Goal: Task Accomplishment & Management: Manage account settings

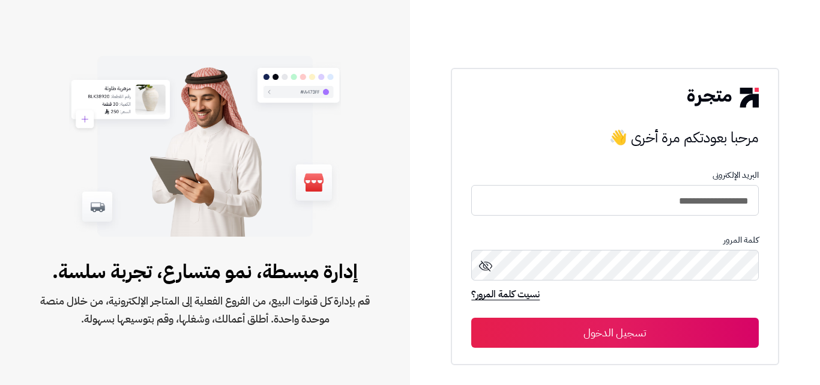
type input "**********"
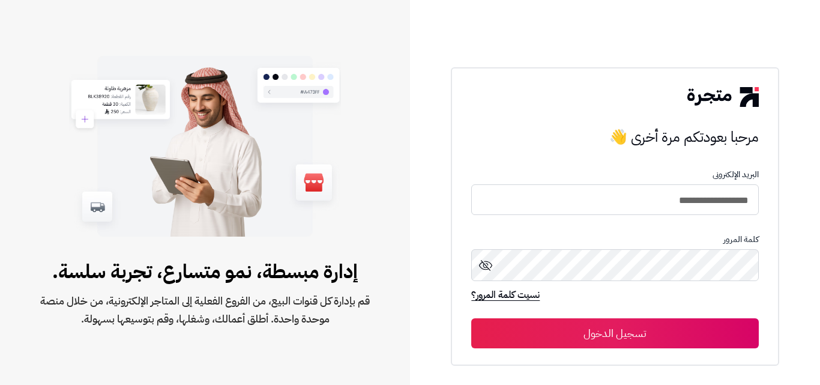
click at [671, 340] on button "تسجيل الدخول" at bounding box center [614, 333] width 287 height 30
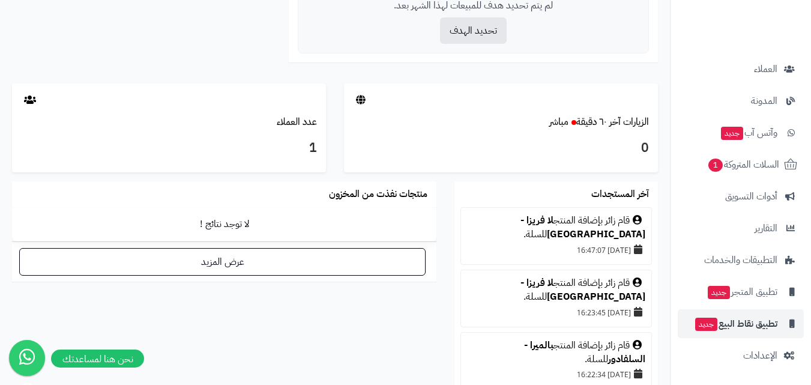
scroll to position [744, 0]
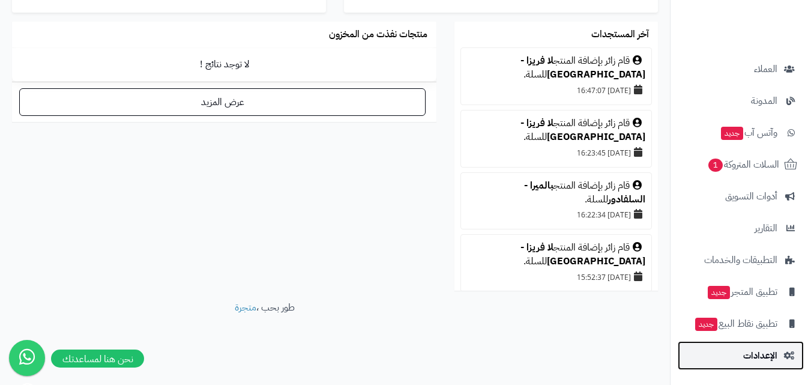
click at [756, 350] on span "الإعدادات" at bounding box center [761, 355] width 34 height 17
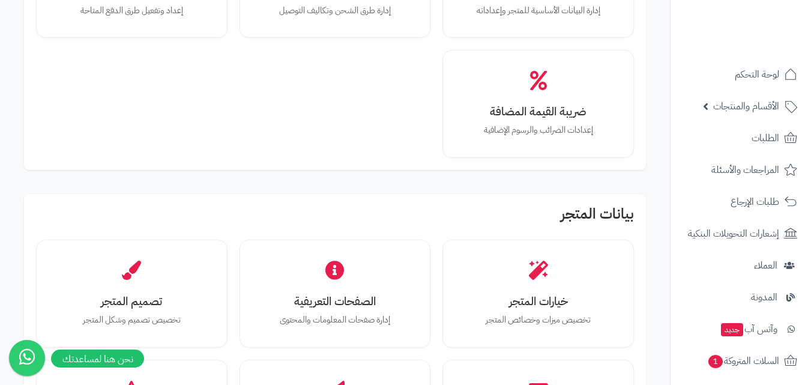
scroll to position [240, 0]
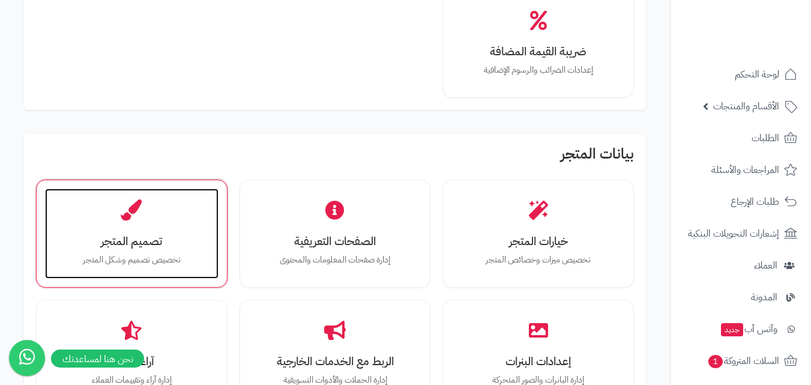
click at [176, 231] on div "تصميم المتجر تخصيص تصميم وشكل المتجر" at bounding box center [132, 234] width 174 height 90
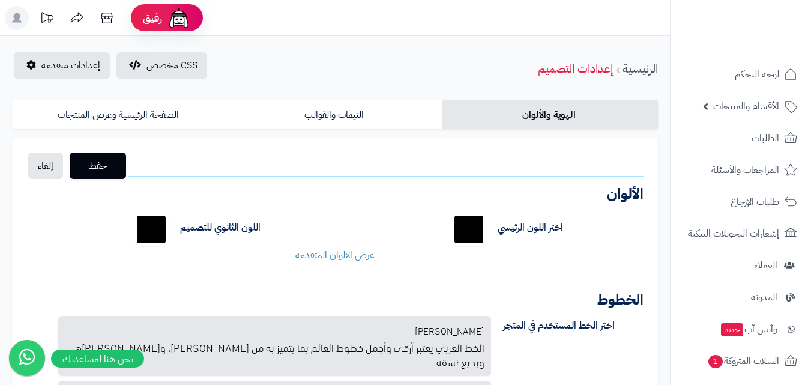
click at [354, 264] on div "اختر اللون الرئيسي ******* اللون الثانوي للتصميم ******* لون خلفية الجزء العلوي…" at bounding box center [334, 236] width 635 height 70
click at [357, 258] on link "عرض الالوان المتقدمة" at bounding box center [334, 255] width 79 height 14
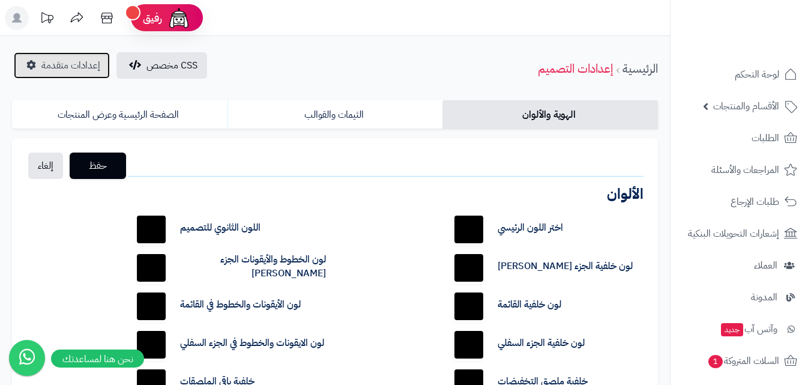
click at [95, 70] on span "إعدادات متقدمة" at bounding box center [70, 65] width 59 height 14
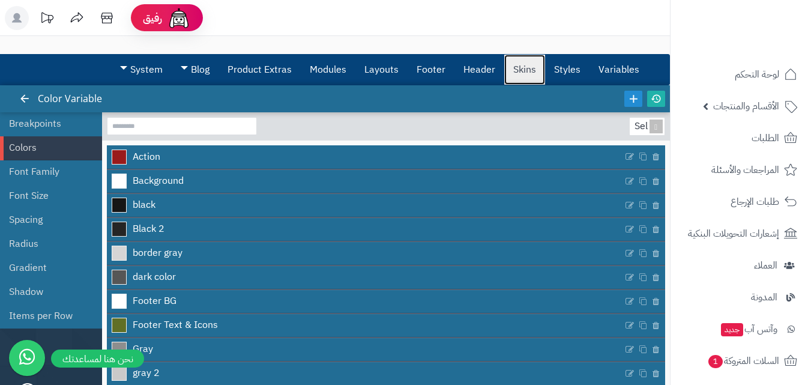
click at [514, 73] on link "Skins" at bounding box center [524, 70] width 41 height 30
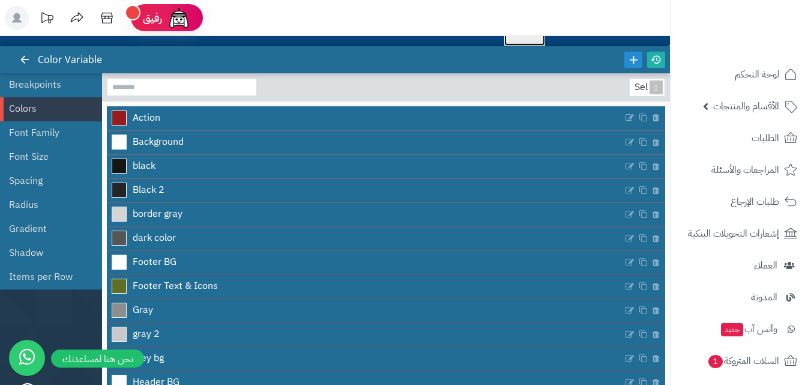
scroll to position [60, 0]
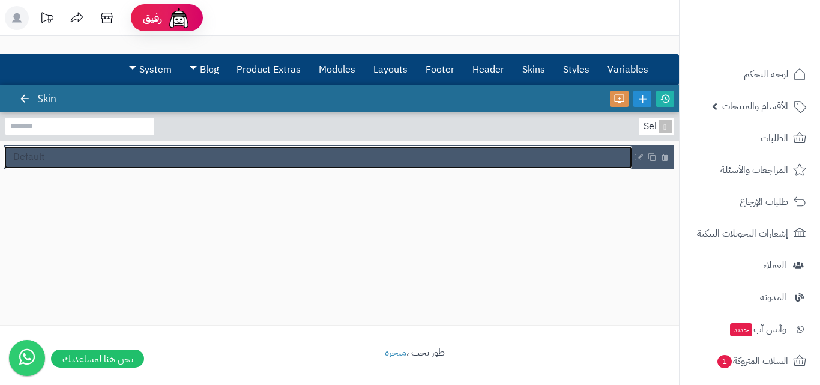
click at [130, 159] on link "Default" at bounding box center [318, 157] width 628 height 23
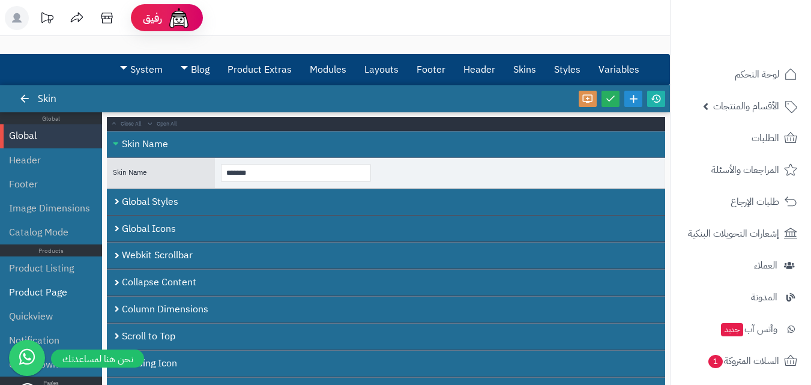
scroll to position [60, 0]
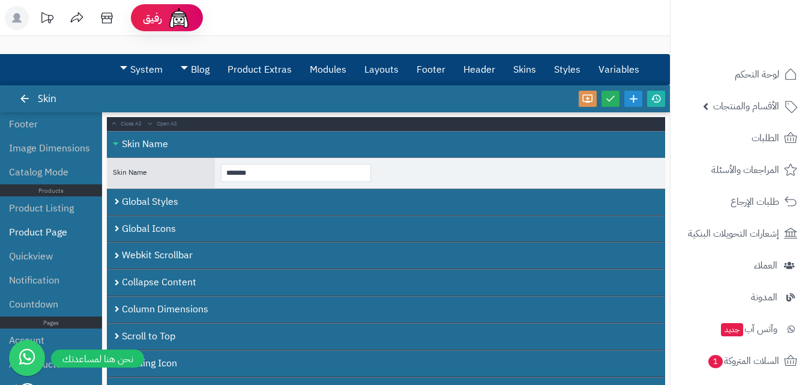
click at [66, 234] on li "Product Page" at bounding box center [51, 232] width 102 height 24
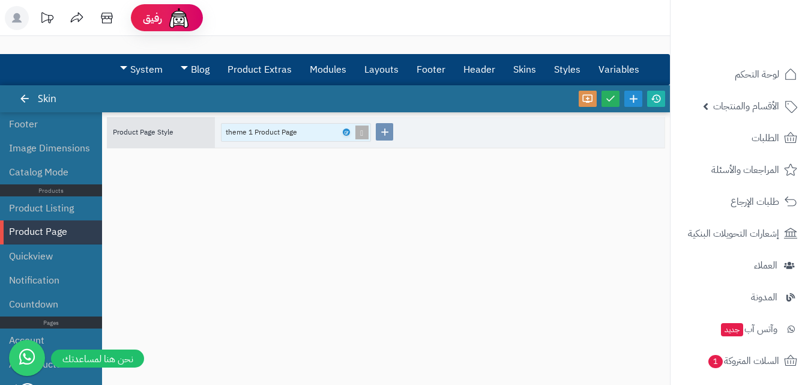
click at [291, 135] on div "theme 1 Product Page" at bounding box center [267, 132] width 83 height 17
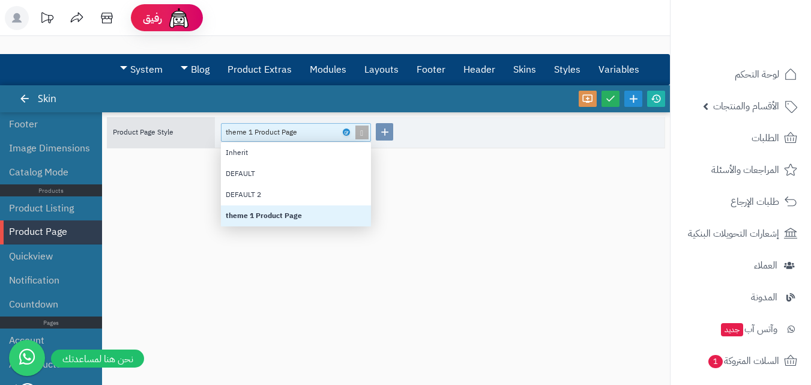
scroll to position [75, 141]
click at [297, 214] on div "theme 1 Product Page" at bounding box center [296, 215] width 150 height 21
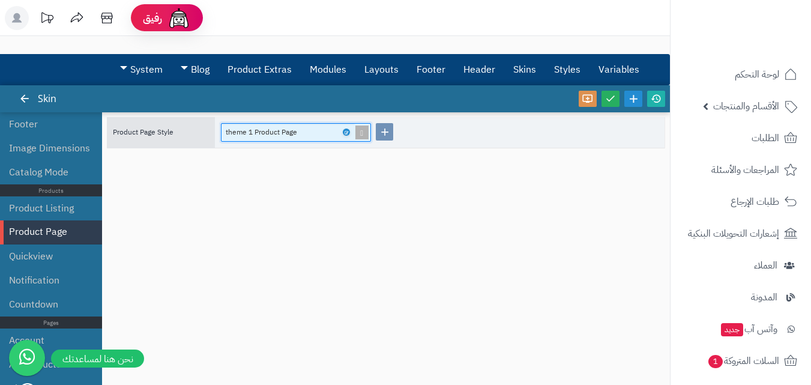
click at [297, 135] on div "theme 1 Product Page" at bounding box center [267, 132] width 83 height 17
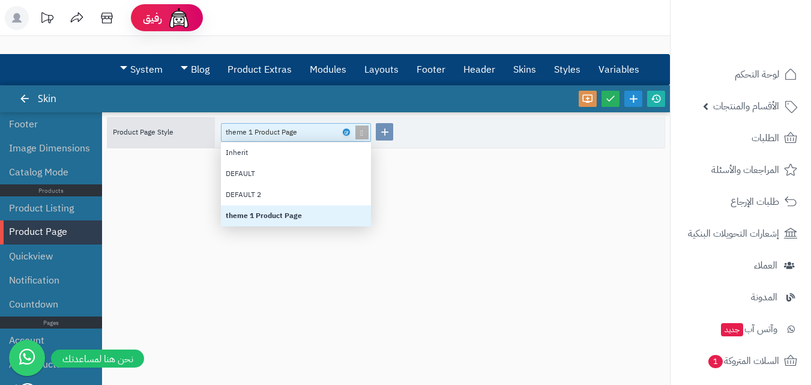
click at [297, 135] on div "theme 1 Product Page" at bounding box center [267, 132] width 83 height 17
click at [350, 137] on div "theme 1 Product Page" at bounding box center [291, 132] width 130 height 17
click at [348, 136] on div "theme 1 Product Page" at bounding box center [291, 132] width 130 height 17
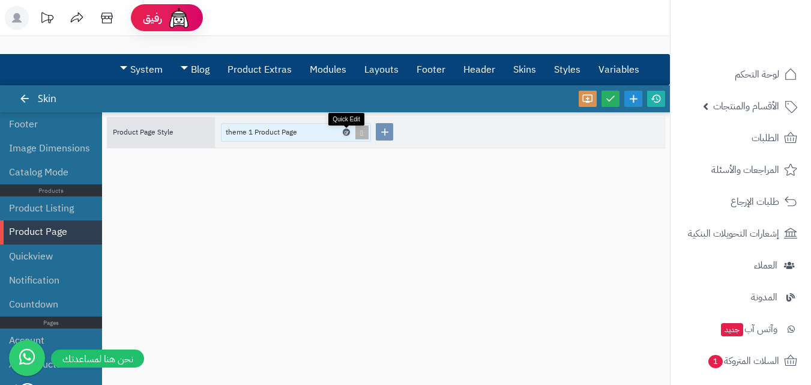
click at [347, 135] on icon at bounding box center [346, 132] width 4 height 5
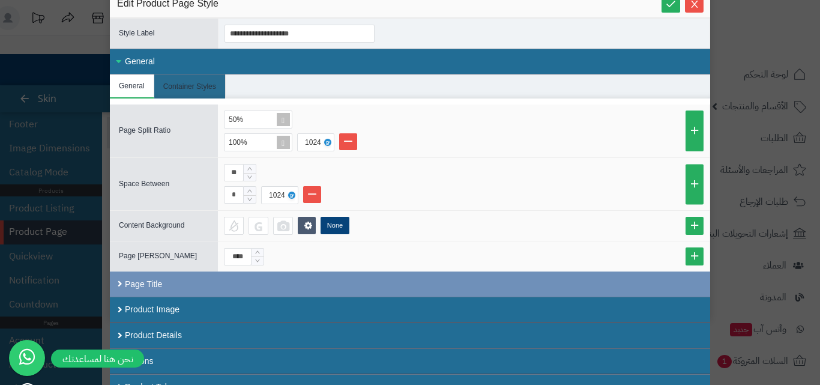
scroll to position [43, 0]
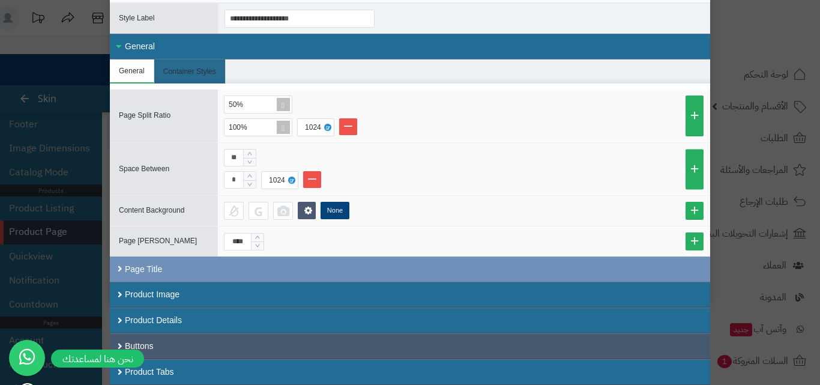
click at [226, 338] on div "Buttons" at bounding box center [410, 346] width 601 height 26
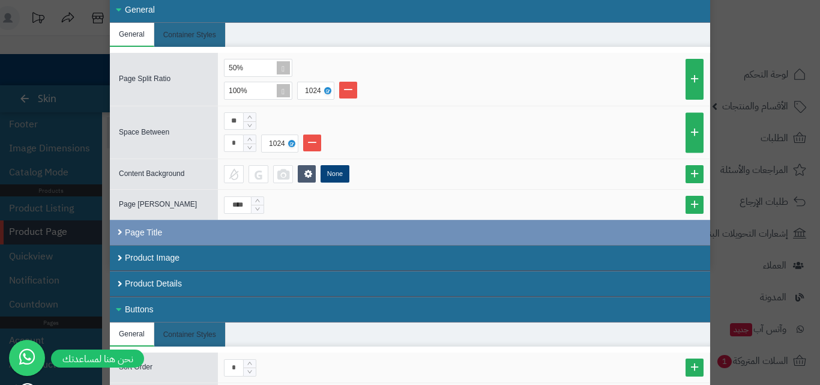
scroll to position [0, 0]
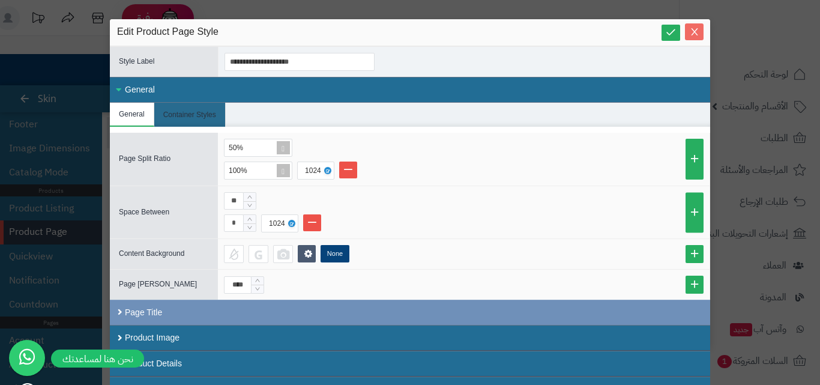
click at [704, 29] on span "Close" at bounding box center [694, 32] width 19 height 10
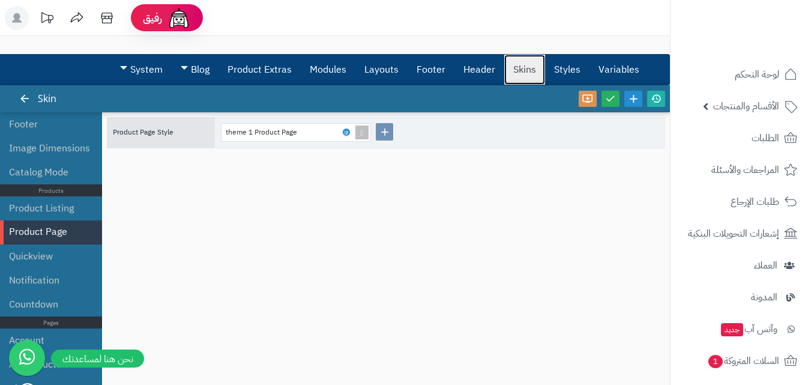
click at [523, 70] on link "Skins" at bounding box center [524, 70] width 41 height 30
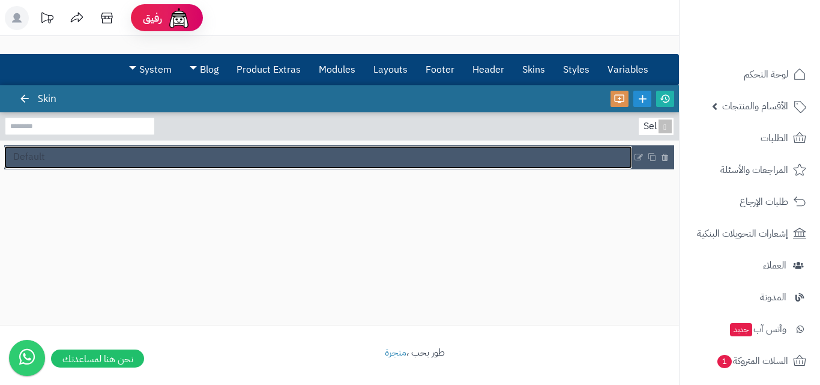
click at [143, 154] on link "Default" at bounding box center [318, 157] width 628 height 23
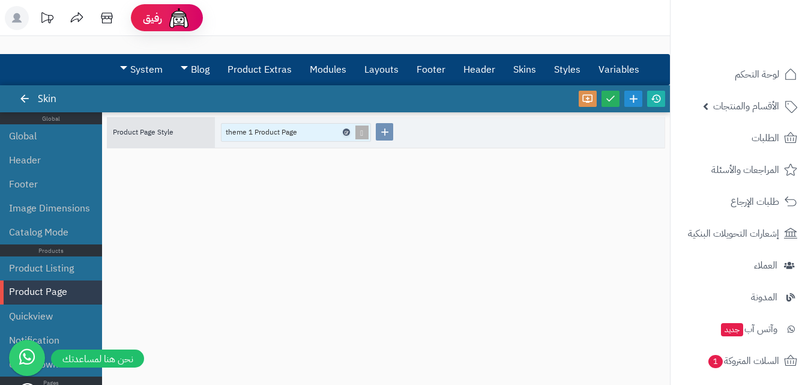
click at [346, 132] on icon at bounding box center [346, 132] width 4 height 5
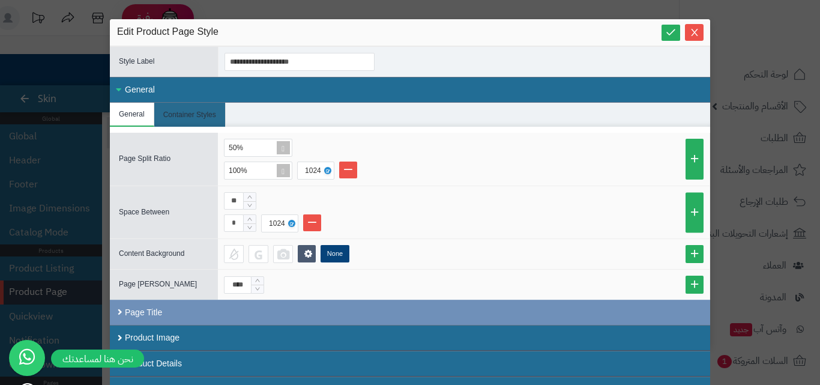
click at [154, 94] on div "General" at bounding box center [410, 90] width 601 height 26
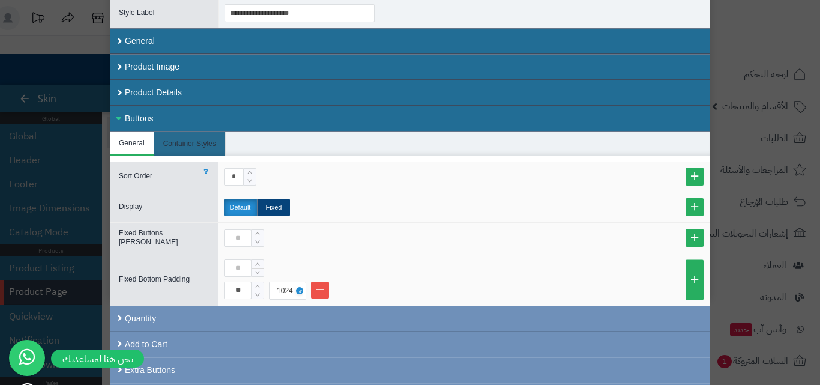
scroll to position [98, 0]
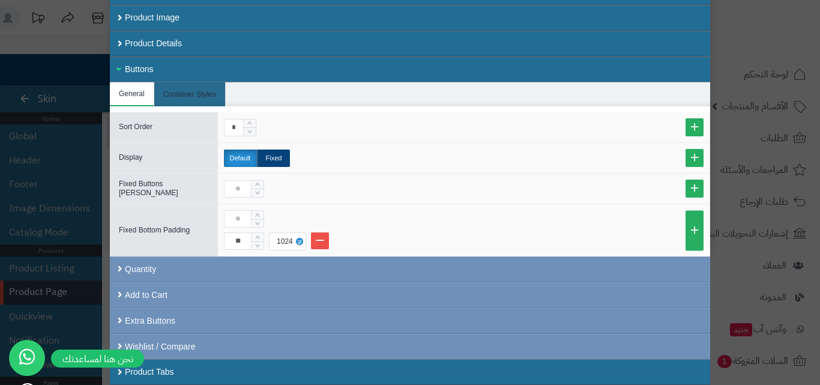
click at [168, 58] on div "Buttons" at bounding box center [410, 69] width 601 height 26
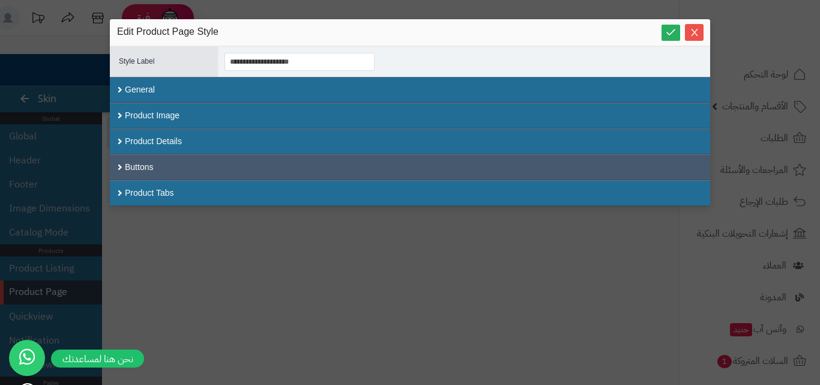
scroll to position [0, 0]
click at [171, 163] on div "Buttons" at bounding box center [410, 167] width 601 height 26
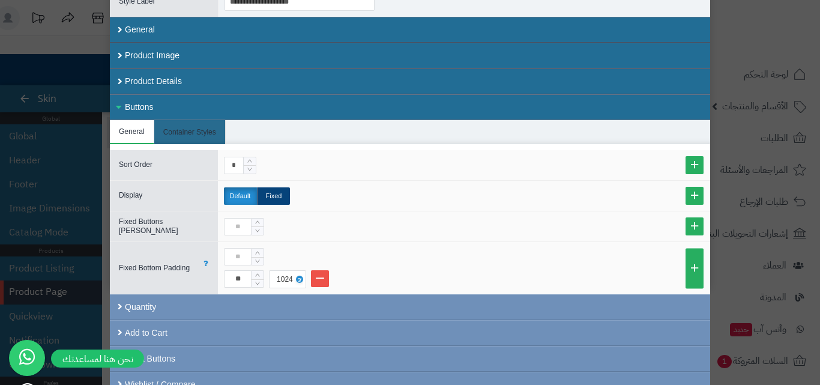
scroll to position [98, 0]
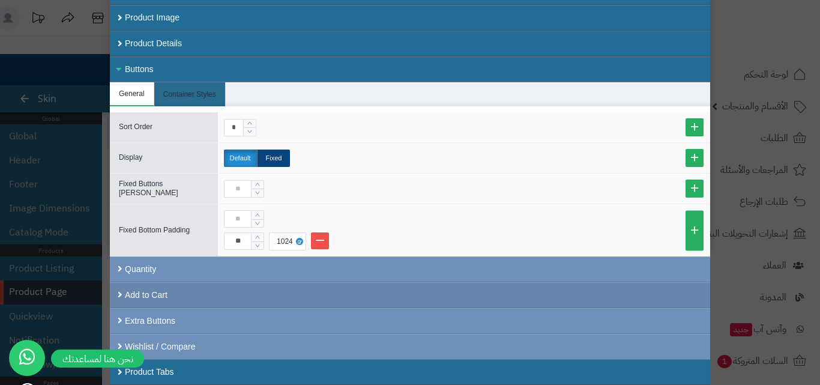
click at [286, 287] on div "Add to Cart" at bounding box center [410, 295] width 601 height 26
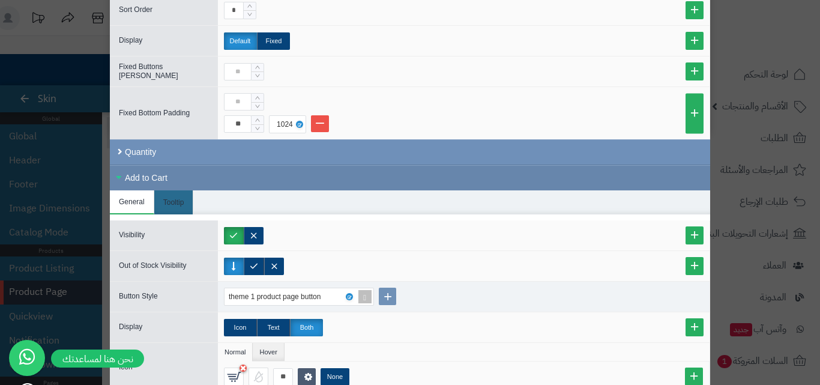
scroll to position [218, 0]
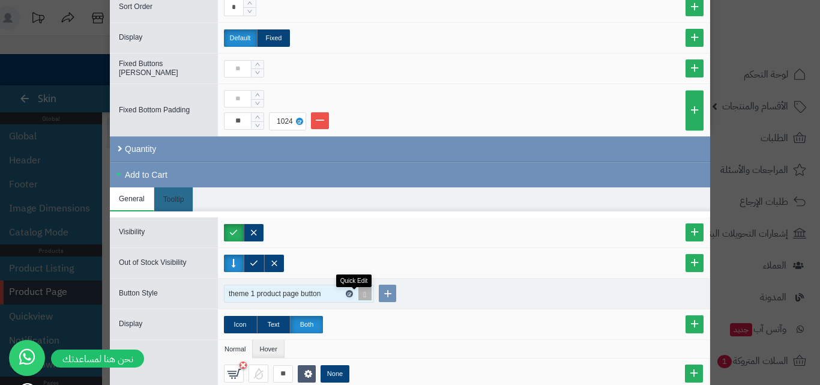
click at [351, 295] on icon at bounding box center [349, 293] width 4 height 5
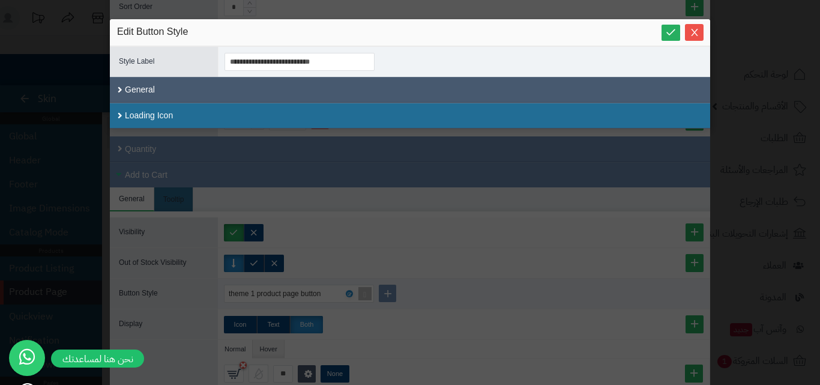
click at [192, 93] on div "General" at bounding box center [410, 90] width 601 height 26
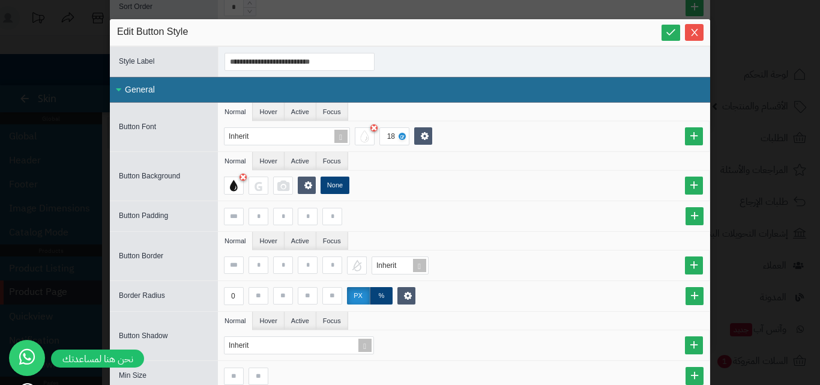
scroll to position [60, 0]
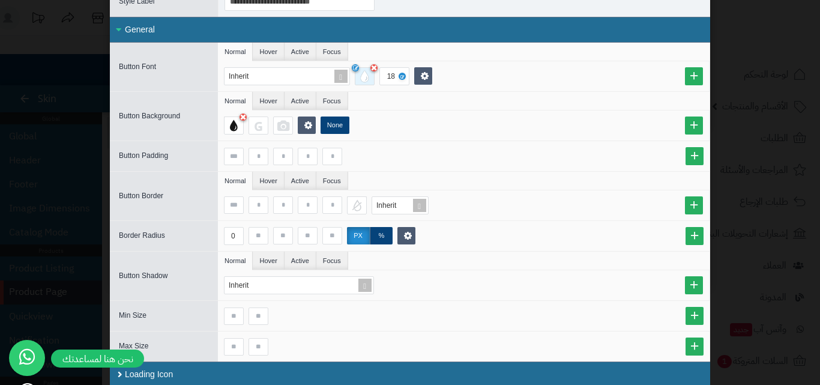
click at [374, 79] on div at bounding box center [365, 76] width 20 height 18
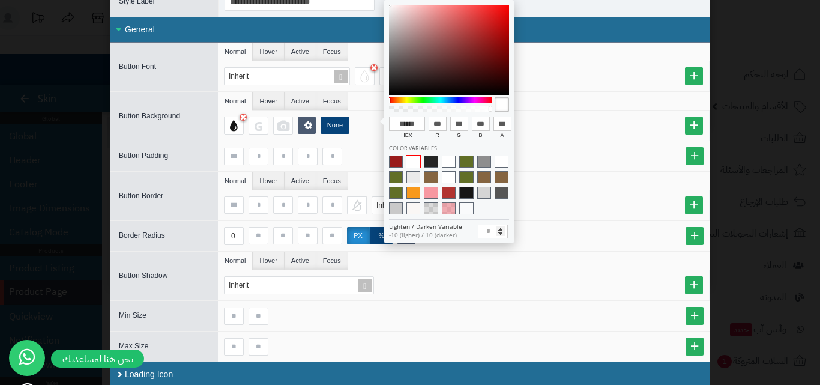
click at [418, 97] on div at bounding box center [440, 104] width 103 height 19
click at [424, 97] on div at bounding box center [440, 104] width 103 height 19
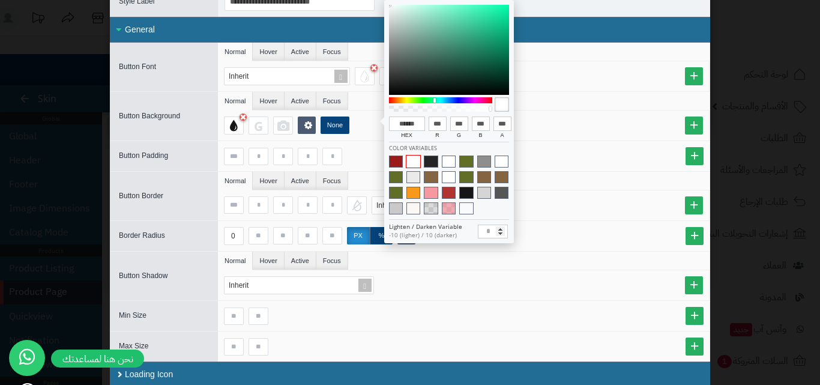
click at [435, 101] on div at bounding box center [440, 100] width 103 height 6
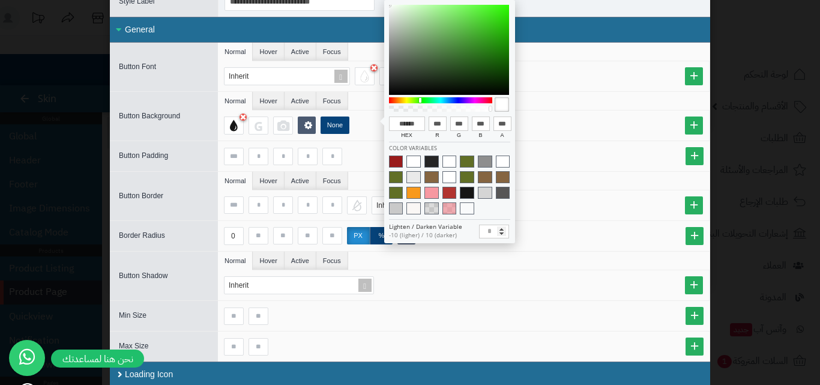
drag, startPoint x: 429, startPoint y: 101, endPoint x: 416, endPoint y: 103, distance: 12.7
click at [416, 103] on div at bounding box center [440, 104] width 103 height 19
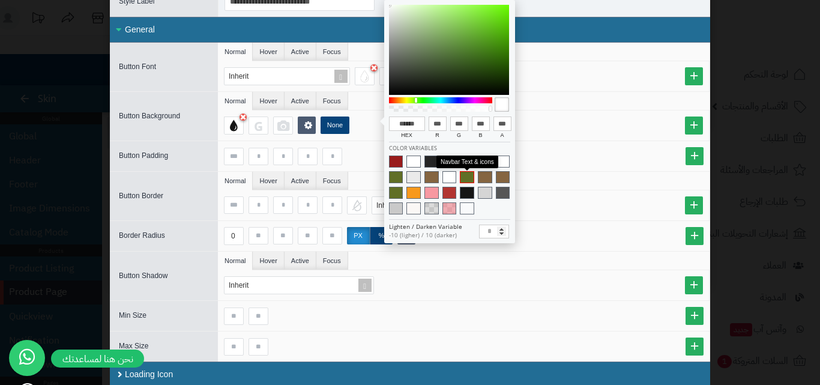
click at [471, 176] on span at bounding box center [467, 177] width 14 height 12
type input "******"
type input "**"
type input "***"
type input "**"
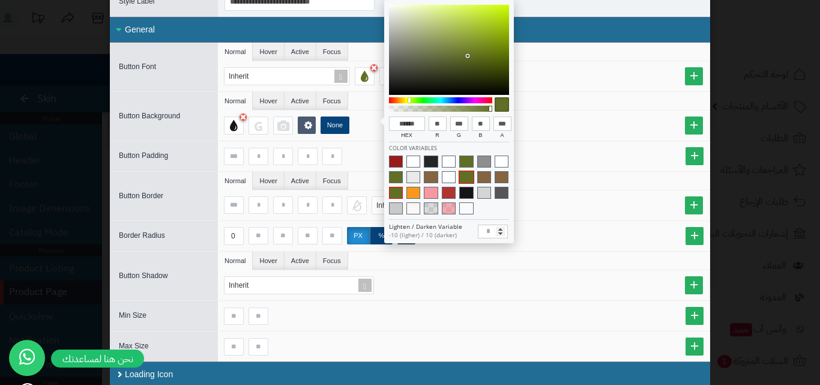
click at [396, 189] on span at bounding box center [396, 193] width 14 height 12
click at [399, 174] on span at bounding box center [396, 177] width 14 height 12
click at [467, 166] on span at bounding box center [466, 162] width 14 height 12
click at [469, 178] on span at bounding box center [466, 177] width 14 height 12
click at [552, 115] on div "None" at bounding box center [464, 126] width 492 height 30
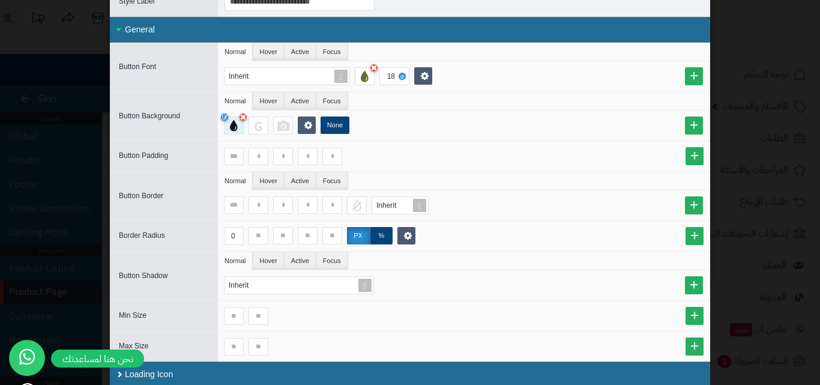
click at [243, 127] on div at bounding box center [234, 126] width 20 height 18
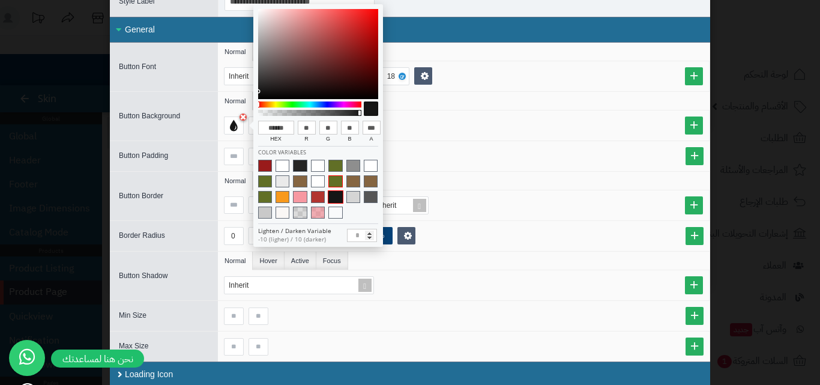
click at [336, 182] on span at bounding box center [336, 181] width 14 height 12
type input "******"
type input "**"
type input "***"
type input "**"
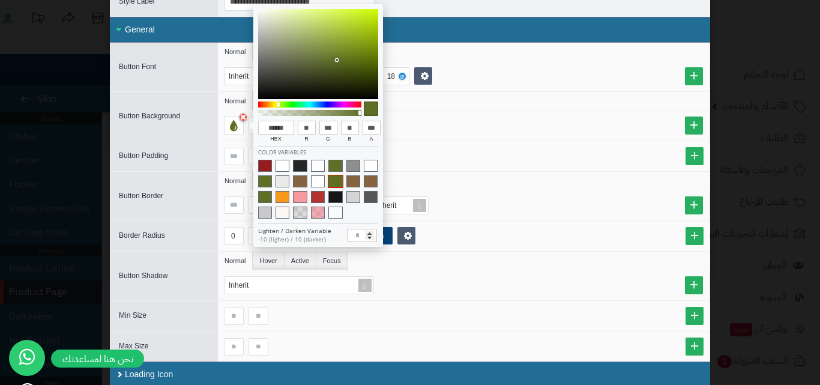
click at [455, 113] on div "None" at bounding box center [464, 126] width 492 height 30
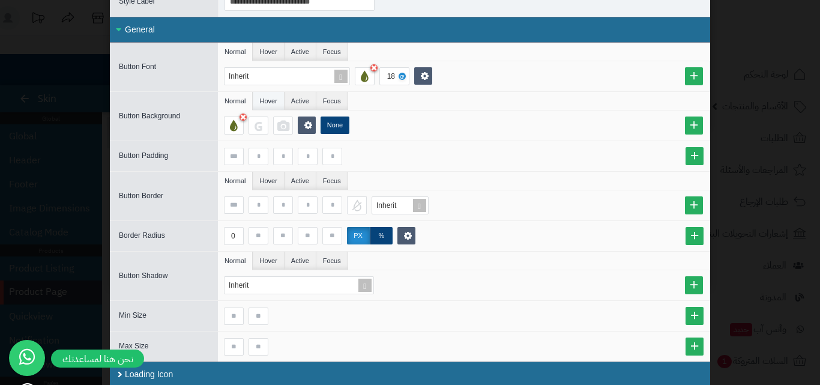
click at [273, 101] on li "Hover" at bounding box center [268, 101] width 31 height 18
click at [300, 101] on li "Active" at bounding box center [301, 101] width 32 height 18
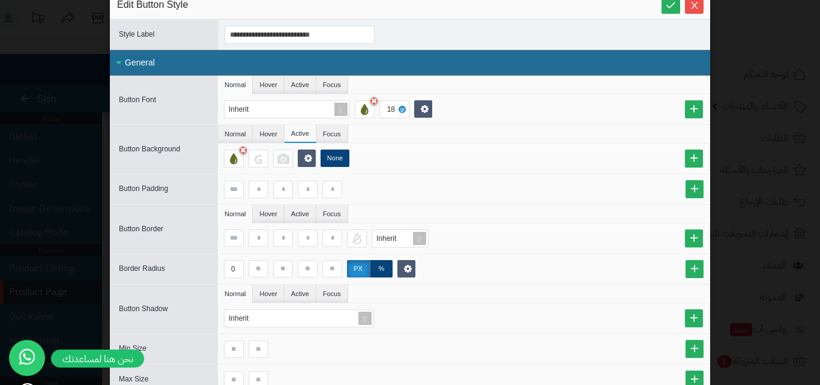
scroll to position [0, 0]
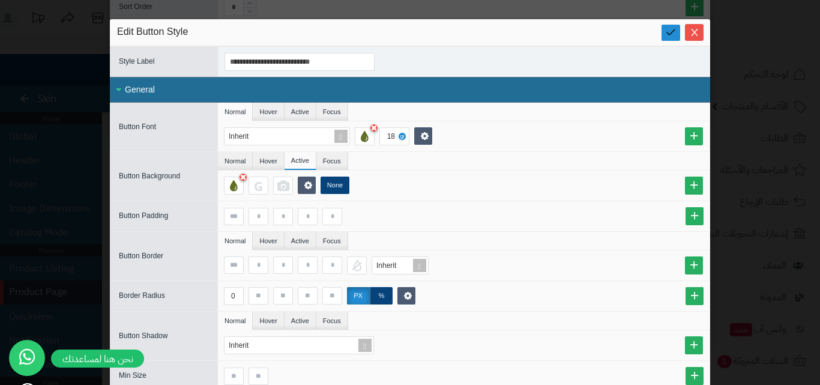
click at [676, 32] on icon at bounding box center [670, 31] width 11 height 11
click at [680, 37] on link at bounding box center [671, 33] width 19 height 16
click at [696, 34] on icon "Close" at bounding box center [695, 32] width 10 height 10
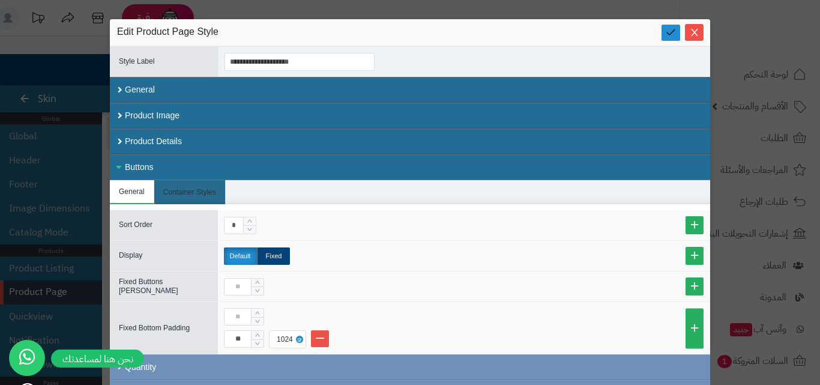
click at [671, 32] on icon at bounding box center [670, 31] width 11 height 11
click at [692, 28] on span "Close" at bounding box center [694, 32] width 19 height 10
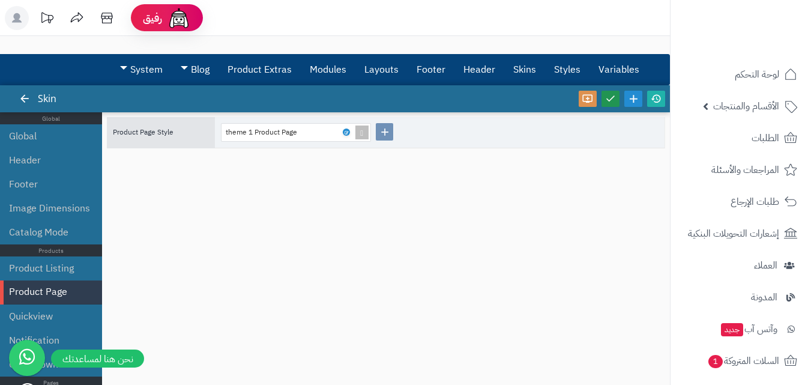
click at [609, 95] on icon at bounding box center [610, 98] width 11 height 11
click at [655, 100] on icon at bounding box center [656, 98] width 11 height 11
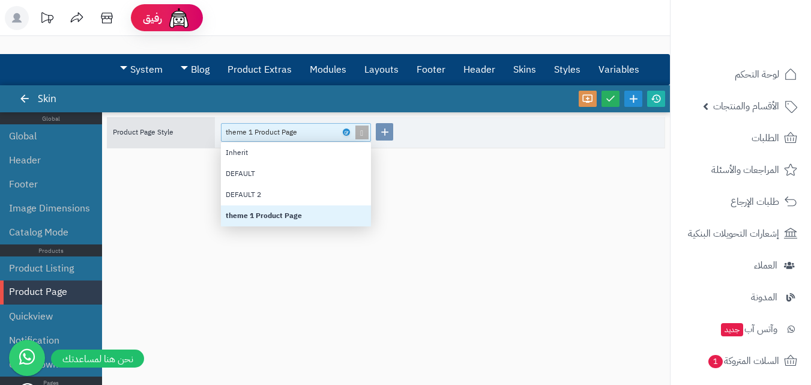
click at [347, 138] on div "theme 1 Product Page" at bounding box center [291, 132] width 130 height 17
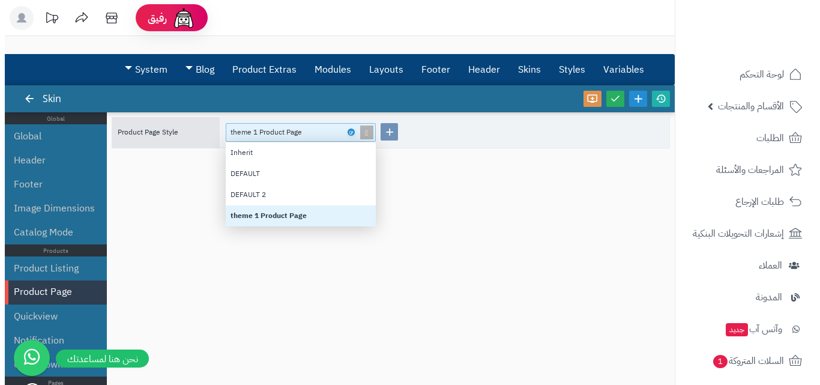
scroll to position [75, 141]
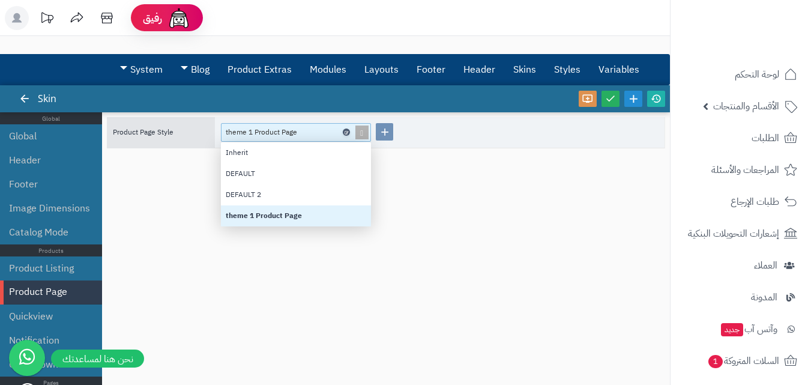
click at [346, 133] on icon at bounding box center [346, 132] width 4 height 5
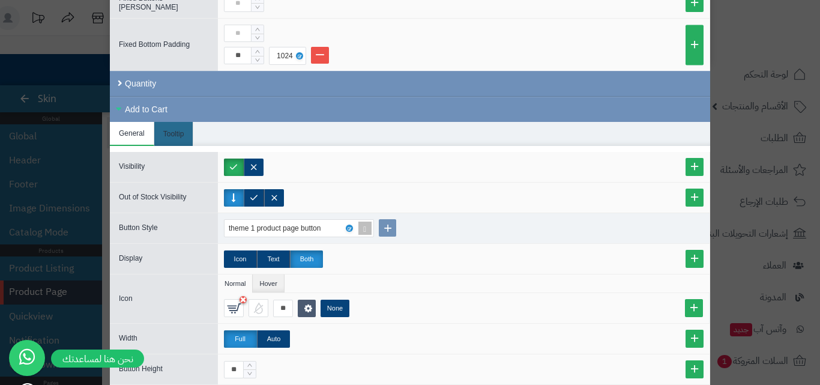
scroll to position [300, 0]
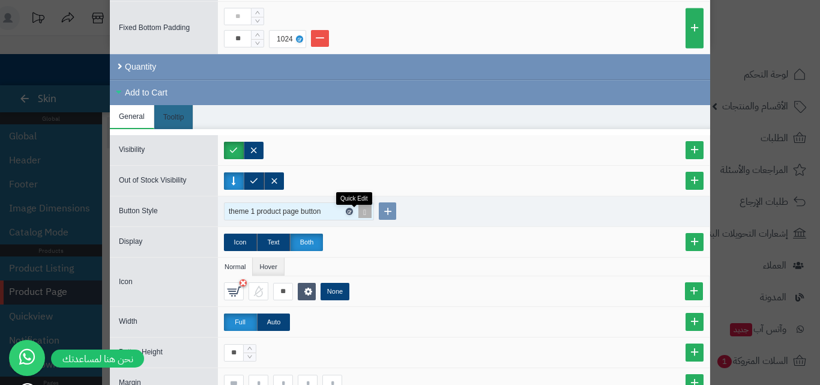
click at [353, 210] on link at bounding box center [349, 211] width 7 height 7
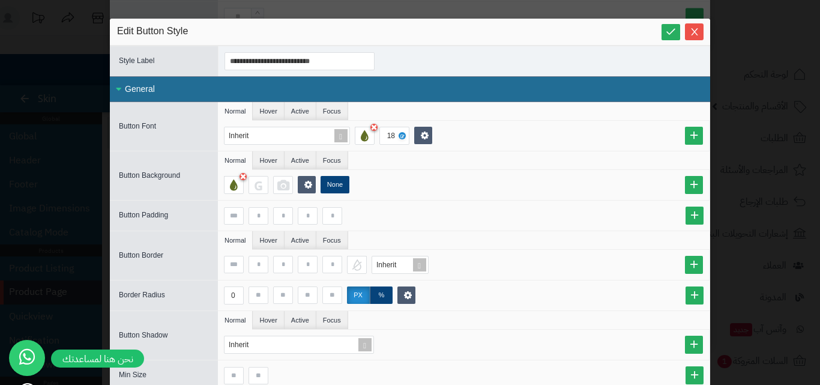
scroll to position [0, 0]
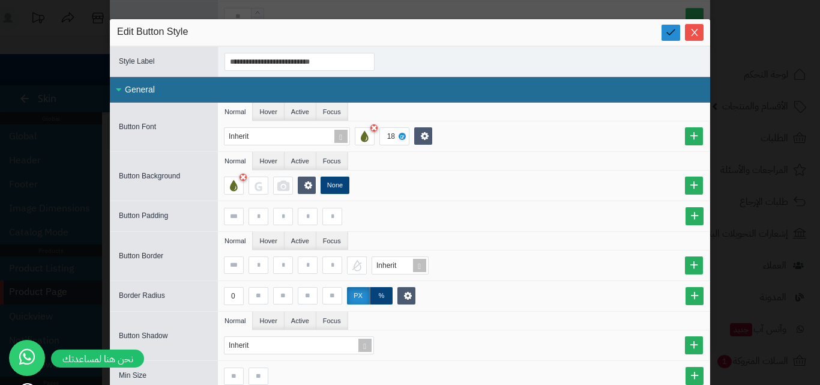
click at [670, 34] on icon at bounding box center [670, 31] width 11 height 11
click at [700, 29] on icon "Close" at bounding box center [695, 32] width 10 height 10
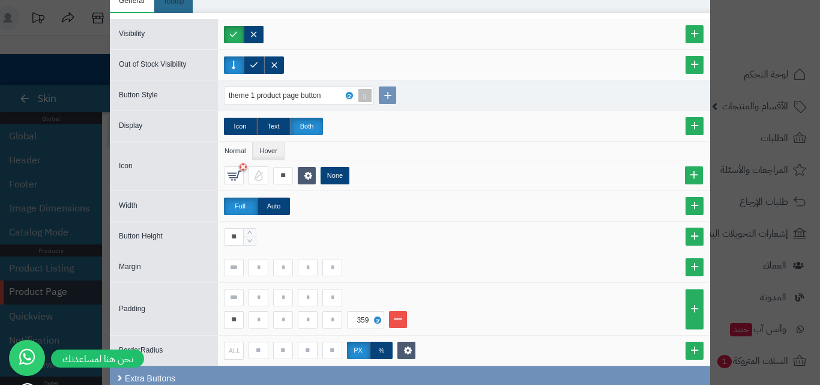
scroll to position [420, 0]
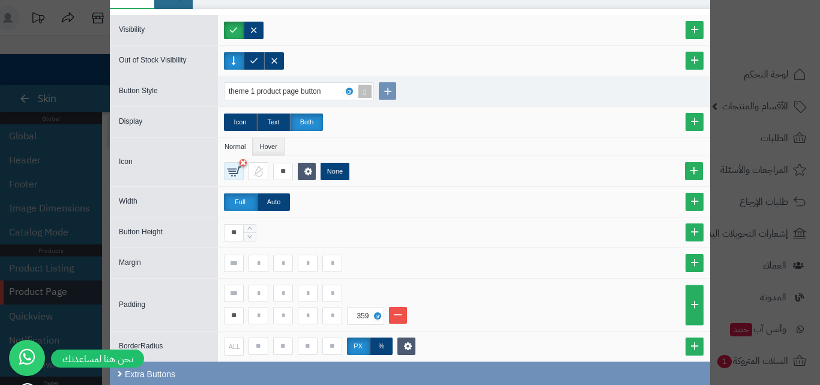
click at [235, 177] on icon at bounding box center [234, 171] width 14 height 12
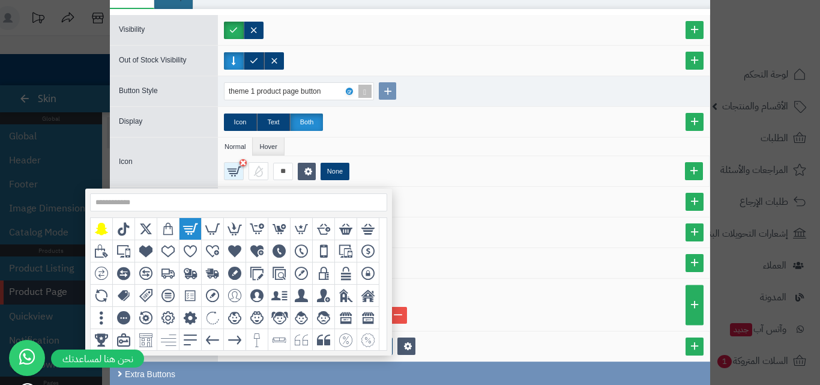
click at [235, 177] on icon at bounding box center [234, 171] width 14 height 12
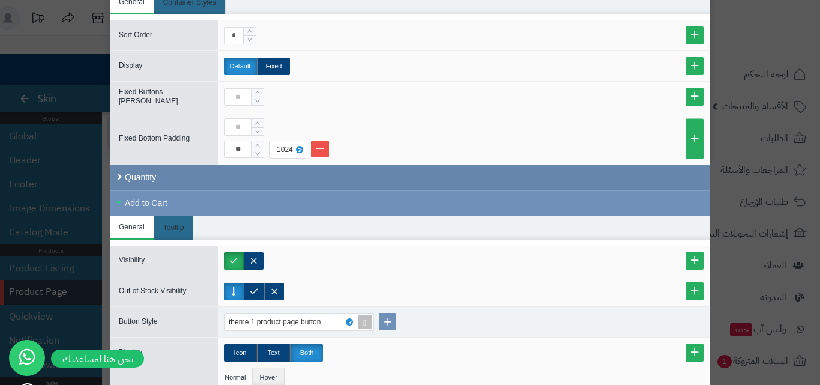
scroll to position [174, 0]
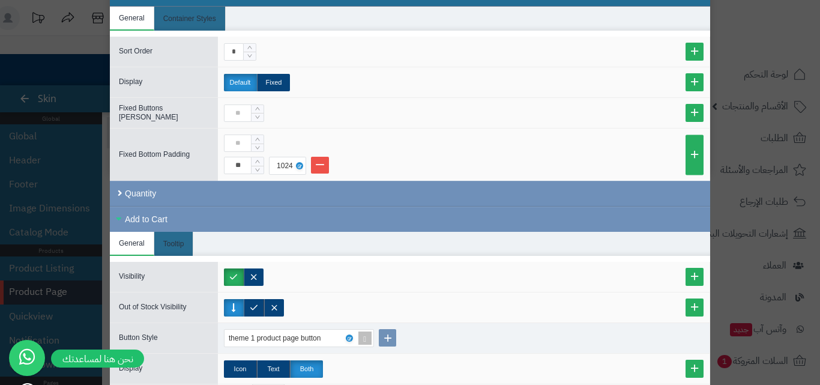
click at [144, 240] on li "General" at bounding box center [132, 244] width 44 height 24
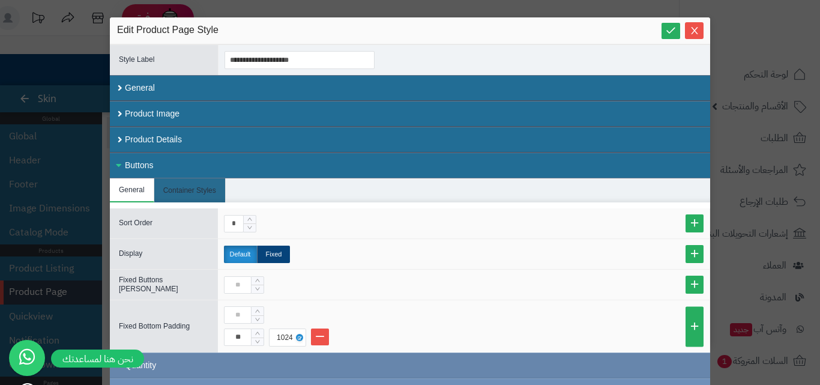
scroll to position [0, 0]
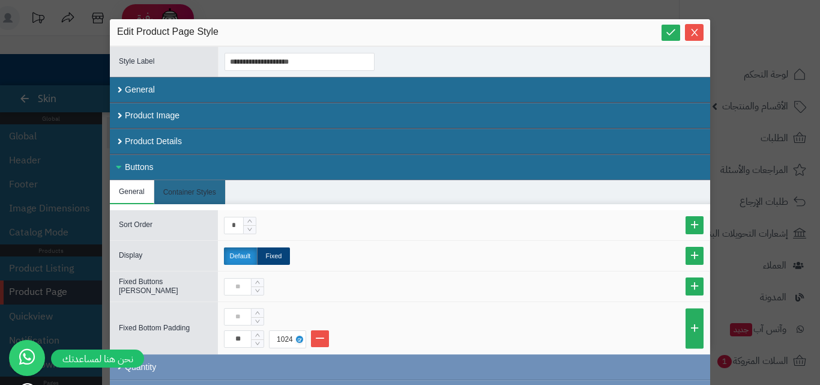
click at [153, 193] on li "General" at bounding box center [132, 192] width 44 height 24
click at [145, 189] on li "General" at bounding box center [132, 192] width 44 height 24
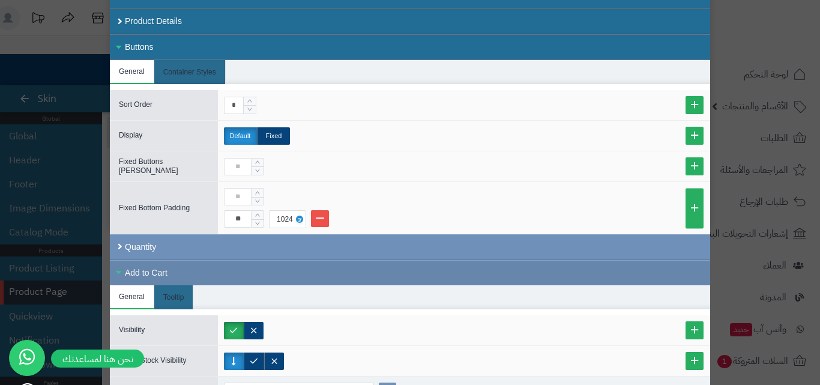
scroll to position [240, 0]
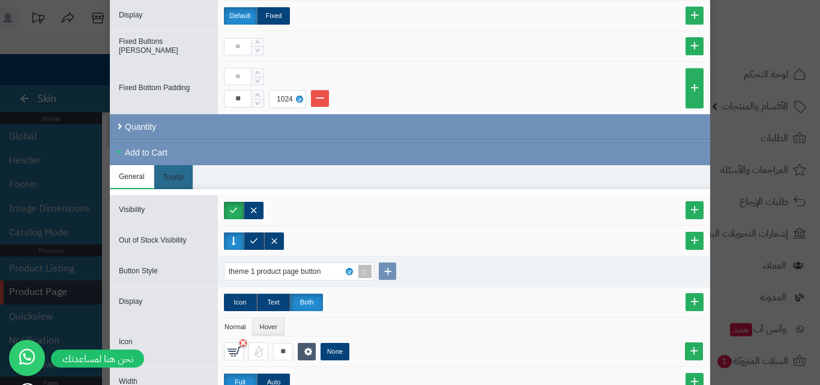
click at [148, 174] on li "General" at bounding box center [132, 177] width 44 height 24
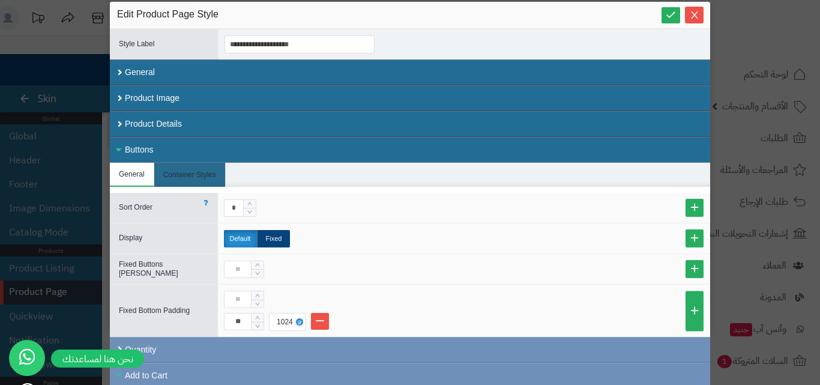
scroll to position [0, 0]
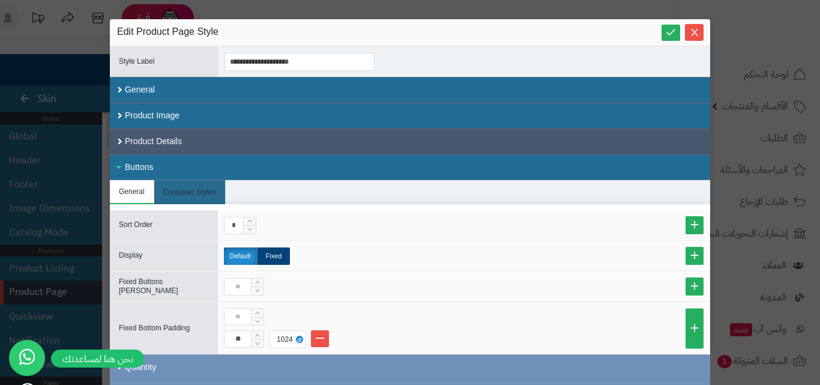
click at [288, 144] on div "Product Details" at bounding box center [410, 142] width 601 height 26
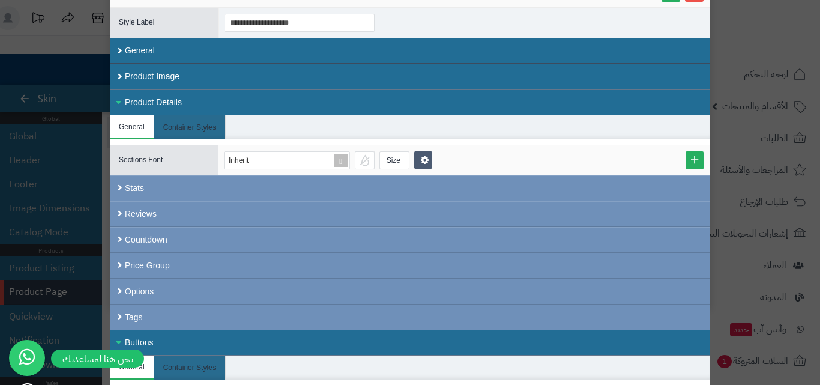
scroll to position [60, 0]
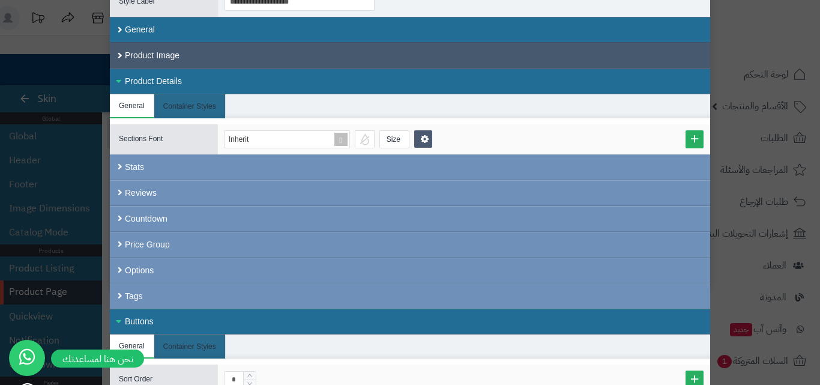
click at [263, 65] on div "Product Image" at bounding box center [410, 56] width 601 height 26
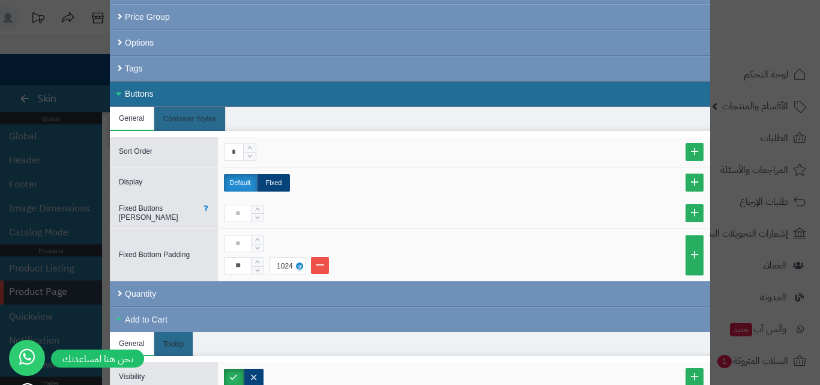
scroll to position [721, 0]
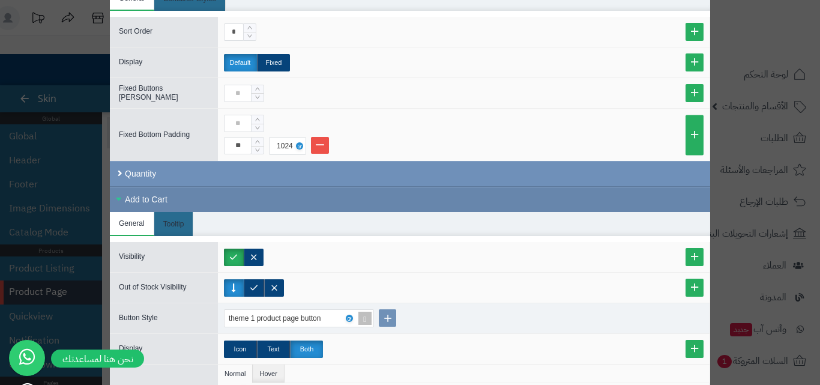
click at [202, 198] on div "Add to Cart" at bounding box center [410, 199] width 601 height 25
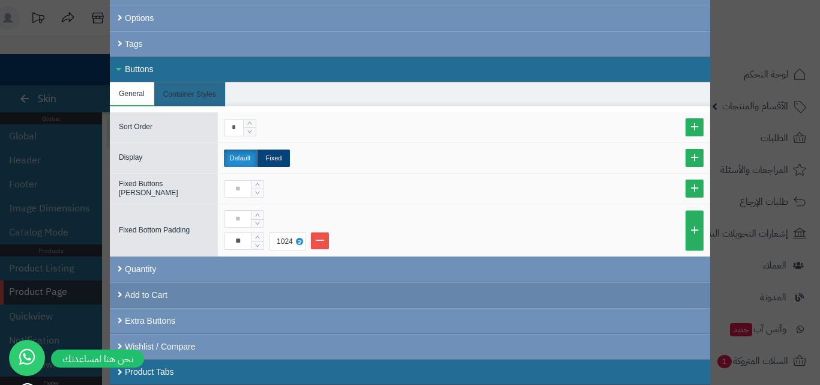
scroll to position [625, 0]
click at [189, 296] on div "Add to Cart" at bounding box center [410, 295] width 601 height 26
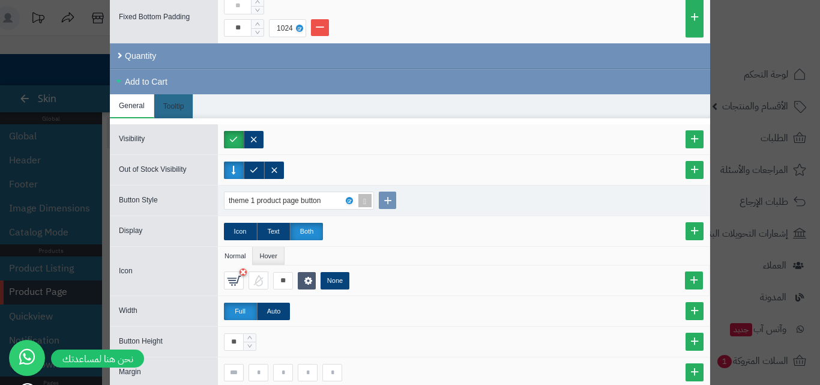
scroll to position [841, 0]
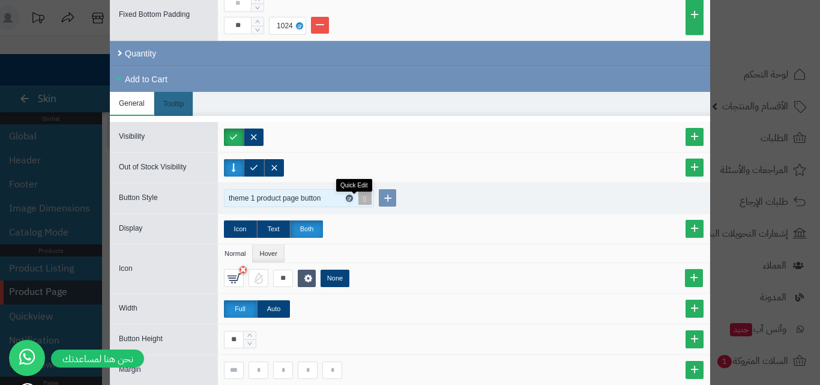
click at [351, 198] on icon at bounding box center [349, 198] width 4 height 5
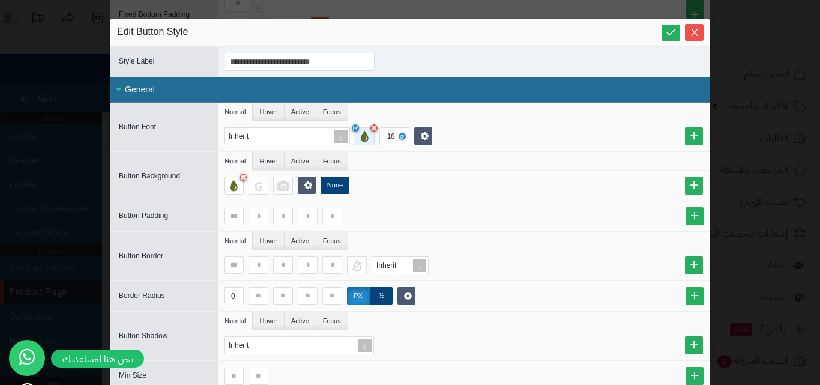
click at [365, 139] on div at bounding box center [365, 136] width 20 height 18
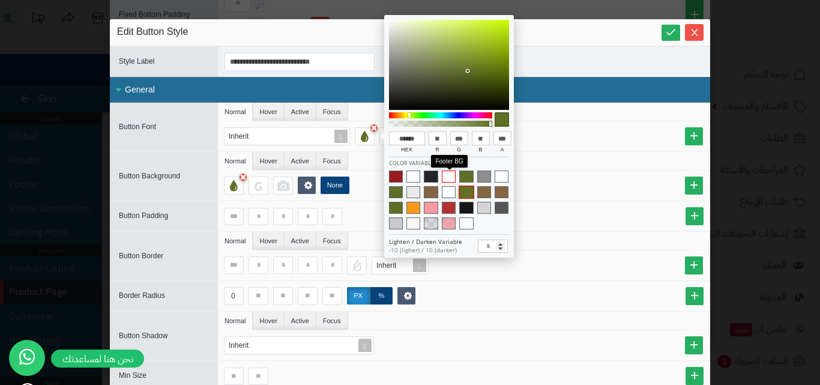
click at [447, 175] on span at bounding box center [449, 177] width 14 height 12
type input "******"
type input "***"
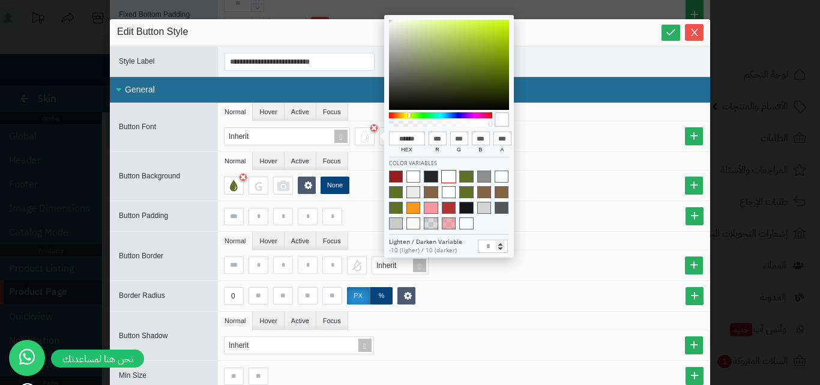
click at [568, 135] on div "Inherit 18" at bounding box center [466, 136] width 485 height 18
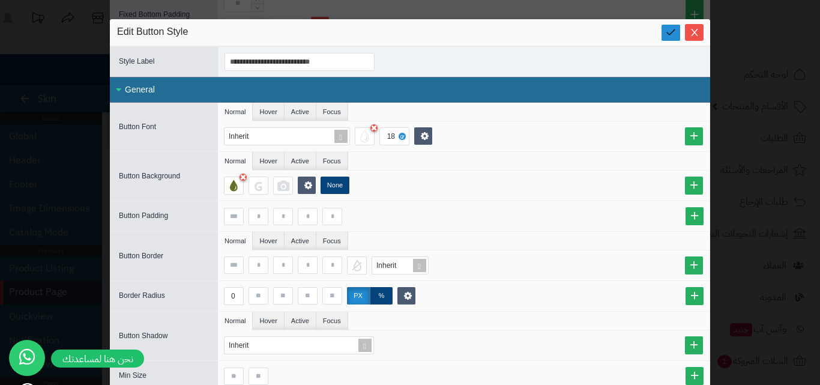
click at [669, 34] on link at bounding box center [671, 33] width 19 height 16
click at [697, 31] on icon "Close" at bounding box center [695, 32] width 10 height 10
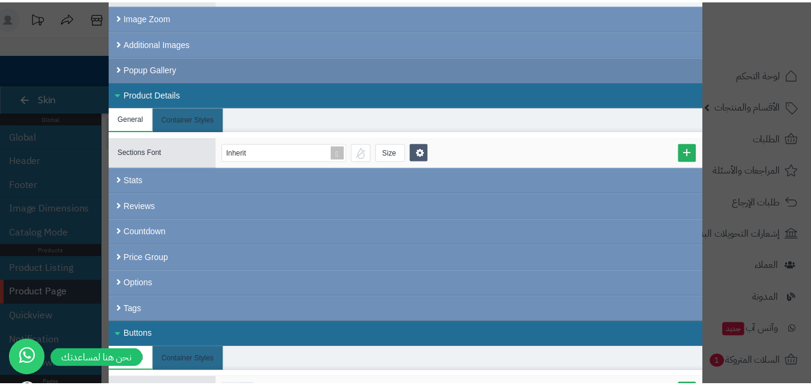
scroll to position [0, 0]
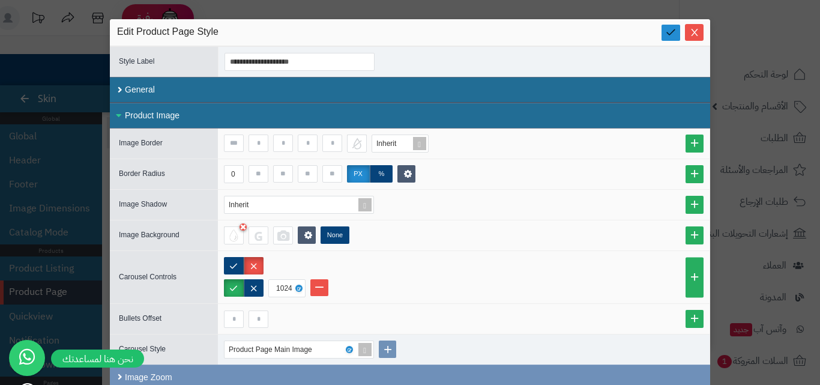
click at [676, 34] on icon at bounding box center [670, 31] width 11 height 11
click at [694, 34] on span "Close" at bounding box center [694, 32] width 19 height 10
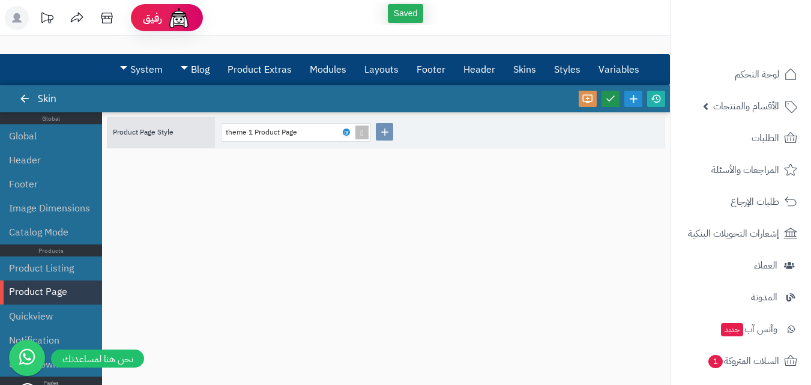
click at [617, 101] on link at bounding box center [611, 99] width 18 height 16
click at [653, 102] on icon at bounding box center [656, 98] width 11 height 11
drag, startPoint x: 514, startPoint y: 72, endPoint x: 137, endPoint y: 259, distance: 421.1
click at [514, 72] on link "Skins" at bounding box center [524, 70] width 41 height 30
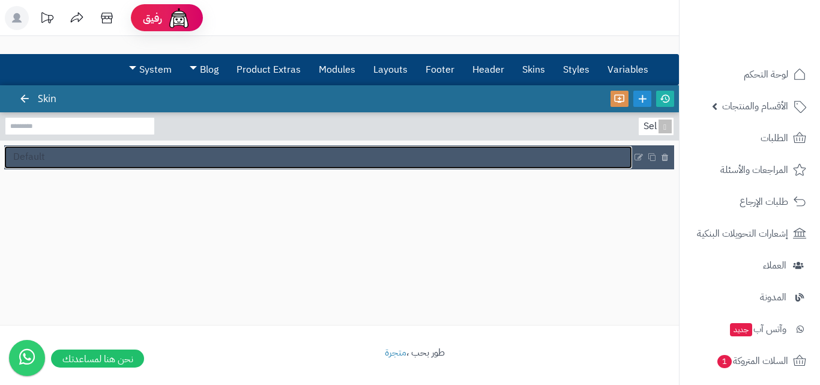
click at [104, 159] on link "Default" at bounding box center [318, 157] width 628 height 23
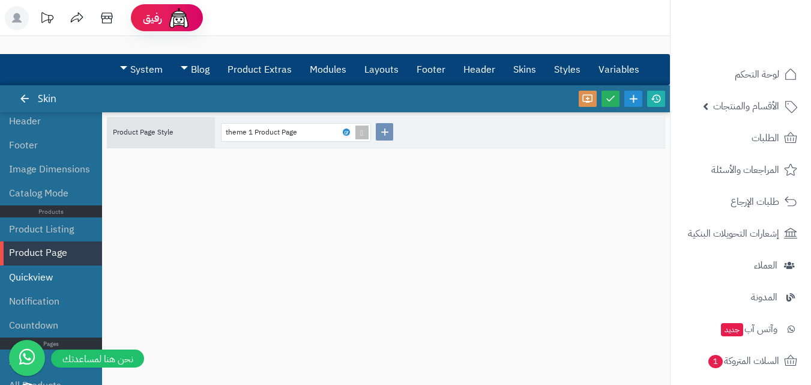
scroll to position [60, 0]
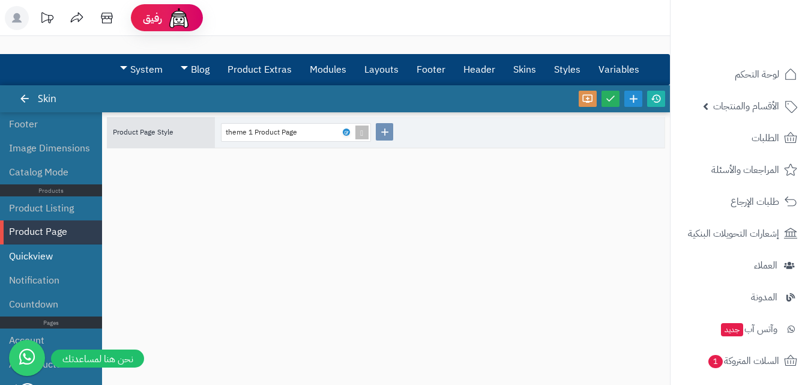
click at [65, 252] on li "Quickview" at bounding box center [51, 256] width 102 height 24
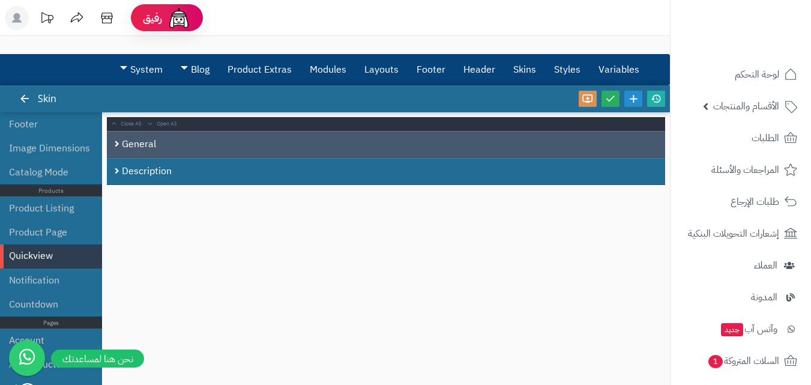
click at [178, 147] on div "General" at bounding box center [386, 144] width 559 height 27
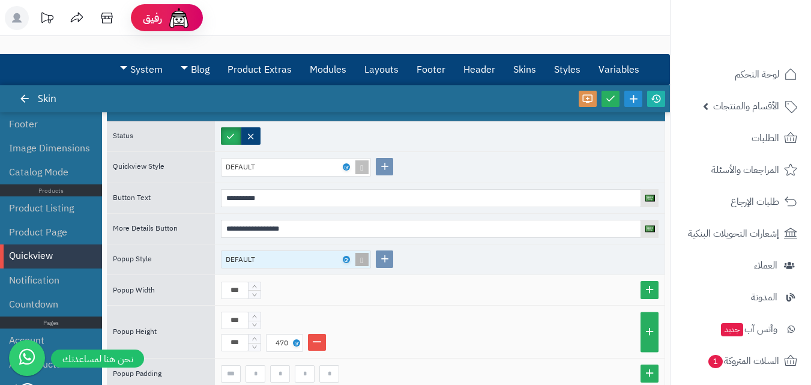
scroll to position [57, 0]
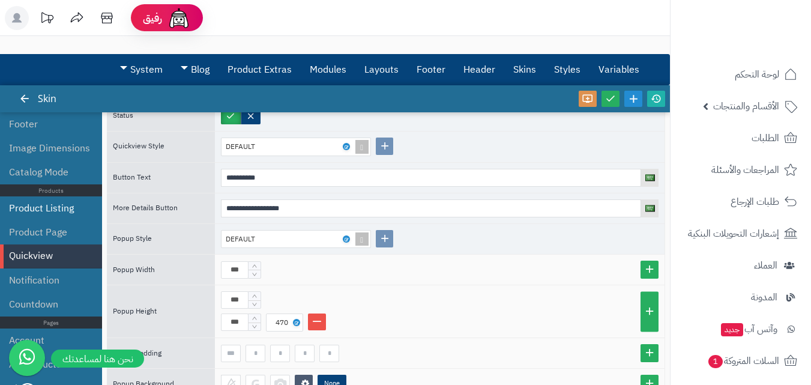
click at [35, 214] on li "Product Listing" at bounding box center [51, 208] width 102 height 24
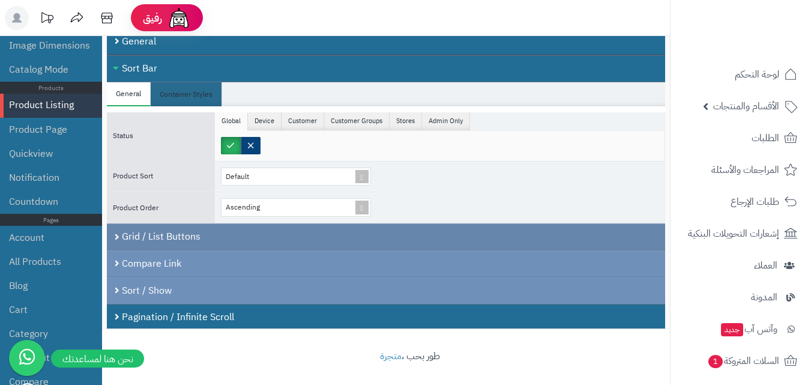
scroll to position [0, 0]
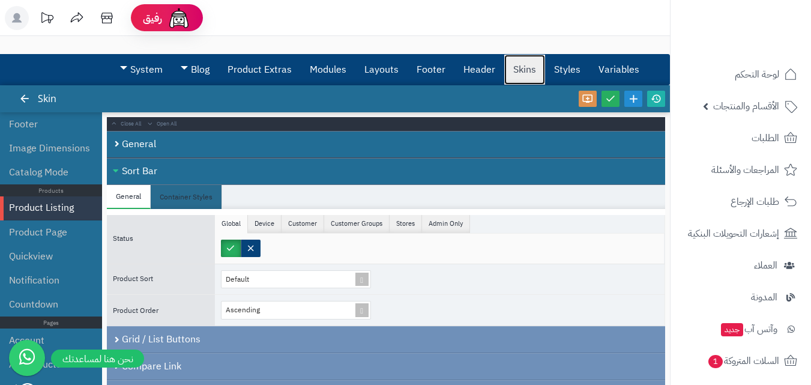
click at [526, 69] on link "Skins" at bounding box center [524, 70] width 41 height 30
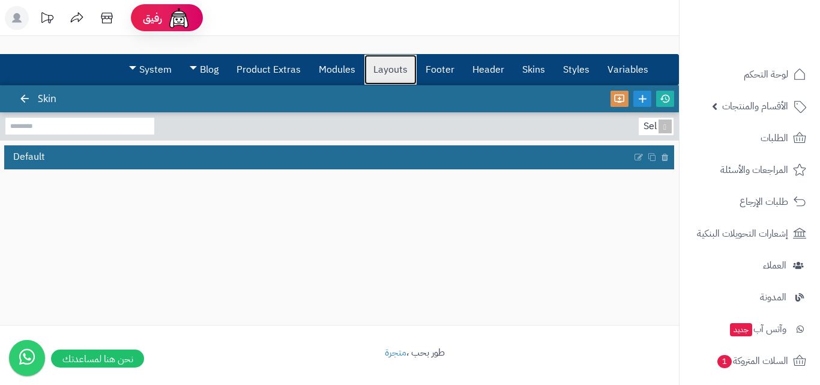
click at [380, 70] on link "Layouts" at bounding box center [391, 70] width 52 height 30
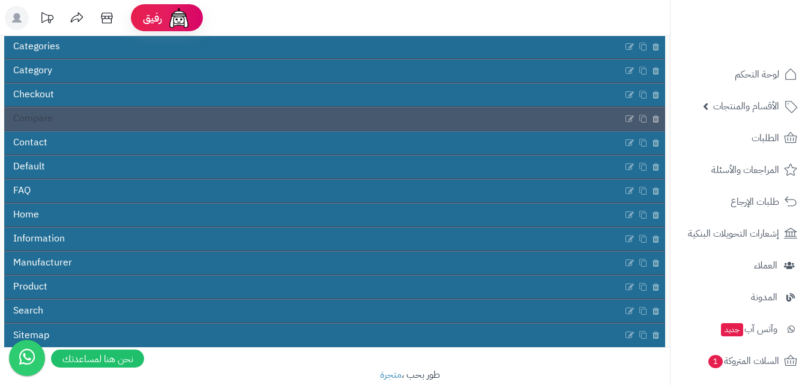
scroll to position [180, 0]
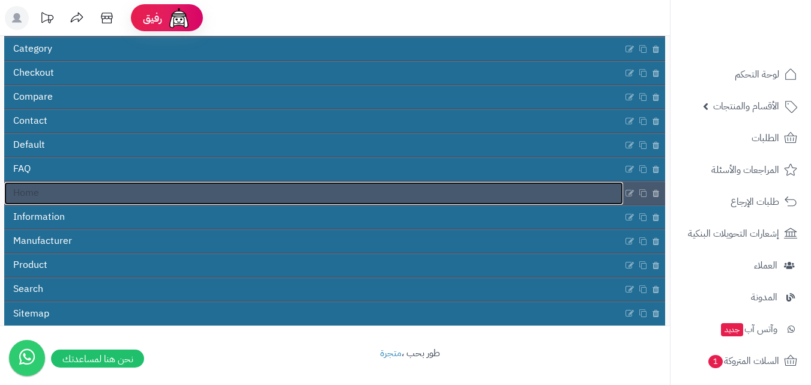
click at [127, 188] on link "Home" at bounding box center [313, 193] width 619 height 23
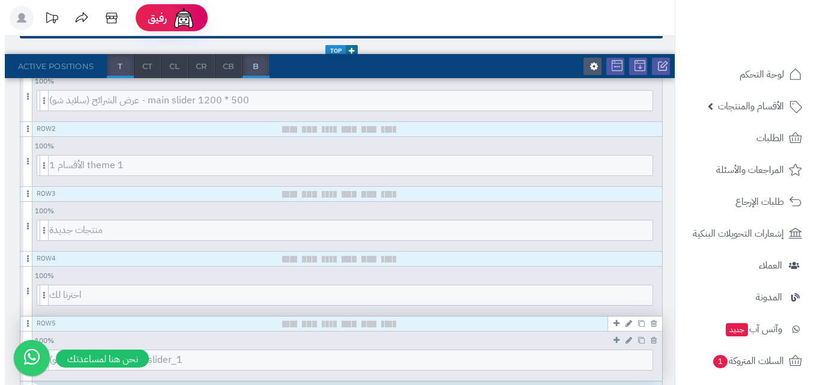
scroll to position [180, 0]
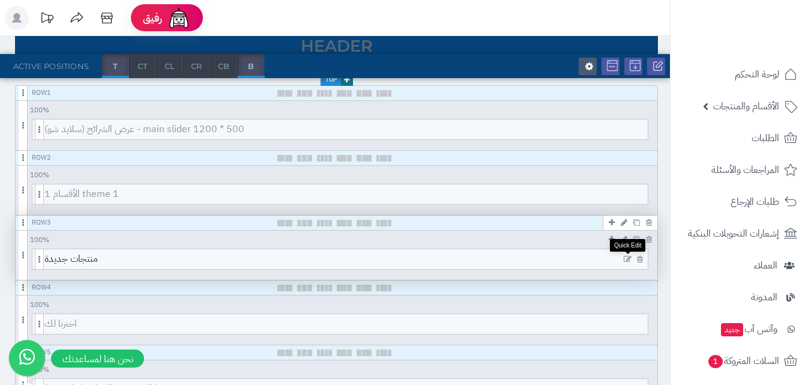
click at [628, 259] on icon at bounding box center [628, 259] width 8 height 8
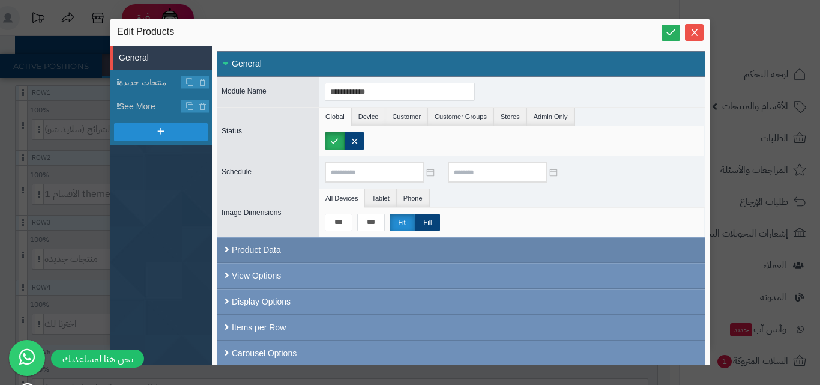
scroll to position [57, 0]
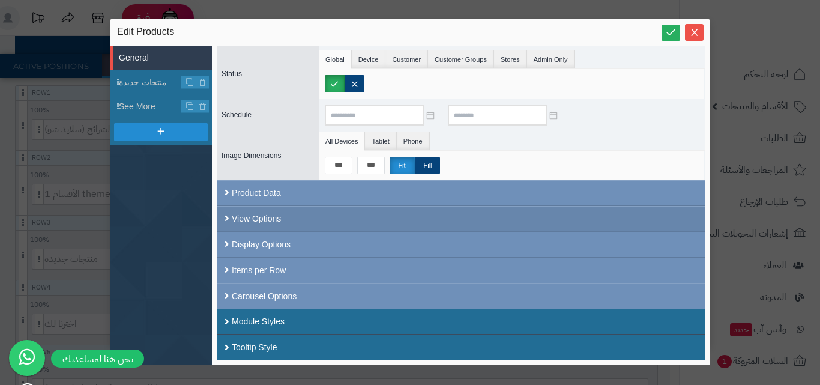
click at [295, 222] on div "View Options" at bounding box center [461, 219] width 489 height 26
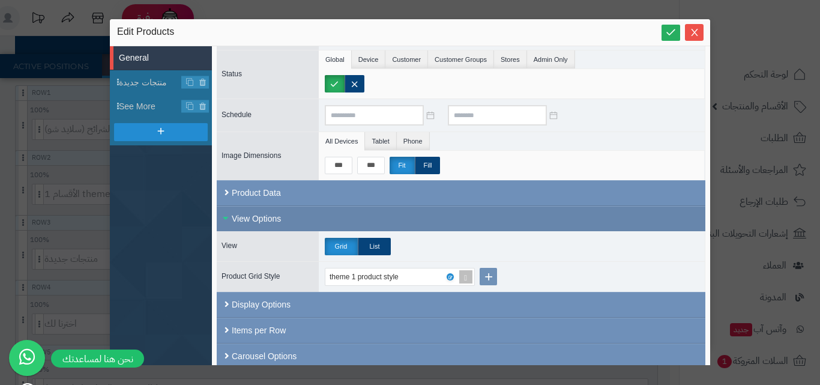
click at [297, 217] on div "View Options" at bounding box center [461, 218] width 489 height 25
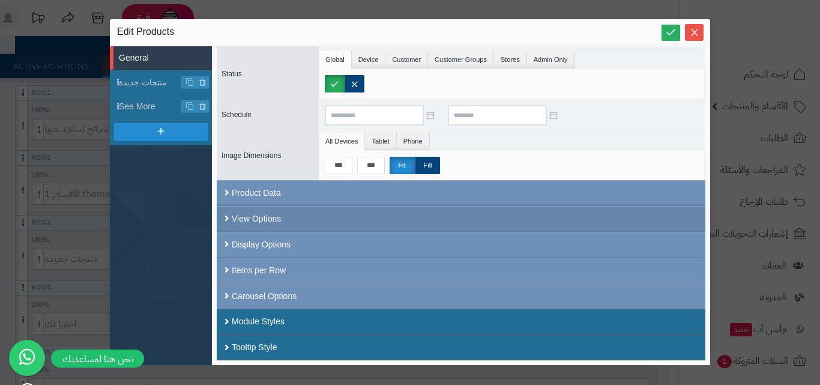
click at [312, 218] on div "View Options" at bounding box center [461, 219] width 489 height 26
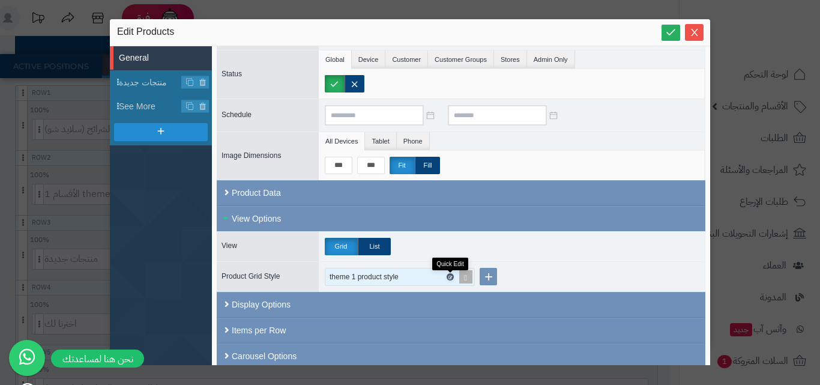
click at [451, 277] on icon at bounding box center [450, 276] width 4 height 5
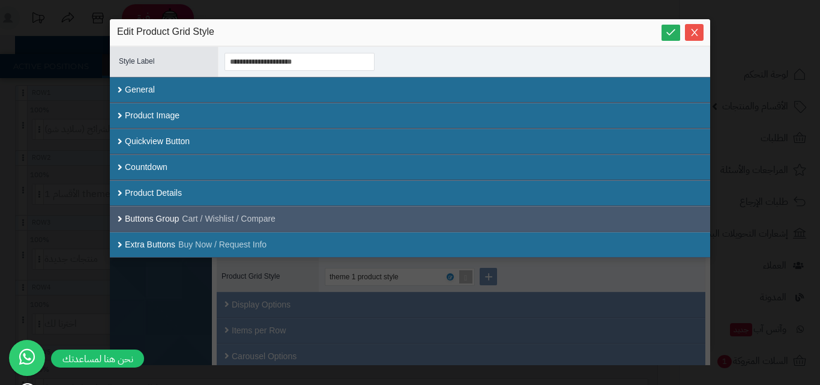
click at [268, 214] on small "Cart / Wishlist / Compare" at bounding box center [229, 219] width 94 height 13
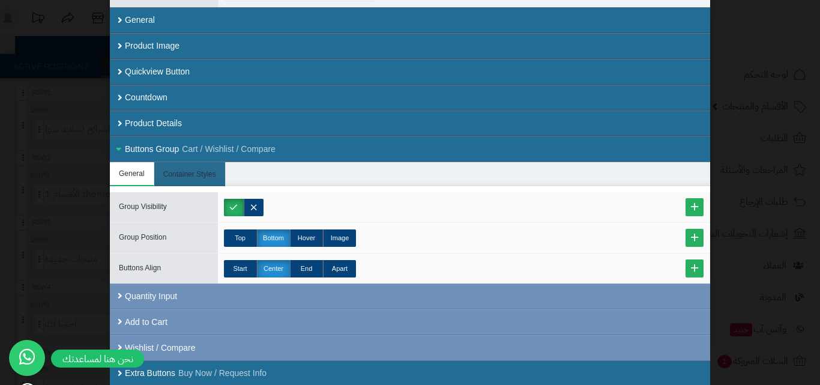
scroll to position [71, 0]
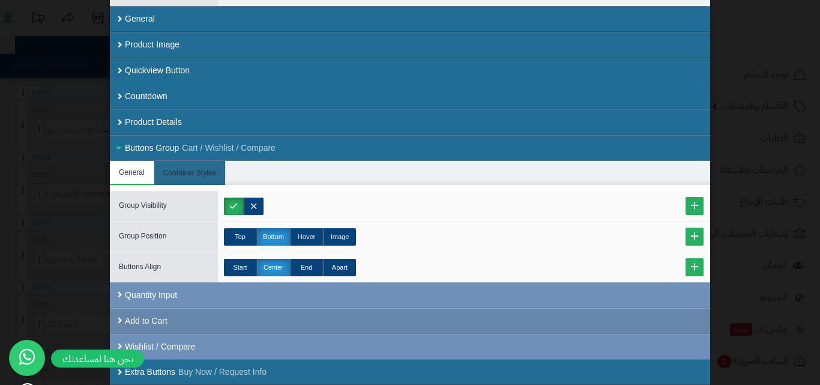
click at [297, 316] on div "Add to Cart" at bounding box center [410, 321] width 601 height 26
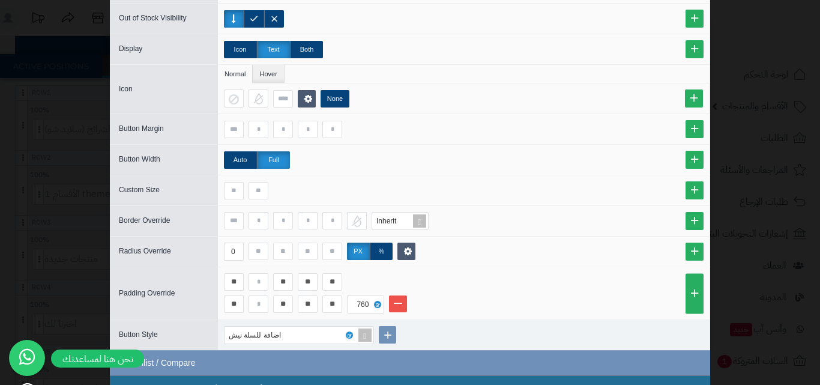
scroll to position [477, 0]
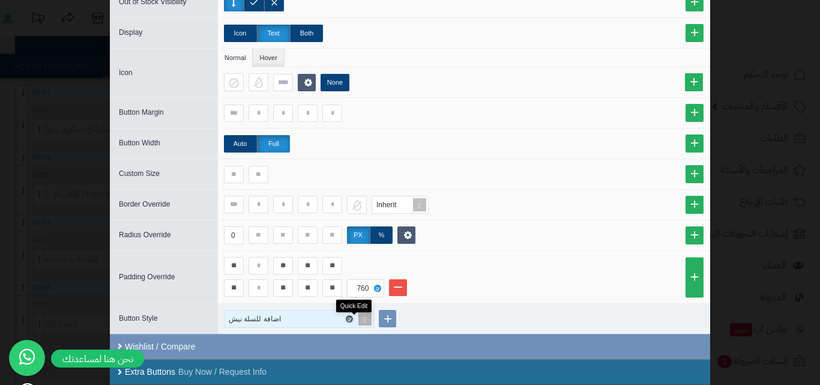
click at [353, 318] on link at bounding box center [349, 318] width 7 height 7
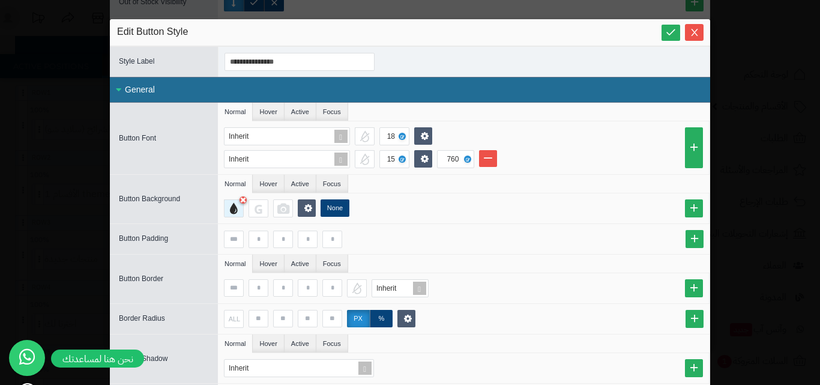
click at [237, 213] on div at bounding box center [234, 208] width 20 height 18
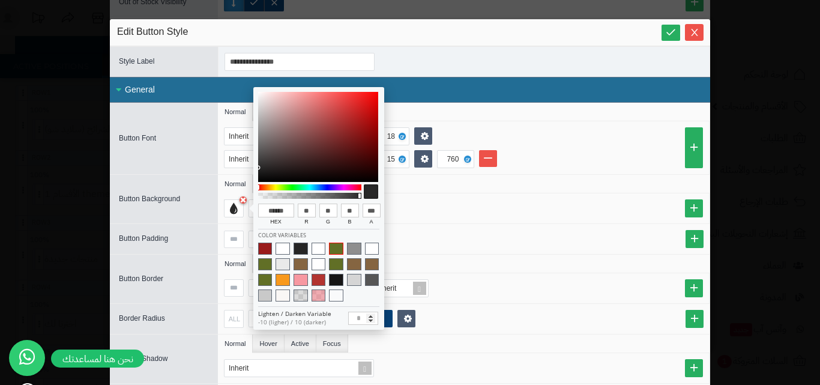
click at [336, 254] on span at bounding box center [336, 249] width 14 height 12
type input "******"
type input "**"
type input "***"
type input "**"
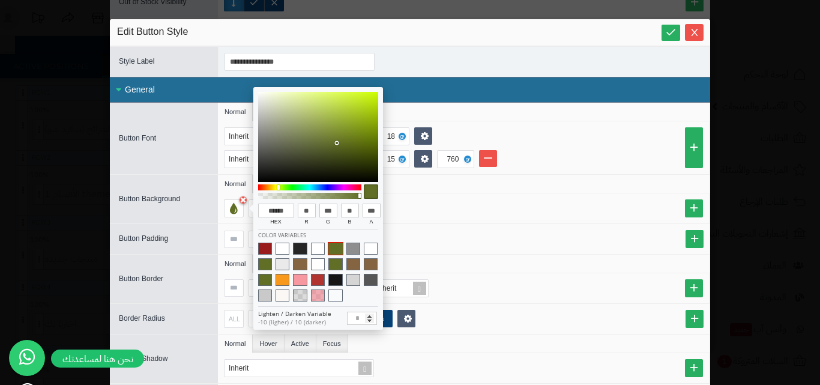
click at [476, 238] on div at bounding box center [464, 239] width 480 height 17
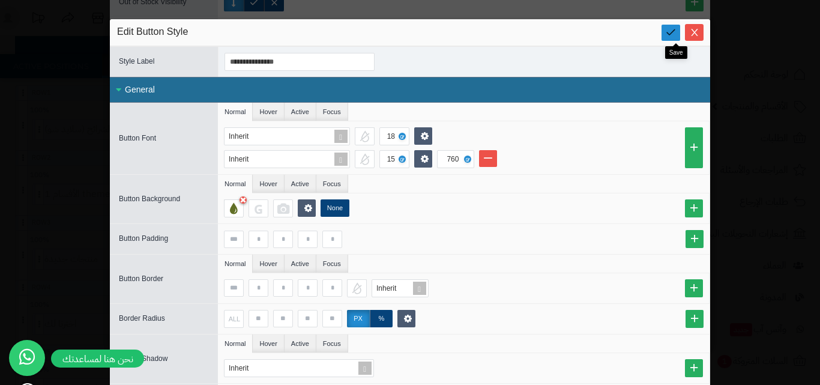
click at [680, 26] on link at bounding box center [671, 33] width 19 height 16
click at [695, 31] on icon "Close" at bounding box center [695, 32] width 10 height 10
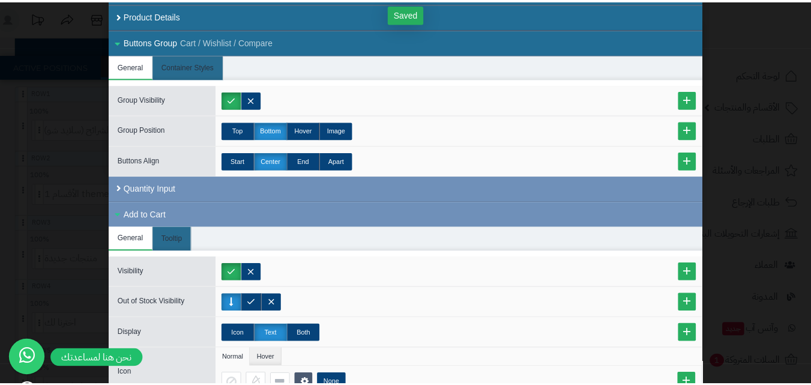
scroll to position [0, 0]
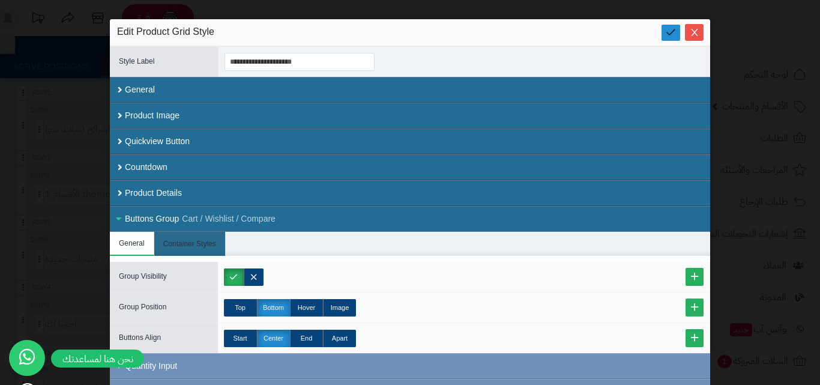
click at [672, 36] on icon at bounding box center [670, 31] width 11 height 11
click at [697, 33] on icon "Close" at bounding box center [695, 32] width 10 height 10
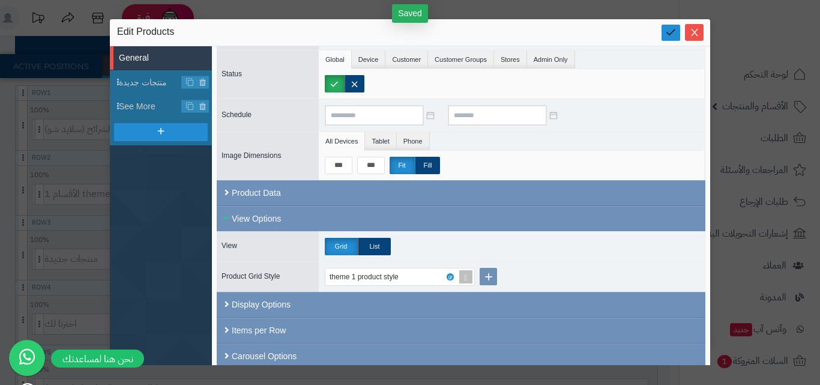
click at [668, 34] on icon at bounding box center [670, 31] width 11 height 11
click at [670, 36] on icon at bounding box center [670, 31] width 11 height 11
click at [696, 35] on icon "Close" at bounding box center [695, 32] width 10 height 10
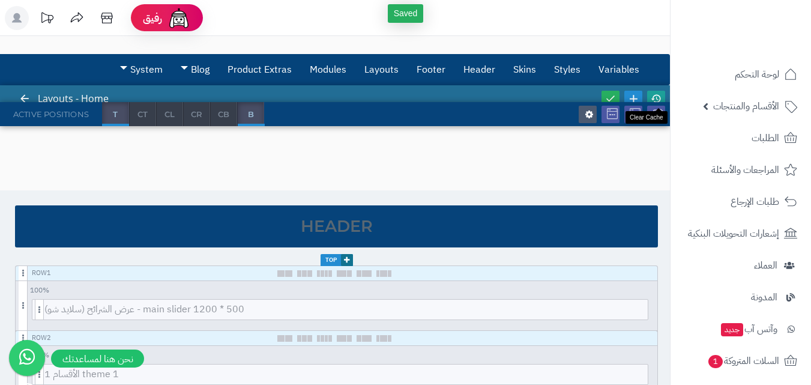
click at [652, 95] on icon at bounding box center [656, 98] width 11 height 11
click at [614, 96] on icon at bounding box center [610, 98] width 11 height 11
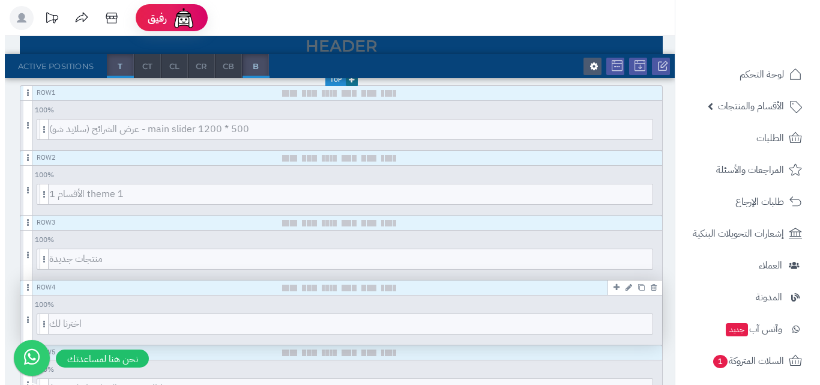
scroll to position [240, 0]
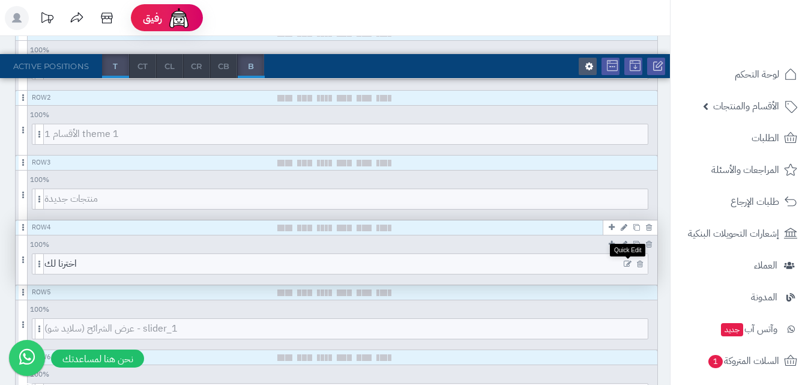
click at [626, 265] on icon at bounding box center [628, 264] width 8 height 8
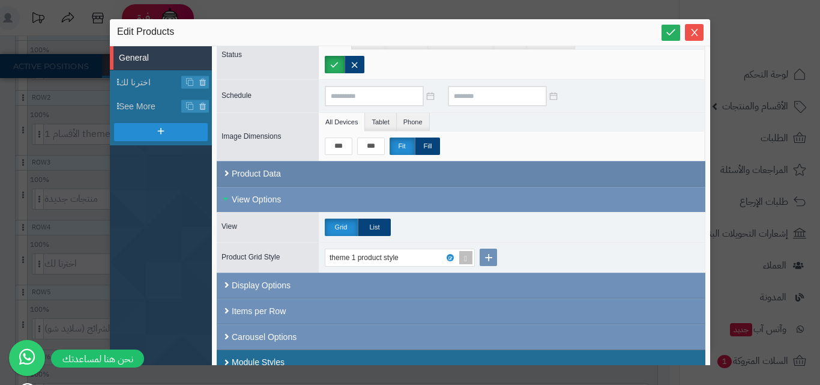
scroll to position [117, 0]
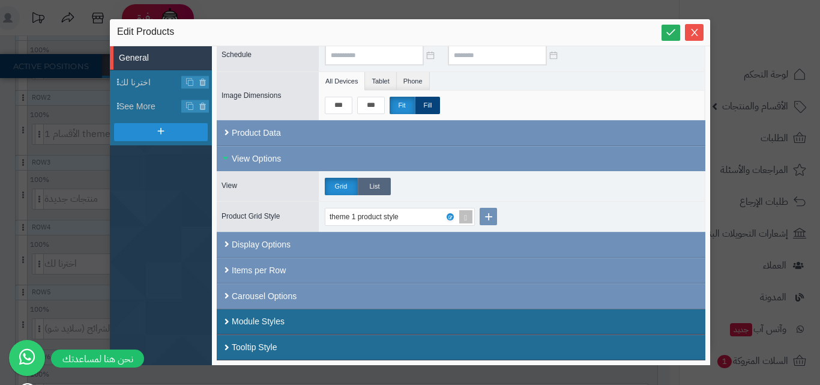
click at [367, 179] on label "List" at bounding box center [374, 186] width 33 height 17
click at [344, 187] on label "Grid" at bounding box center [341, 186] width 33 height 17
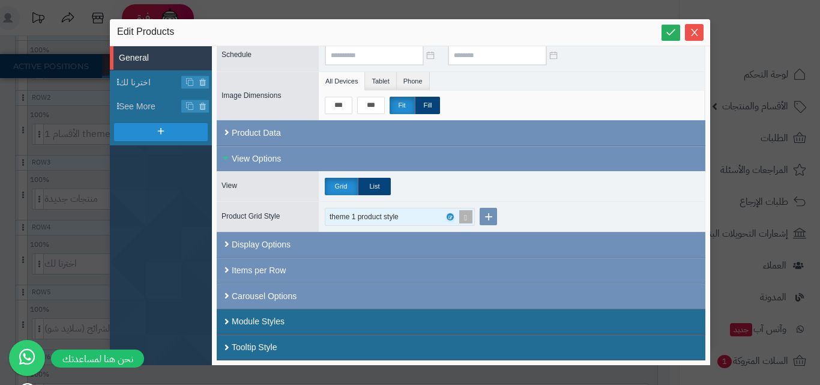
click at [452, 211] on div "theme 1 product style" at bounding box center [395, 216] width 130 height 17
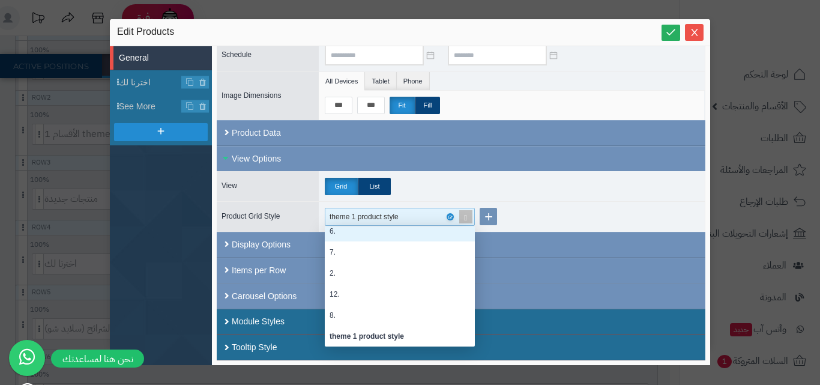
scroll to position [105, 0]
click at [451, 217] on icon at bounding box center [450, 216] width 4 height 5
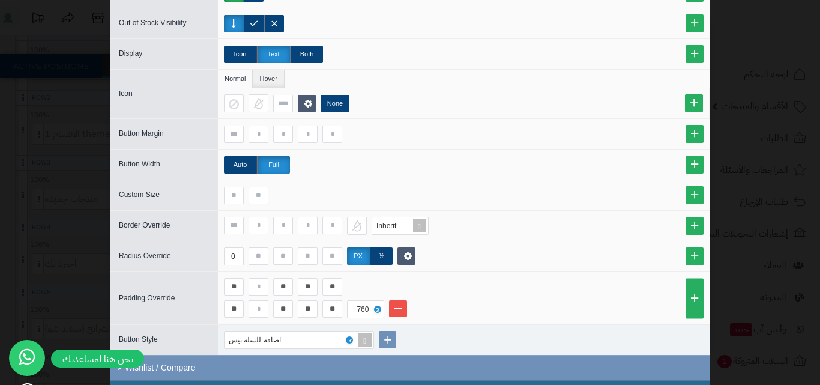
scroll to position [477, 0]
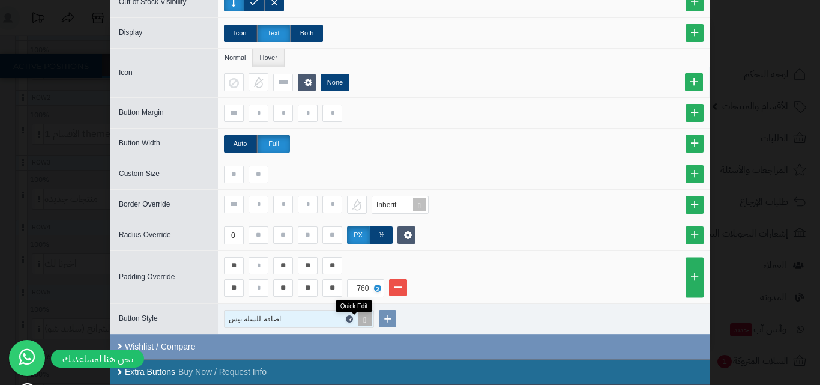
click at [351, 318] on icon at bounding box center [349, 319] width 4 height 5
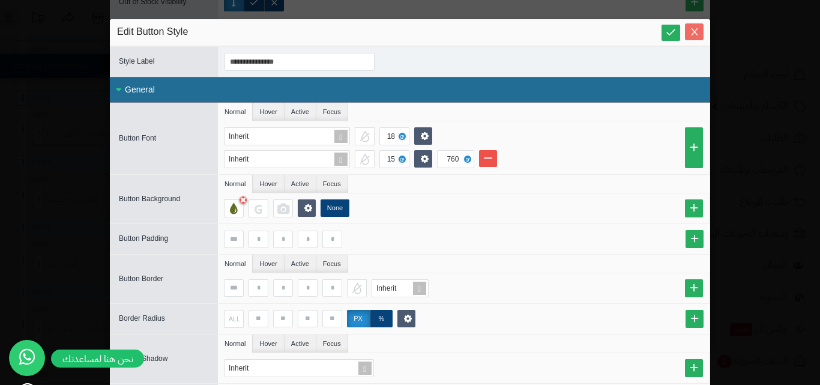
click at [701, 40] on button "Close" at bounding box center [694, 31] width 19 height 17
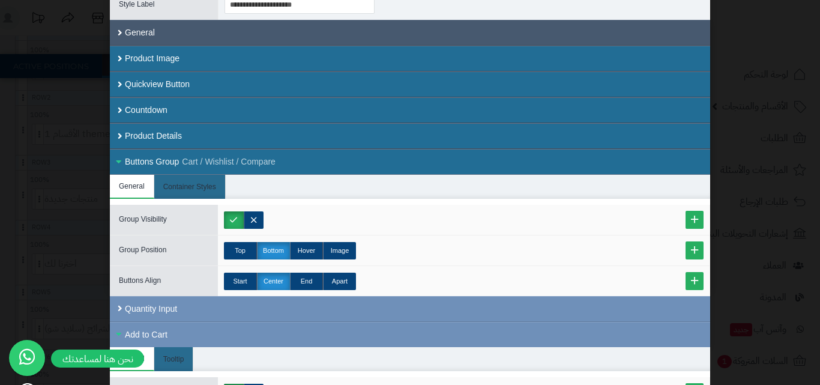
scroll to position [0, 0]
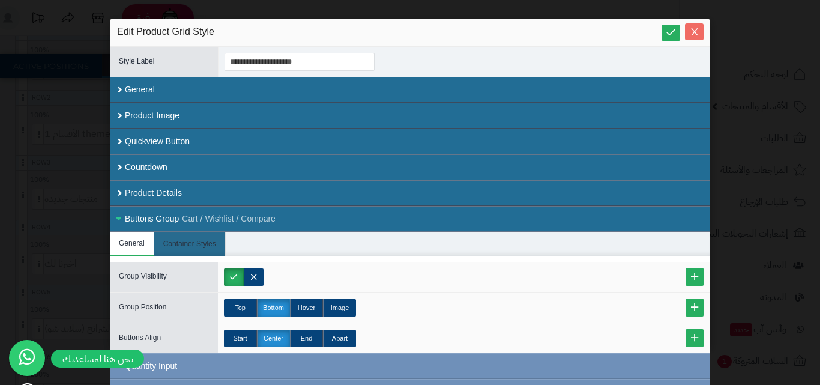
click at [700, 29] on icon "Close" at bounding box center [695, 32] width 10 height 10
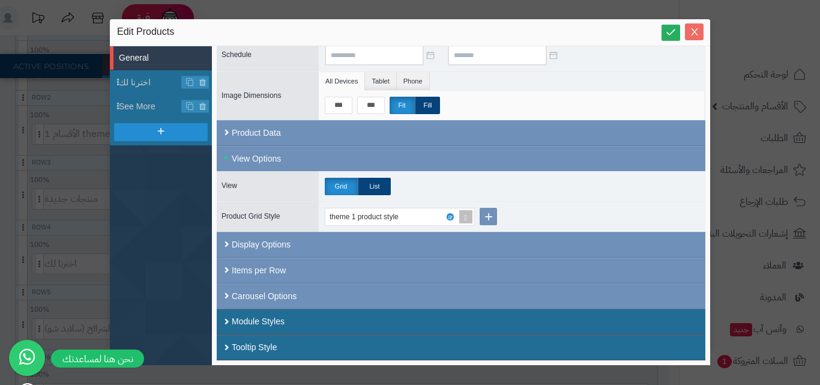
click at [693, 39] on button "Close" at bounding box center [694, 31] width 19 height 17
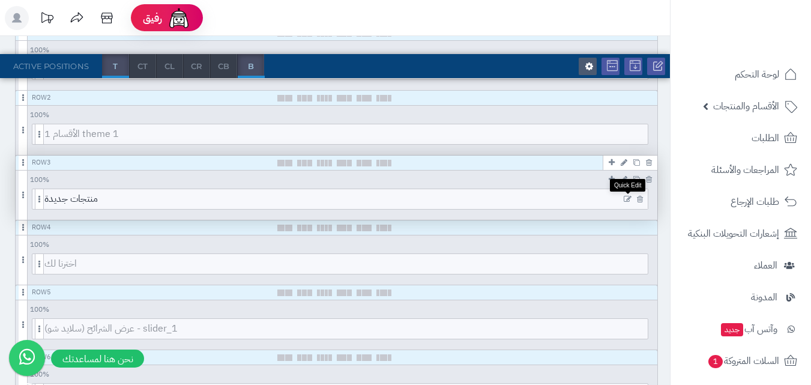
click at [627, 201] on icon at bounding box center [628, 199] width 8 height 8
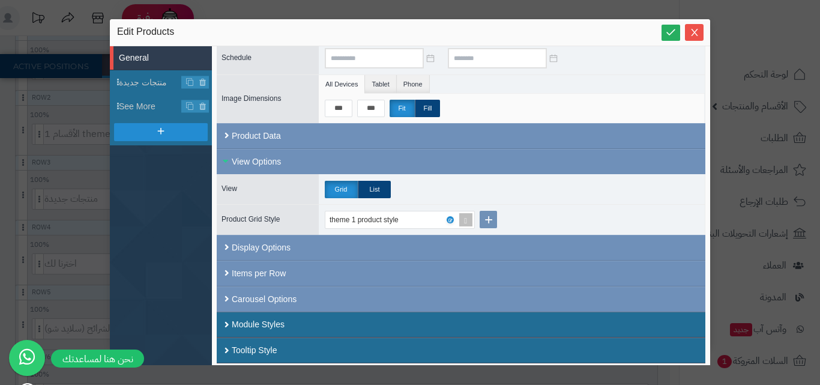
scroll to position [117, 0]
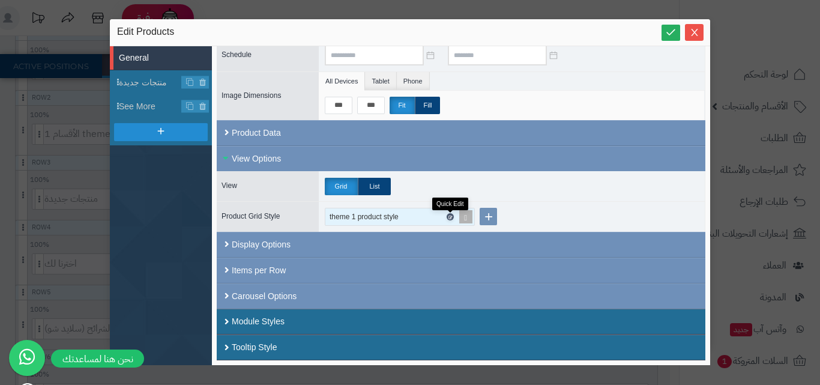
click at [448, 219] on icon at bounding box center [450, 216] width 4 height 5
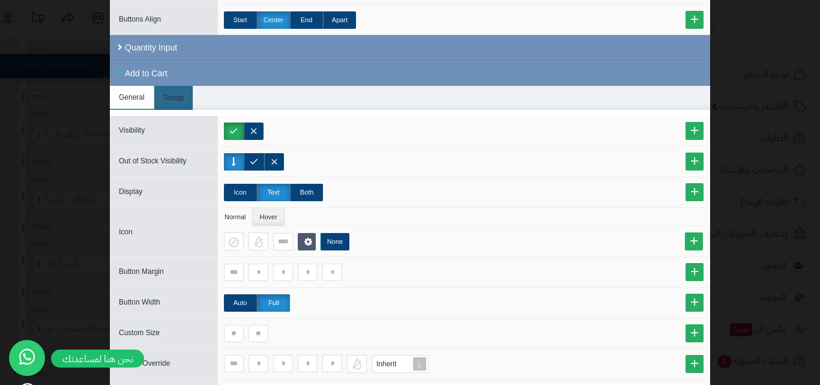
scroll to position [297, 0]
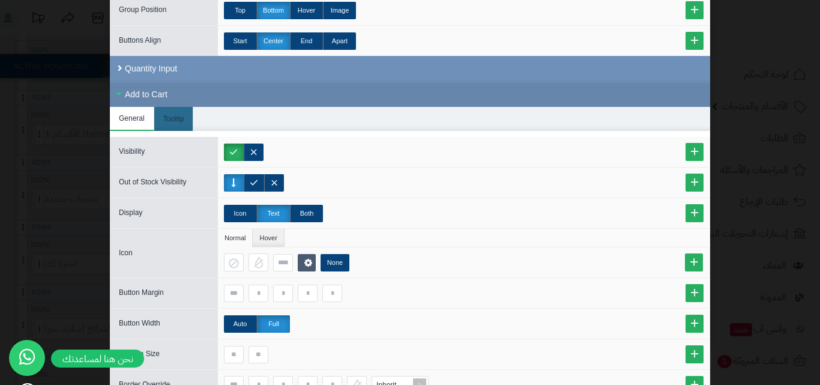
click at [243, 85] on div "Add to Cart" at bounding box center [410, 94] width 601 height 25
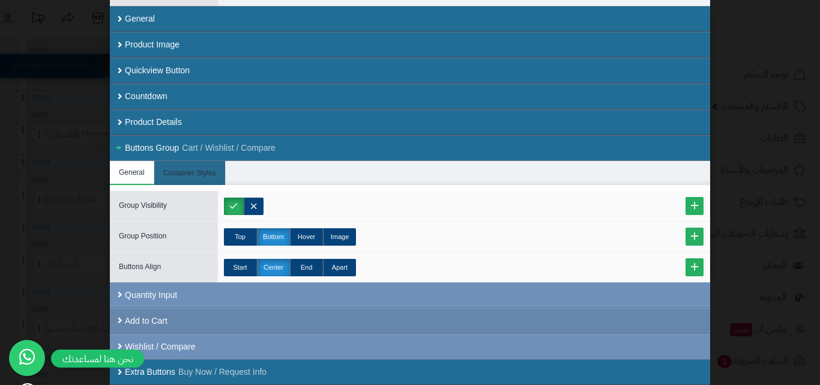
scroll to position [71, 0]
click at [195, 312] on div "Add to Cart" at bounding box center [410, 321] width 601 height 26
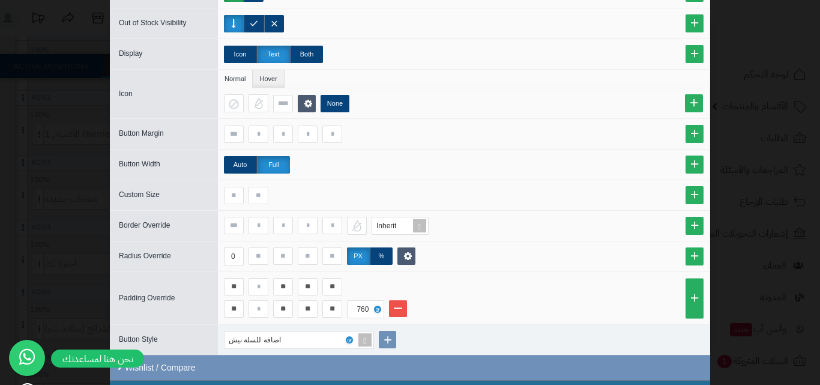
scroll to position [477, 0]
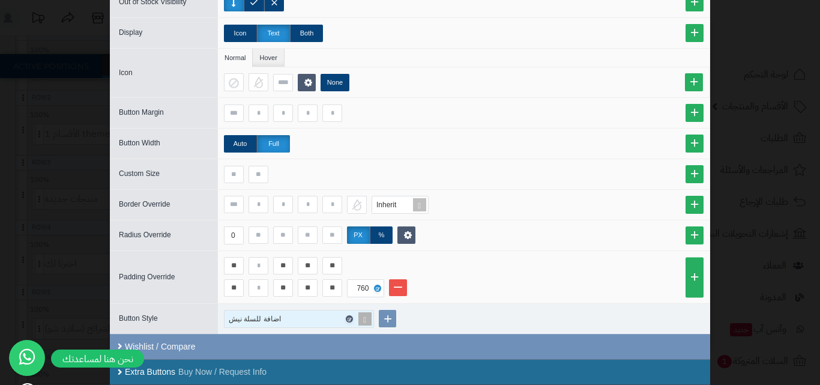
click at [351, 320] on icon at bounding box center [349, 319] width 4 height 5
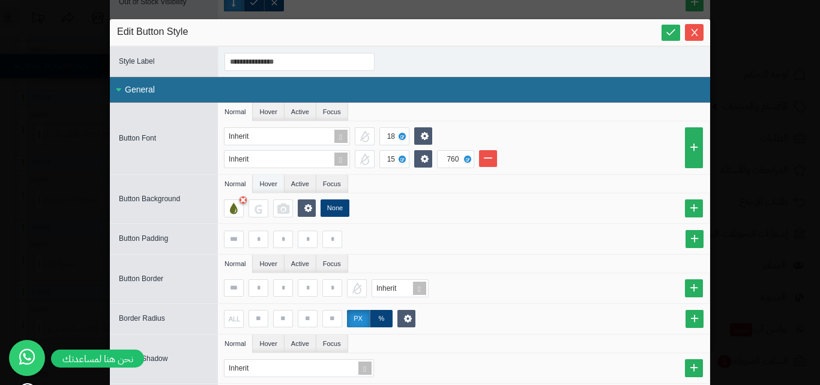
click at [276, 177] on li "Hover" at bounding box center [268, 184] width 31 height 18
click at [304, 186] on li "Active" at bounding box center [301, 184] width 32 height 18
click at [335, 187] on li "Focus" at bounding box center [333, 184] width 32 height 18
click at [271, 188] on li "Hover" at bounding box center [268, 184] width 31 height 18
click at [241, 188] on li "Normal" at bounding box center [235, 184] width 35 height 18
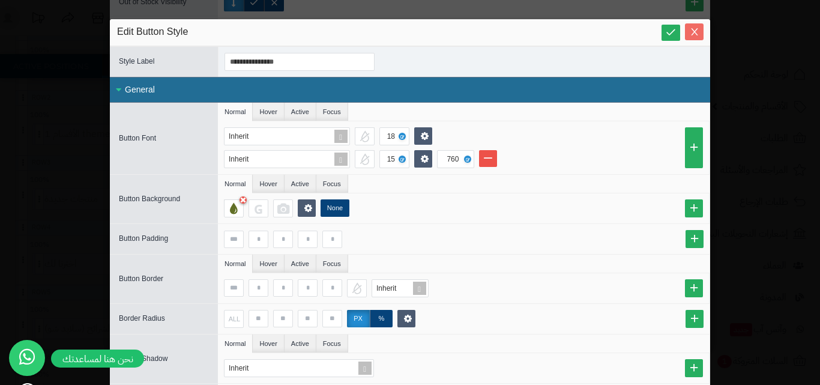
click at [699, 29] on icon "Close" at bounding box center [695, 32] width 10 height 10
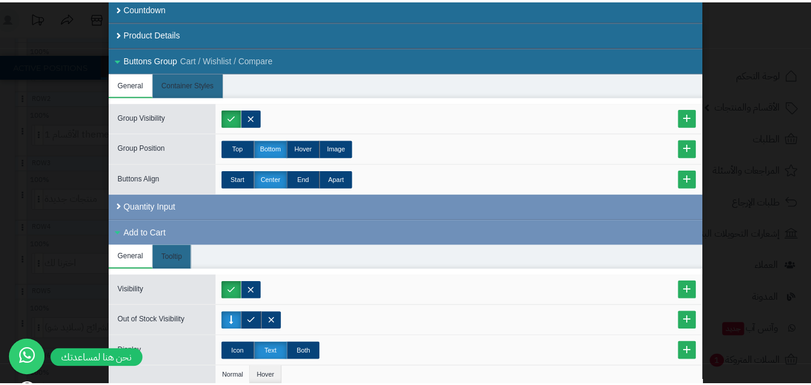
scroll to position [0, 0]
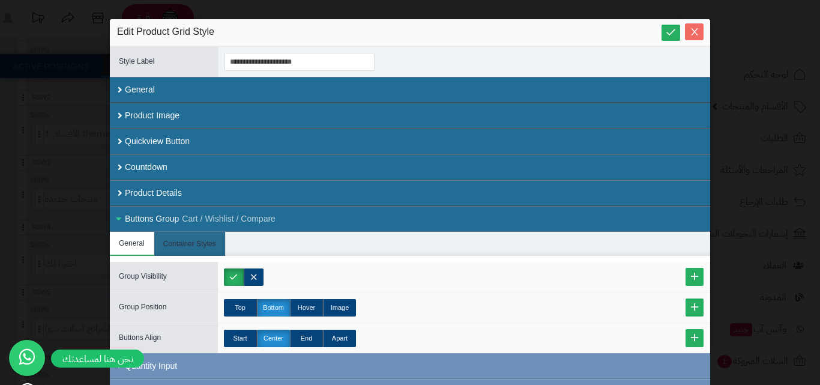
click at [692, 35] on span "Close" at bounding box center [694, 32] width 19 height 10
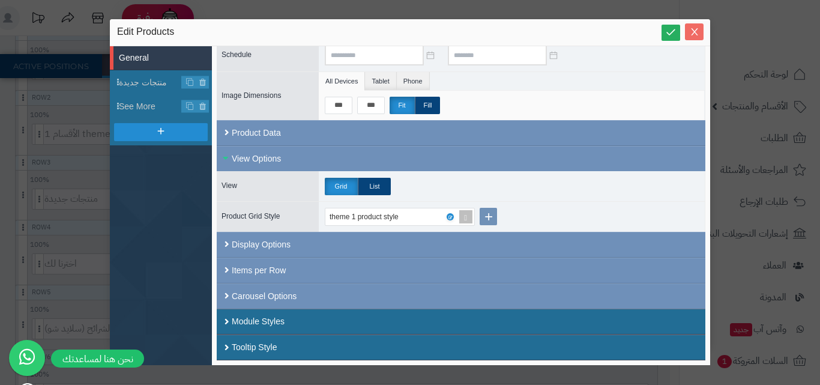
click at [701, 36] on span "Close" at bounding box center [694, 32] width 19 height 10
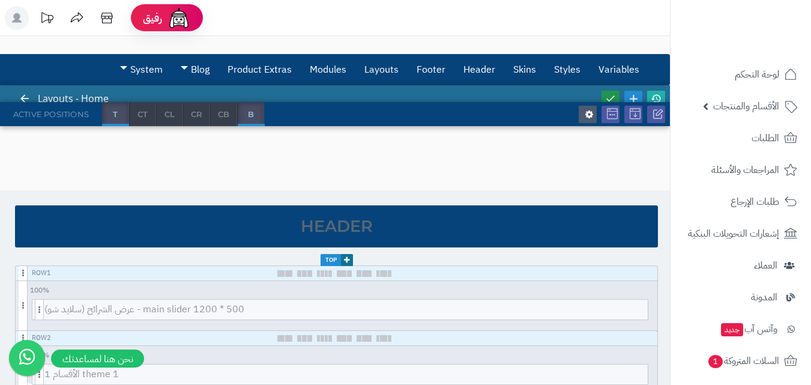
click at [616, 92] on link at bounding box center [611, 99] width 18 height 16
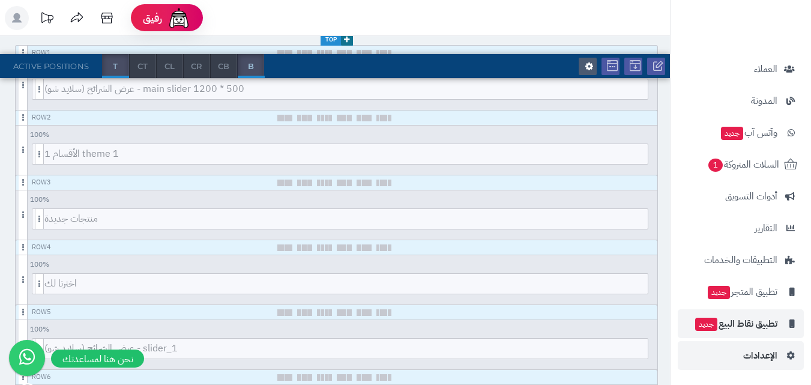
scroll to position [240, 0]
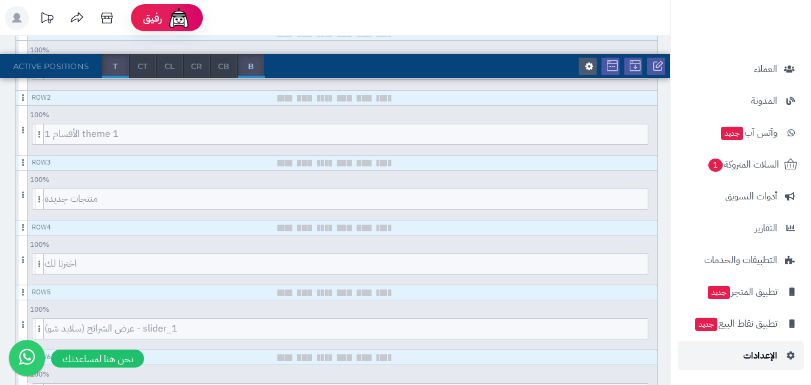
click at [773, 360] on span "الإعدادات" at bounding box center [761, 355] width 34 height 17
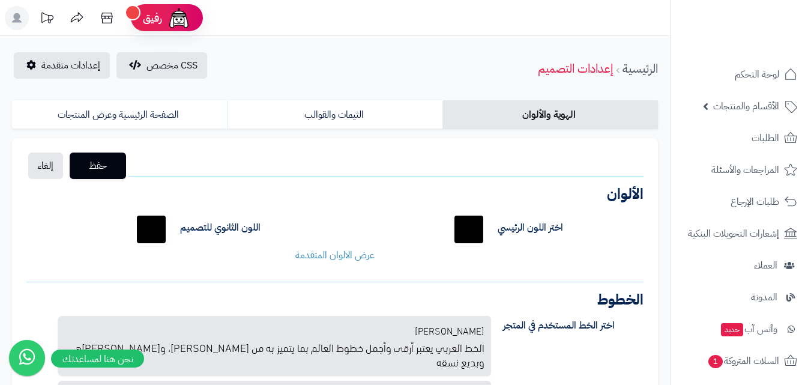
click at [162, 168] on div "حفظ إلغاء الشعار الصيغ المدعومة: JPG, PNG الحجم: 5 ميجا بحد أقصى الأبعاد: 160 ب…" at bounding box center [335, 368] width 646 height 461
click at [85, 70] on span "إعدادات متقدمة" at bounding box center [70, 65] width 59 height 14
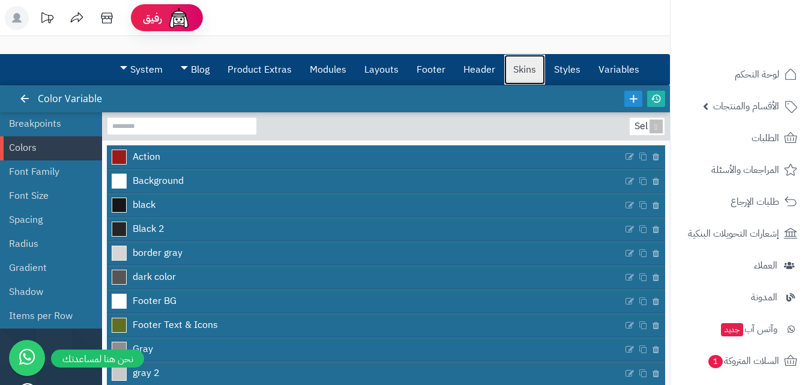
click at [520, 74] on link "Skins" at bounding box center [524, 70] width 41 height 30
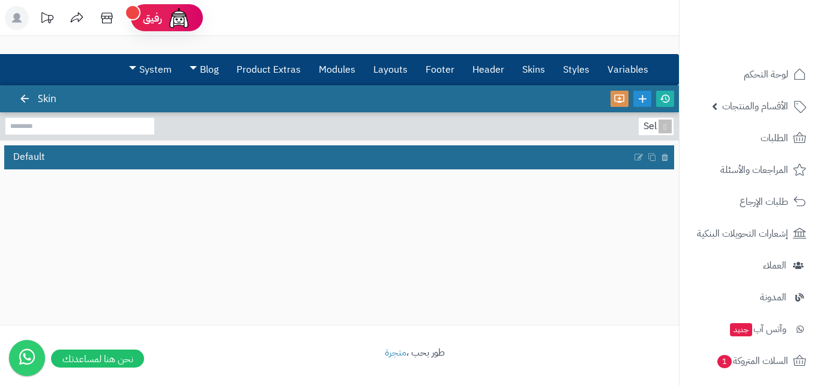
click at [187, 141] on div "Default" at bounding box center [339, 155] width 679 height 29
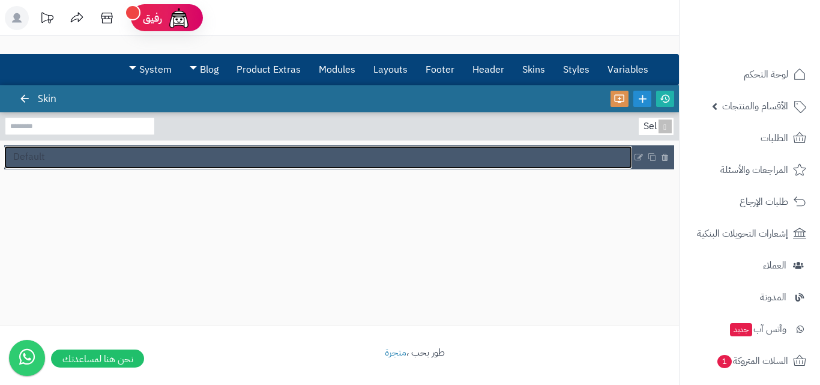
click at [195, 154] on link "Default" at bounding box center [318, 157] width 628 height 23
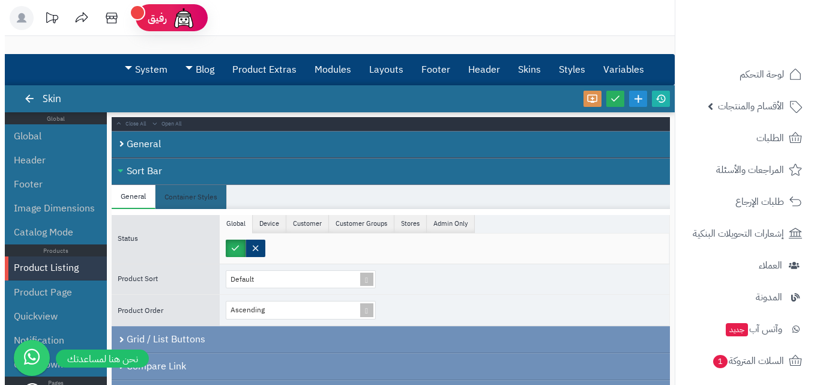
scroll to position [60, 0]
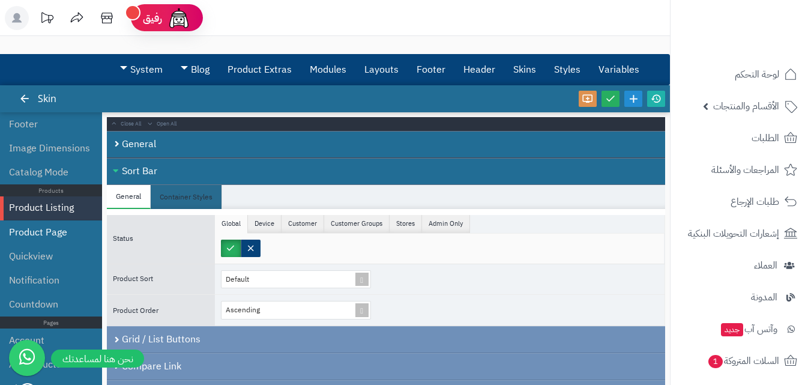
click at [70, 236] on li "Product Page" at bounding box center [51, 232] width 102 height 24
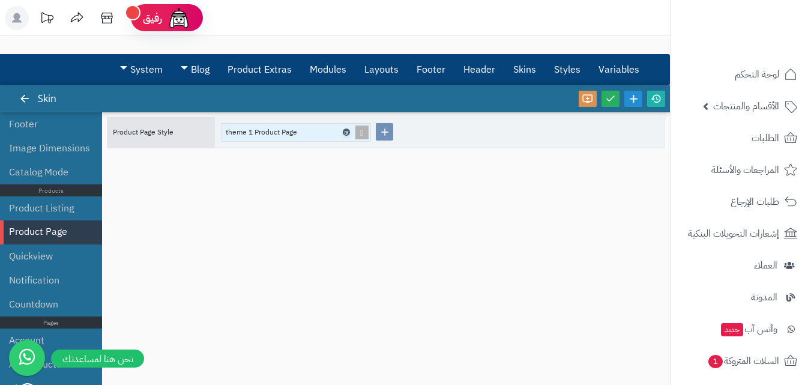
click at [348, 132] on icon at bounding box center [346, 132] width 4 height 5
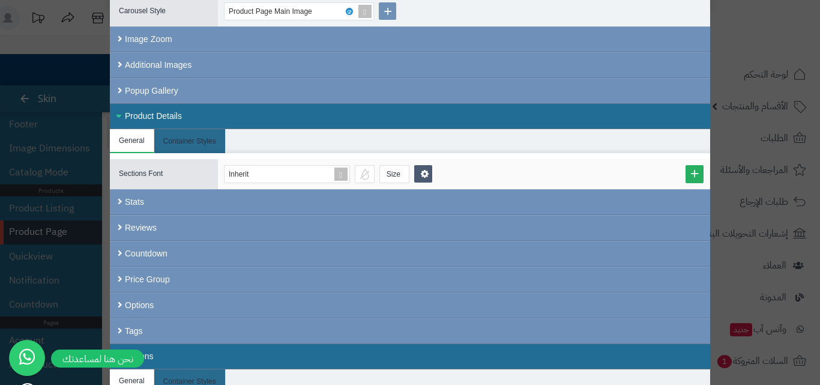
scroll to position [360, 0]
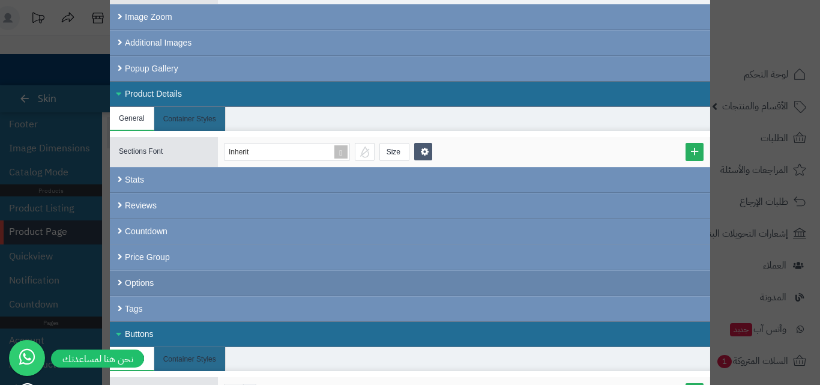
click at [344, 280] on div "Options" at bounding box center [410, 283] width 601 height 26
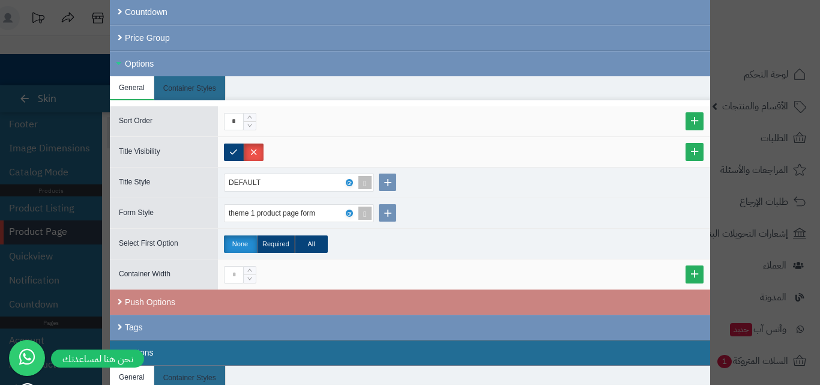
scroll to position [601, 0]
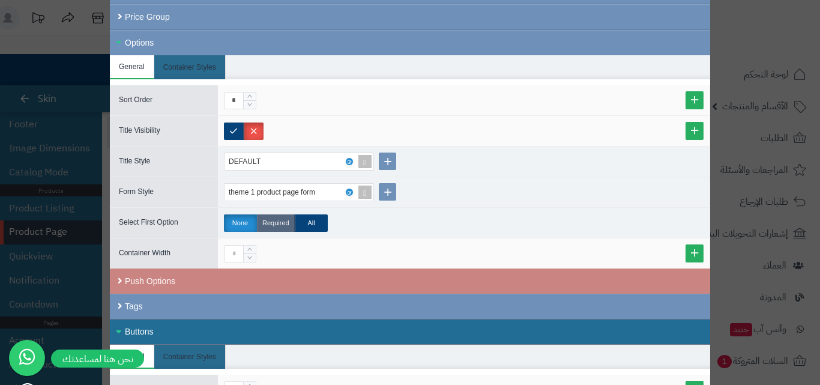
click at [290, 226] on label "Required" at bounding box center [276, 222] width 38 height 17
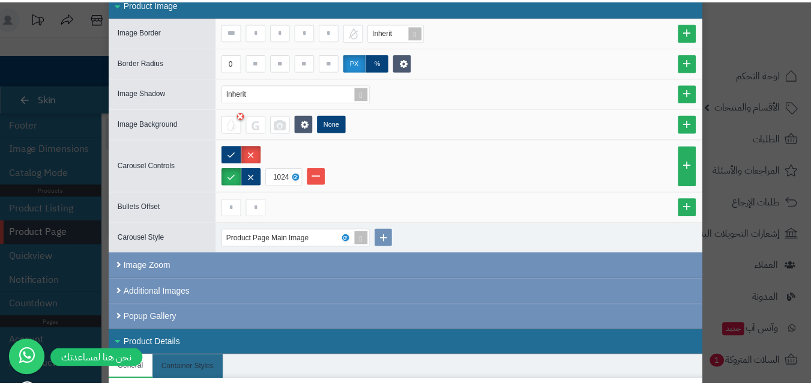
scroll to position [0, 0]
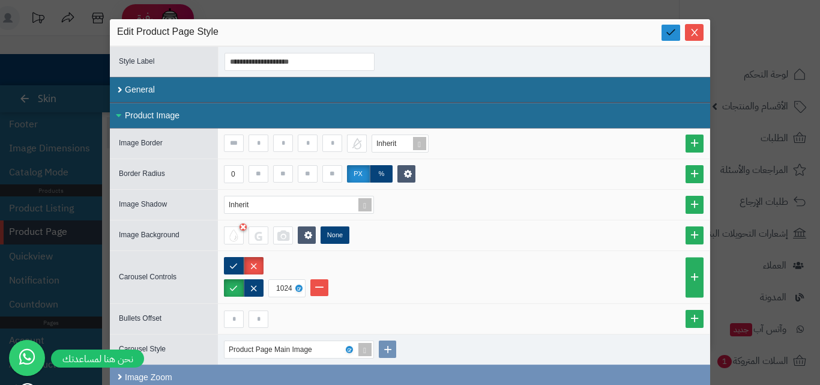
click at [677, 36] on icon at bounding box center [670, 31] width 11 height 11
click at [698, 37] on button "Close" at bounding box center [694, 31] width 19 height 17
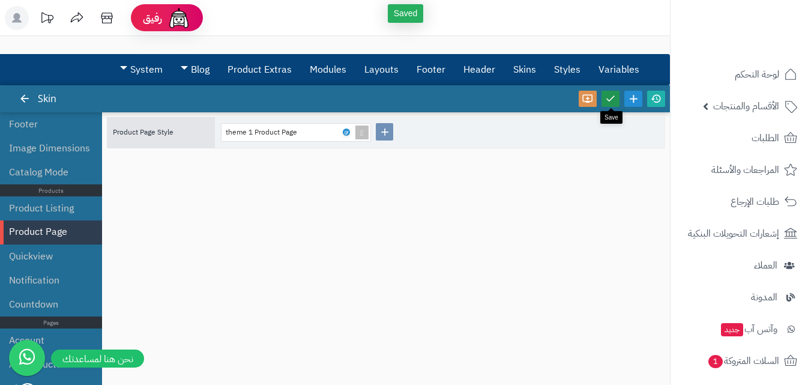
click at [615, 104] on link at bounding box center [611, 99] width 18 height 16
click at [659, 103] on icon at bounding box center [656, 98] width 11 height 11
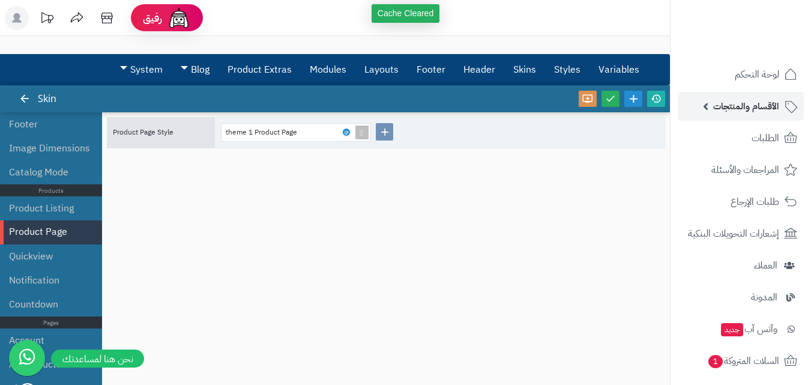
click at [760, 110] on span "الأقسام والمنتجات" at bounding box center [746, 106] width 66 height 17
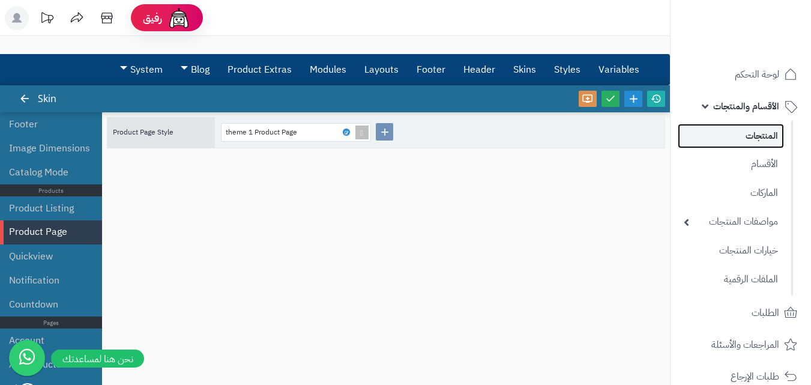
click at [763, 139] on link "المنتجات" at bounding box center [731, 136] width 106 height 25
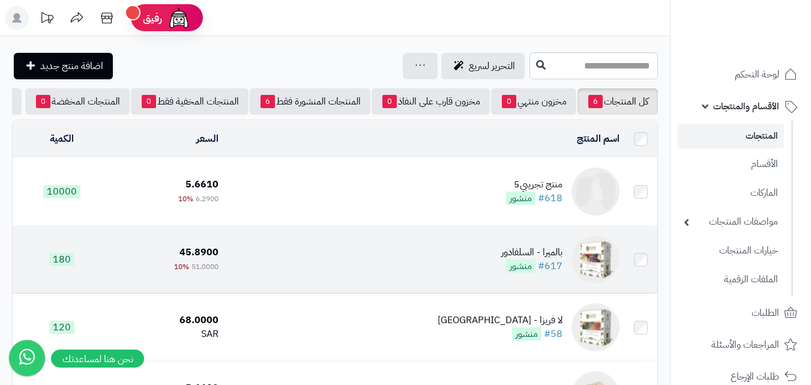
click at [439, 264] on td "بالميرا - السلفادور #617 منشور" at bounding box center [423, 259] width 401 height 67
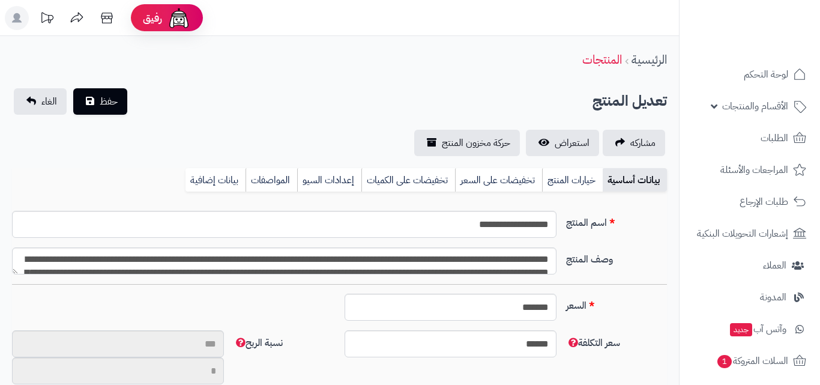
type input "**"
type input "*********"
type input "*****"
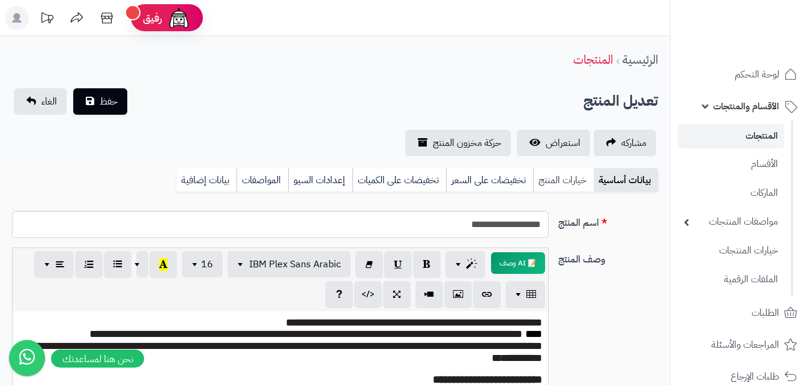
click at [559, 172] on link "خيارات المنتج" at bounding box center [563, 180] width 61 height 24
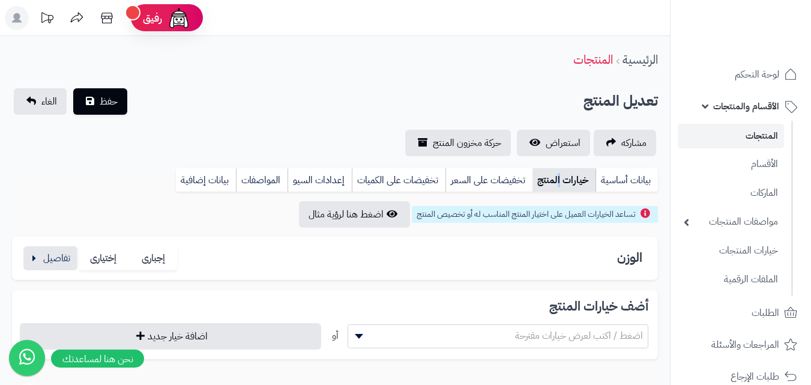
click at [563, 180] on link "خيارات المنتج" at bounding box center [564, 180] width 63 height 24
click at [574, 184] on link "خيارات المنتج" at bounding box center [564, 180] width 63 height 24
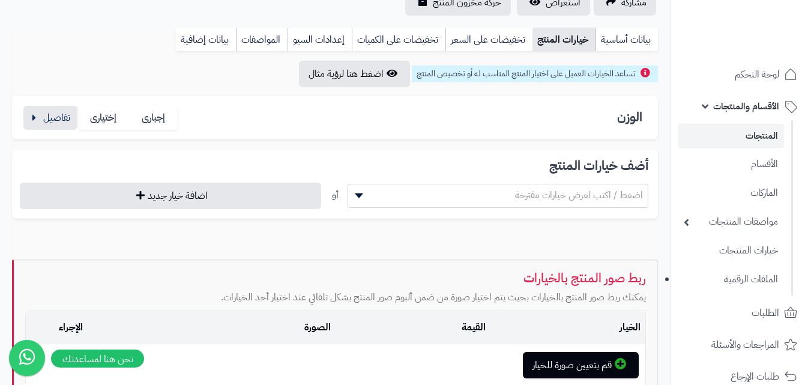
scroll to position [80, 0]
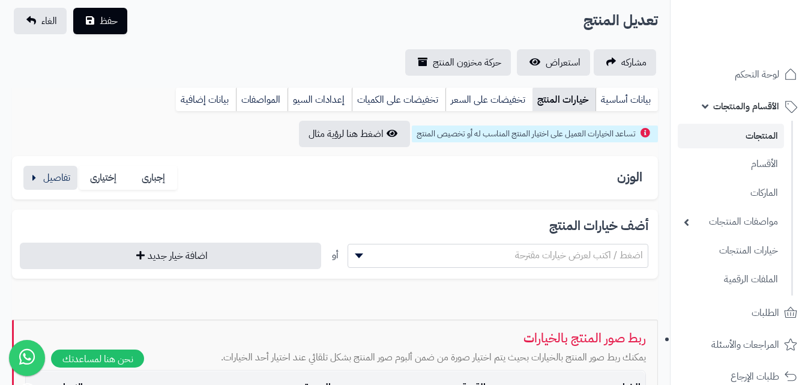
click at [527, 169] on div "الوزن إجبارى إختيارى" at bounding box center [335, 178] width 627 height 25
click at [63, 175] on button "button" at bounding box center [50, 177] width 54 height 24
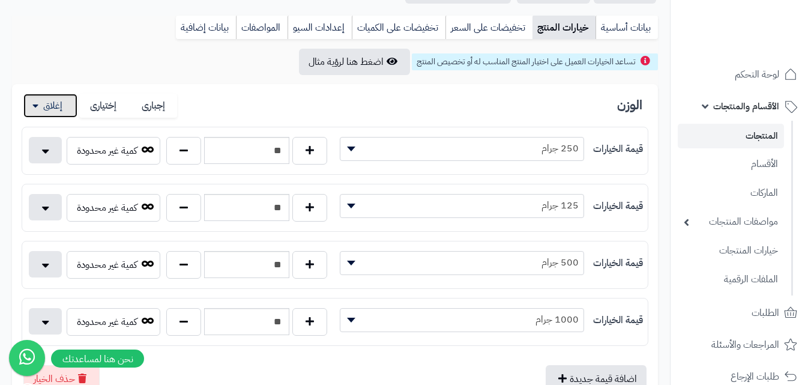
scroll to position [141, 0]
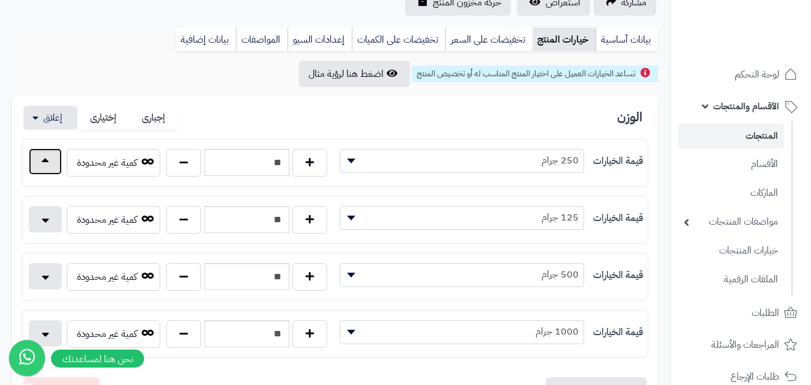
click at [38, 171] on button "button" at bounding box center [45, 161] width 33 height 26
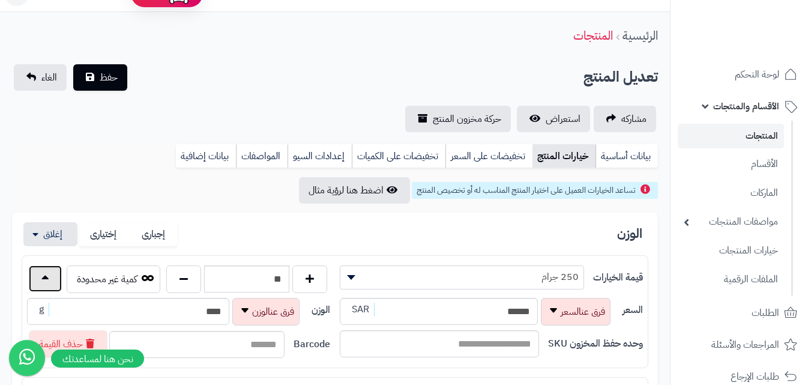
scroll to position [20, 0]
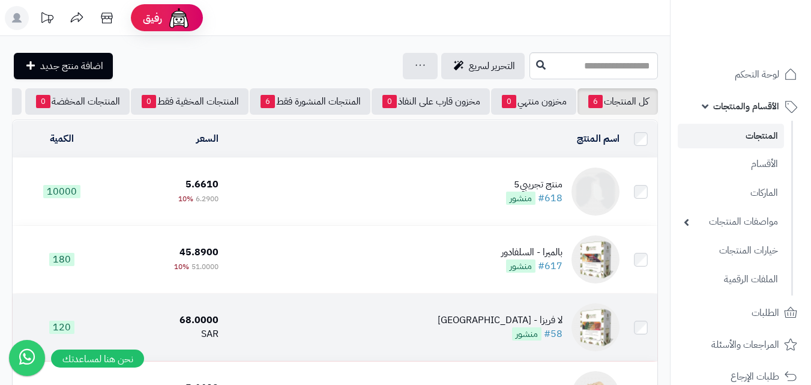
click at [480, 330] on td "لا فريزا - [GEOGRAPHIC_DATA] #58 منشور" at bounding box center [423, 327] width 401 height 67
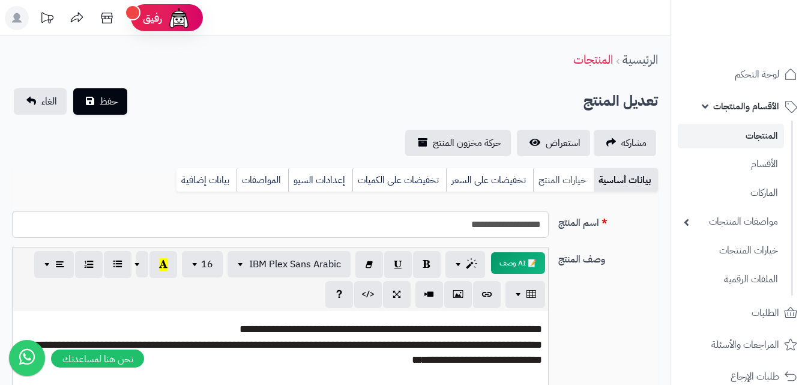
click at [559, 179] on link "خيارات المنتج" at bounding box center [563, 180] width 61 height 24
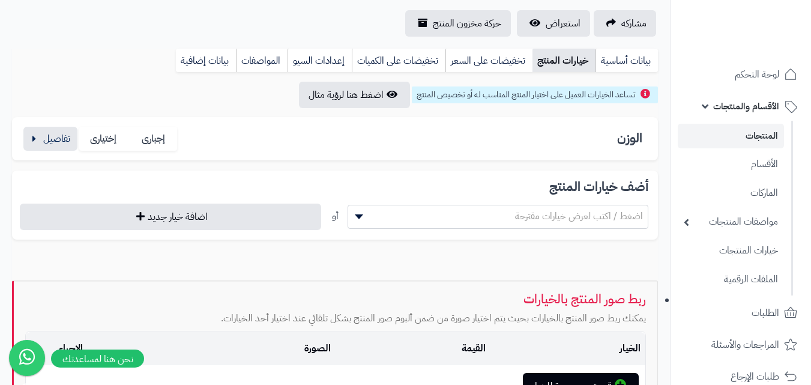
scroll to position [120, 0]
click at [61, 142] on button "button" at bounding box center [50, 138] width 54 height 24
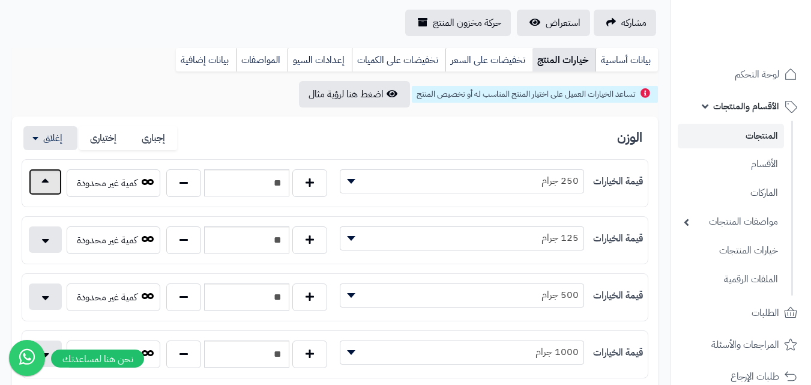
click at [60, 183] on button "button" at bounding box center [45, 182] width 33 height 26
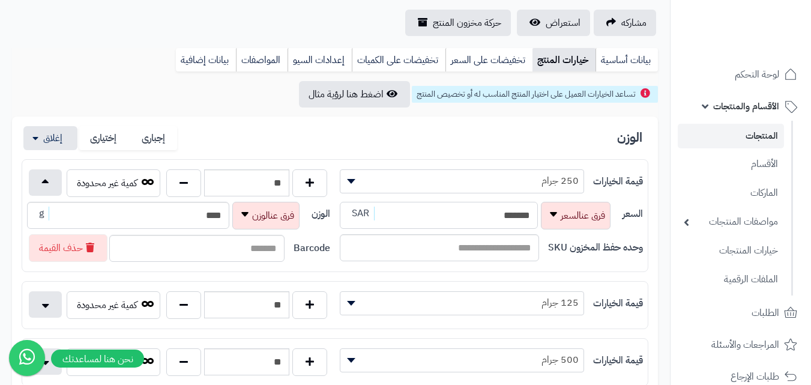
click at [488, 220] on input "*******" at bounding box center [439, 215] width 198 height 27
click at [31, 310] on button "button" at bounding box center [45, 304] width 33 height 26
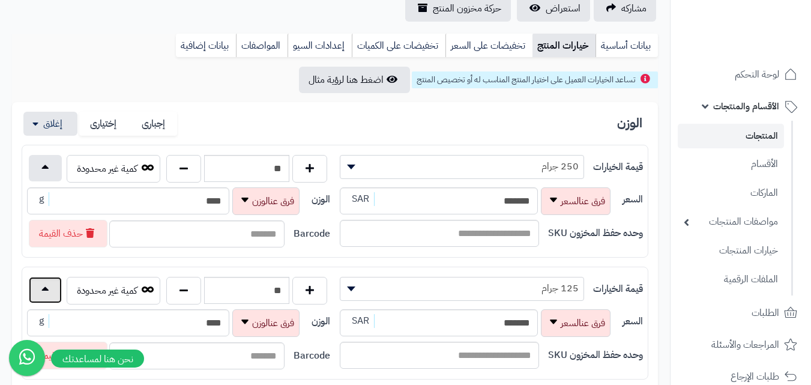
scroll to position [180, 0]
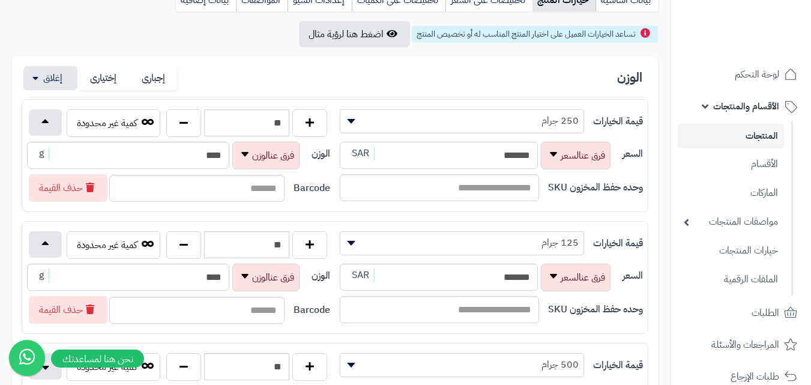
click at [501, 157] on input "*******" at bounding box center [439, 155] width 198 height 27
click at [496, 284] on input "*******" at bounding box center [439, 277] width 198 height 27
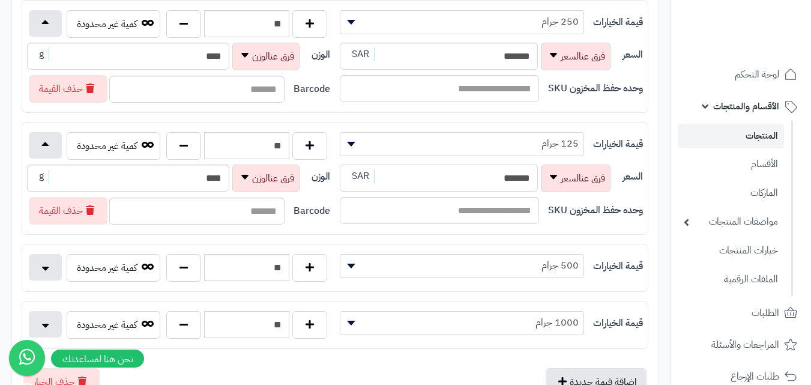
scroll to position [300, 0]
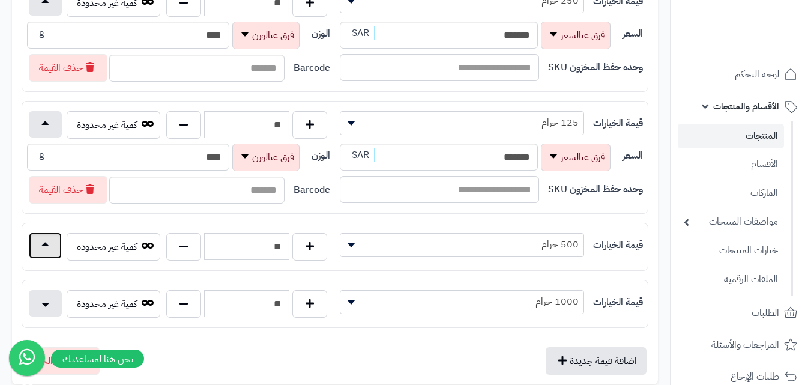
click at [31, 249] on button "button" at bounding box center [45, 245] width 33 height 26
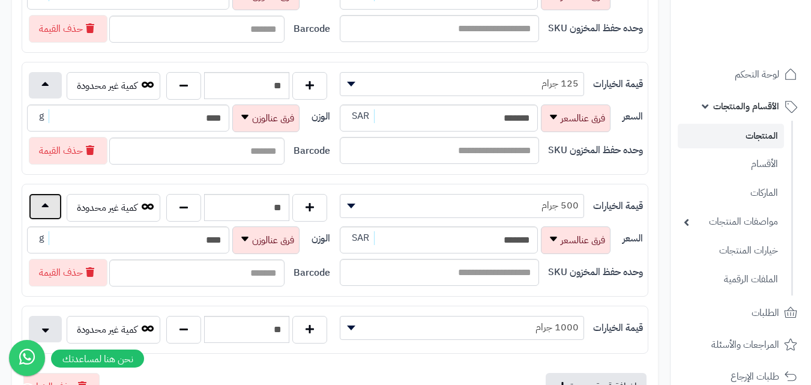
scroll to position [360, 0]
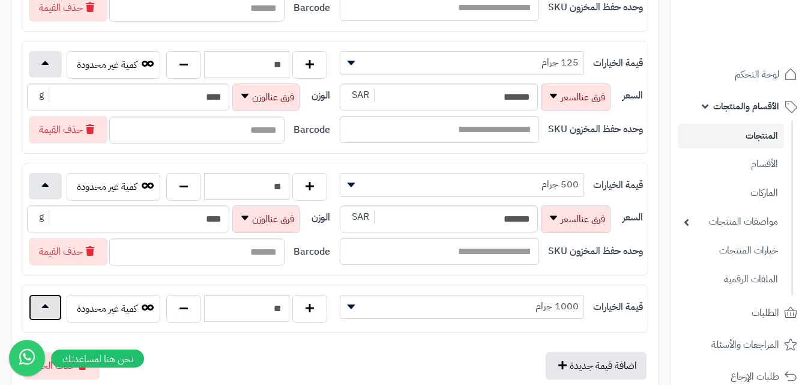
click at [43, 297] on button "button" at bounding box center [45, 307] width 33 height 26
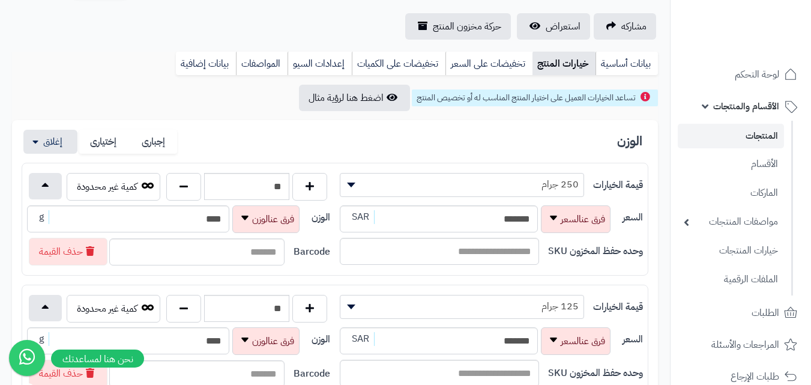
scroll to position [0, 0]
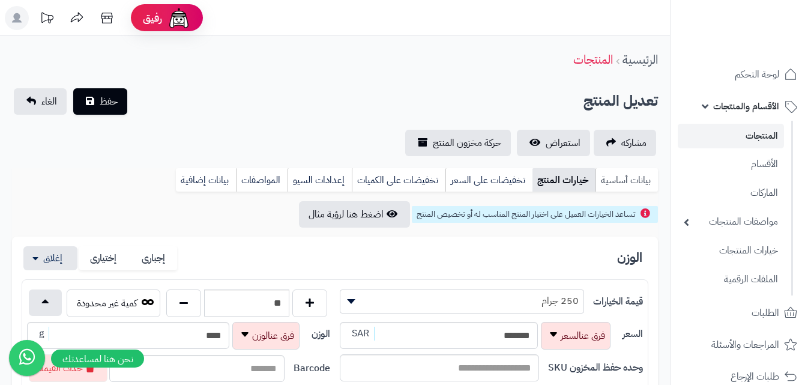
click at [648, 178] on link "بيانات أساسية" at bounding box center [627, 180] width 62 height 24
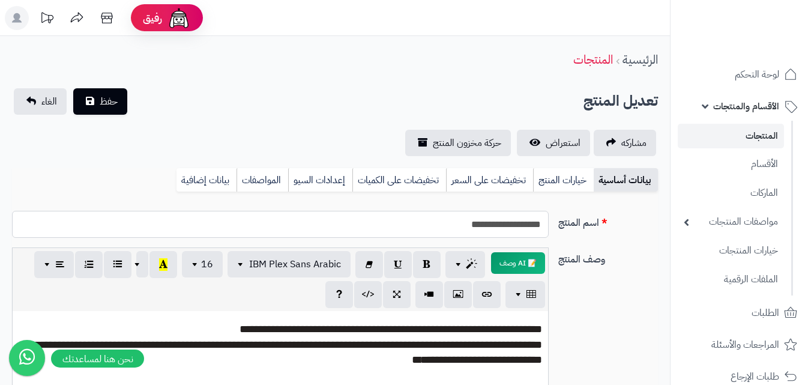
click at [484, 222] on input "**********" at bounding box center [280, 224] width 537 height 27
click at [509, 229] on input "**********" at bounding box center [280, 224] width 537 height 27
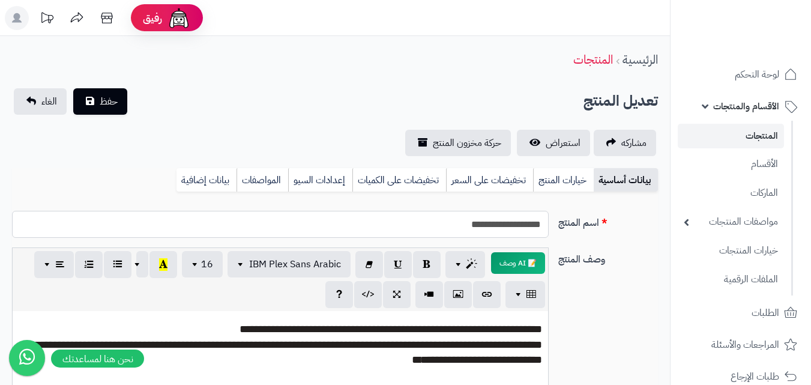
click at [509, 229] on input "**********" at bounding box center [280, 224] width 537 height 27
click at [550, 184] on link "خيارات المنتج" at bounding box center [563, 180] width 61 height 24
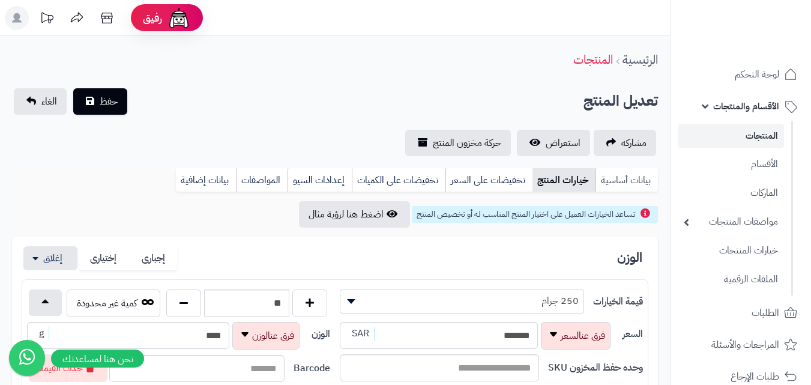
click at [614, 185] on link "بيانات أساسية" at bounding box center [627, 180] width 62 height 24
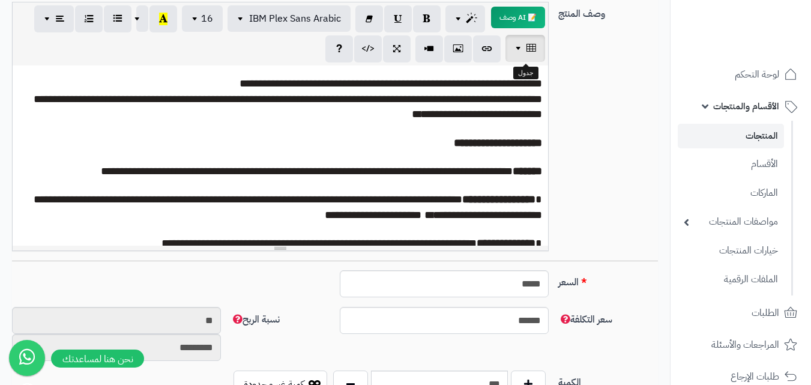
scroll to position [360, 0]
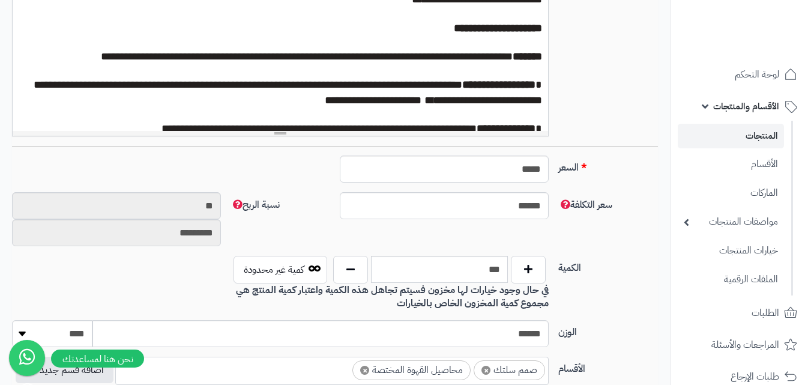
click at [536, 183] on div "السعر ***** اختار الضريبة اولا لحساب السعر" at bounding box center [335, 174] width 656 height 37
click at [536, 179] on input "*****" at bounding box center [444, 169] width 209 height 27
type input "*"
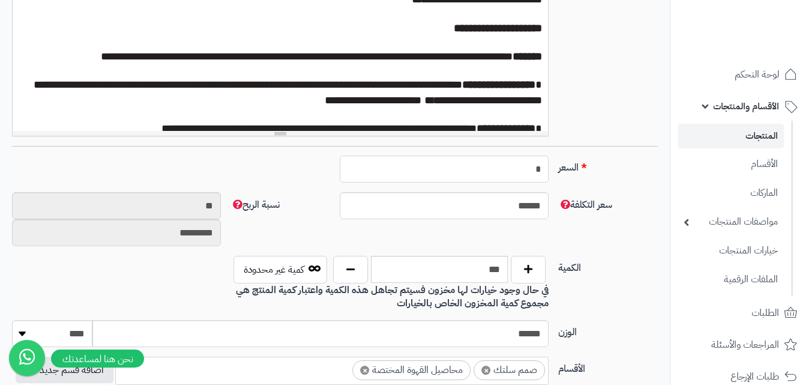
type input "********"
type input "**"
type input "*********"
type input "****"
type input "*********"
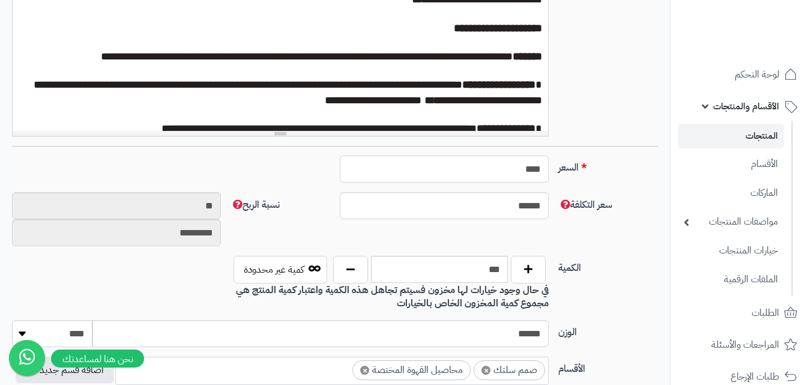
type input "*****"
type input "*********"
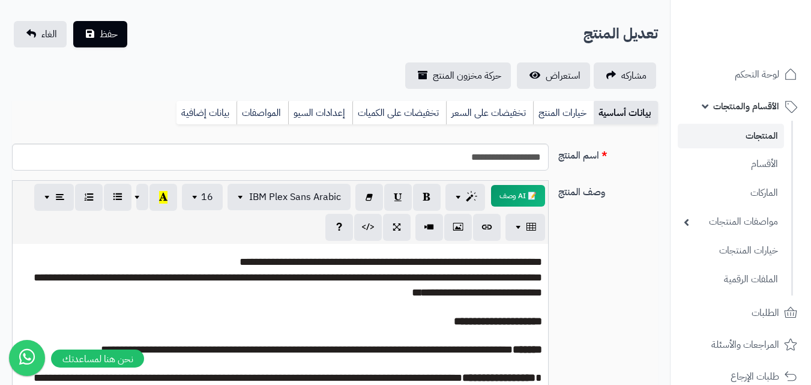
scroll to position [0, 0]
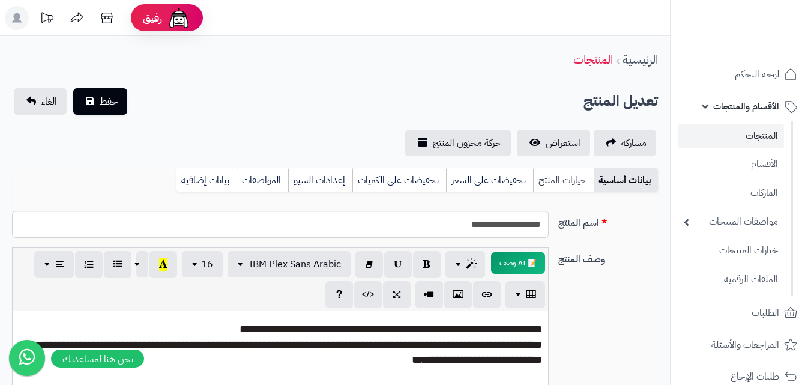
type input "*****"
click at [559, 183] on link "خيارات المنتج" at bounding box center [563, 180] width 61 height 24
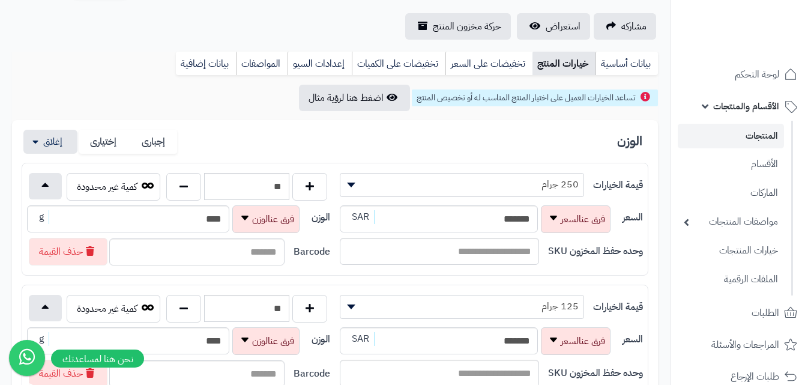
scroll to position [120, 0]
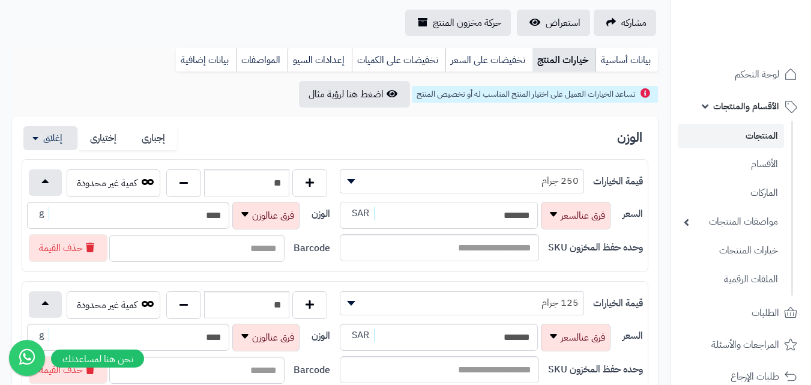
click at [462, 223] on input "*******" at bounding box center [439, 215] width 198 height 27
click at [630, 61] on link "بيانات أساسية" at bounding box center [627, 60] width 62 height 24
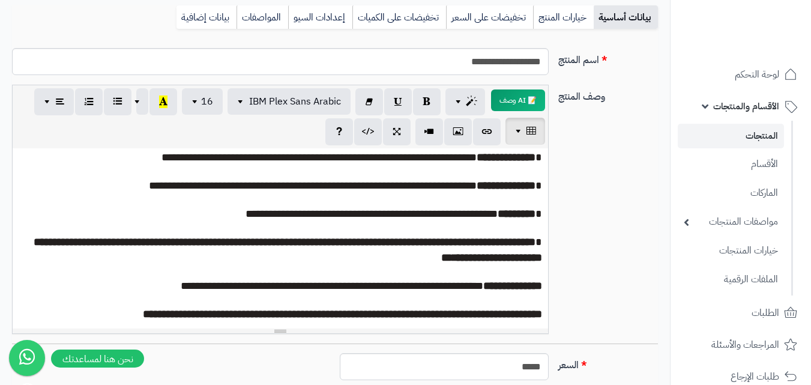
scroll to position [0, 0]
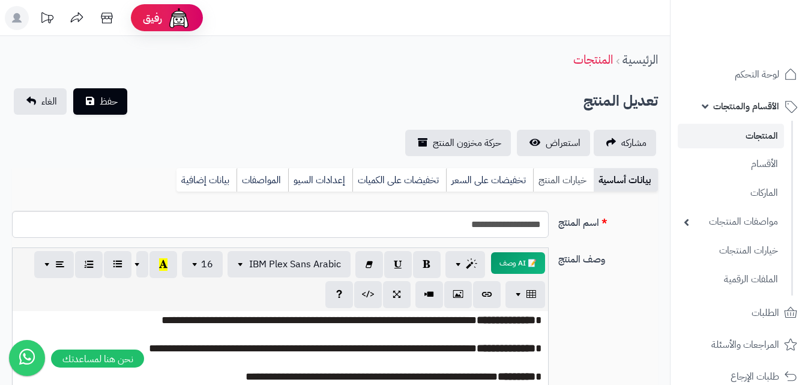
click at [571, 170] on link "خيارات المنتج" at bounding box center [563, 180] width 61 height 24
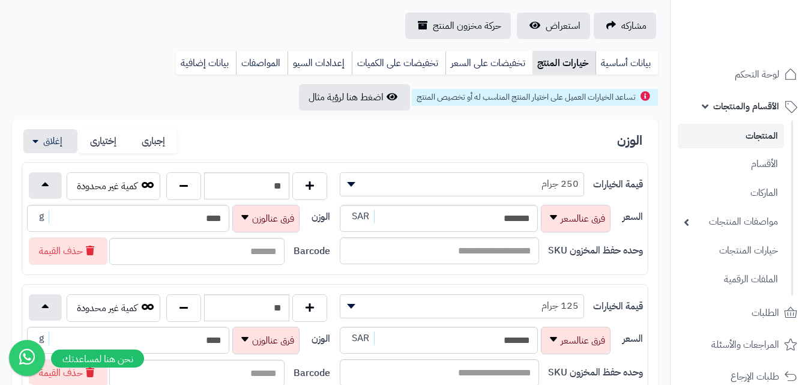
scroll to position [120, 0]
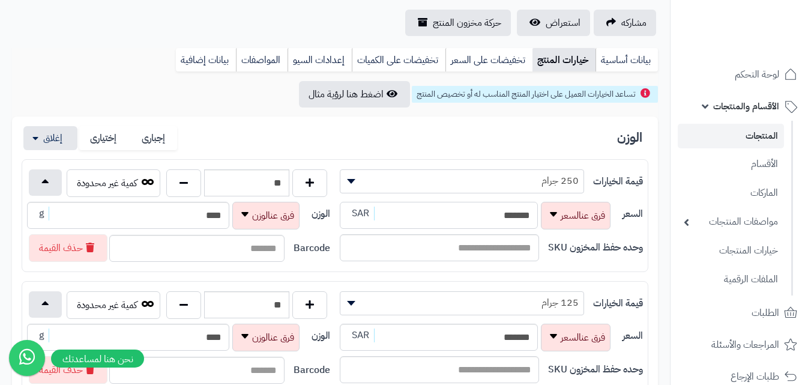
click at [466, 223] on input "*******" at bounding box center [439, 215] width 198 height 27
type input "*****"
click at [299, 267] on div "قيمة الخيارات ******** ******** ******** ********* 250 جرام ** كمية غير محدودة …" at bounding box center [335, 215] width 627 height 113
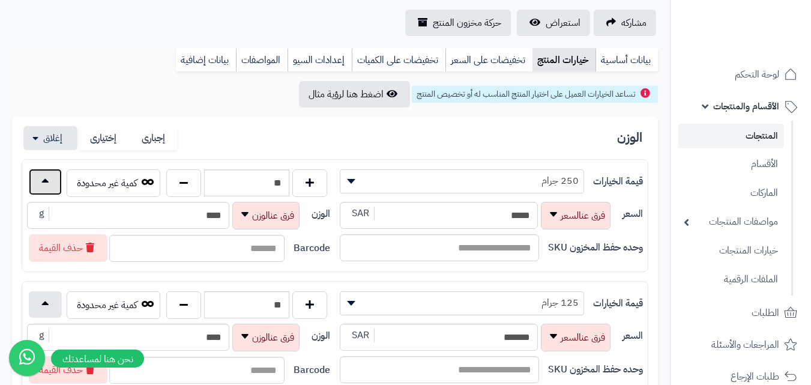
click at [53, 183] on button "button" at bounding box center [45, 182] width 33 height 26
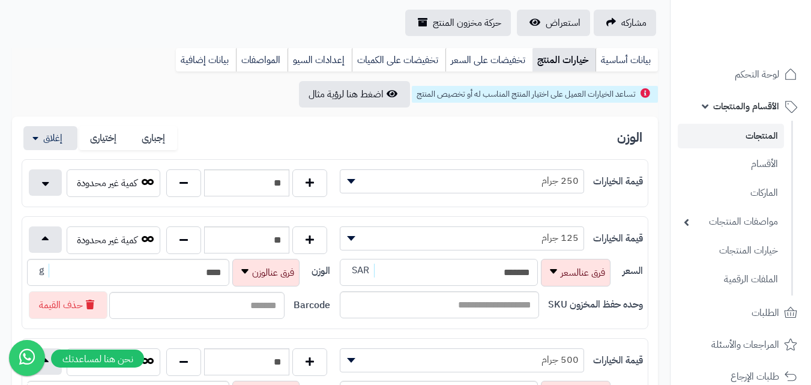
click at [461, 272] on input "*******" at bounding box center [439, 272] width 198 height 27
type input "*"
click at [52, 238] on button "button" at bounding box center [45, 239] width 33 height 26
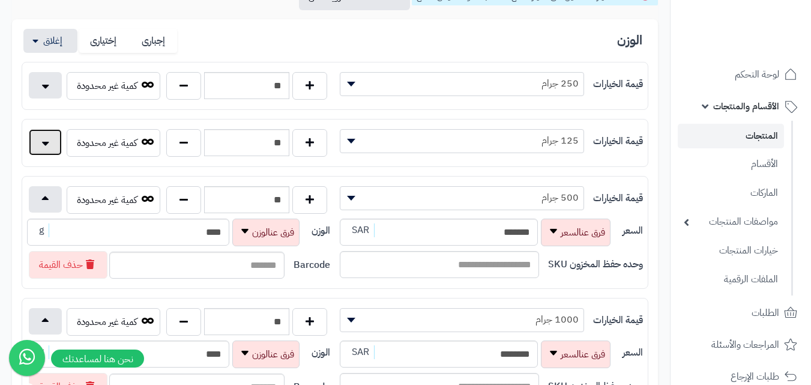
scroll to position [240, 0]
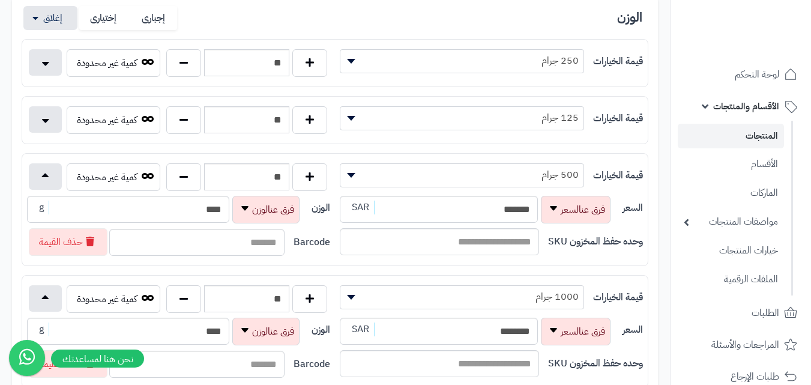
click at [539, 173] on span "500 جرام" at bounding box center [462, 175] width 243 height 18
click at [488, 215] on input "*******" at bounding box center [439, 209] width 198 height 27
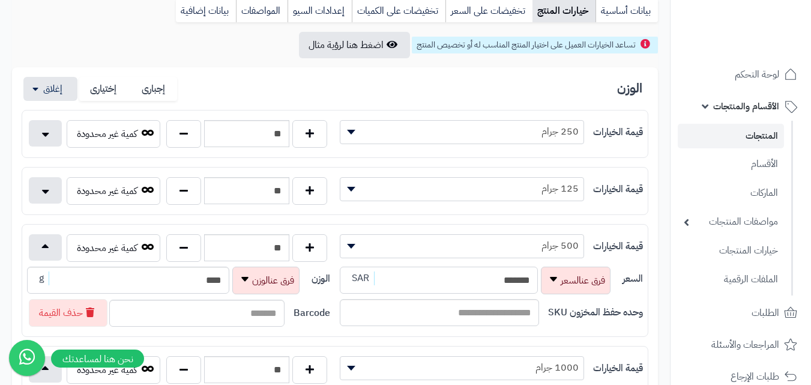
scroll to position [0, 0]
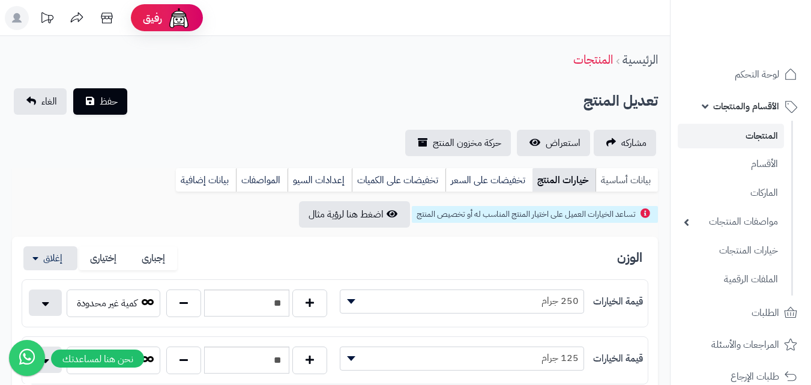
click at [622, 184] on link "بيانات أساسية" at bounding box center [627, 180] width 62 height 24
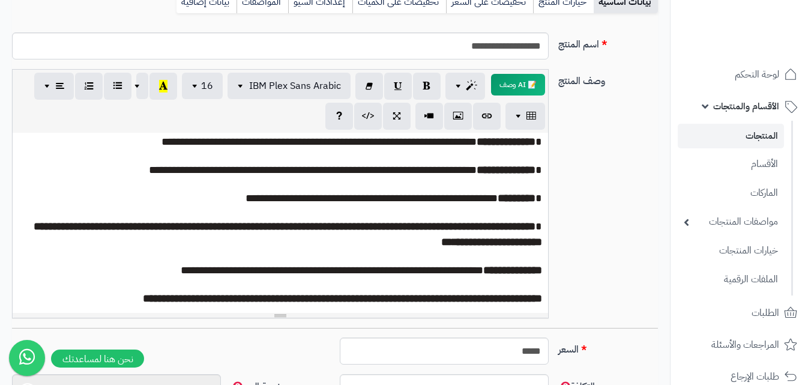
scroll to position [120, 0]
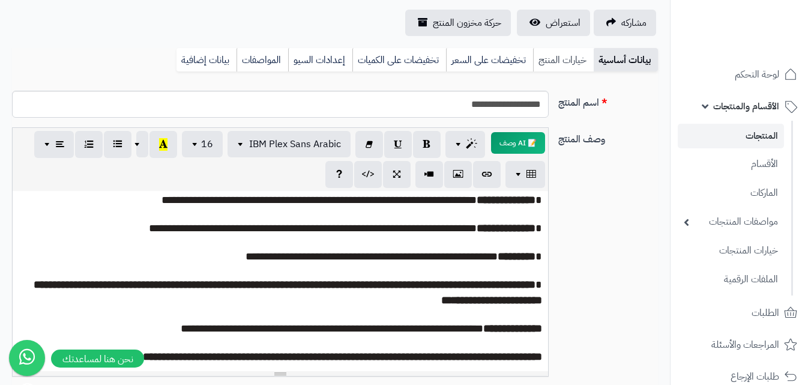
click at [565, 50] on link "خيارات المنتج" at bounding box center [563, 60] width 61 height 24
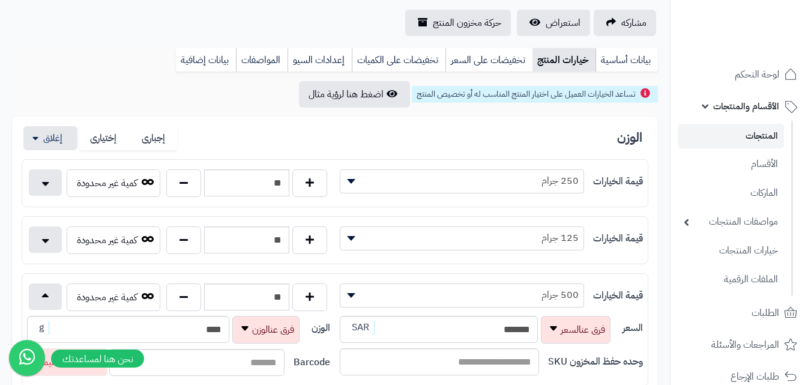
scroll to position [240, 0]
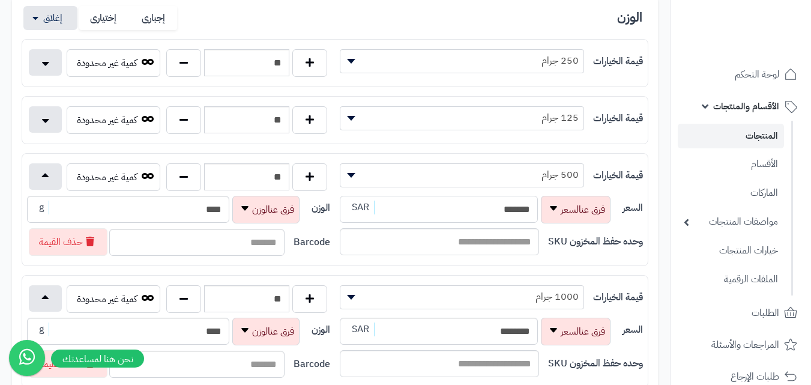
click at [470, 214] on input "*******" at bounding box center [439, 209] width 198 height 27
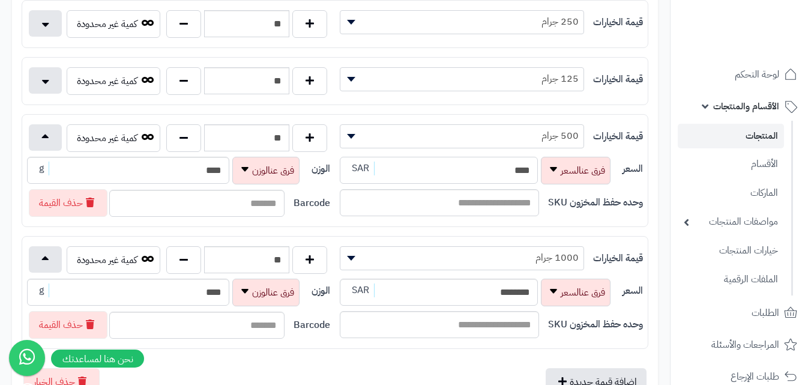
scroll to position [300, 0]
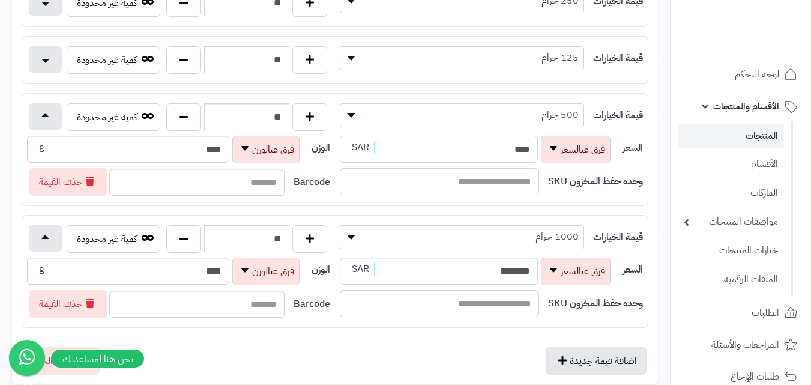
type input "****"
click at [438, 273] on input "********" at bounding box center [439, 271] width 198 height 27
click at [485, 280] on input "********" at bounding box center [439, 271] width 198 height 27
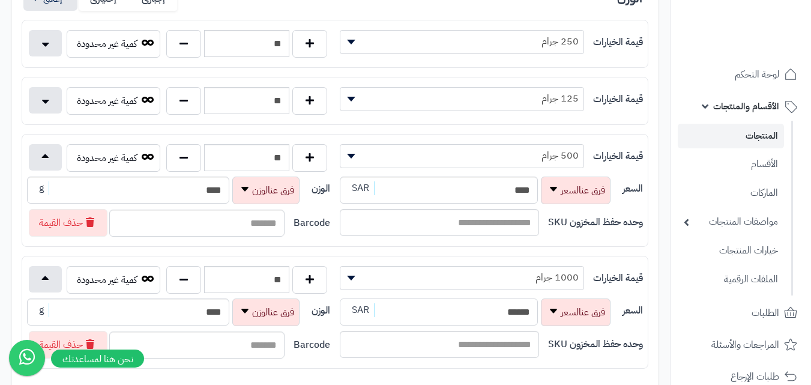
scroll to position [240, 0]
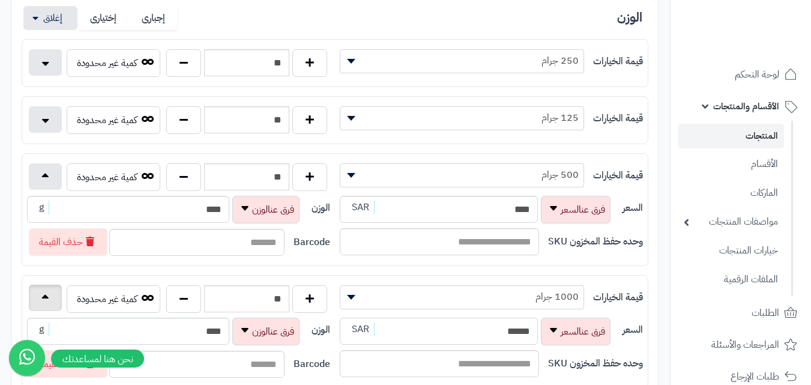
type input "******"
click at [49, 291] on button "button" at bounding box center [45, 298] width 33 height 26
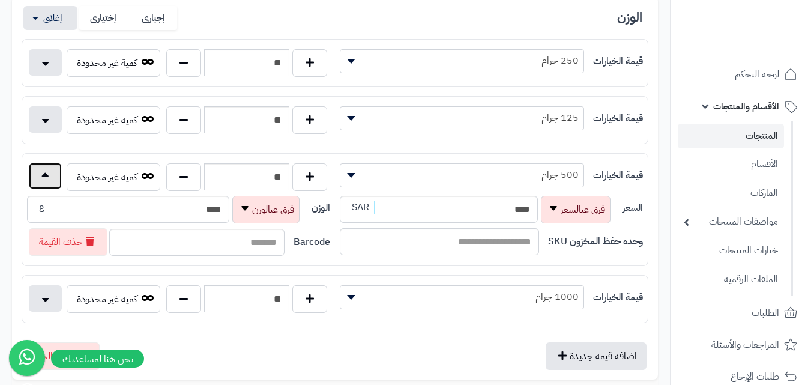
click at [48, 178] on button "button" at bounding box center [45, 176] width 33 height 26
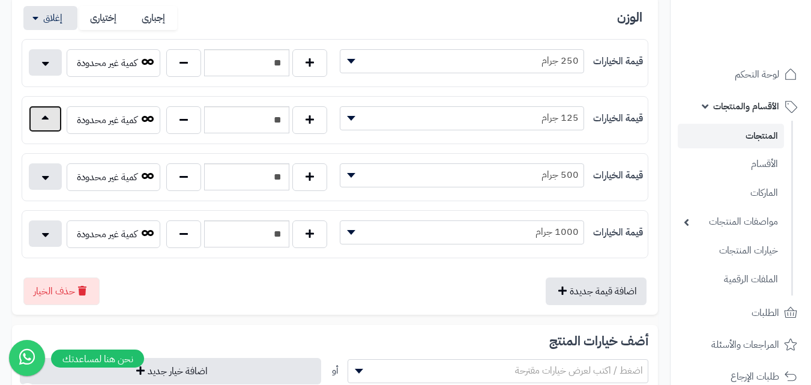
click at [55, 119] on button "button" at bounding box center [45, 119] width 33 height 26
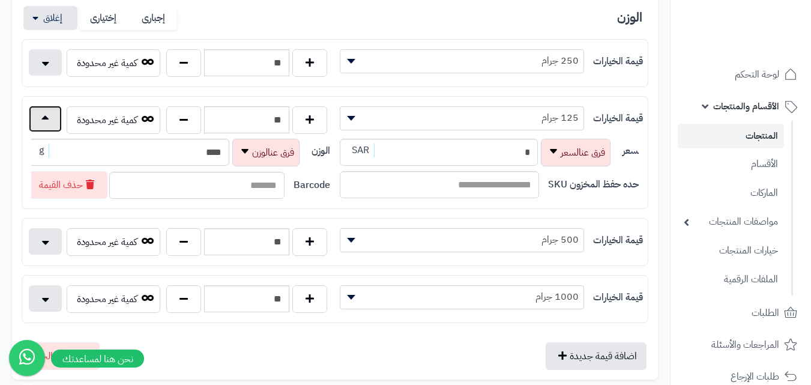
click at [54, 121] on button "button" at bounding box center [45, 119] width 33 height 26
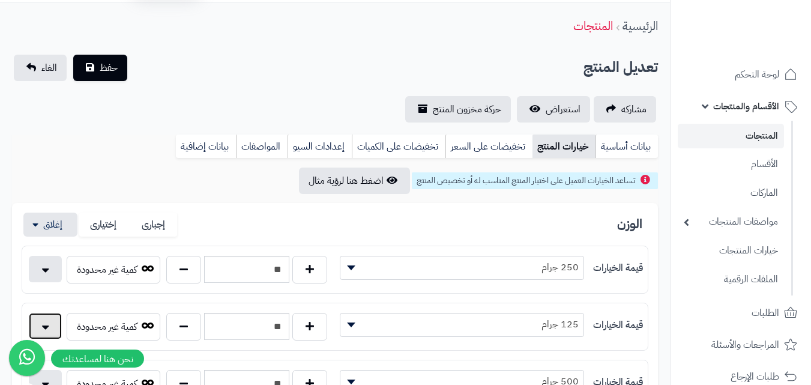
scroll to position [0, 0]
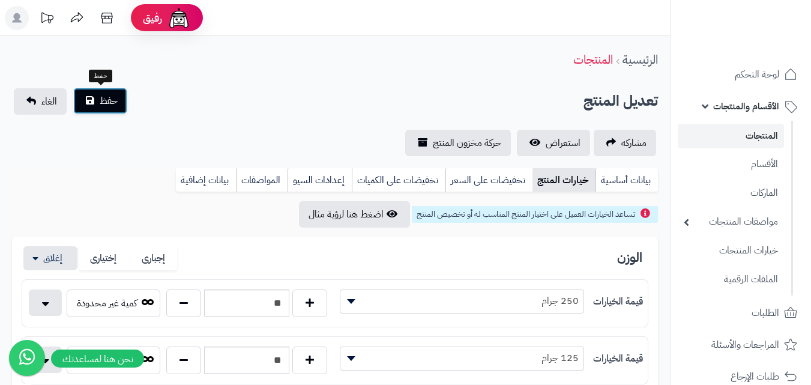
click at [87, 107] on button "حفظ" at bounding box center [100, 101] width 54 height 26
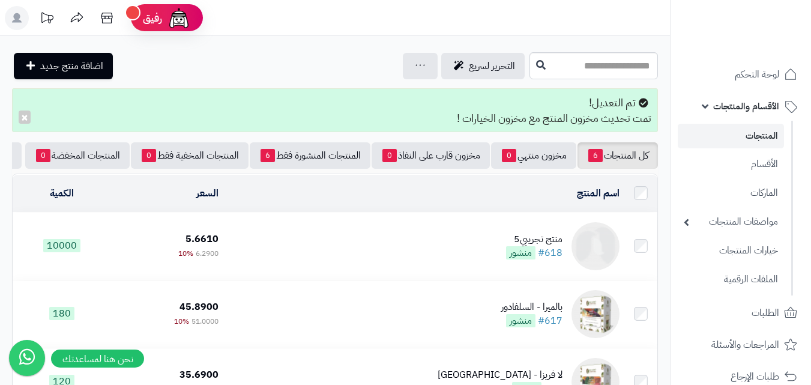
click at [477, 259] on td "منتج تجريبي5 #618 منشور" at bounding box center [423, 246] width 401 height 67
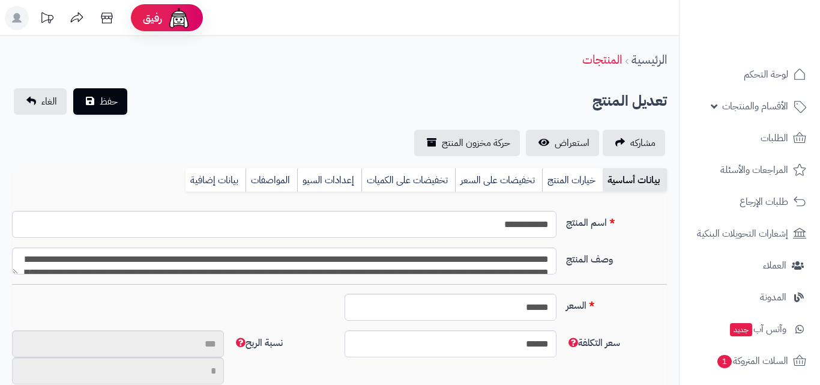
select select
type input "**"
type input "********"
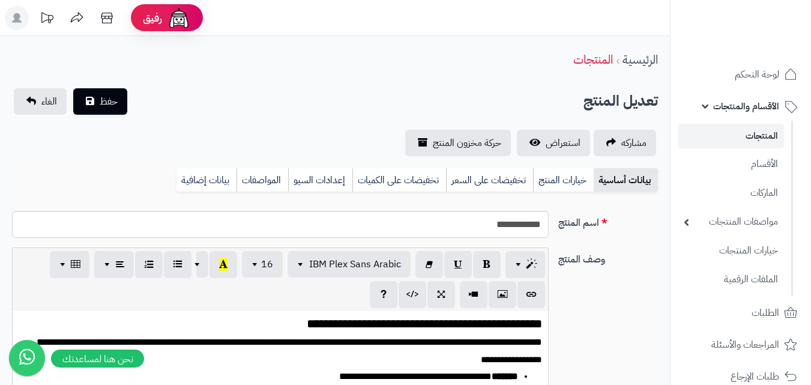
type input "****"
click at [759, 108] on span "الأقسام والمنتجات" at bounding box center [746, 106] width 66 height 17
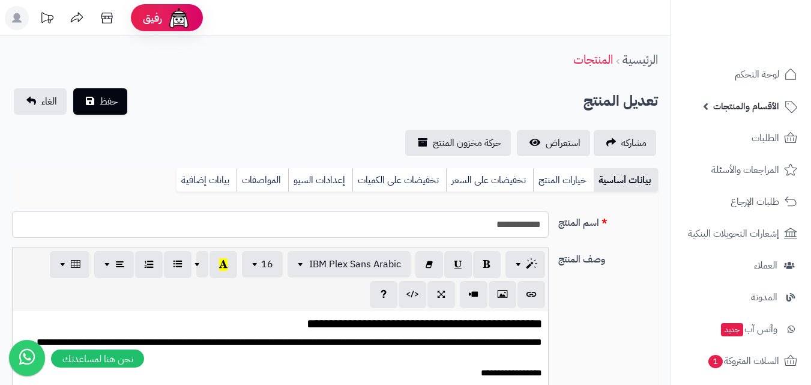
click at [761, 104] on span "الأقسام والمنتجات" at bounding box center [746, 106] width 66 height 17
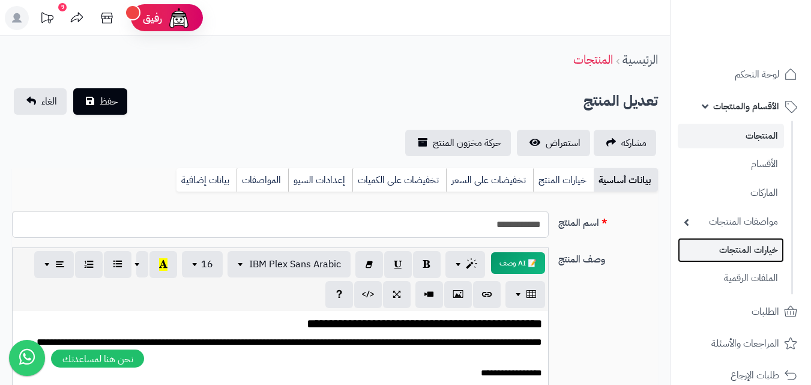
click at [771, 259] on link "خيارات المنتجات" at bounding box center [731, 250] width 106 height 25
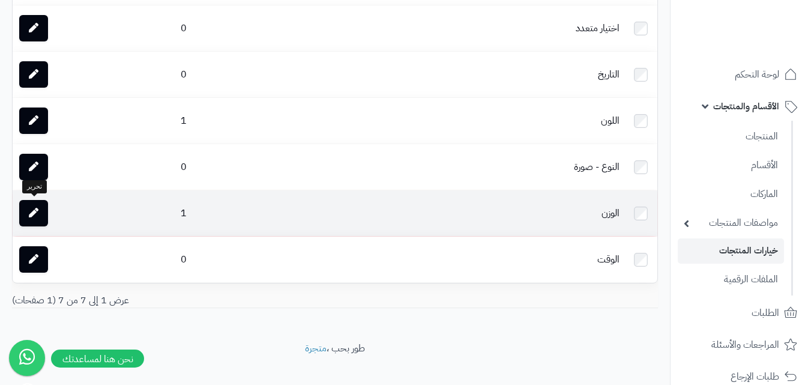
scroll to position [182, 0]
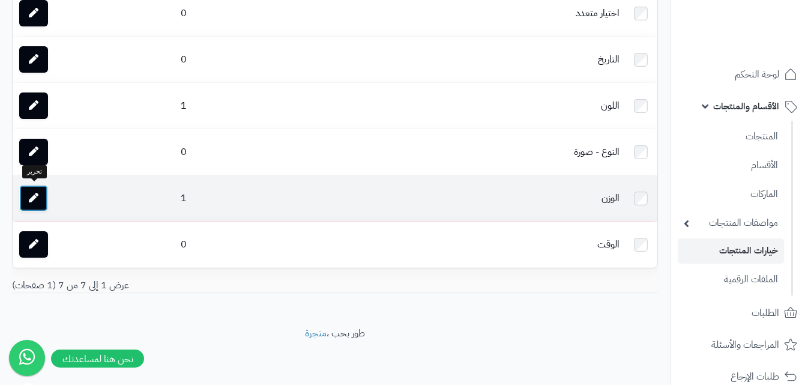
click at [29, 198] on icon at bounding box center [34, 198] width 10 height 10
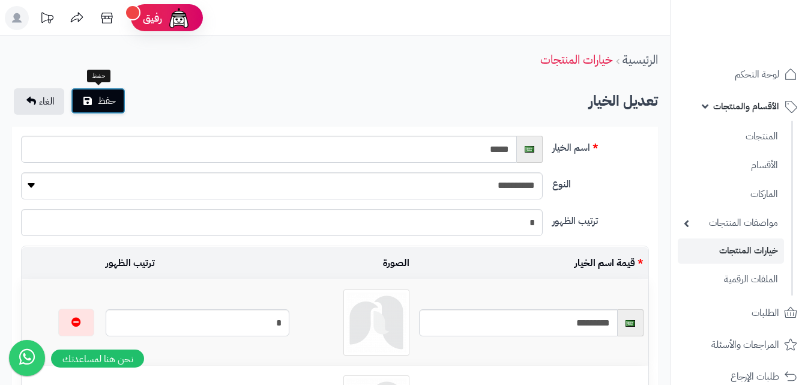
click at [119, 107] on button "حفظ" at bounding box center [98, 101] width 55 height 26
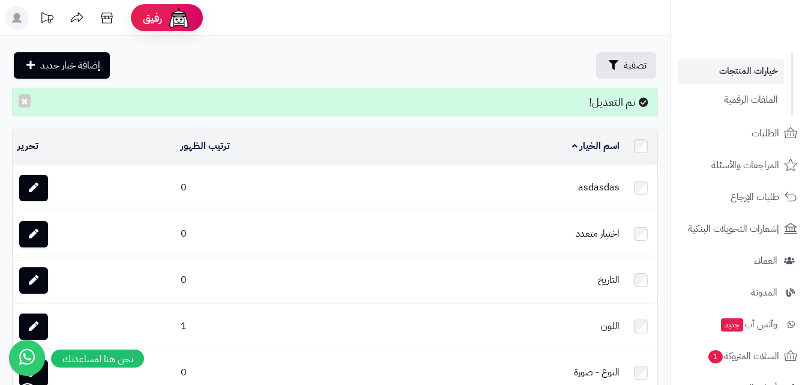
scroll to position [360, 0]
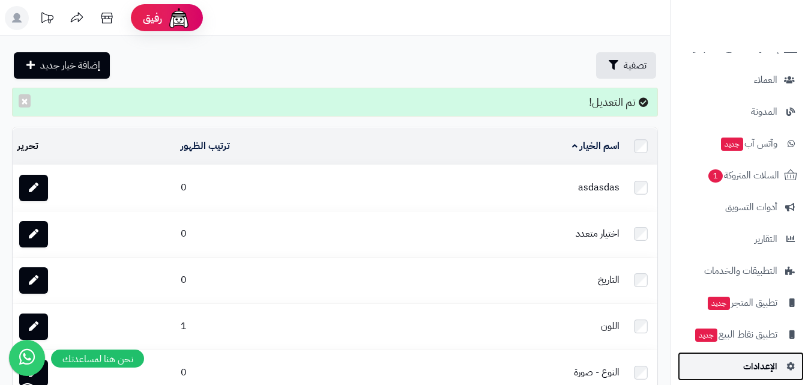
click at [749, 371] on span "الإعدادات" at bounding box center [761, 366] width 34 height 17
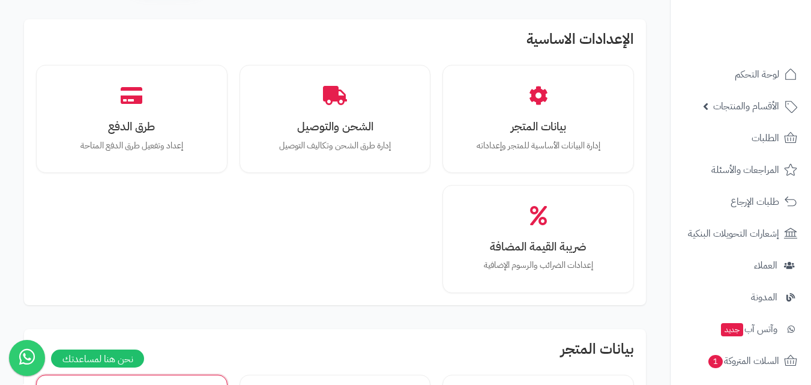
scroll to position [120, 0]
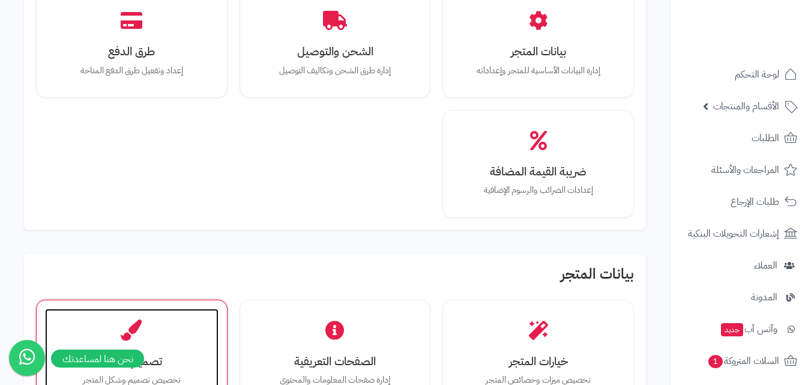
click at [147, 321] on div "تصميم المتجر تخصيص تصميم وشكل المتجر" at bounding box center [132, 354] width 174 height 90
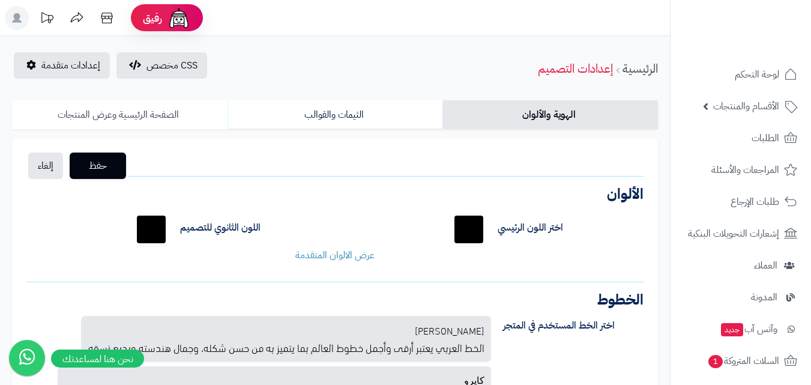
click at [159, 113] on link "الصفحة الرئيسية وعرض المنتجات" at bounding box center [120, 114] width 216 height 29
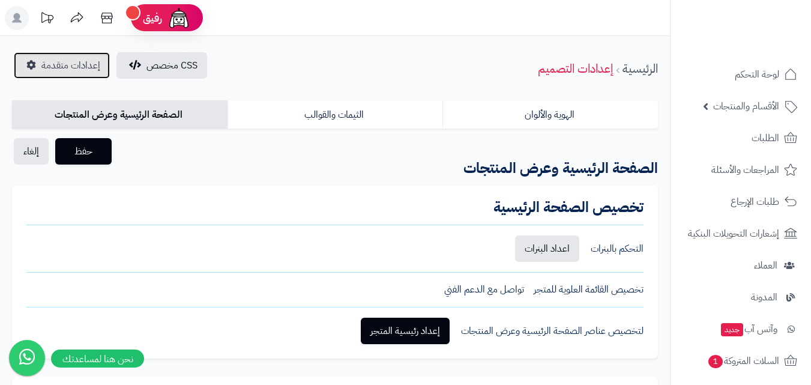
click at [80, 64] on span "إعدادات متقدمة" at bounding box center [70, 65] width 59 height 14
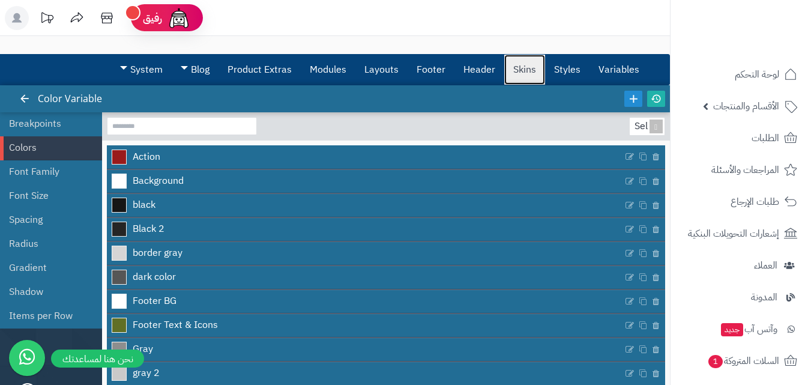
click at [516, 70] on link "Skins" at bounding box center [524, 70] width 41 height 30
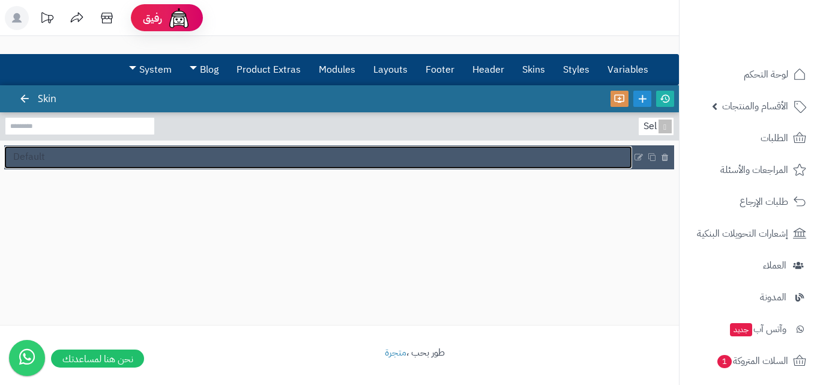
click at [108, 163] on link "Default" at bounding box center [318, 157] width 628 height 23
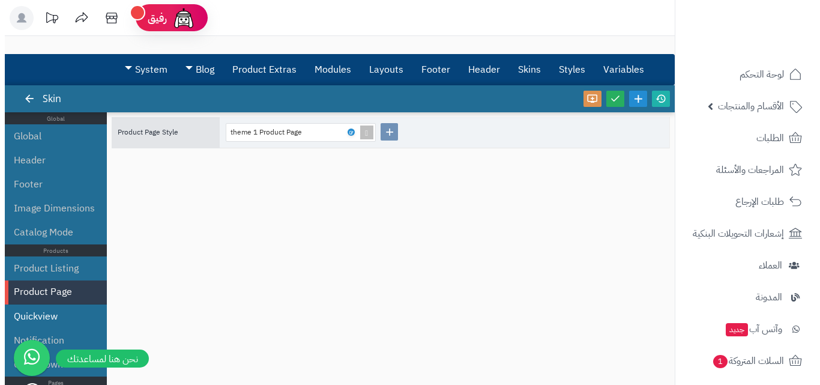
scroll to position [60, 0]
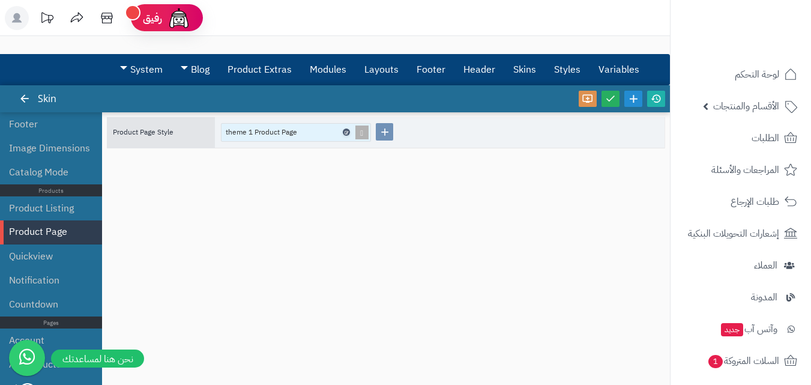
click at [343, 131] on link at bounding box center [346, 132] width 7 height 7
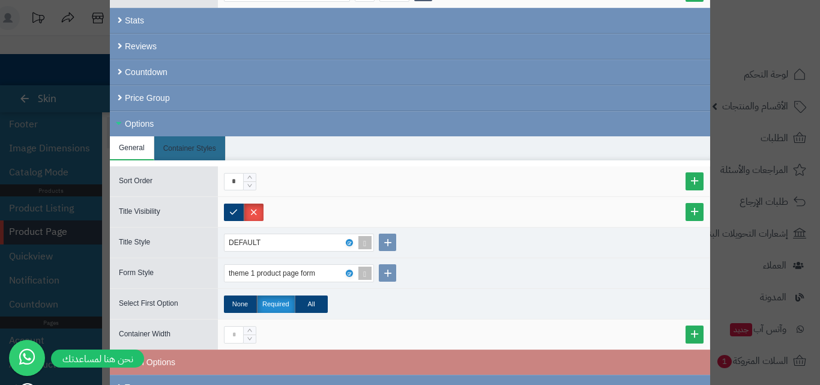
scroll to position [541, 0]
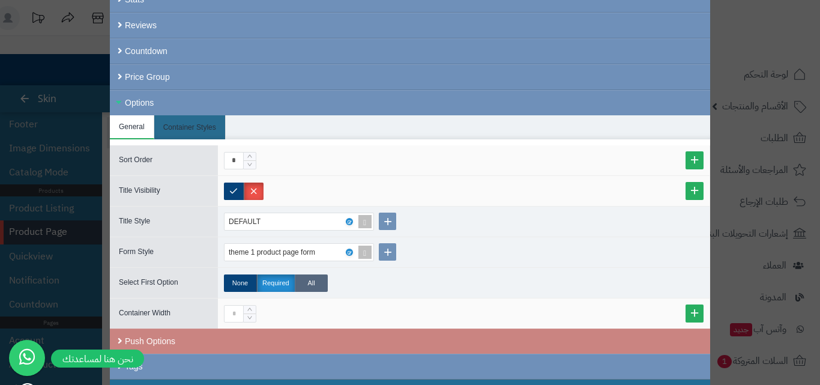
click at [315, 285] on label "All" at bounding box center [311, 282] width 33 height 17
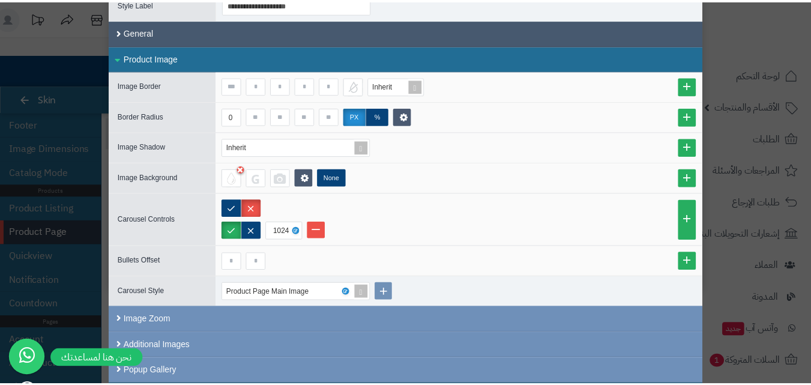
scroll to position [0, 0]
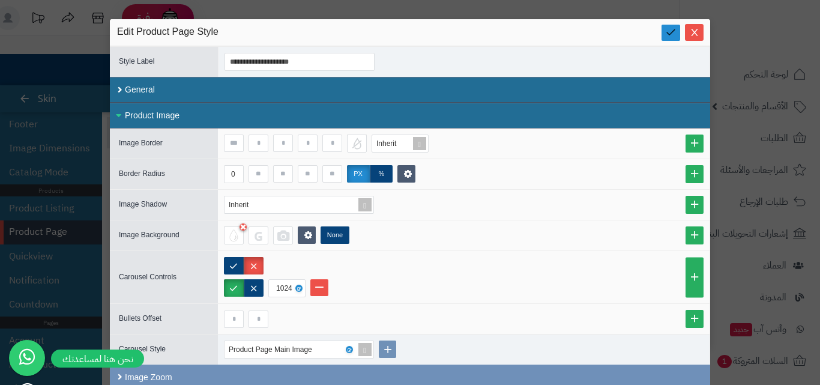
click at [677, 34] on icon at bounding box center [670, 31] width 11 height 11
click at [694, 32] on span "Close" at bounding box center [694, 32] width 19 height 10
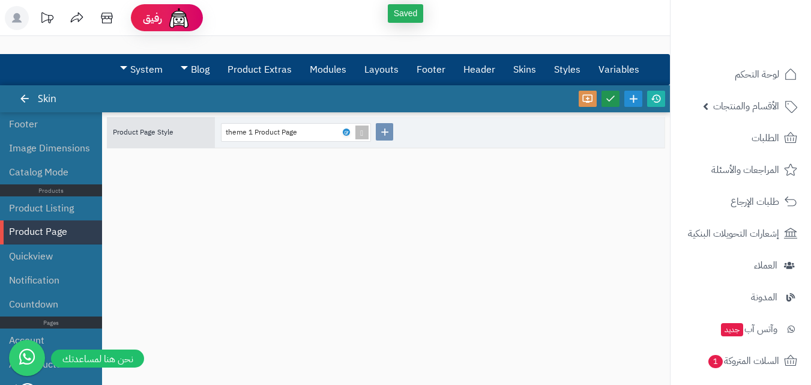
click at [608, 98] on icon at bounding box center [610, 98] width 11 height 11
click at [658, 105] on link at bounding box center [656, 99] width 18 height 16
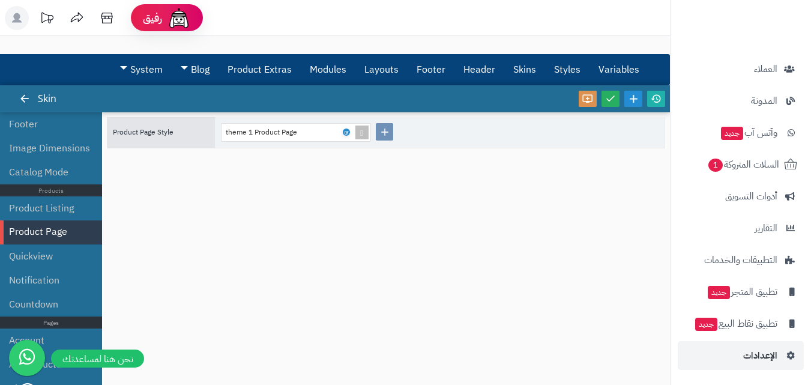
scroll to position [106, 0]
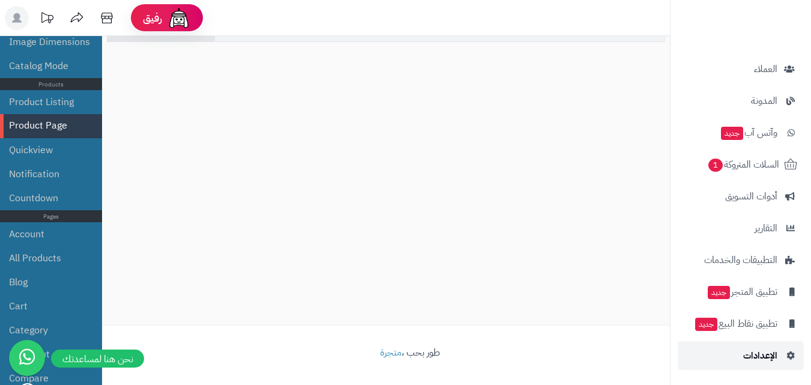
click at [760, 356] on span "الإعدادات" at bounding box center [761, 355] width 34 height 17
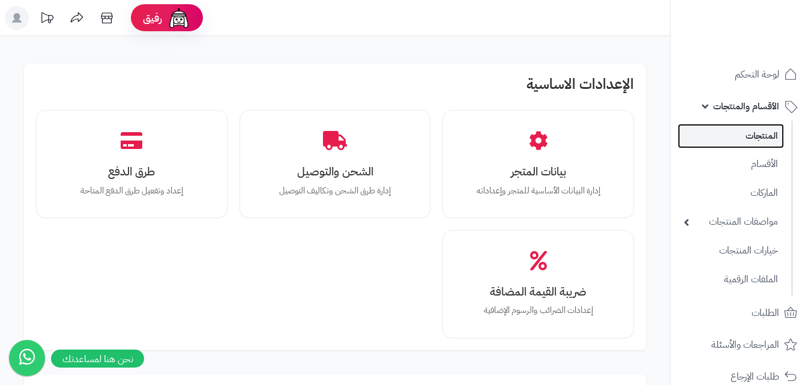
click at [752, 144] on link "المنتجات" at bounding box center [731, 136] width 106 height 25
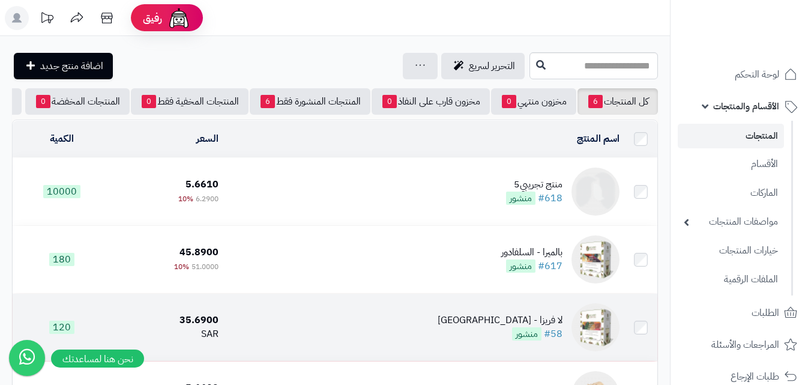
click at [478, 326] on td "لا فريزا - [GEOGRAPHIC_DATA] #58 منشور" at bounding box center [423, 327] width 401 height 67
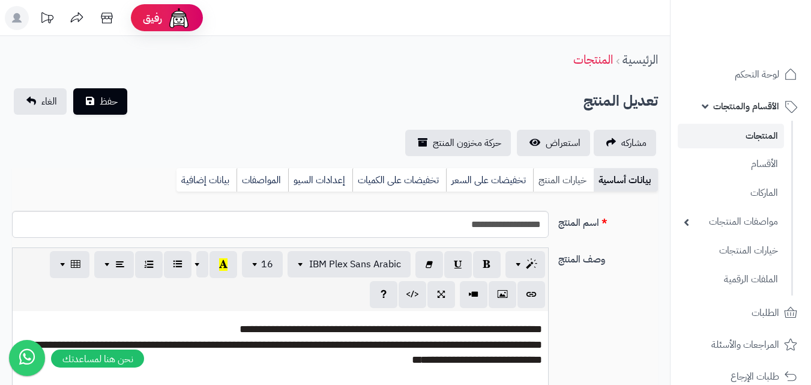
click at [548, 186] on link "خيارات المنتج" at bounding box center [563, 180] width 61 height 24
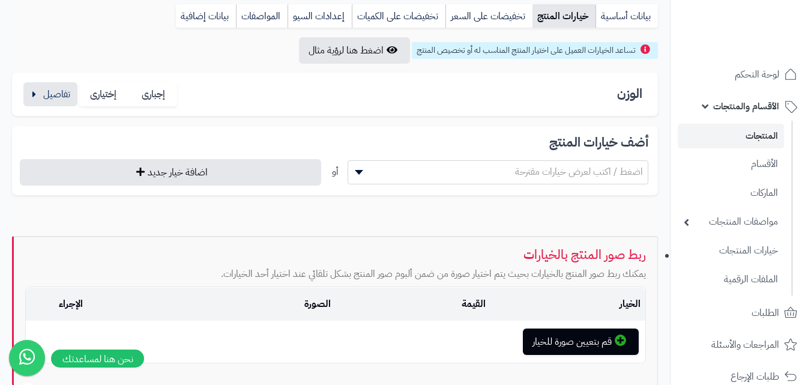
scroll to position [180, 0]
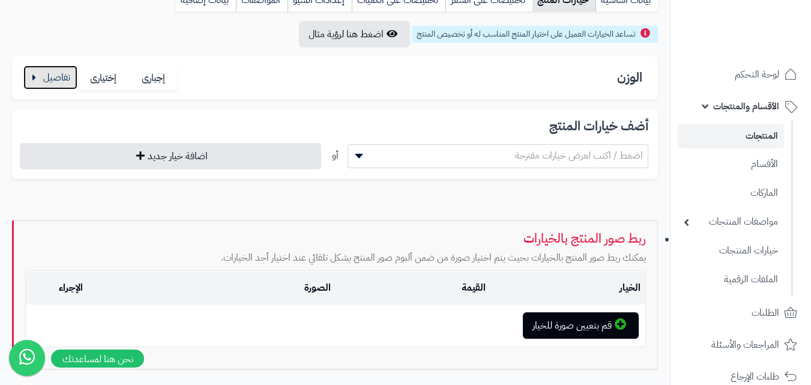
click at [68, 83] on button "button" at bounding box center [50, 77] width 54 height 24
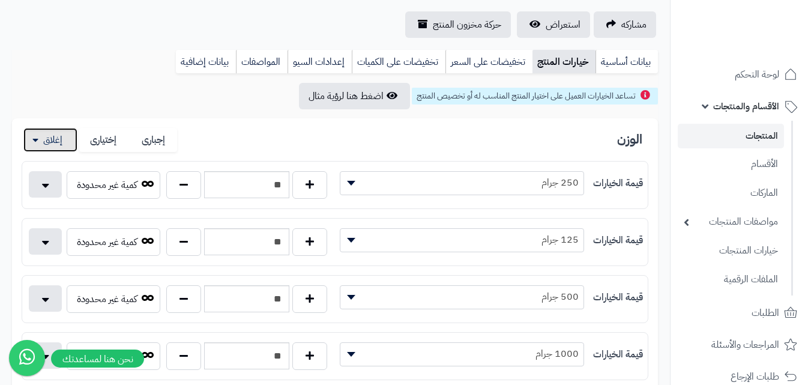
scroll to position [60, 0]
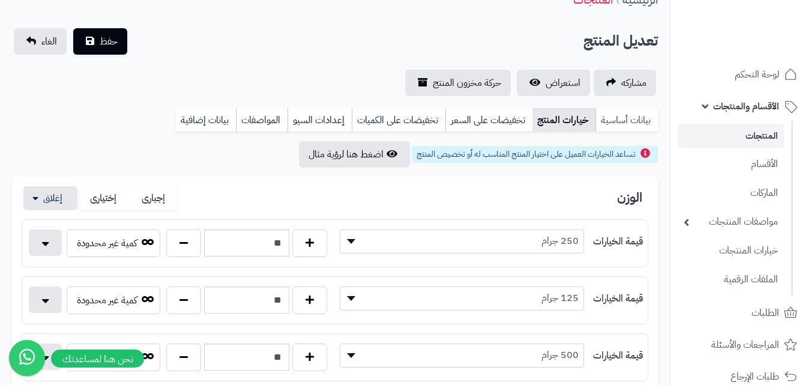
click at [636, 120] on link "بيانات أساسية" at bounding box center [627, 120] width 62 height 24
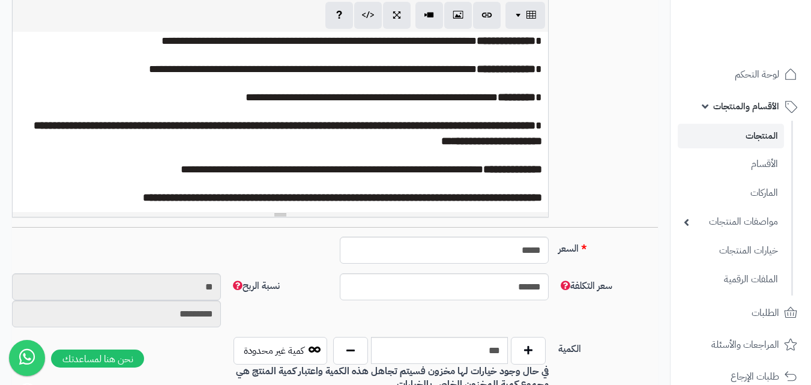
scroll to position [300, 0]
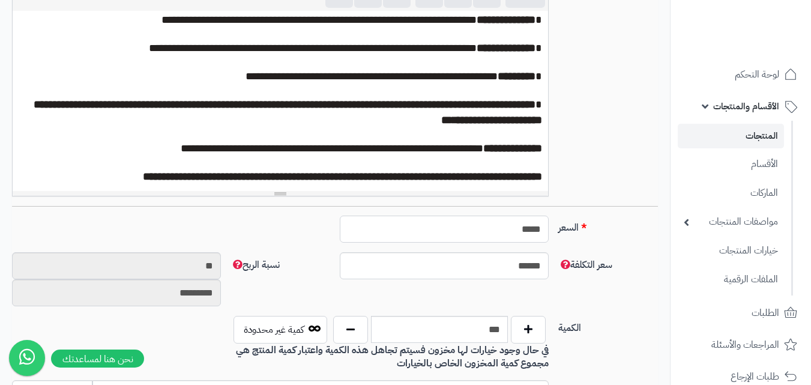
click at [528, 237] on input "*****" at bounding box center [444, 229] width 209 height 27
paste input "text"
type input "*****"
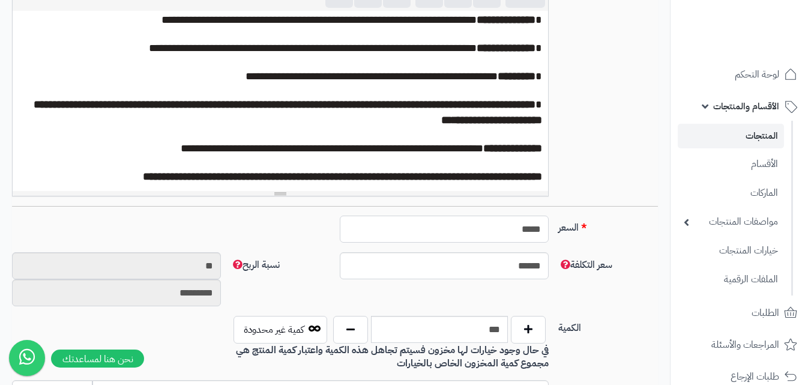
type input "*********"
type input "*****"
click at [613, 240] on div "السعر ***** اختار الضريبة اولا لحساب السعر" at bounding box center [335, 234] width 656 height 37
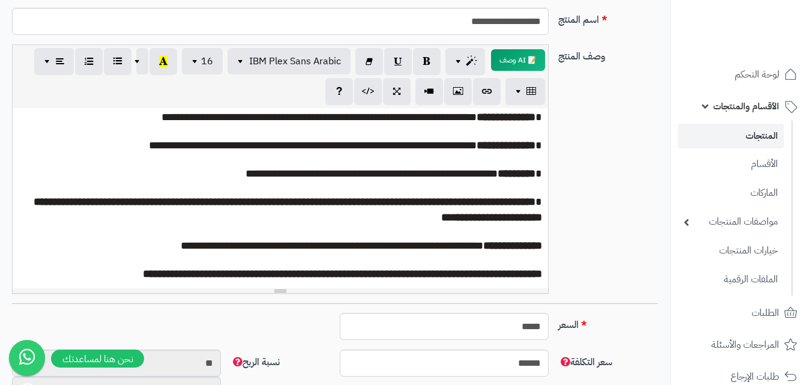
scroll to position [0, 0]
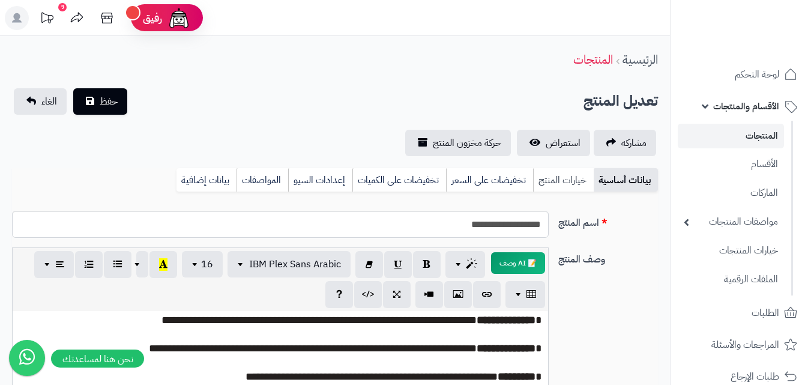
click at [541, 182] on link "خيارات المنتج" at bounding box center [563, 180] width 61 height 24
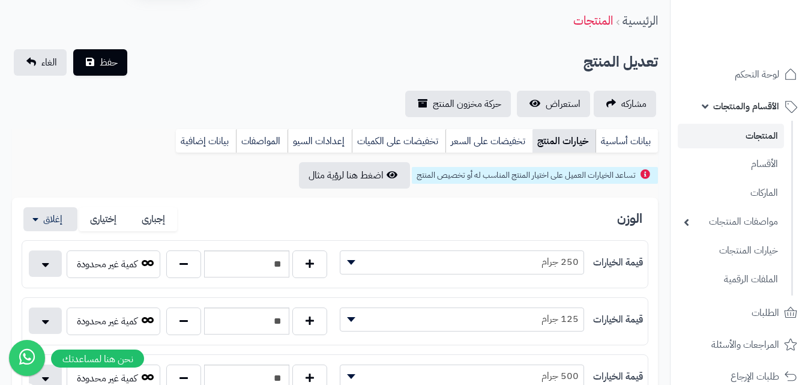
scroll to position [60, 0]
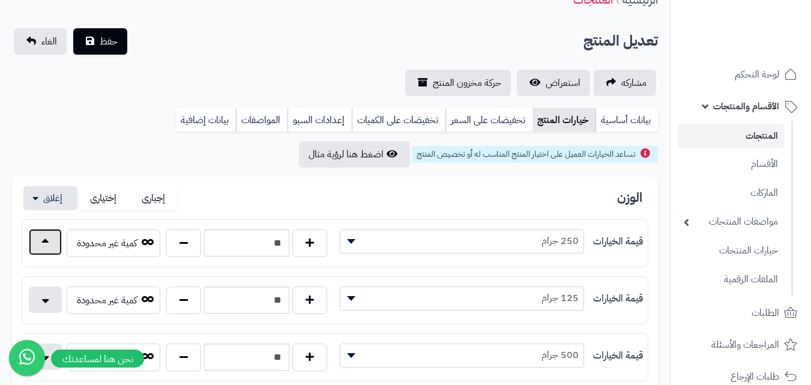
click at [53, 238] on button "button" at bounding box center [45, 242] width 33 height 26
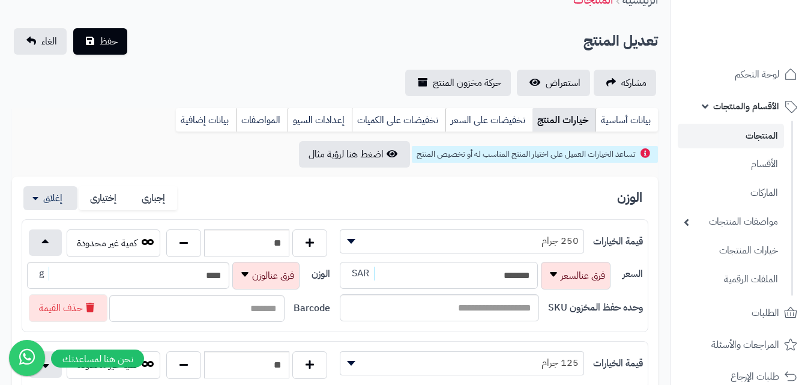
click at [496, 276] on input "*******" at bounding box center [439, 275] width 198 height 27
type input "*"
click at [571, 350] on div "قيمة الخيارات ******** ******** ******** ********* 125 جرام ** كمية غير محدودة" at bounding box center [335, 365] width 626 height 37
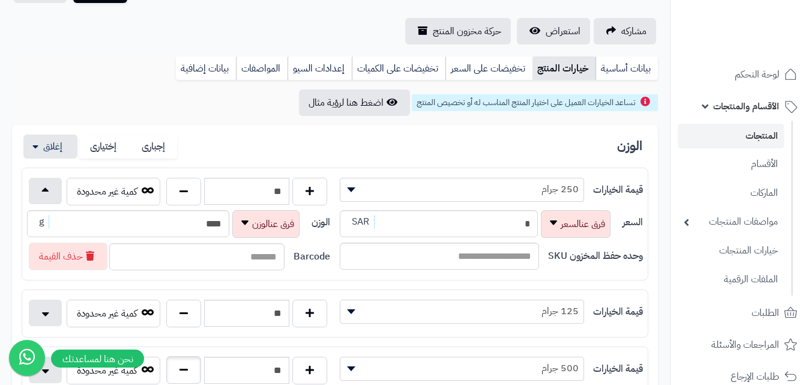
scroll to position [180, 0]
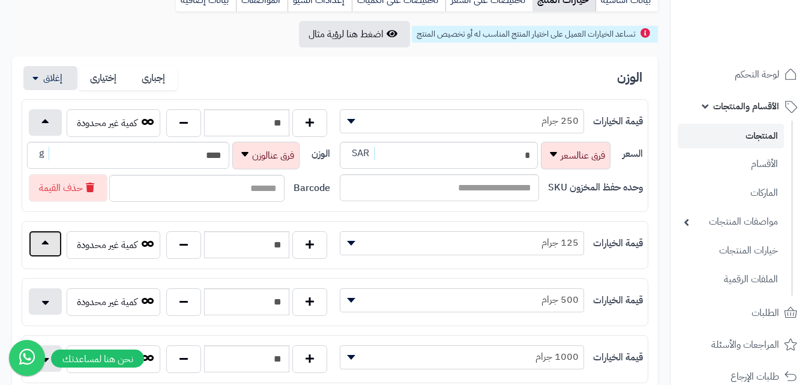
click at [56, 241] on button "button" at bounding box center [45, 244] width 33 height 26
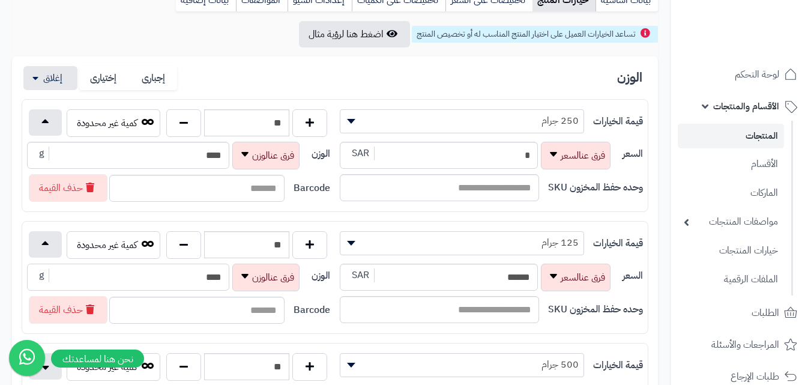
click at [196, 278] on input "****" at bounding box center [128, 277] width 202 height 27
click at [465, 273] on input "******" at bounding box center [439, 277] width 198 height 27
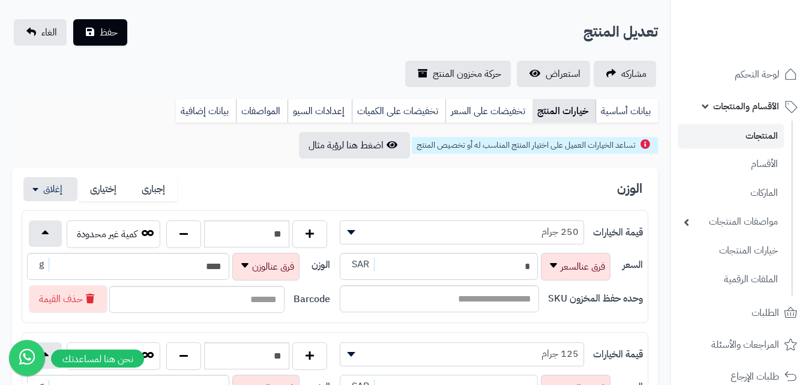
scroll to position [60, 0]
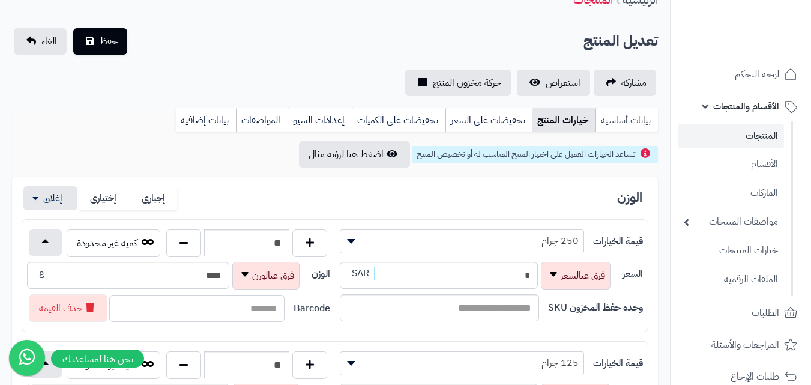
click at [613, 121] on link "بيانات أساسية" at bounding box center [627, 120] width 62 height 24
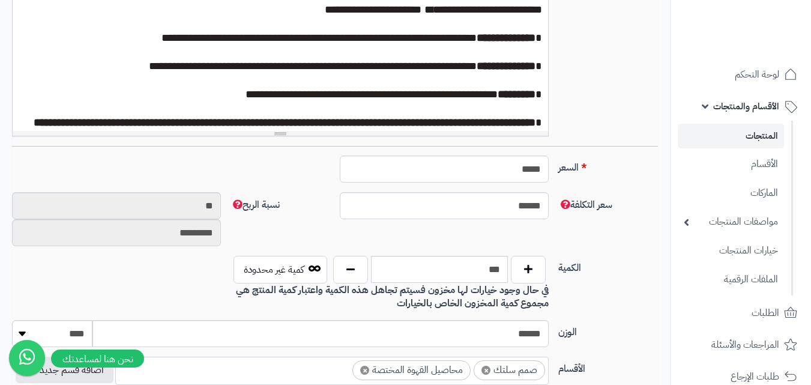
scroll to position [0, 0]
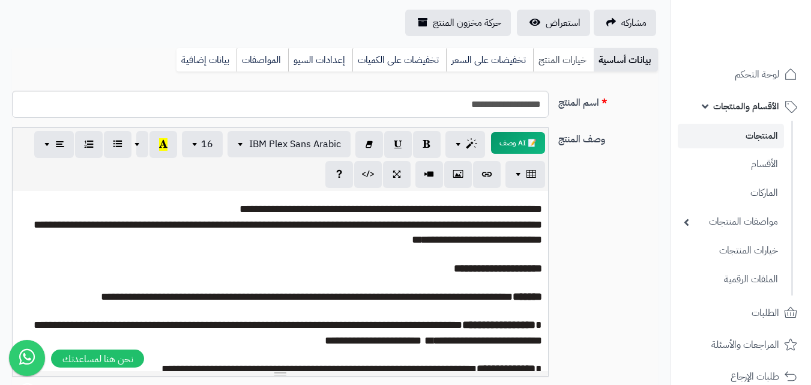
click at [578, 59] on link "خيارات المنتج" at bounding box center [563, 60] width 61 height 24
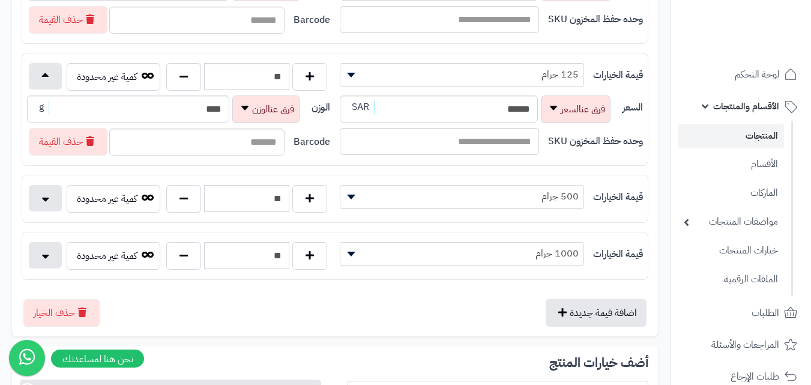
scroll to position [360, 0]
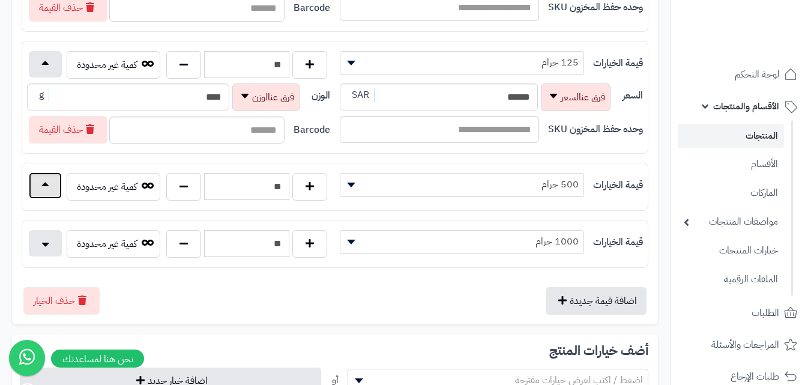
click at [42, 188] on button "button" at bounding box center [45, 185] width 33 height 26
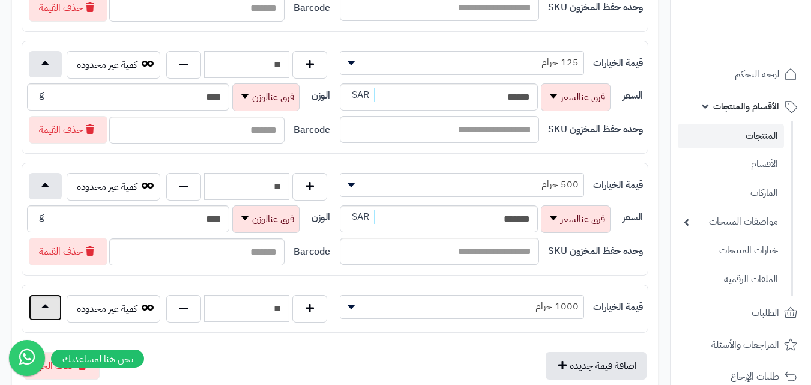
click at [41, 308] on button "button" at bounding box center [45, 307] width 33 height 26
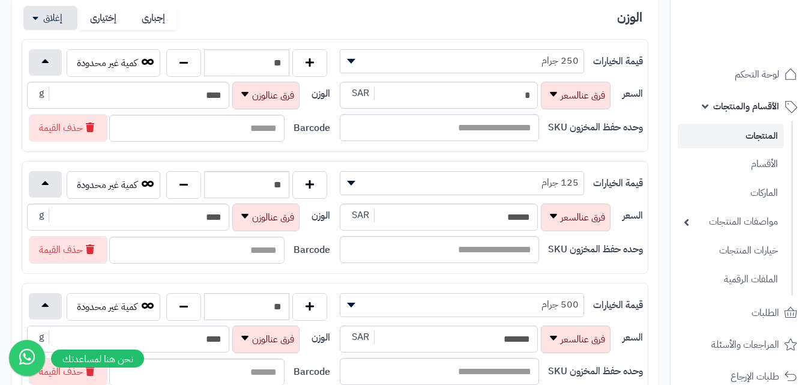
scroll to position [180, 0]
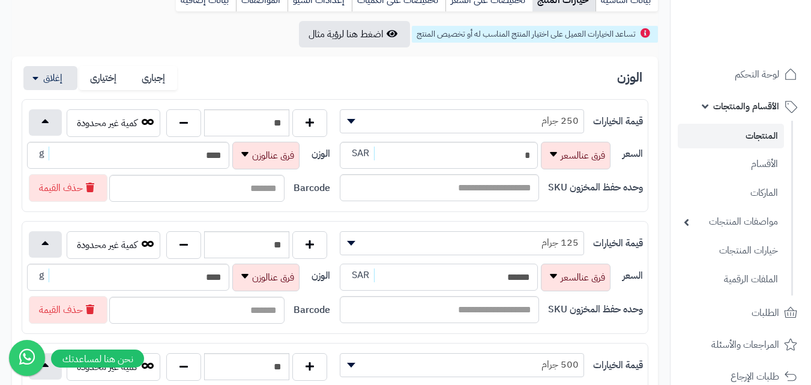
click at [456, 283] on input "******" at bounding box center [439, 277] width 198 height 27
type input "*"
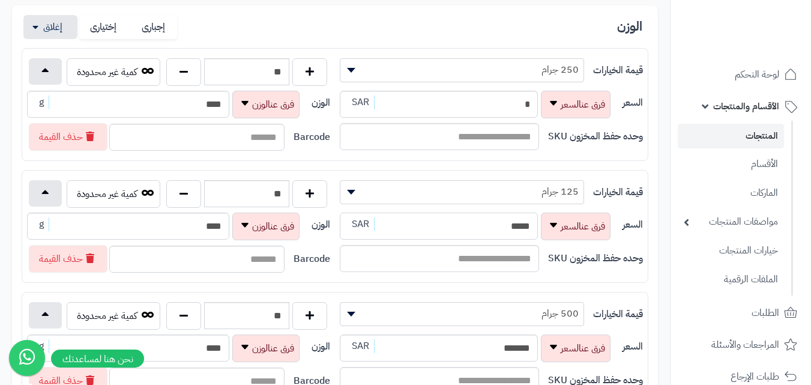
scroll to position [300, 0]
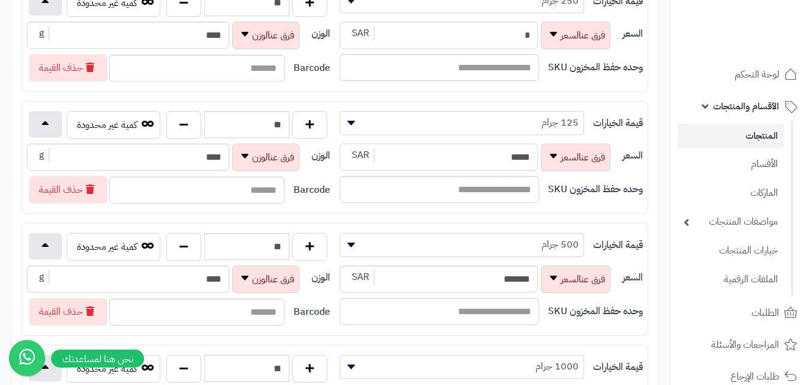
type input "*****"
click at [444, 278] on input "*******" at bounding box center [439, 278] width 198 height 27
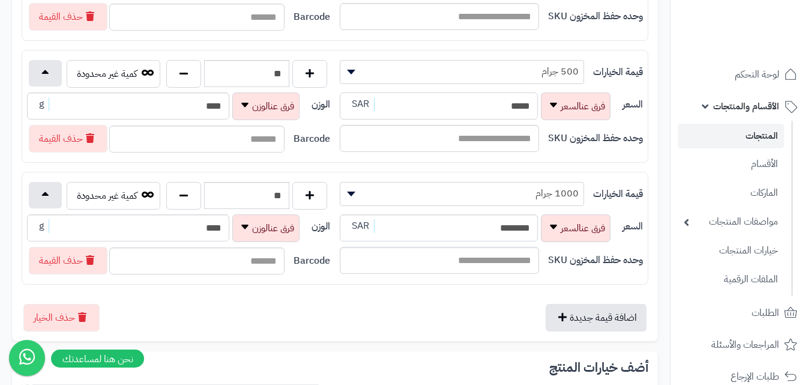
scroll to position [480, 0]
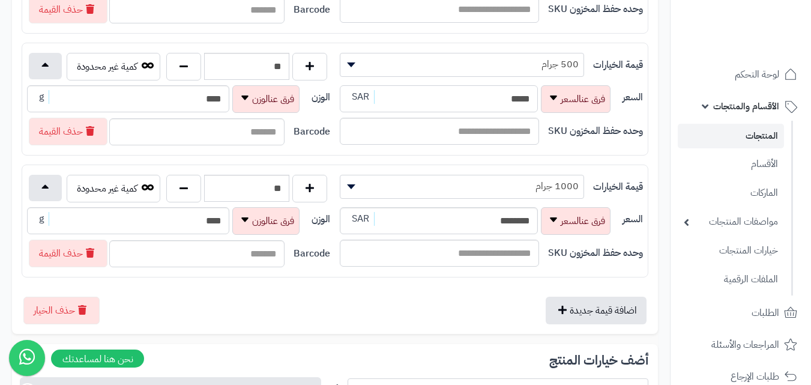
type input "*****"
click at [492, 216] on input "********" at bounding box center [439, 220] width 198 height 27
type input "*****"
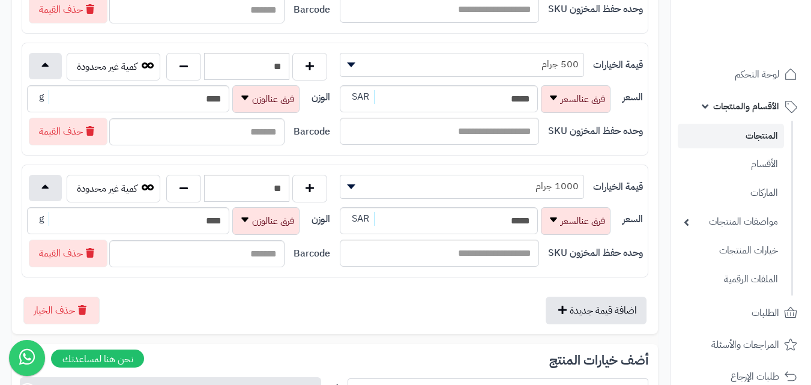
click at [385, 326] on div "الوزن إجبارى إختيارى قيمة الخيارات ******** ******** ******** ********* 250 جرا…" at bounding box center [335, 45] width 646 height 578
click at [40, 197] on button "button" at bounding box center [45, 187] width 33 height 26
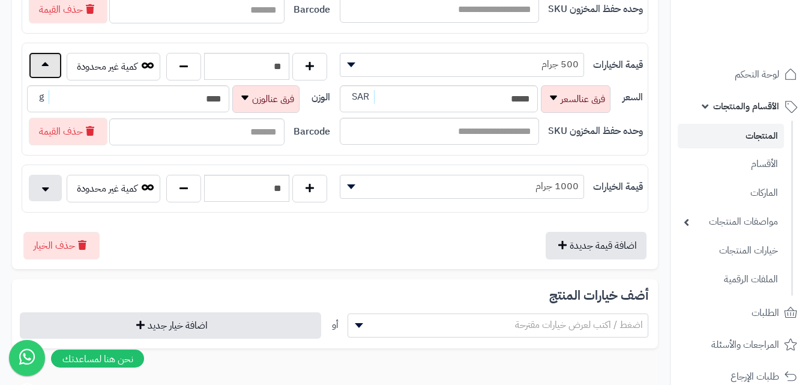
click at [40, 56] on button "button" at bounding box center [45, 65] width 33 height 26
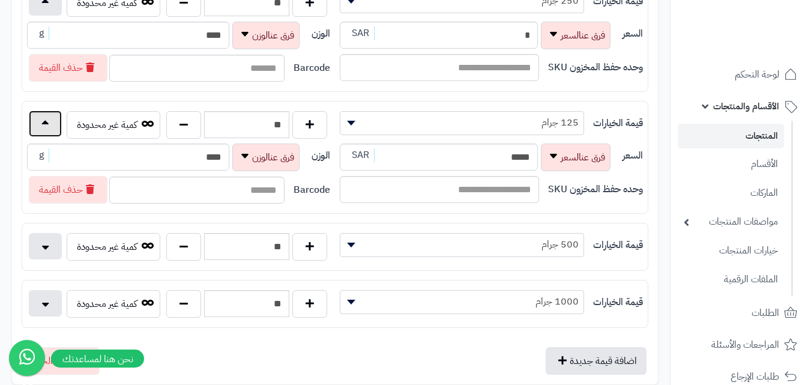
click at [44, 123] on button "button" at bounding box center [45, 124] width 33 height 26
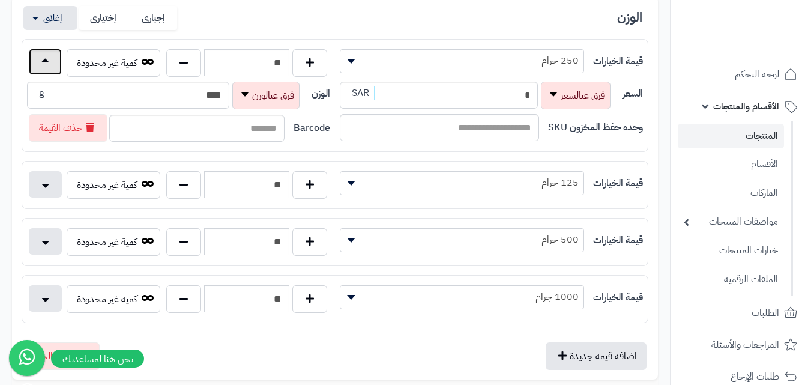
click at [44, 63] on button "button" at bounding box center [45, 62] width 33 height 26
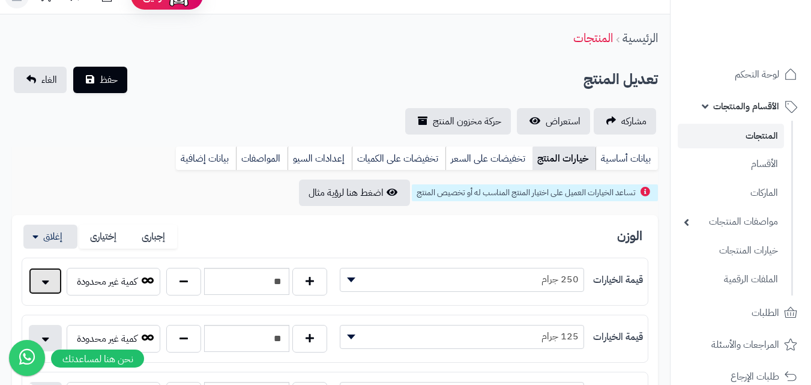
scroll to position [0, 0]
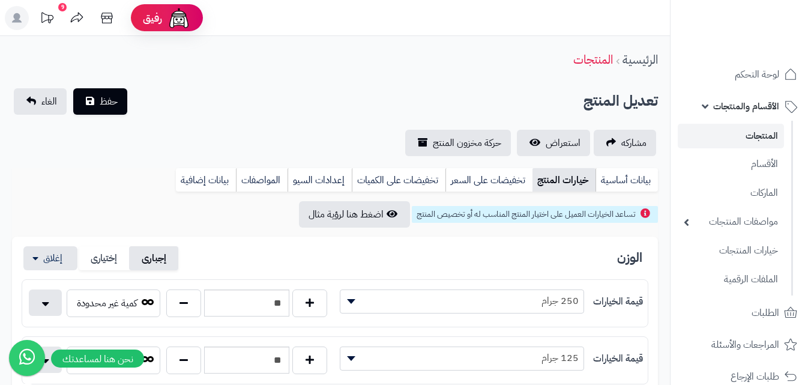
click at [170, 267] on label "إجبارى" at bounding box center [154, 258] width 50 height 25
click at [229, 258] on div "الوزن إجبارى إختيارى" at bounding box center [335, 258] width 627 height 25
click at [118, 106] on button "حفظ" at bounding box center [100, 101] width 54 height 26
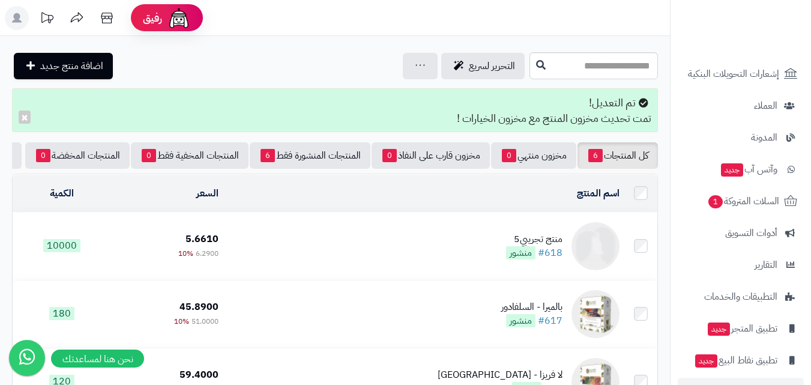
scroll to position [371, 0]
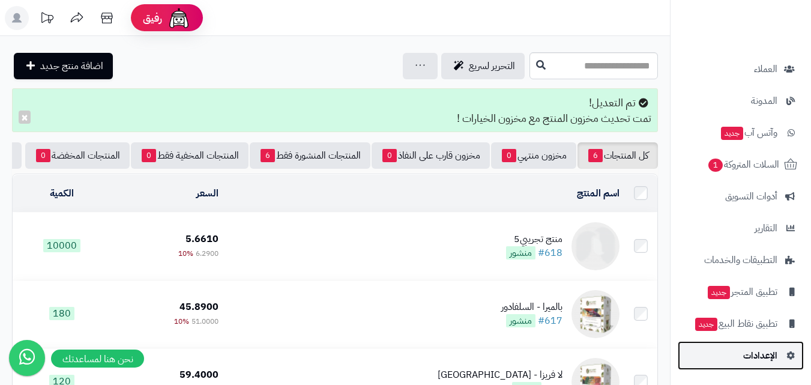
click at [774, 358] on span "الإعدادات" at bounding box center [761, 355] width 34 height 17
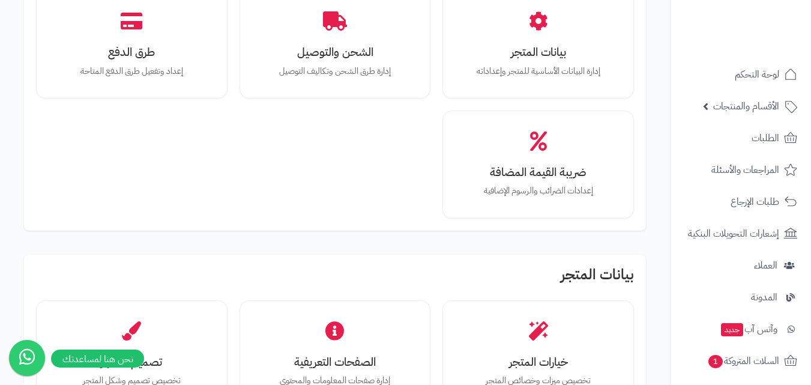
scroll to position [120, 0]
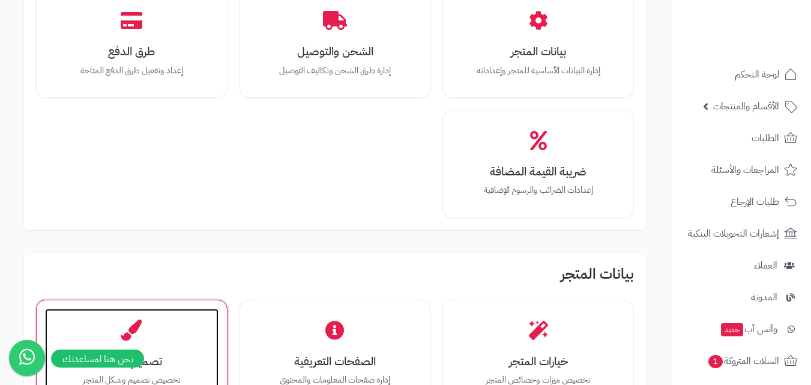
click at [147, 355] on h3 "تصميم المتجر" at bounding box center [132, 361] width 150 height 13
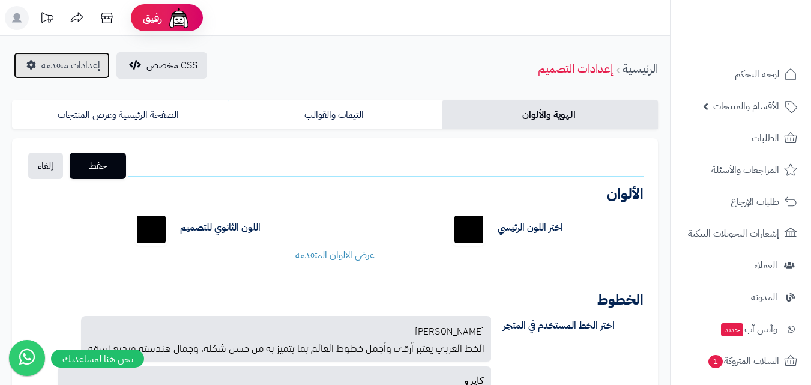
click at [64, 68] on span "إعدادات متقدمة" at bounding box center [70, 65] width 59 height 14
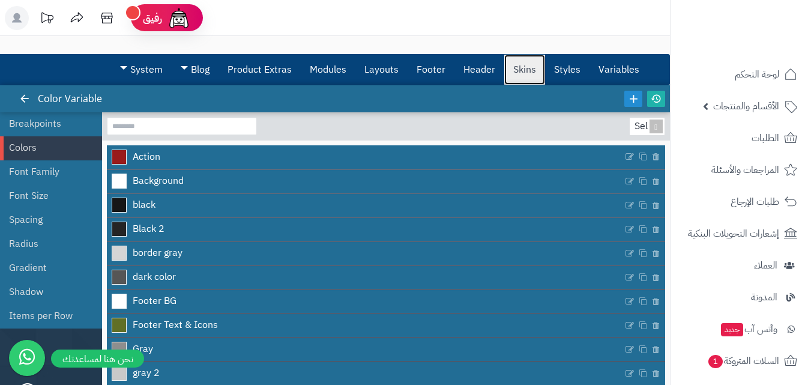
click at [526, 79] on link "Skins" at bounding box center [524, 70] width 41 height 30
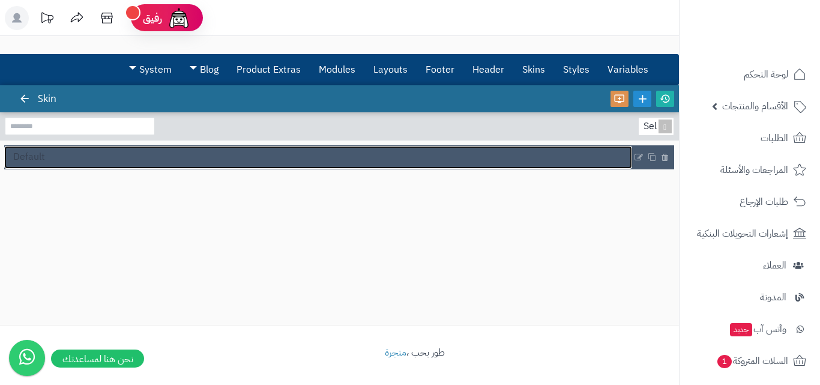
click at [300, 156] on link "Default" at bounding box center [318, 157] width 628 height 23
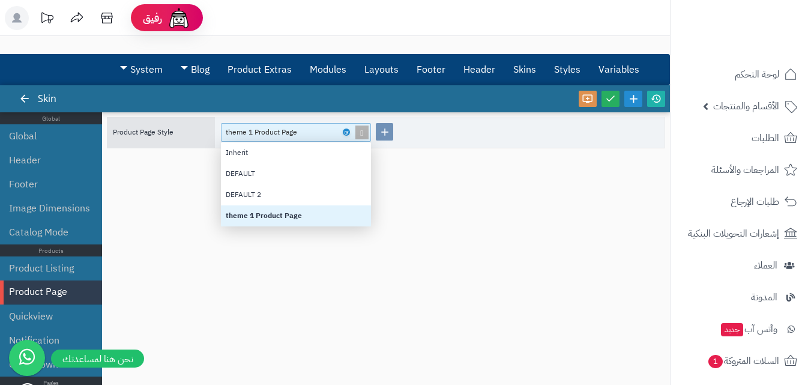
scroll to position [75, 141]
drag, startPoint x: 298, startPoint y: 137, endPoint x: 229, endPoint y: 133, distance: 68.6
click at [229, 133] on div "theme 1 Product Page" at bounding box center [267, 132] width 83 height 17
drag, startPoint x: 228, startPoint y: 133, endPoint x: 299, endPoint y: 132, distance: 71.5
click at [299, 132] on div "theme 1 Product Page" at bounding box center [267, 132] width 83 height 17
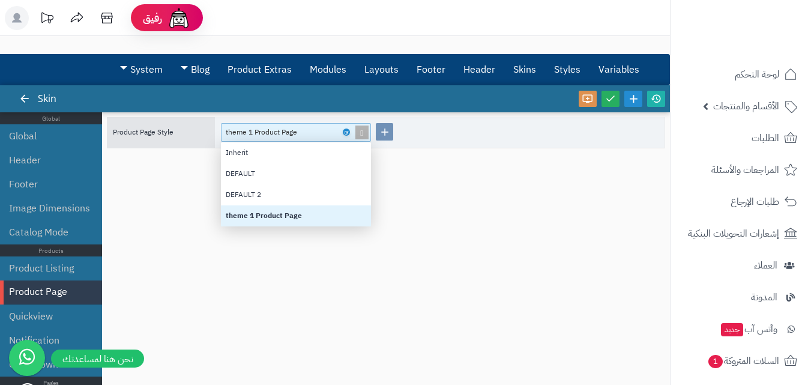
click at [293, 132] on div "theme 1 Product Page" at bounding box center [267, 132] width 83 height 17
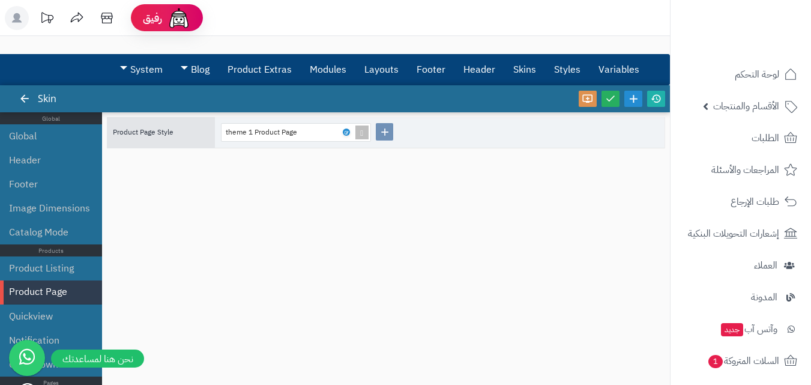
click at [435, 196] on div "Product Page Style theme 1 Product Page" at bounding box center [386, 242] width 559 height 251
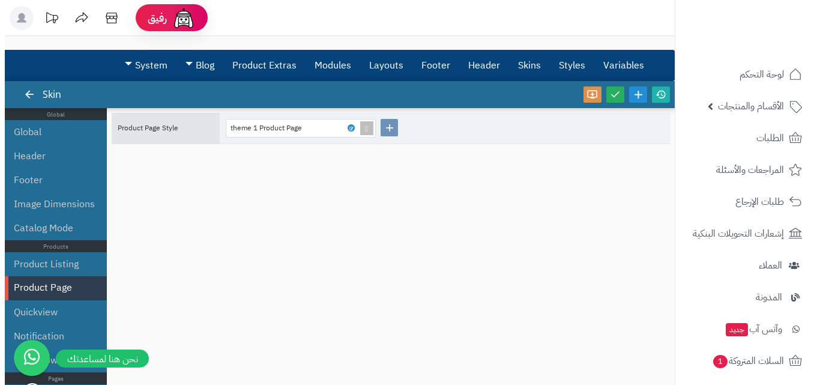
scroll to position [0, 0]
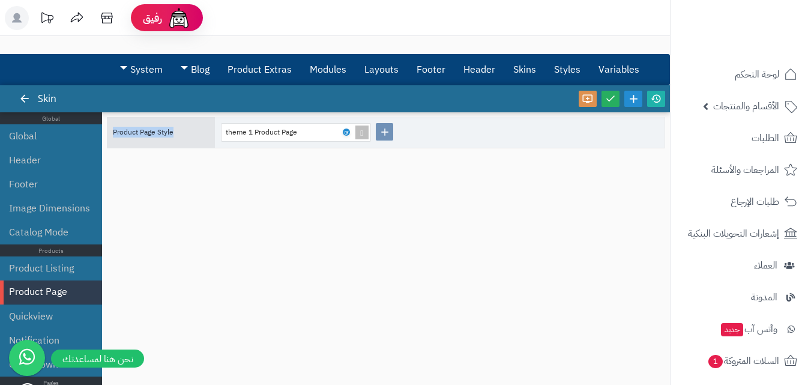
drag, startPoint x: 183, startPoint y: 146, endPoint x: 109, endPoint y: 135, distance: 74.7
click at [109, 135] on div "Product Page Style theme 1 Product Page" at bounding box center [386, 132] width 559 height 31
copy span "Product Page Style"
click at [347, 130] on icon at bounding box center [346, 132] width 4 height 5
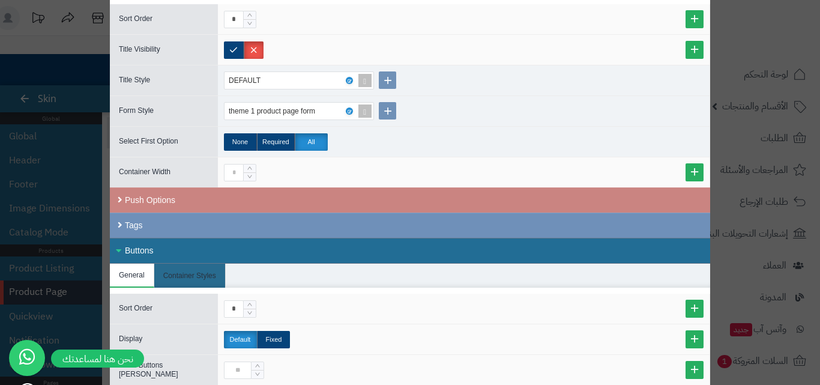
scroll to position [661, 0]
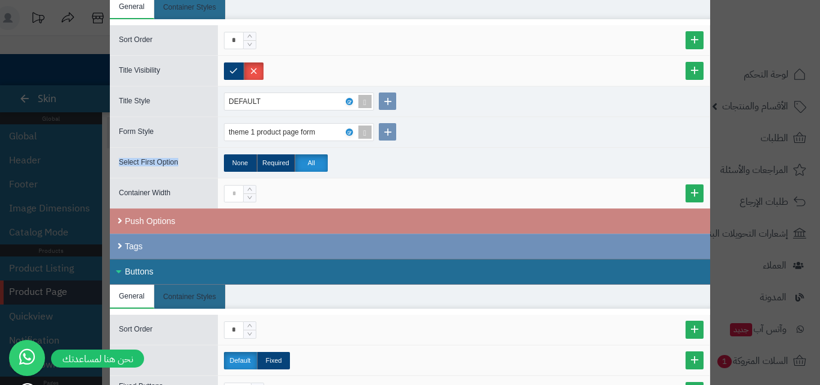
copy span "Select First Option"
drag, startPoint x: 187, startPoint y: 162, endPoint x: 117, endPoint y: 162, distance: 70.3
click at [117, 162] on div "Select First Option" at bounding box center [164, 163] width 108 height 14
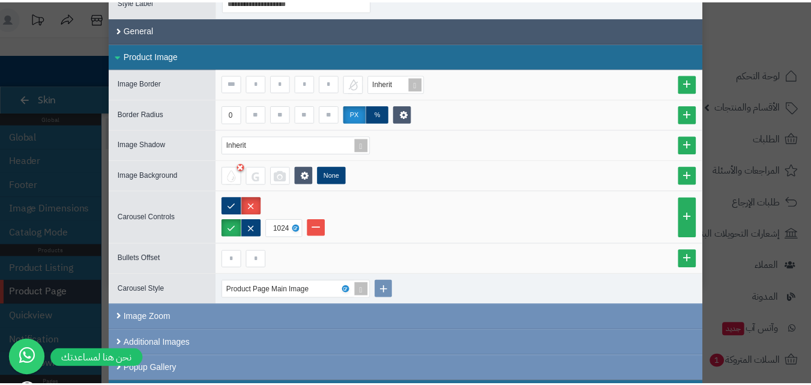
scroll to position [0, 0]
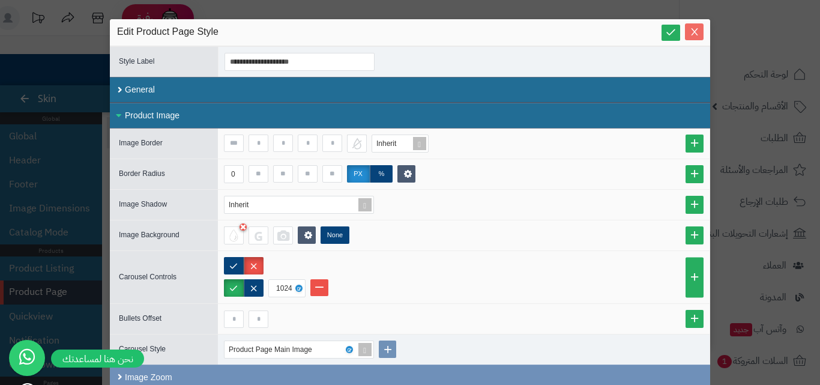
click at [704, 26] on button "Close" at bounding box center [694, 31] width 19 height 17
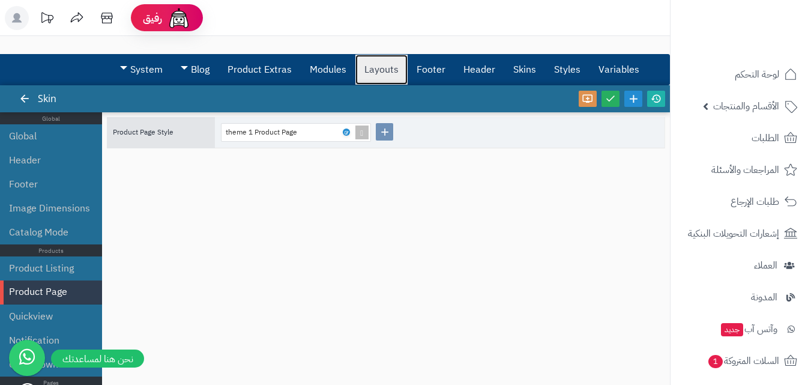
click at [401, 68] on link "Layouts" at bounding box center [382, 70] width 52 height 30
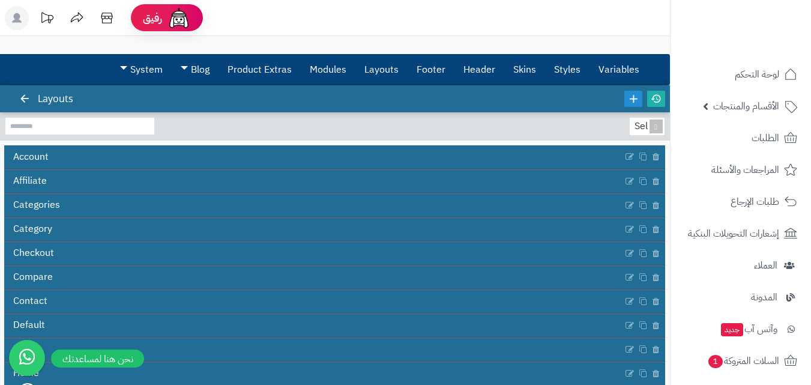
click at [23, 24] on rect at bounding box center [17, 18] width 24 height 24
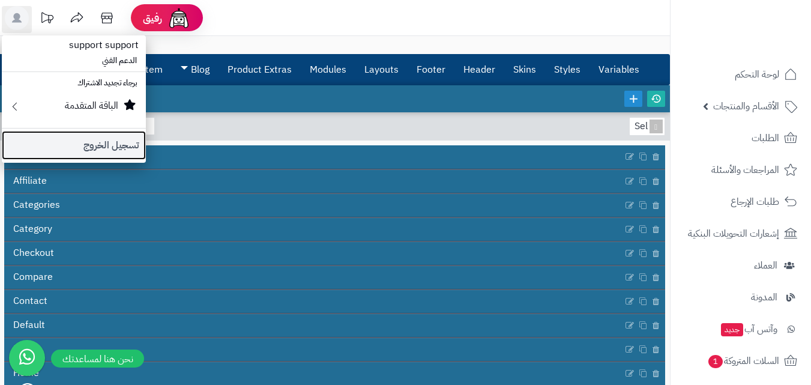
click at [90, 145] on link "تسجيل الخروج" at bounding box center [74, 145] width 144 height 29
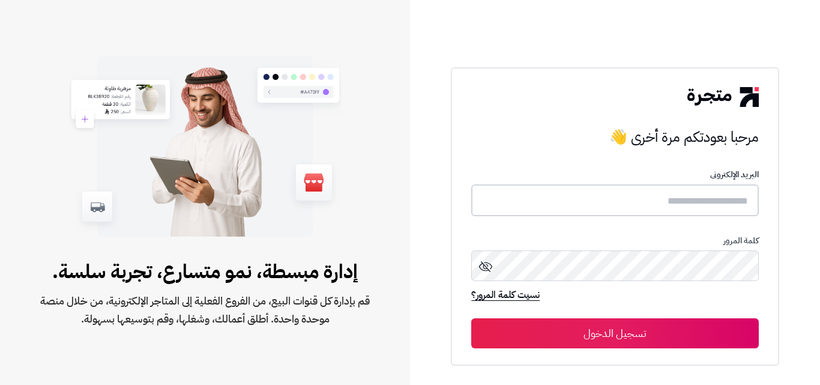
click at [715, 214] on input "text" at bounding box center [614, 200] width 287 height 32
click at [712, 211] on input "text" at bounding box center [614, 200] width 287 height 32
type input "**********"
click at [471, 318] on button "تسجيل الدخول" at bounding box center [614, 333] width 287 height 30
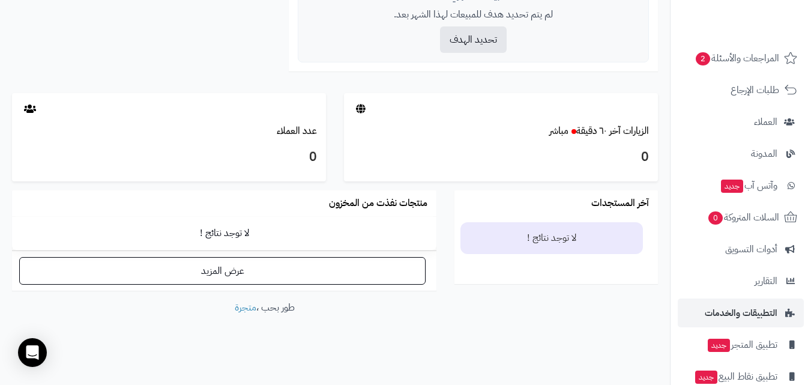
scroll to position [165, 0]
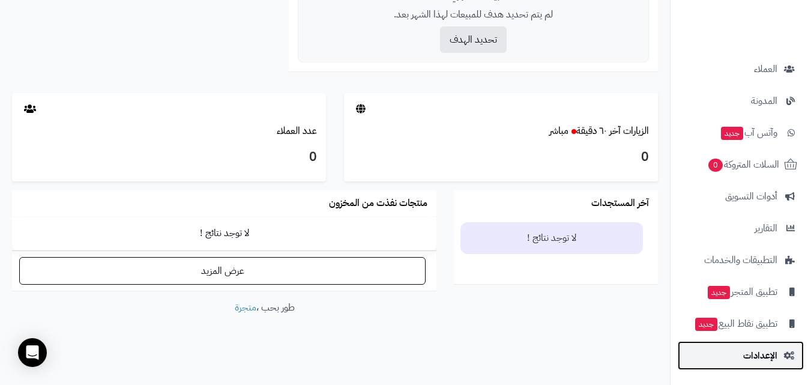
click at [756, 357] on span "الإعدادات" at bounding box center [761, 355] width 34 height 17
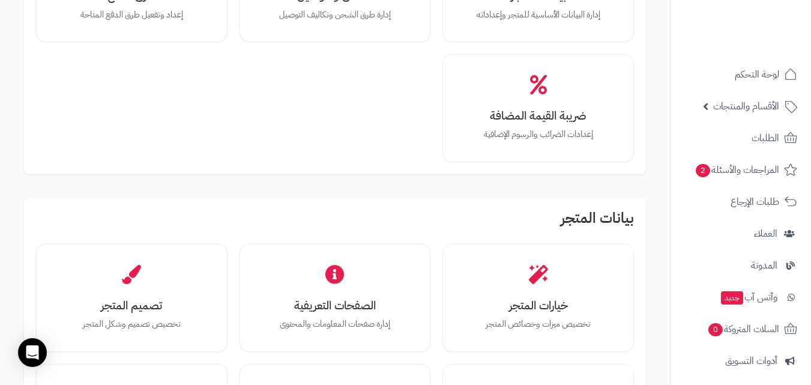
scroll to position [240, 0]
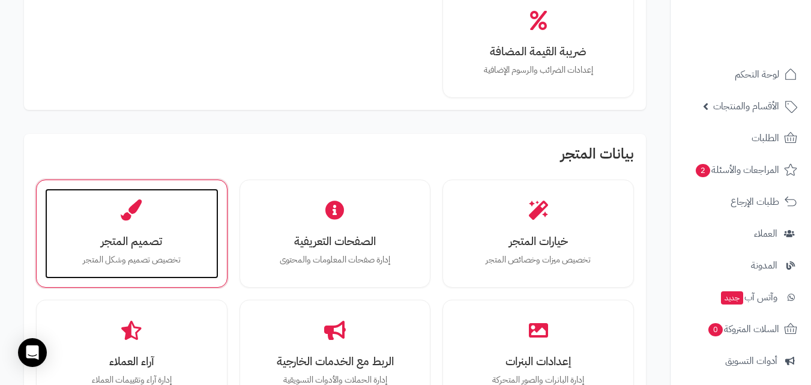
click at [168, 211] on div "تصميم المتجر تخصيص تصميم وشكل المتجر" at bounding box center [132, 234] width 174 height 90
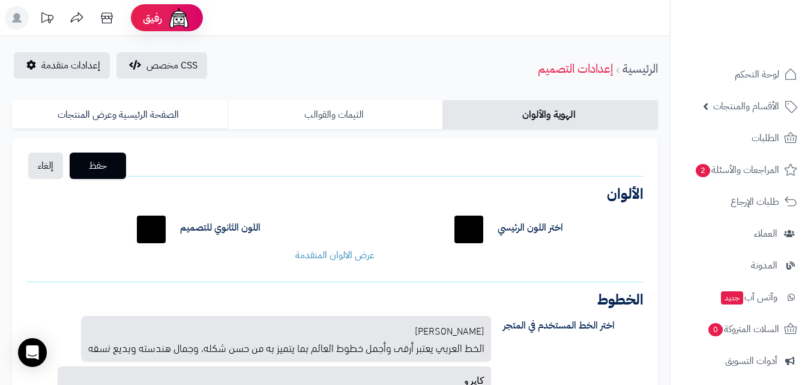
click at [340, 124] on link "الثيمات والقوالب" at bounding box center [336, 114] width 216 height 29
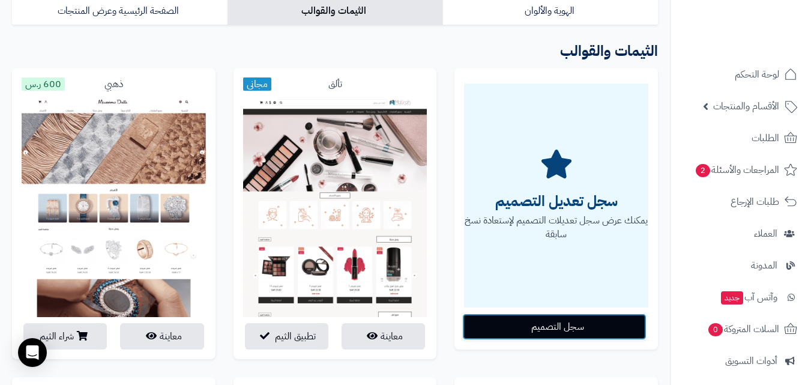
scroll to position [120, 0]
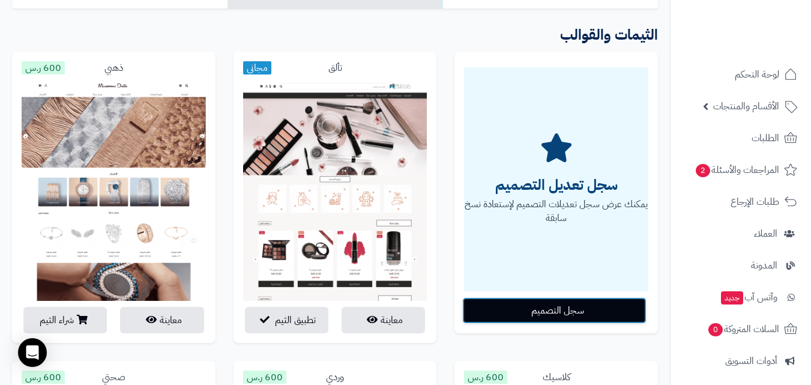
click at [551, 312] on button "سجل التصميم" at bounding box center [554, 310] width 184 height 26
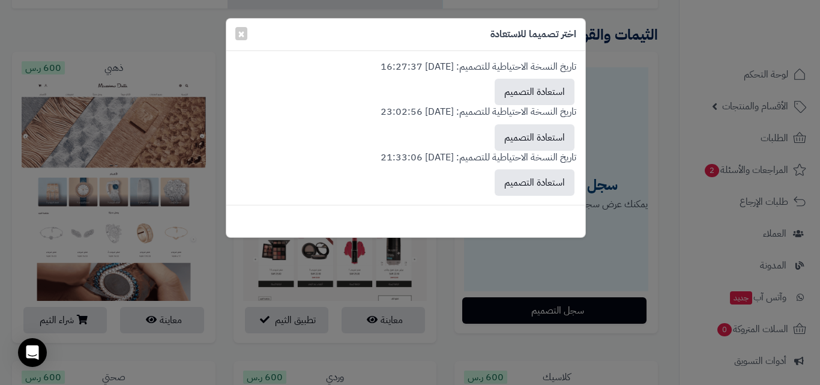
click at [227, 31] on div "اختر تصميما للاستعادة ×" at bounding box center [405, 35] width 359 height 32
click at [237, 35] on div "اختر تصميما للاستعادة ×" at bounding box center [405, 35] width 359 height 32
click at [238, 35] on span "×" at bounding box center [241, 33] width 7 height 18
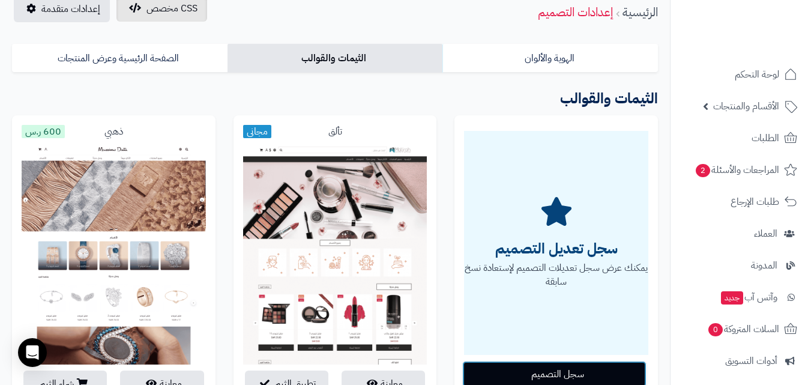
scroll to position [0, 0]
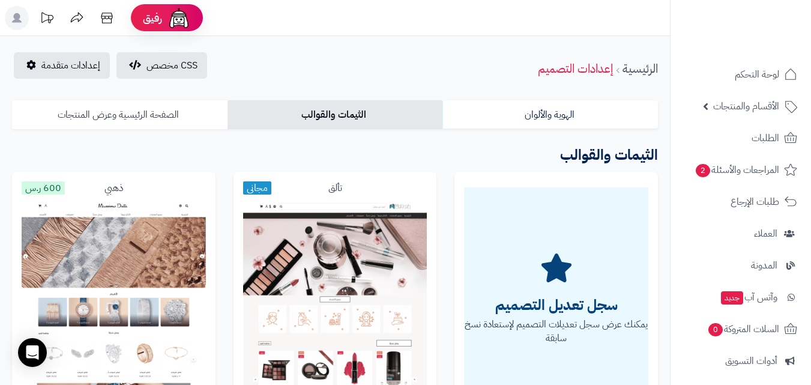
click at [167, 117] on link "الصفحة الرئيسية وعرض المنتجات" at bounding box center [120, 114] width 216 height 29
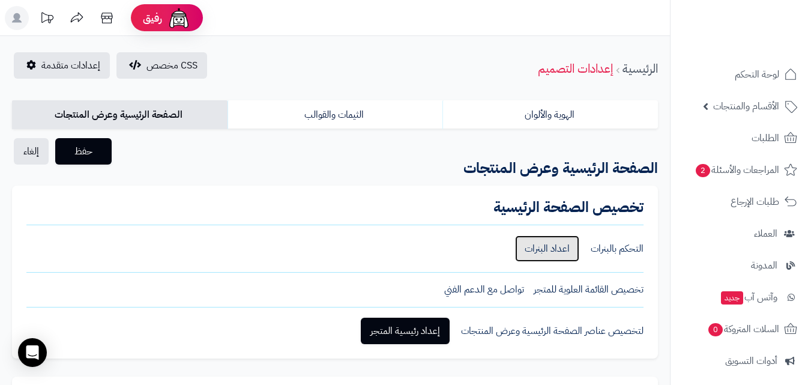
click at [552, 244] on link "اعداد البنرات" at bounding box center [547, 248] width 64 height 26
click at [557, 254] on link "اعداد البنرات" at bounding box center [547, 248] width 64 height 26
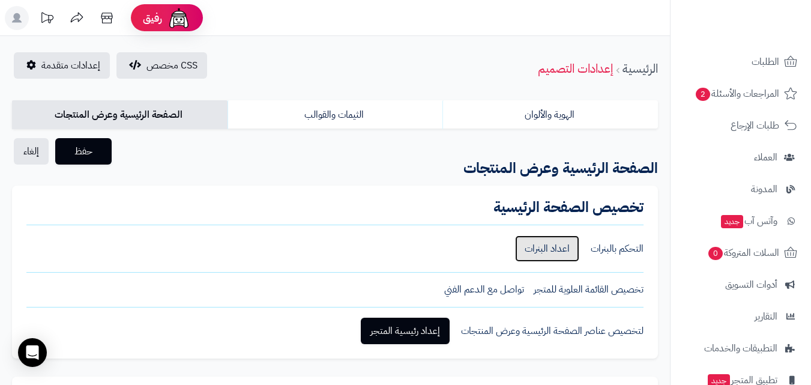
scroll to position [165, 0]
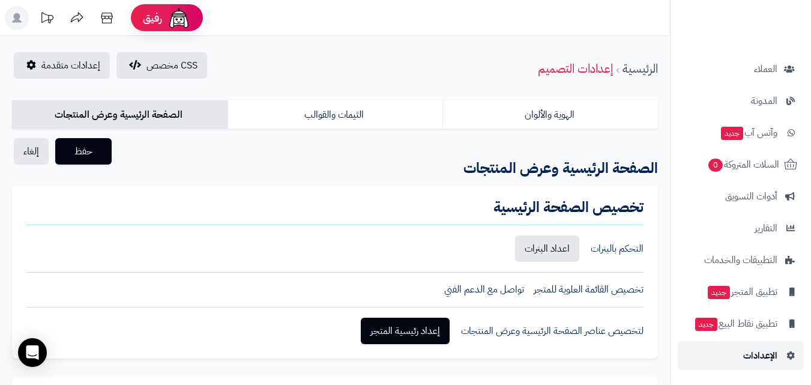
click at [757, 358] on span "الإعدادات" at bounding box center [761, 355] width 34 height 17
drag, startPoint x: 442, startPoint y: 283, endPoint x: 525, endPoint y: 292, distance: 83.4
click at [525, 292] on div "تخصيص القائمة العلوية للمتجر تواصل مع الدعم الفني" at bounding box center [334, 290] width 617 height 14
click at [490, 292] on span "تواصل مع الدعم الفني" at bounding box center [484, 290] width 80 height 14
click at [458, 292] on span "تواصل مع الدعم الفني" at bounding box center [484, 290] width 80 height 14
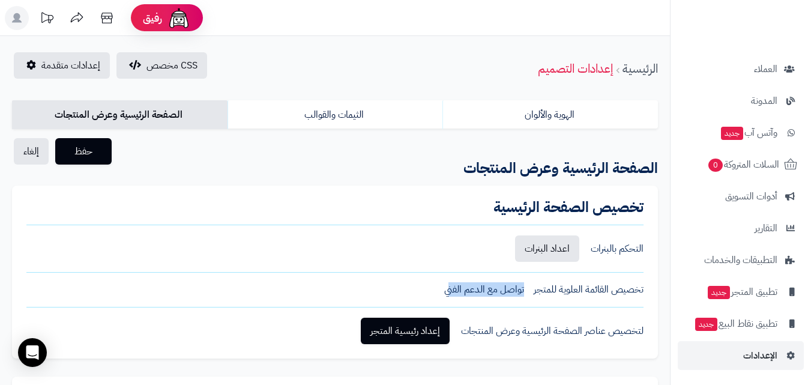
drag, startPoint x: 451, startPoint y: 291, endPoint x: 525, endPoint y: 291, distance: 73.9
click at [525, 291] on div "تخصيص القائمة العلوية للمتجر تواصل مع الدعم الفني" at bounding box center [334, 290] width 617 height 14
drag, startPoint x: 507, startPoint y: 291, endPoint x: 444, endPoint y: 289, distance: 63.1
click at [444, 289] on div "تخصيص القائمة العلوية للمتجر تواصل مع الدعم الفني" at bounding box center [334, 290] width 617 height 14
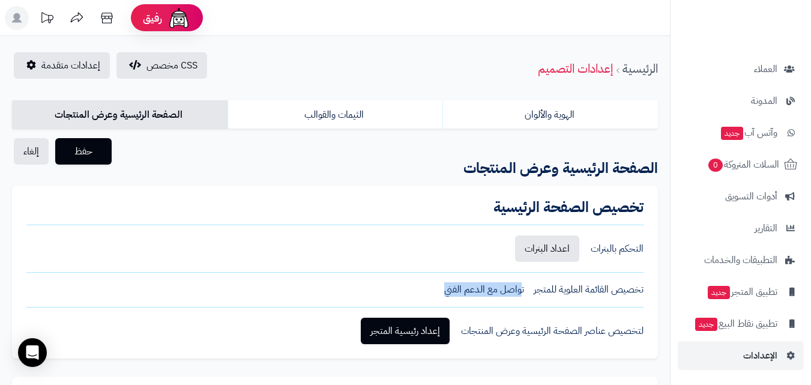
click at [444, 289] on div "تخصيص القائمة العلوية للمتجر تواصل مع الدعم الفني" at bounding box center [334, 290] width 617 height 14
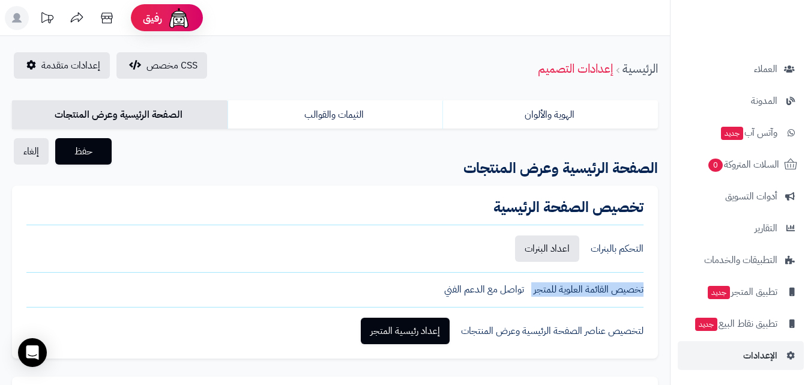
drag, startPoint x: 444, startPoint y: 289, endPoint x: 523, endPoint y: 289, distance: 78.7
click at [523, 289] on div "تخصيص القائمة العلوية للمتجر تواصل مع الدعم الفني" at bounding box center [334, 290] width 617 height 14
click at [523, 289] on span "تواصل مع الدعم الفني" at bounding box center [484, 290] width 80 height 14
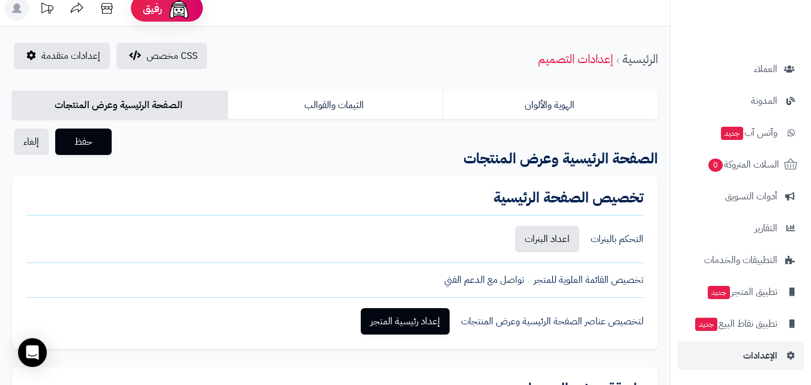
scroll to position [0, 0]
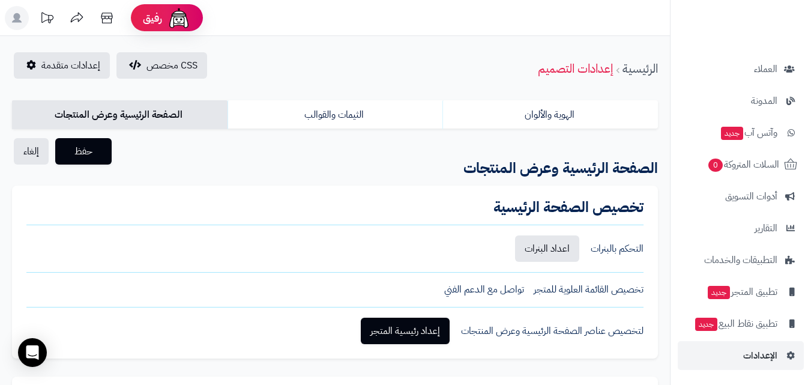
click at [18, 16] on icon at bounding box center [17, 18] width 10 height 10
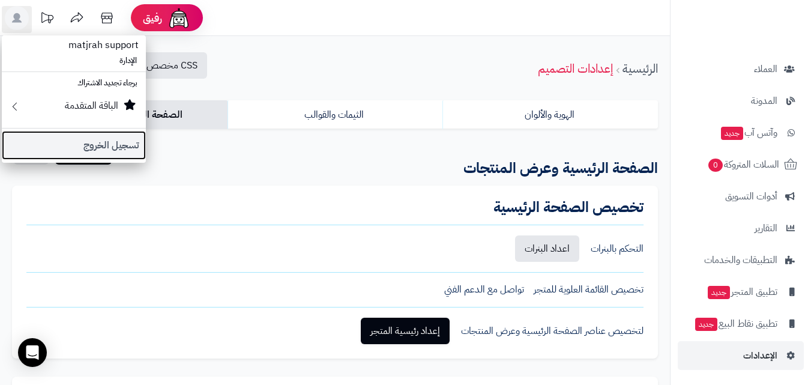
click at [119, 151] on link "تسجيل الخروج" at bounding box center [74, 145] width 144 height 29
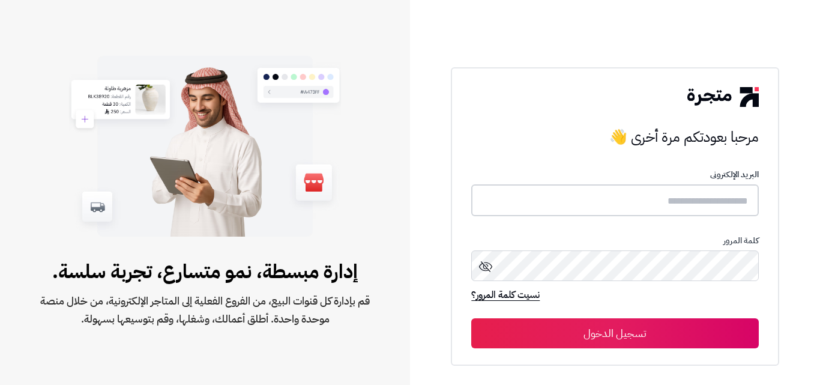
click at [670, 207] on input "text" at bounding box center [614, 200] width 287 height 32
type input "**********"
click at [471, 318] on button "تسجيل الدخول" at bounding box center [614, 333] width 287 height 30
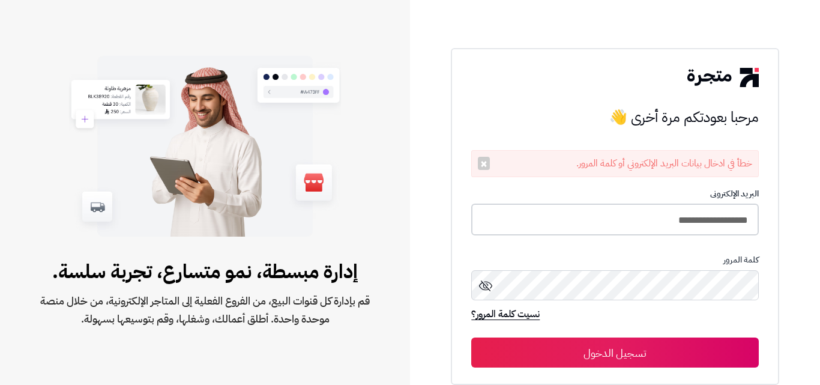
drag, startPoint x: 727, startPoint y: 216, endPoint x: 801, endPoint y: 226, distance: 74.7
click at [801, 226] on div "**********" at bounding box center [615, 192] width 410 height 385
type input "**********"
click at [471, 338] on button "تسجيل الدخول" at bounding box center [614, 353] width 287 height 30
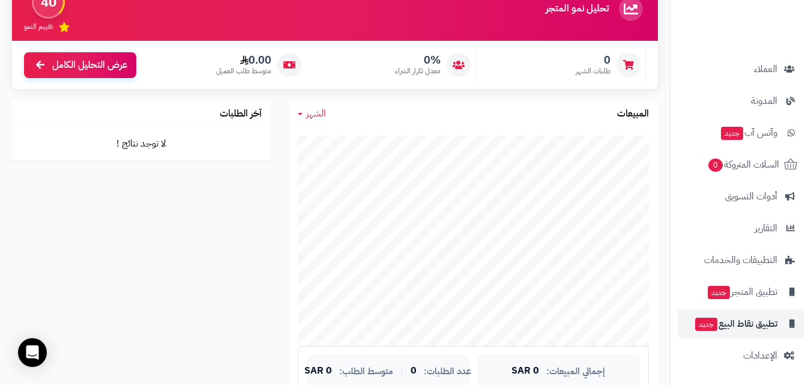
scroll to position [300, 0]
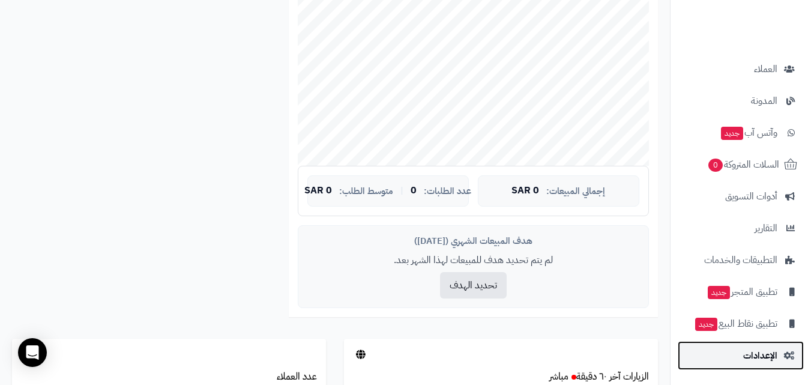
click at [766, 350] on span "الإعدادات" at bounding box center [761, 355] width 34 height 17
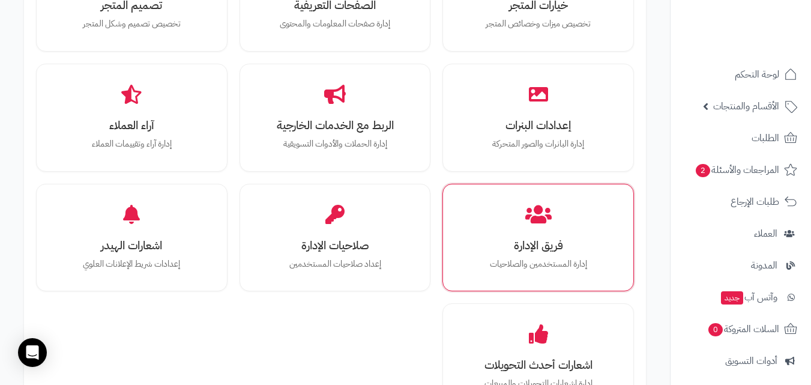
scroll to position [300, 0]
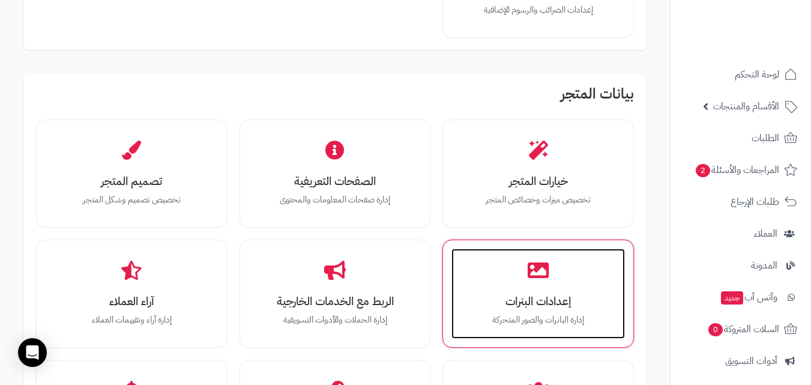
click at [535, 300] on h3 "إعدادات البنرات" at bounding box center [539, 301] width 150 height 13
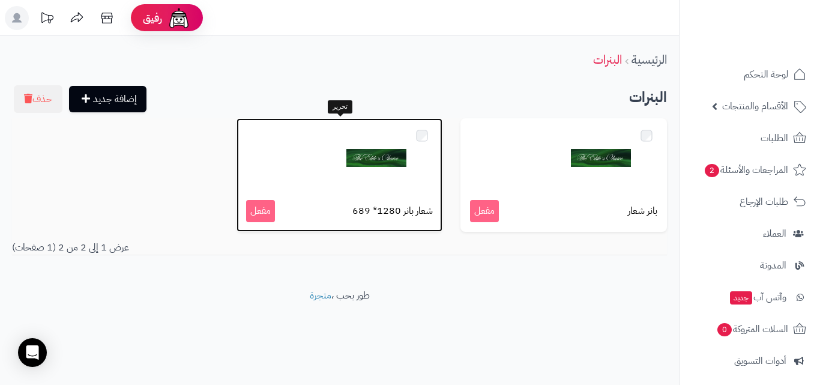
click at [407, 188] on img at bounding box center [377, 158] width 60 height 60
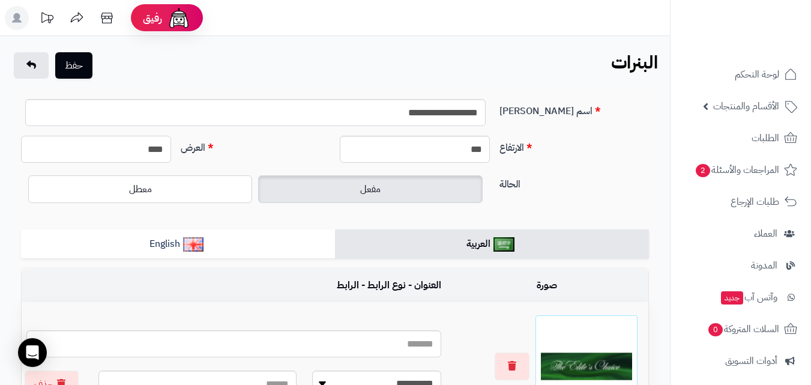
click at [157, 148] on input "****" at bounding box center [96, 149] width 150 height 27
type input "****"
click at [423, 151] on input "***" at bounding box center [415, 149] width 150 height 27
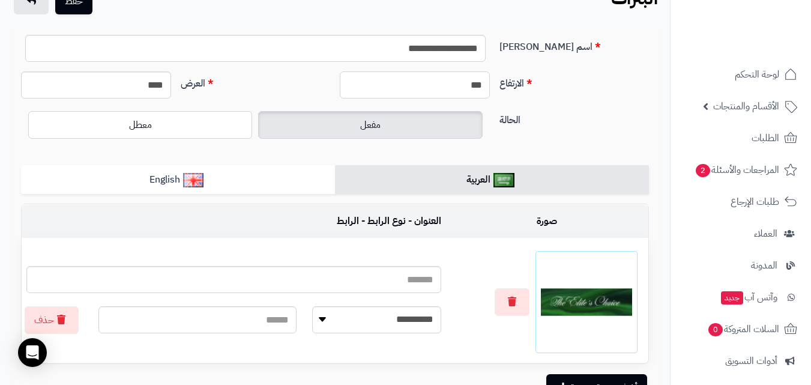
scroll to position [63, 0]
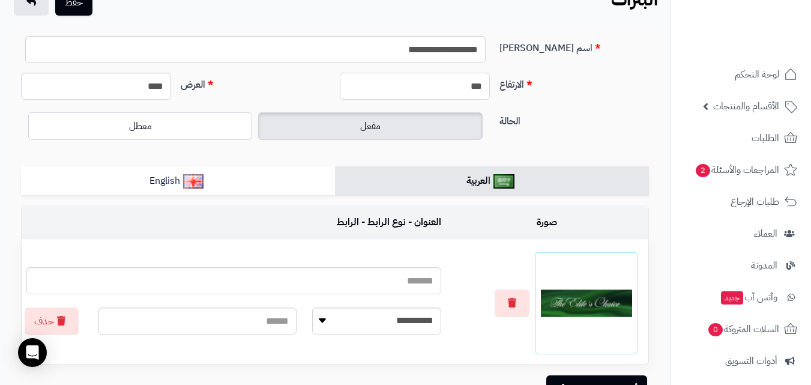
type input "***"
click at [381, 312] on select "**********" at bounding box center [376, 320] width 129 height 27
select select
click at [312, 307] on select "**********" at bounding box center [376, 320] width 129 height 27
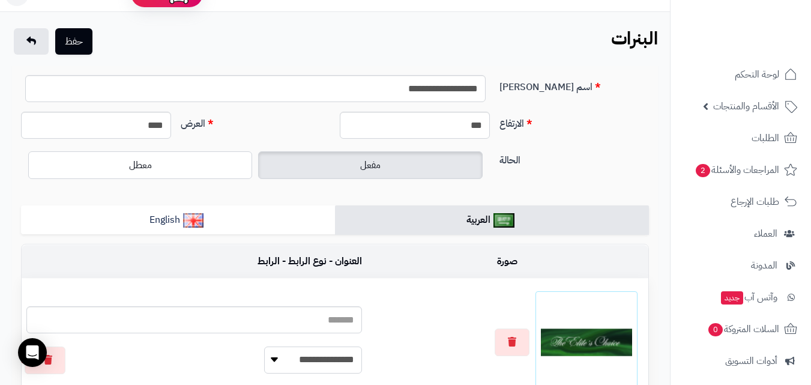
scroll to position [3, 0]
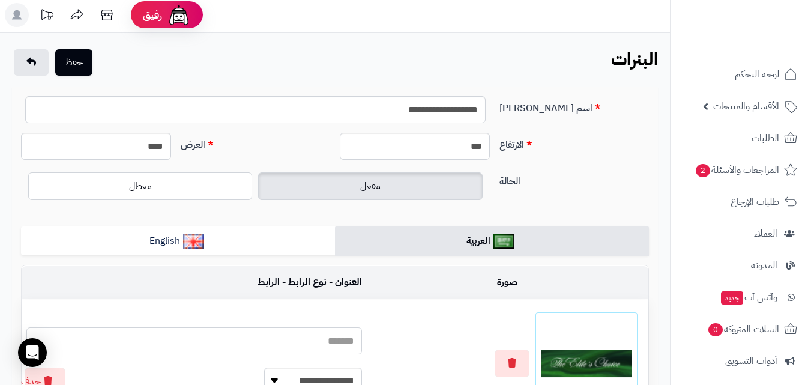
click at [342, 335] on input "text" at bounding box center [194, 340] width 336 height 27
drag, startPoint x: 446, startPoint y: 109, endPoint x: 482, endPoint y: 109, distance: 36.0
click at [482, 109] on input "**********" at bounding box center [255, 109] width 461 height 27
click at [343, 336] on input "text" at bounding box center [194, 340] width 336 height 27
paste input "*********"
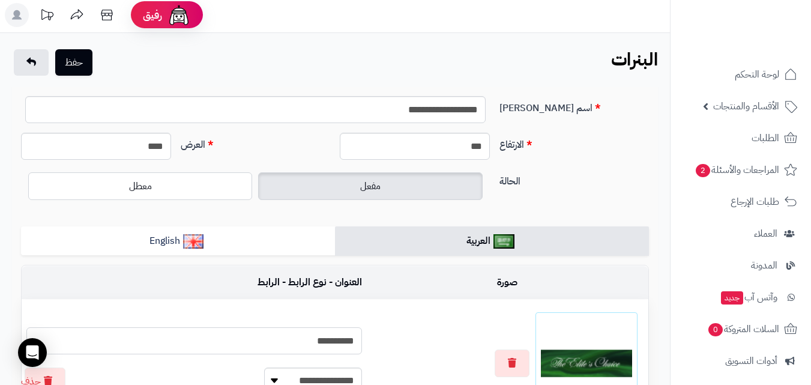
type input "*********"
click at [414, 327] on div at bounding box center [508, 363] width 272 height 102
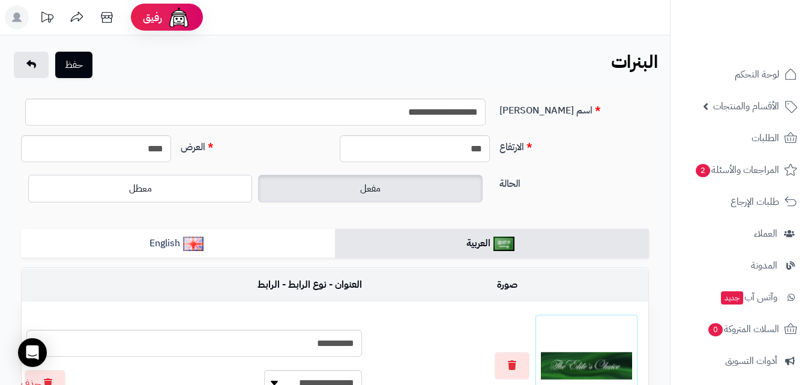
scroll to position [0, 0]
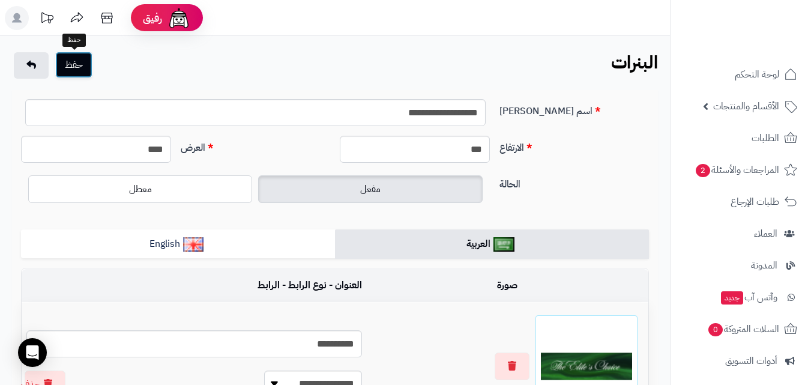
click at [78, 70] on button "حفظ" at bounding box center [73, 65] width 37 height 26
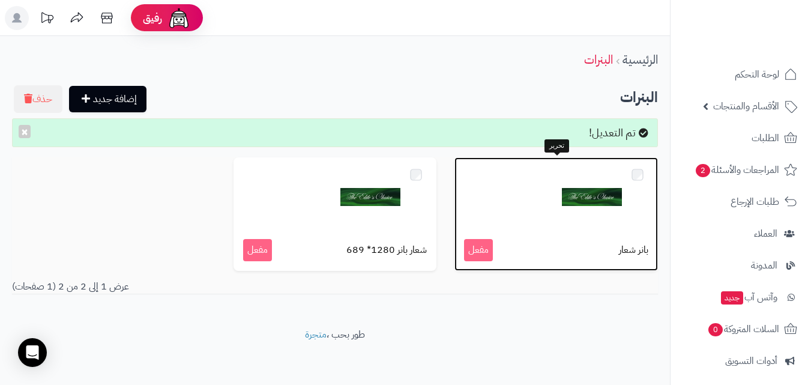
click at [594, 224] on img at bounding box center [592, 197] width 60 height 60
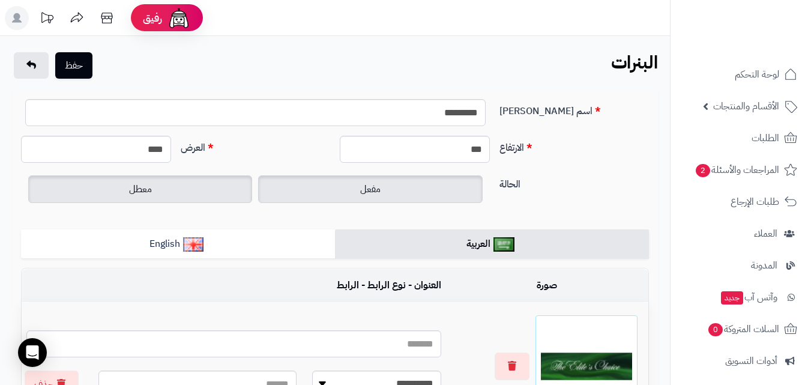
click at [229, 193] on label "معطل" at bounding box center [140, 189] width 224 height 28
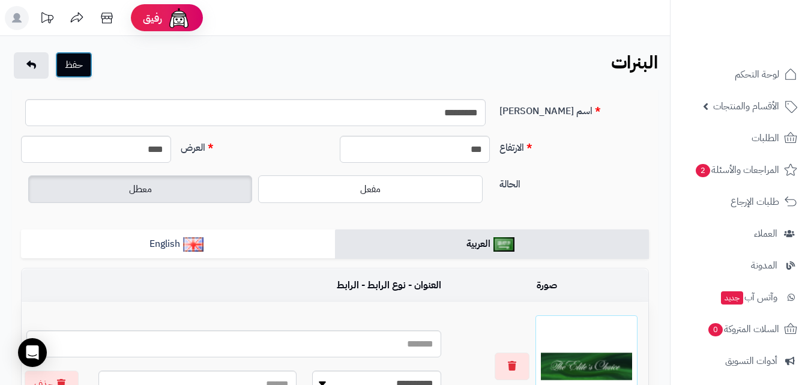
click at [92, 64] on button "حفظ" at bounding box center [73, 65] width 37 height 26
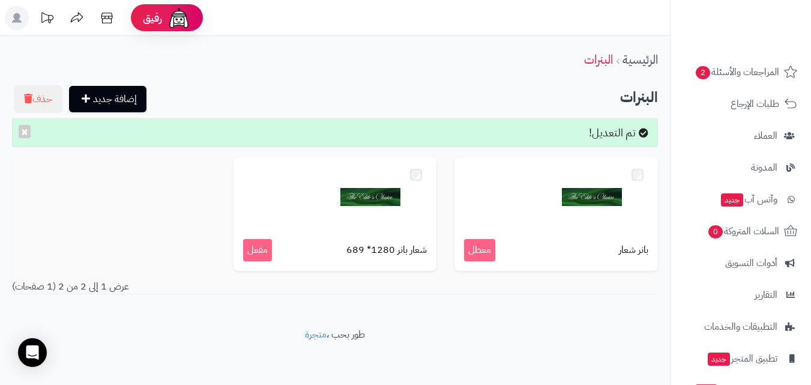
scroll to position [165, 0]
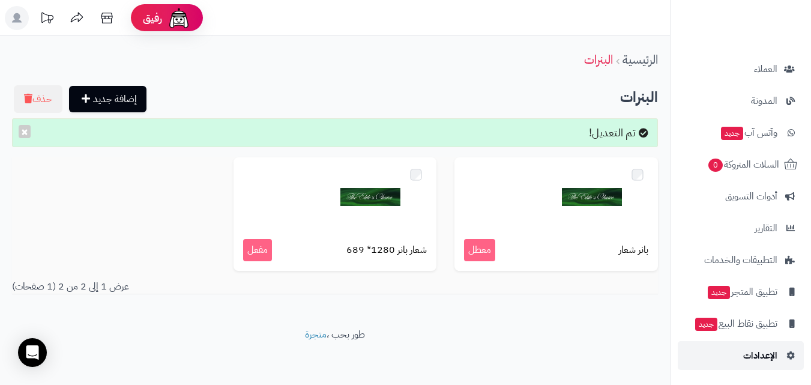
click at [759, 359] on span "الإعدادات" at bounding box center [761, 355] width 34 height 17
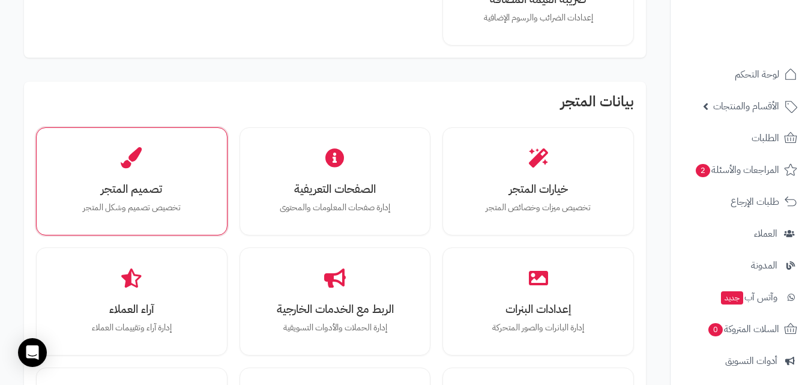
scroll to position [300, 0]
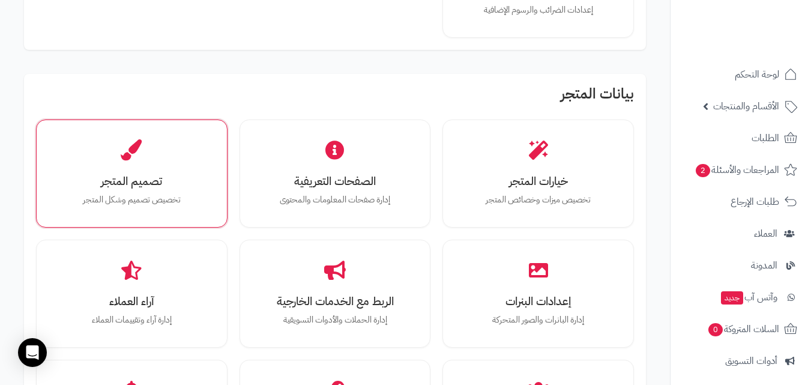
click at [163, 223] on div "تصميم المتجر تخصيص تصميم وشكل المتجر" at bounding box center [132, 174] width 192 height 108
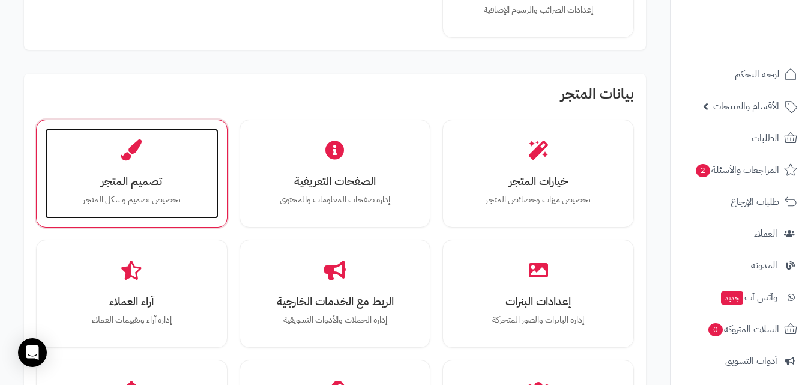
click at [181, 198] on p "تخصيص تصميم وشكل المتجر" at bounding box center [132, 199] width 150 height 13
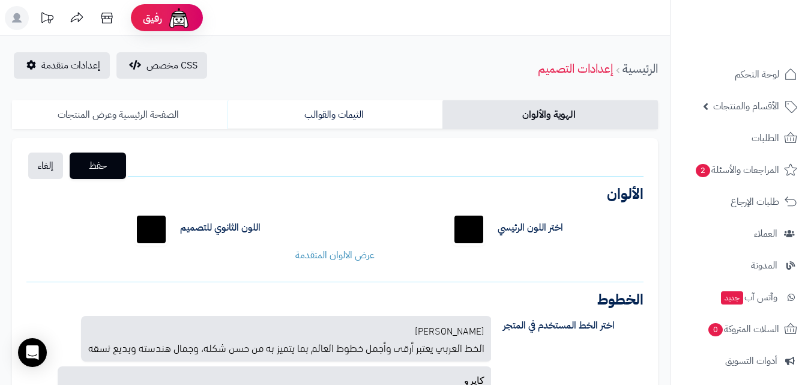
click at [153, 109] on link "الصفحة الرئيسية وعرض المنتجات" at bounding box center [120, 114] width 216 height 29
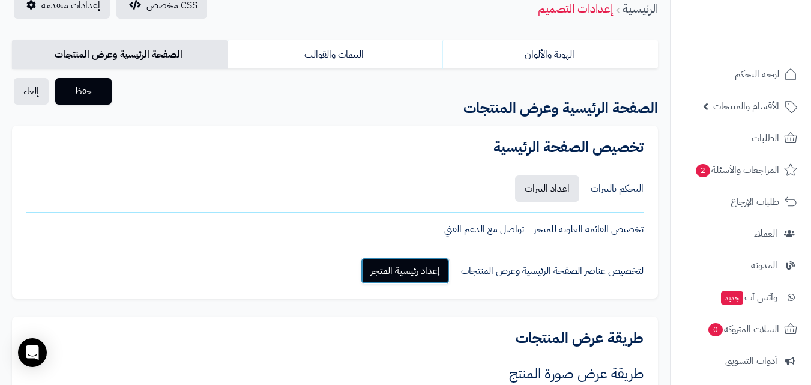
click at [434, 263] on link "إعداد رئيسية المتجر" at bounding box center [405, 271] width 89 height 26
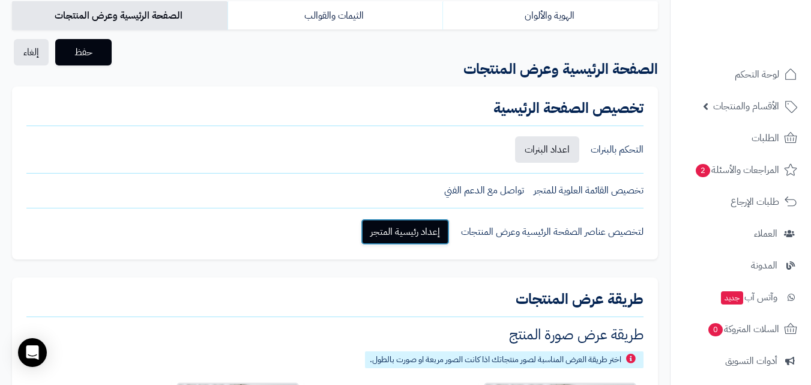
scroll to position [120, 0]
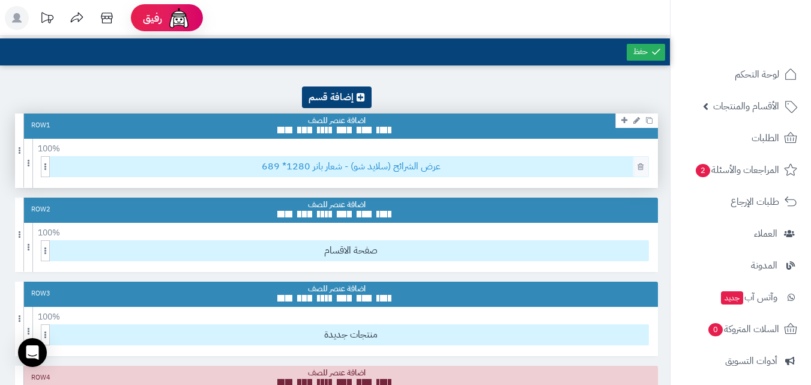
click at [376, 169] on span "عرض الشرائح (سلايد شو) - شعار بانر 1280* 689" at bounding box center [350, 167] width 595 height 20
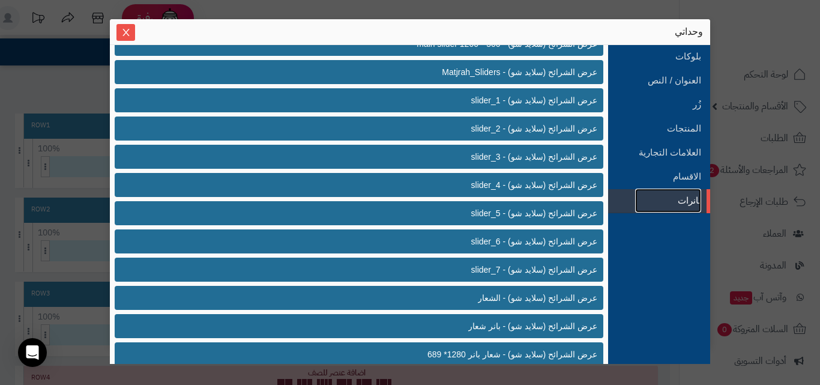
click at [700, 201] on link "بانرات" at bounding box center [668, 201] width 66 height 24
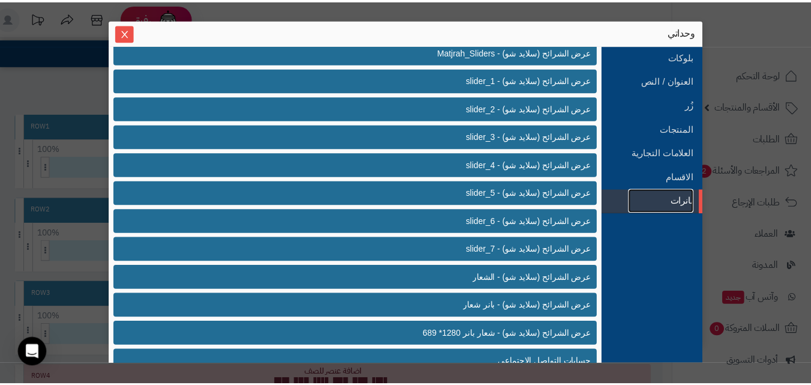
scroll to position [368, 0]
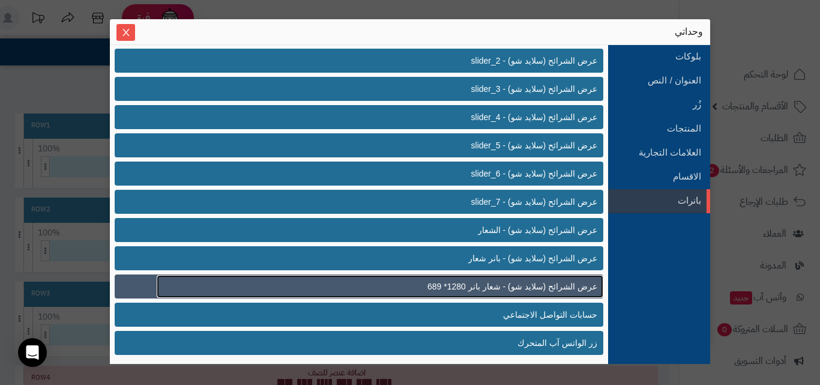
click at [552, 286] on span "عرض الشرائح (سلايد شو) - شعار بانر 1280* 689" at bounding box center [513, 286] width 170 height 13
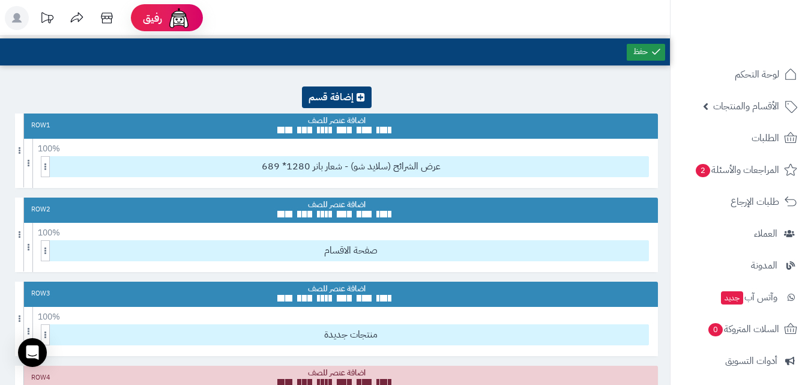
click at [637, 60] on link at bounding box center [646, 52] width 38 height 17
click at [632, 61] on div at bounding box center [646, 51] width 43 height 27
click at [633, 61] on div at bounding box center [646, 51] width 43 height 27
click at [634, 58] on link at bounding box center [646, 52] width 38 height 17
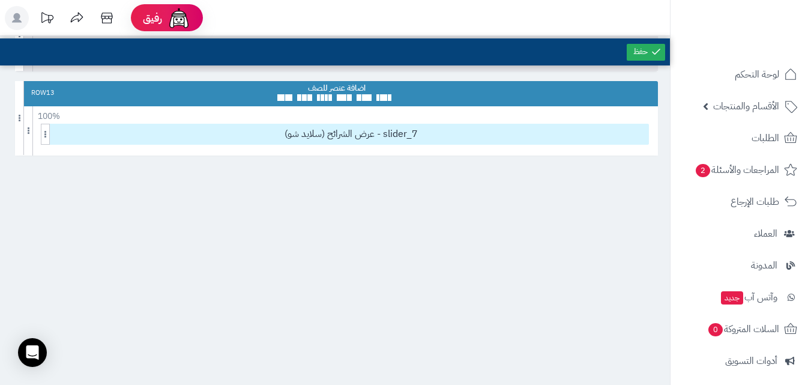
scroll to position [950, 0]
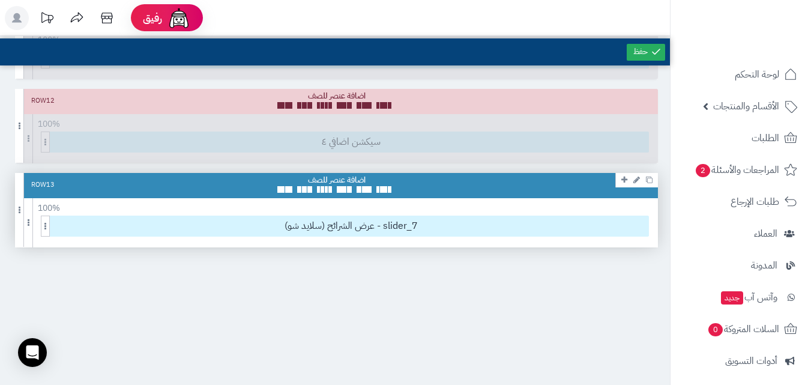
click at [633, 180] on link at bounding box center [637, 179] width 13 height 14
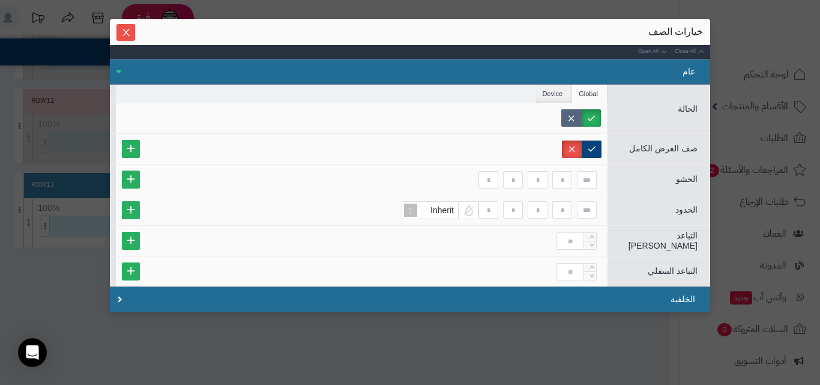
click at [581, 124] on label at bounding box center [572, 117] width 20 height 17
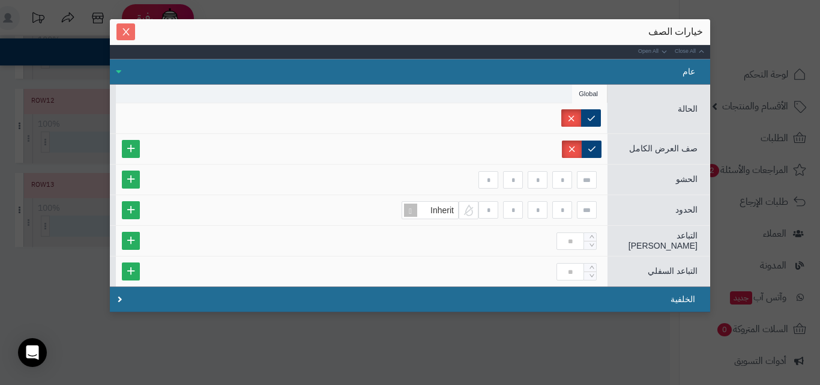
click at [135, 31] on span "Close" at bounding box center [126, 32] width 19 height 10
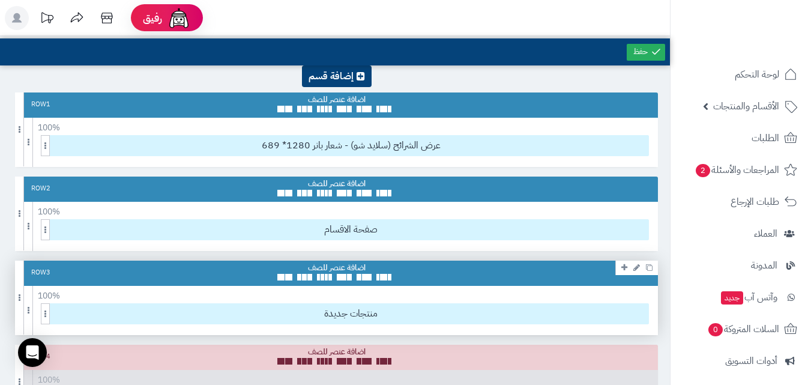
scroll to position [0, 0]
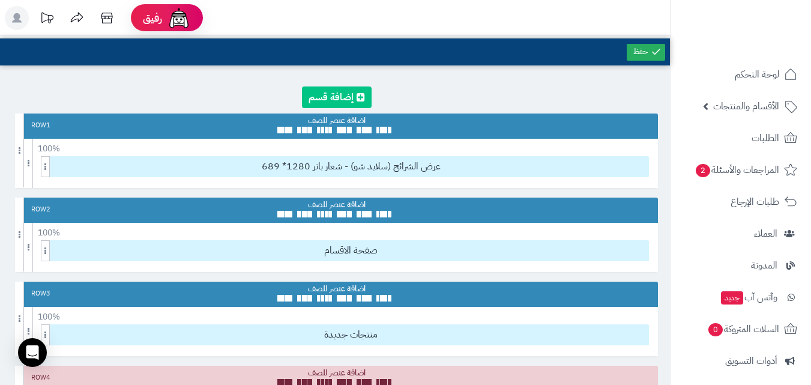
click at [336, 103] on link at bounding box center [337, 97] width 70 height 22
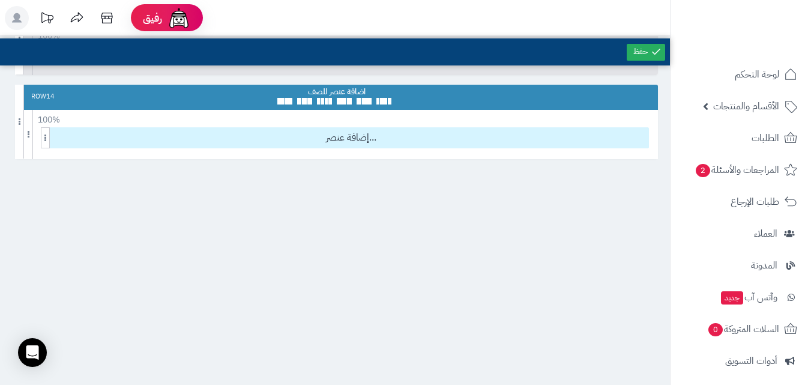
scroll to position [1144, 0]
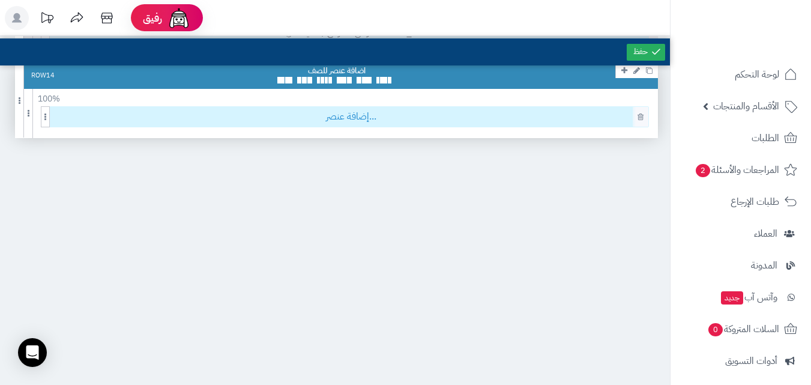
click at [384, 121] on span "إضافة عنصر..." at bounding box center [350, 117] width 595 height 20
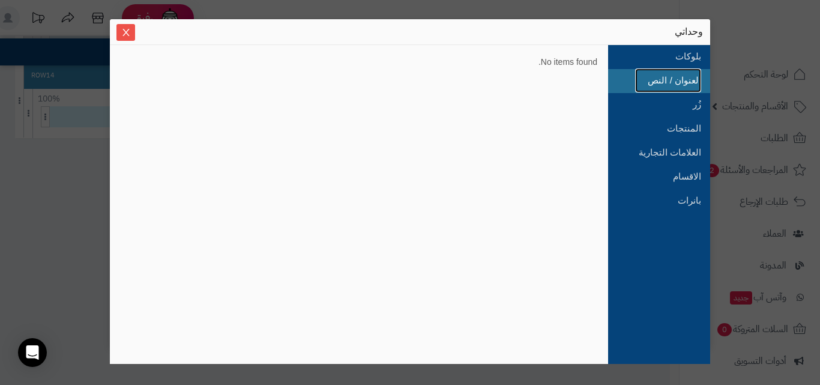
click at [676, 70] on link "العنوان / النص" at bounding box center [668, 80] width 66 height 24
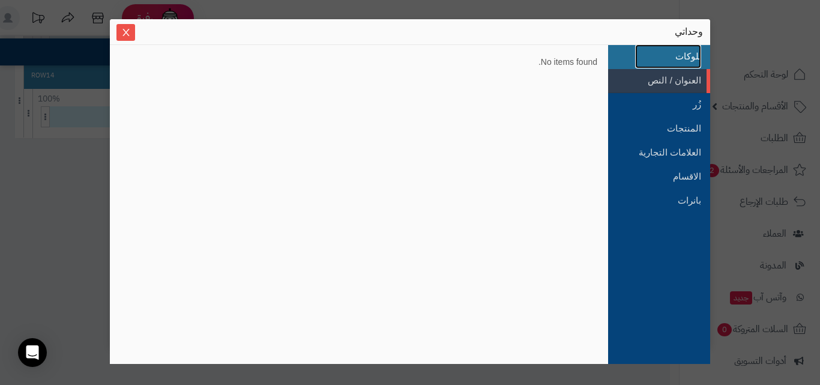
click at [679, 59] on link "بلوكات" at bounding box center [668, 56] width 66 height 24
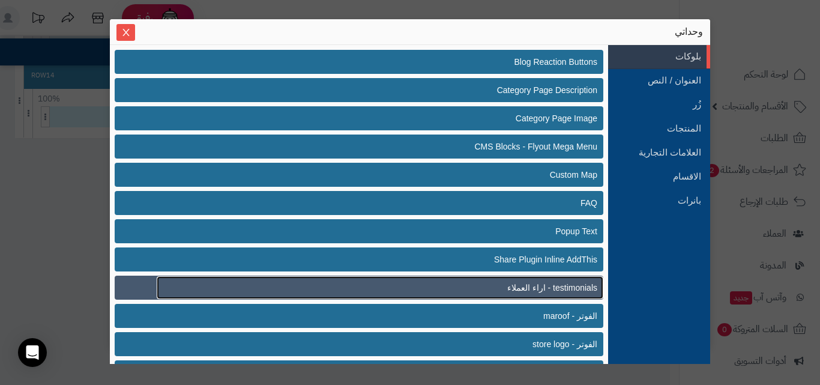
click at [550, 285] on span "testimonials - اراء العملاء" at bounding box center [552, 288] width 90 height 13
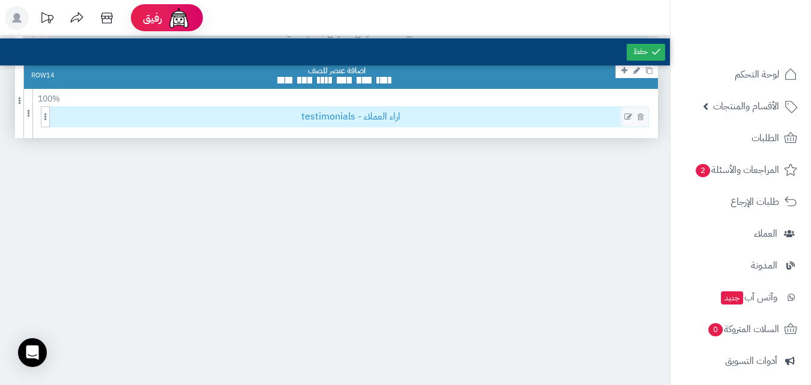
click at [371, 118] on span "testimonials - اراء العملاء" at bounding box center [350, 117] width 595 height 20
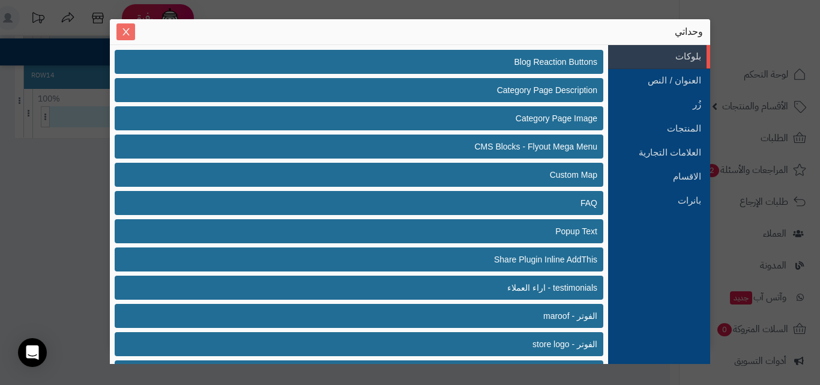
click at [130, 34] on icon "Close" at bounding box center [126, 32] width 10 height 10
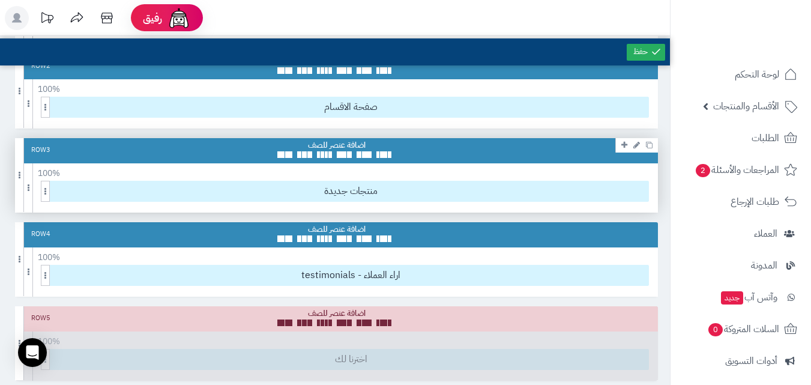
scroll to position [123, 0]
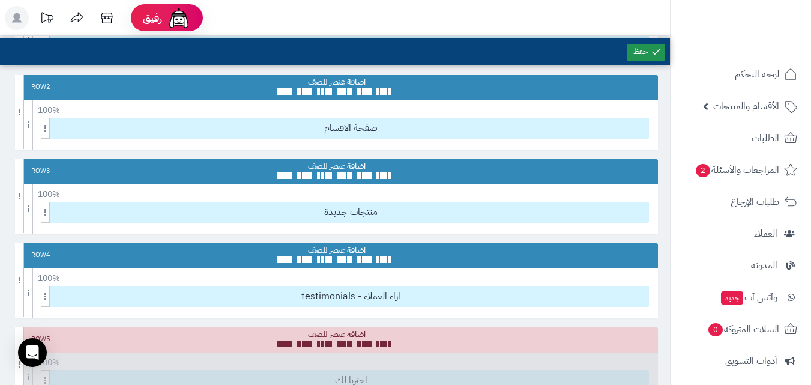
click at [642, 47] on link at bounding box center [646, 52] width 38 height 17
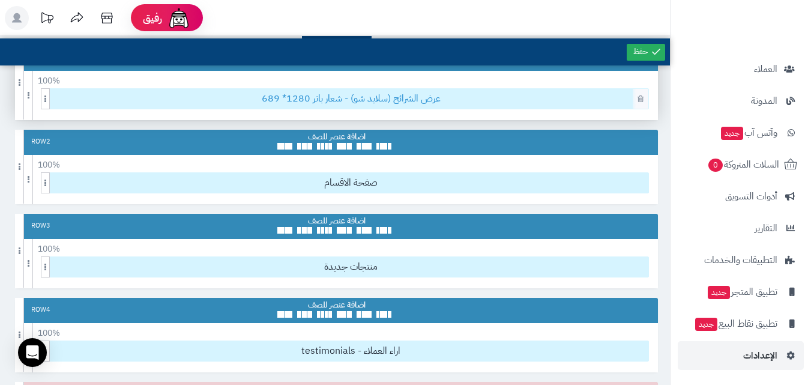
scroll to position [0, 0]
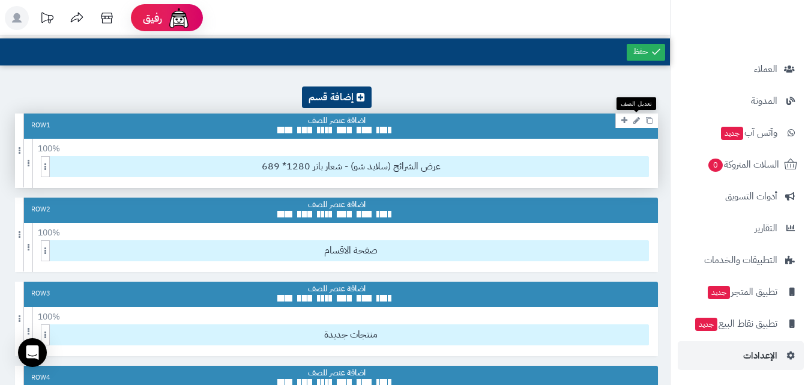
click at [638, 122] on icon at bounding box center [637, 121] width 7 height 8
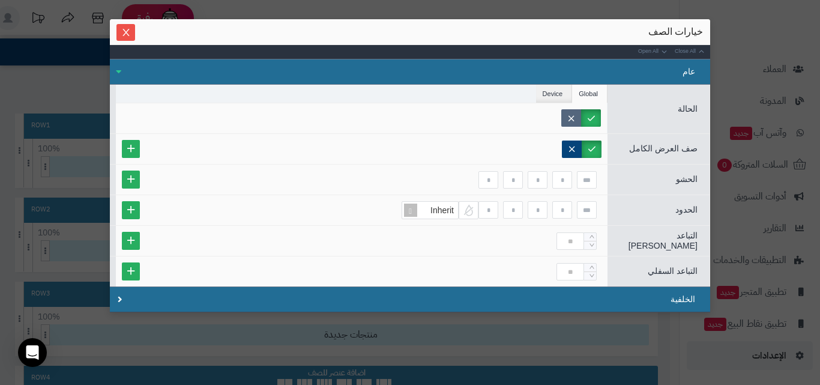
click at [577, 118] on label at bounding box center [572, 117] width 20 height 17
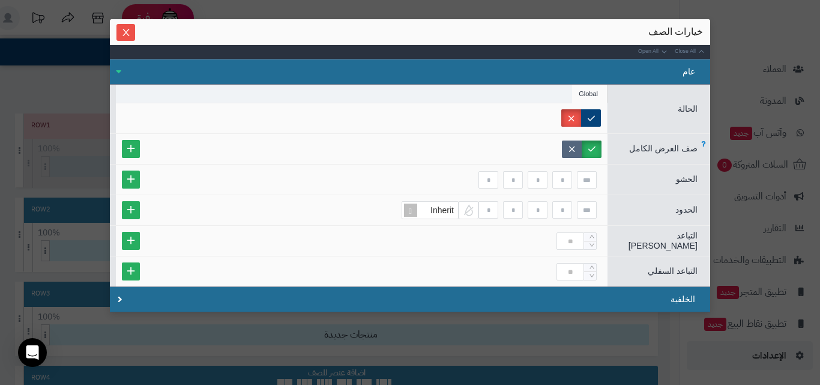
click at [580, 148] on label at bounding box center [572, 149] width 20 height 17
click at [140, 33] on div "خيارات الصف" at bounding box center [410, 31] width 586 height 13
click at [131, 33] on icon "Close" at bounding box center [126, 32] width 10 height 10
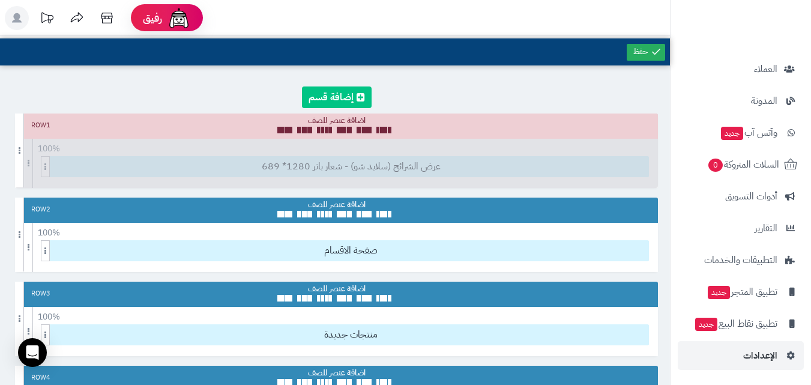
click at [318, 91] on link at bounding box center [337, 97] width 70 height 22
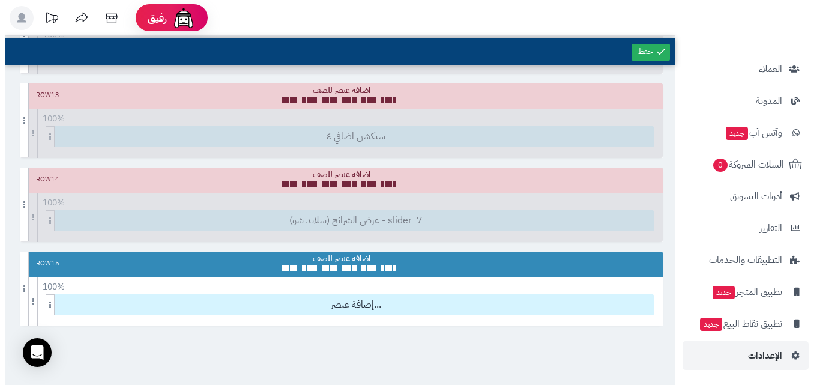
scroll to position [1168, 0]
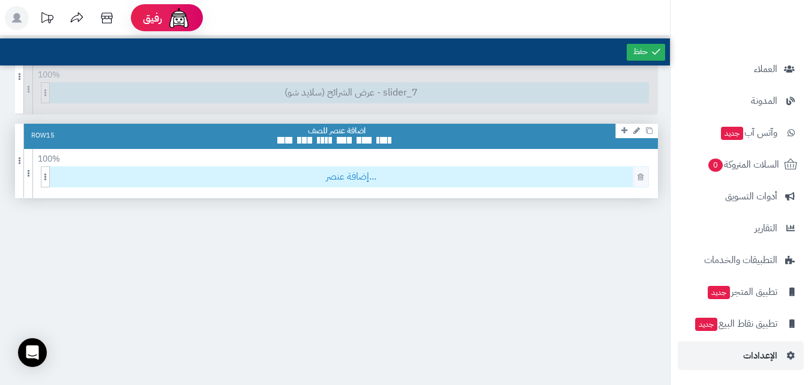
click at [366, 182] on span "إضافة عنصر..." at bounding box center [350, 177] width 595 height 20
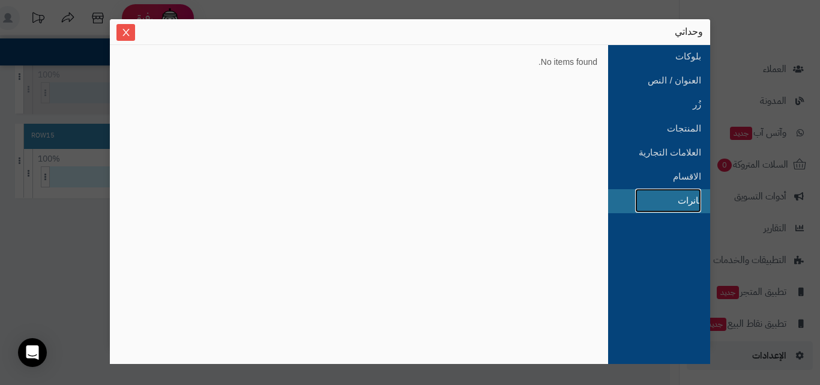
click at [691, 205] on link "بانرات" at bounding box center [668, 201] width 66 height 24
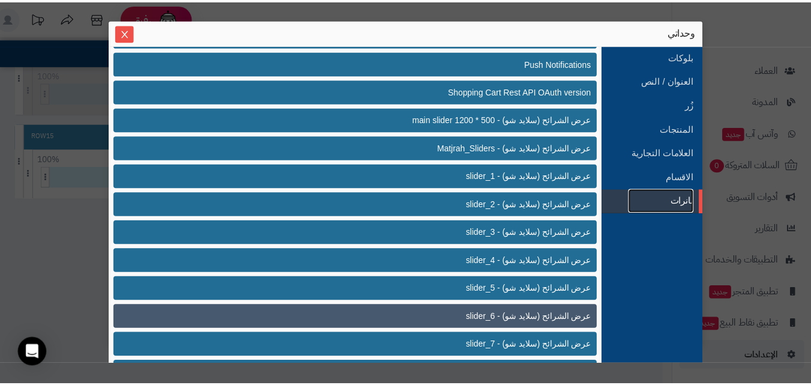
scroll to position [368, 0]
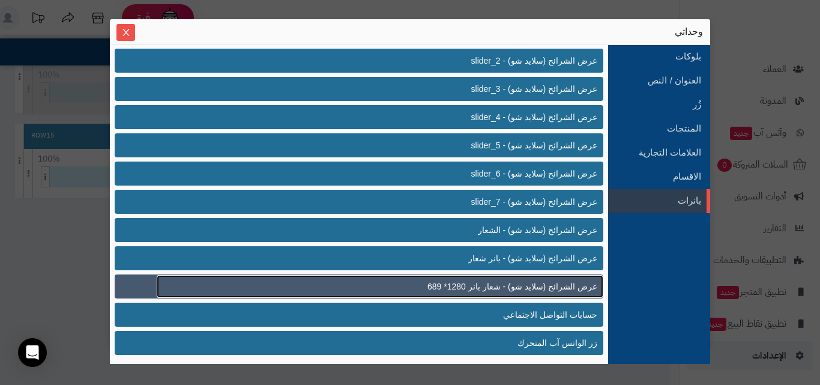
click at [497, 291] on span "عرض الشرائح (سلايد شو) - شعار بانر 1280* 689" at bounding box center [513, 286] width 170 height 13
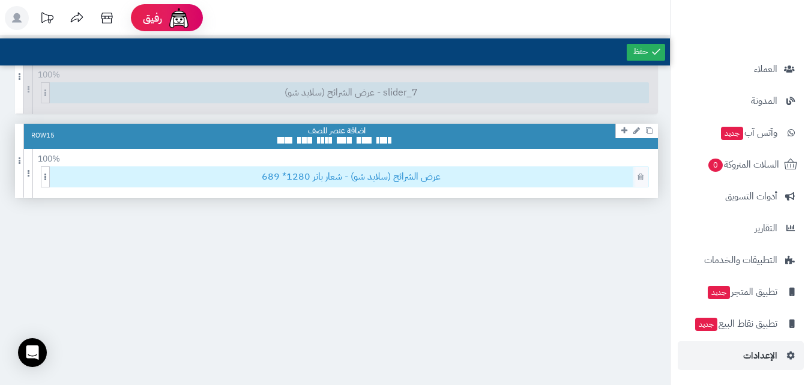
click at [282, 177] on span "عرض الشرائح (سلايد شو) - شعار بانر 1280* 689" at bounding box center [350, 177] width 595 height 20
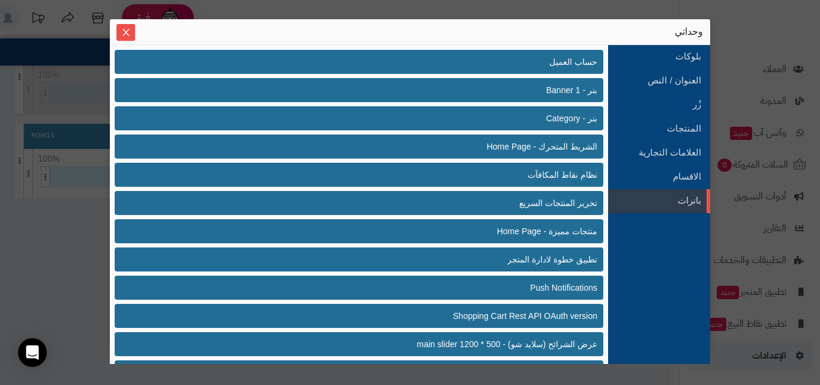
click at [77, 119] on div "sentinelStart وحداتي بلوكات العنوان / النص زُر المنتجات العلامات التجارية الاقس…" at bounding box center [410, 192] width 820 height 385
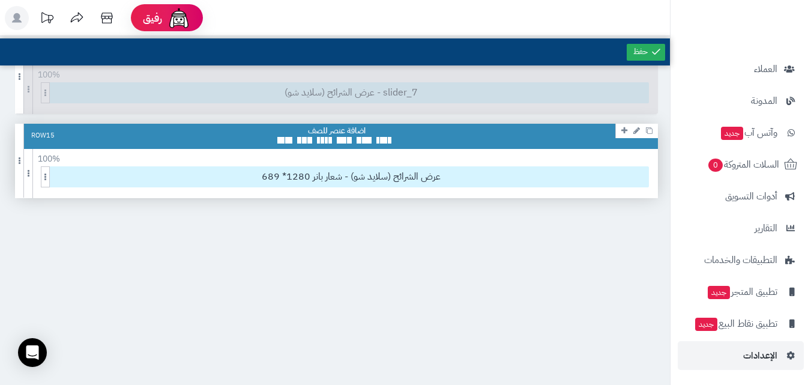
click at [638, 134] on icon at bounding box center [637, 131] width 7 height 8
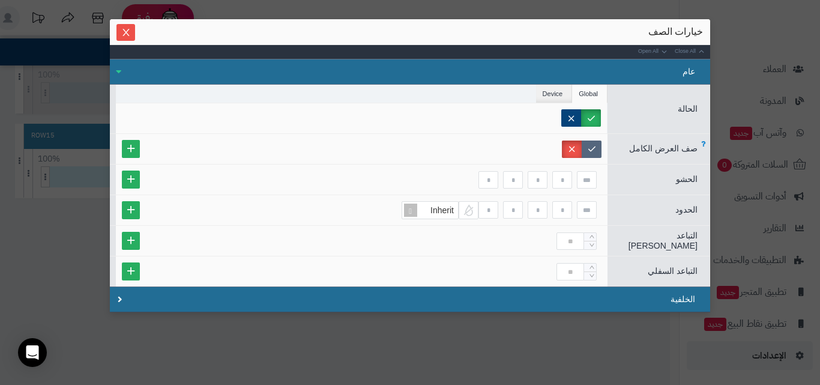
click at [598, 148] on label at bounding box center [592, 149] width 20 height 17
click at [127, 35] on icon "Close" at bounding box center [126, 32] width 10 height 10
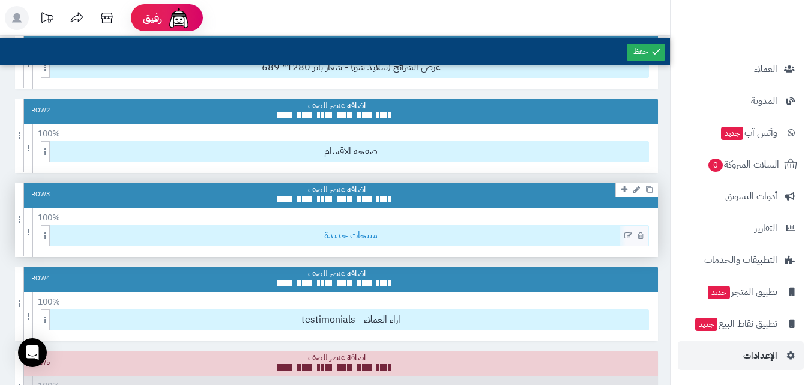
scroll to position [120, 0]
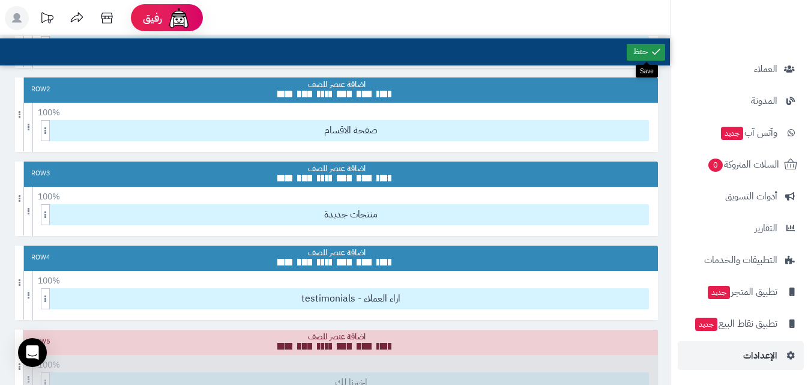
click at [656, 52] on icon at bounding box center [656, 51] width 11 height 11
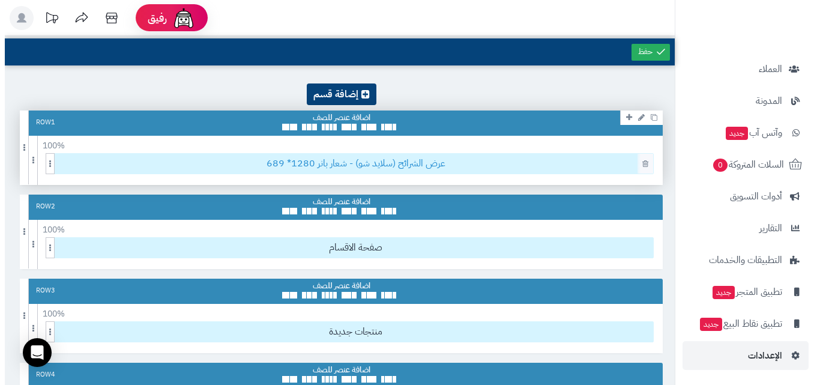
scroll to position [0, 0]
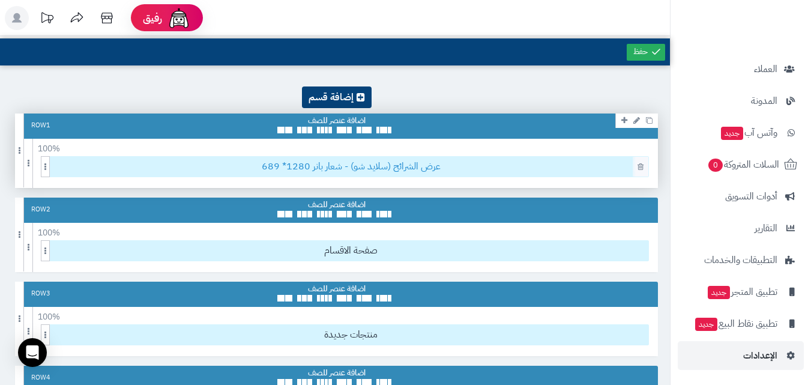
click at [383, 169] on span "عرض الشرائح (سلايد شو) - شعار بانر 1280* 689" at bounding box center [350, 167] width 595 height 20
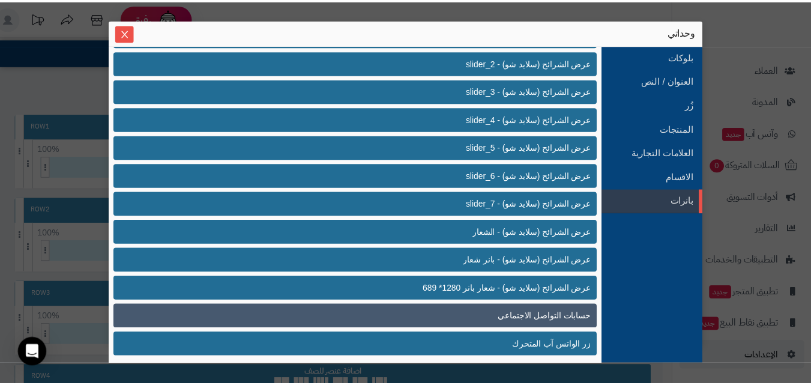
scroll to position [368, 0]
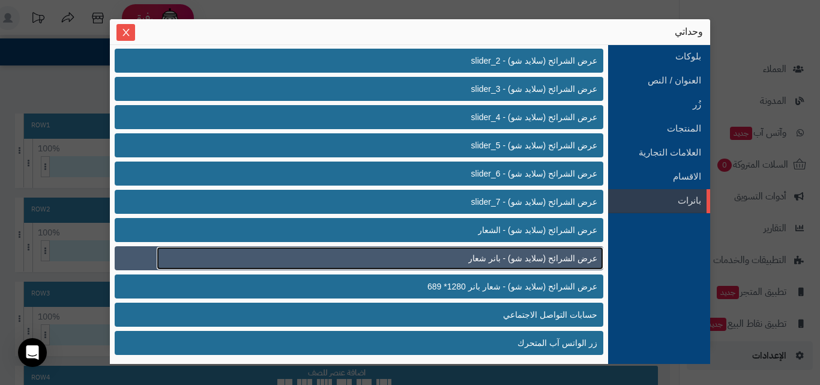
click at [530, 261] on span "عرض الشرائح (سلايد شو) - بانر شعار" at bounding box center [532, 258] width 129 height 13
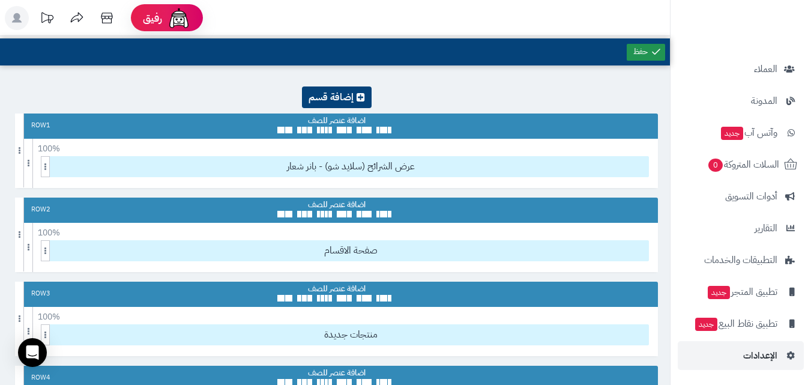
click at [635, 50] on link at bounding box center [646, 52] width 38 height 17
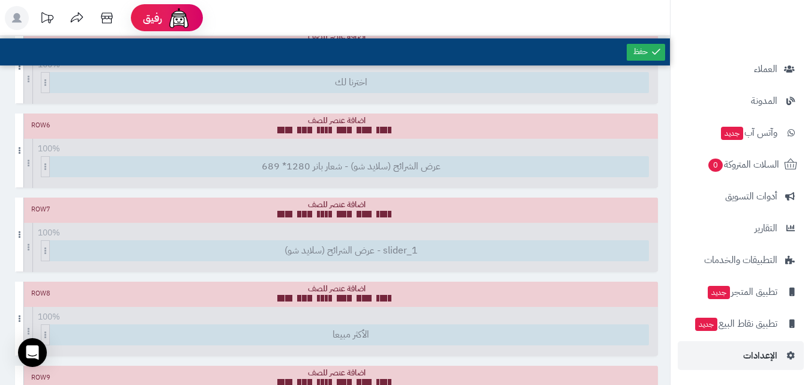
scroll to position [841, 0]
click at [758, 350] on span "الإعدادات" at bounding box center [761, 355] width 34 height 17
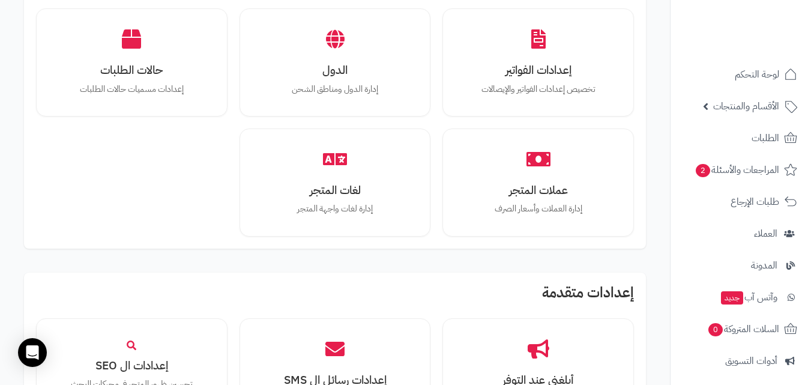
scroll to position [1381, 0]
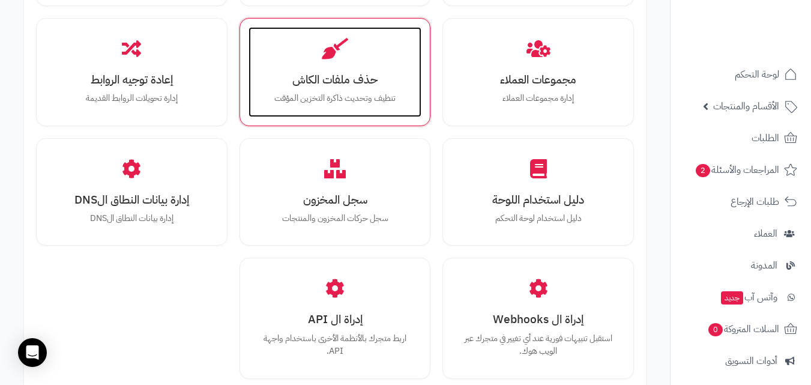
click at [366, 64] on div "حذف ملفات الكاش تنظيف وتحديث ذاكرة التخزين المؤقت" at bounding box center [336, 72] width 174 height 90
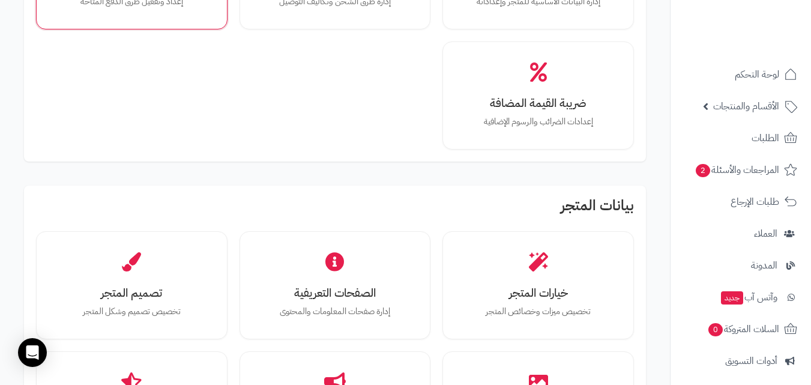
scroll to position [360, 0]
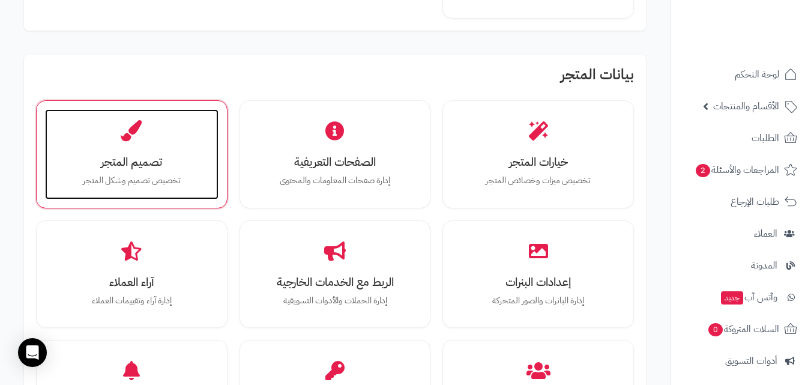
click at [170, 173] on div "تصميم المتجر تخصيص تصميم وشكل المتجر" at bounding box center [132, 154] width 174 height 90
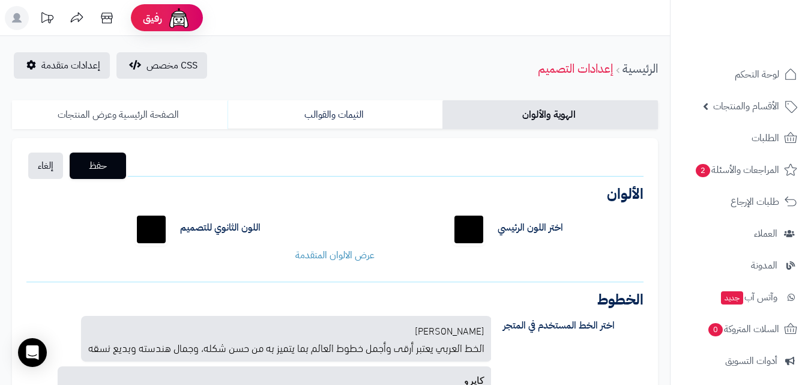
click at [178, 117] on link "الصفحة الرئيسية وعرض المنتجات" at bounding box center [120, 114] width 216 height 29
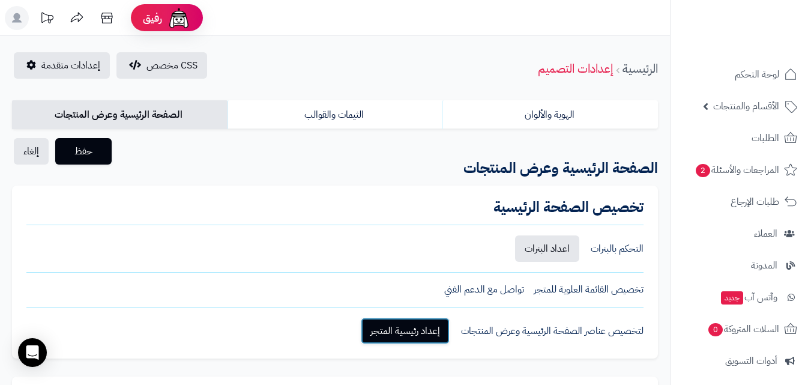
click at [389, 334] on link "إعداد رئيسية المتجر" at bounding box center [405, 331] width 89 height 26
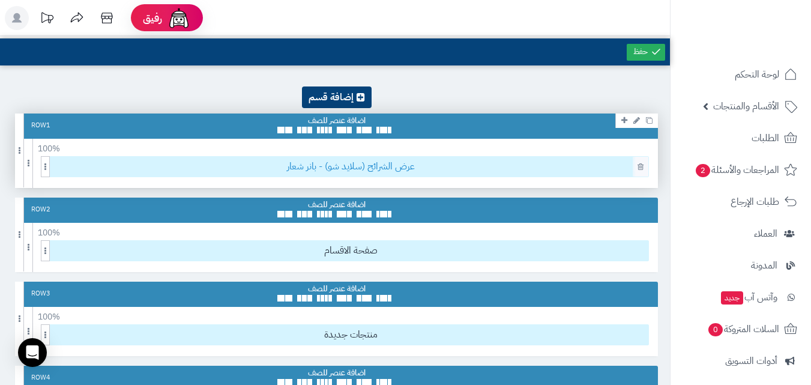
click at [391, 169] on span "عرض الشرائح (سلايد شو) - بانر شعار" at bounding box center [350, 167] width 595 height 20
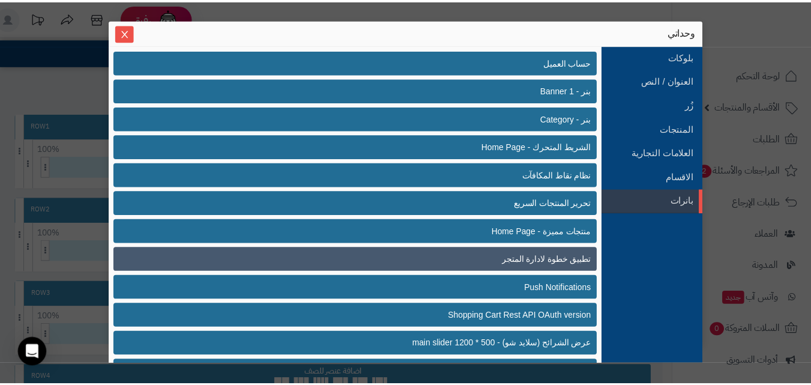
scroll to position [368, 0]
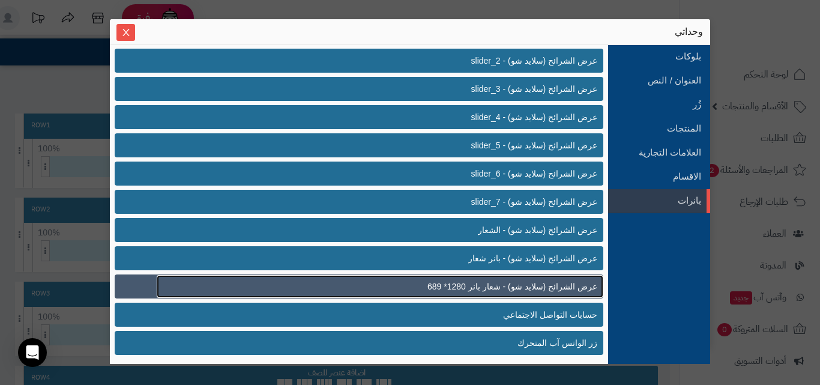
click at [554, 288] on span "عرض الشرائح (سلايد شو) - شعار بانر 1280* 689" at bounding box center [513, 286] width 170 height 13
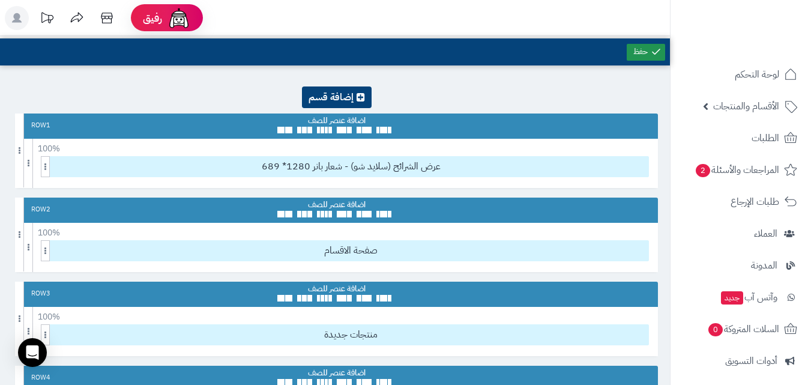
click at [652, 56] on icon at bounding box center [656, 51] width 11 height 11
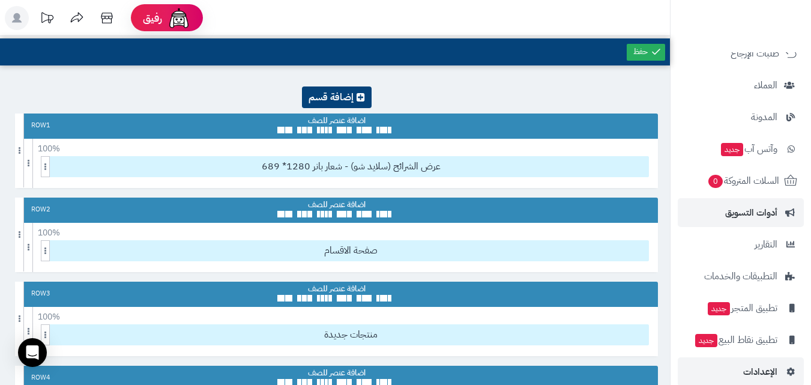
scroll to position [165, 0]
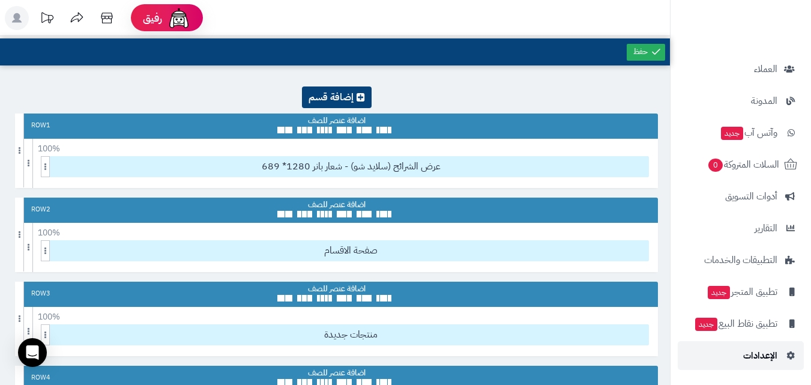
click at [739, 366] on link "الإعدادات" at bounding box center [741, 355] width 126 height 29
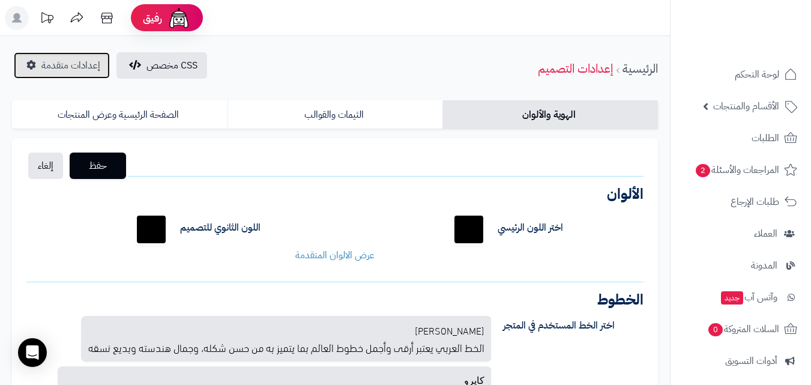
click at [90, 71] on span "إعدادات متقدمة" at bounding box center [70, 65] width 59 height 14
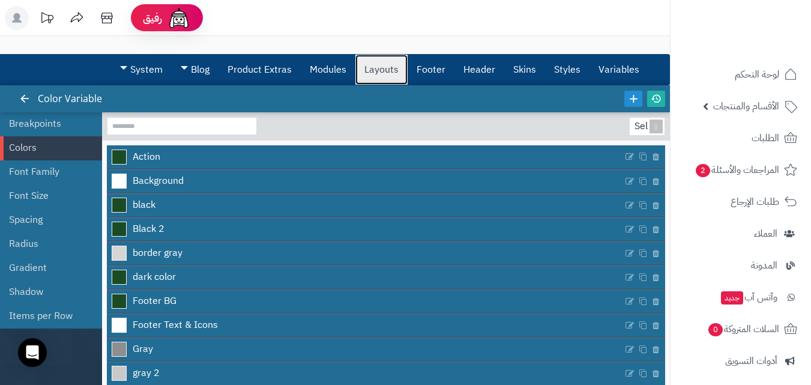
click at [398, 75] on link "Layouts" at bounding box center [382, 70] width 52 height 30
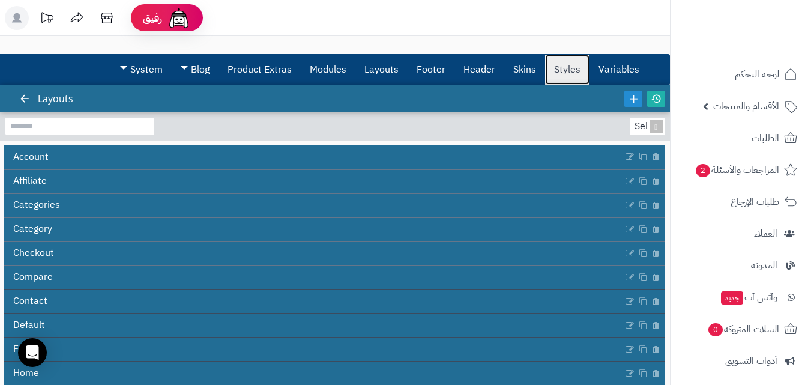
click at [575, 73] on link "Styles" at bounding box center [567, 70] width 44 height 30
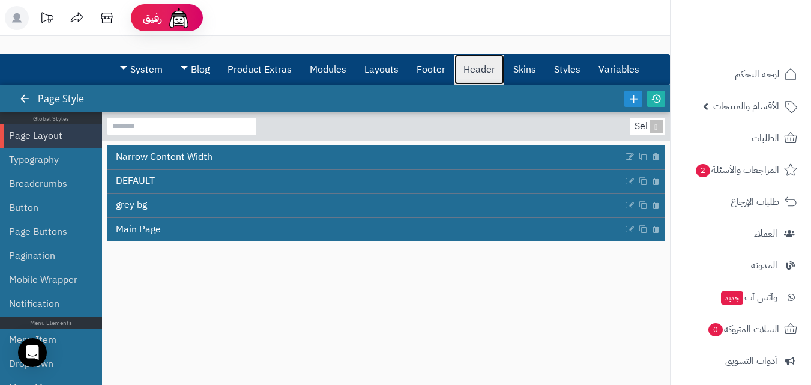
click at [482, 66] on link "Header" at bounding box center [480, 70] width 50 height 30
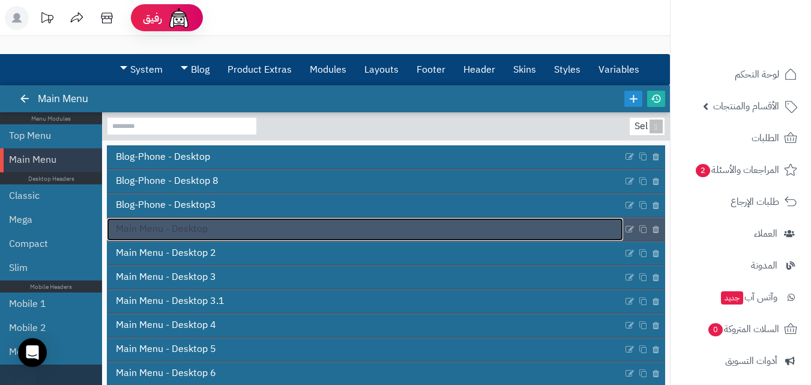
click at [517, 224] on link "Main Menu - Desktop" at bounding box center [365, 229] width 516 height 23
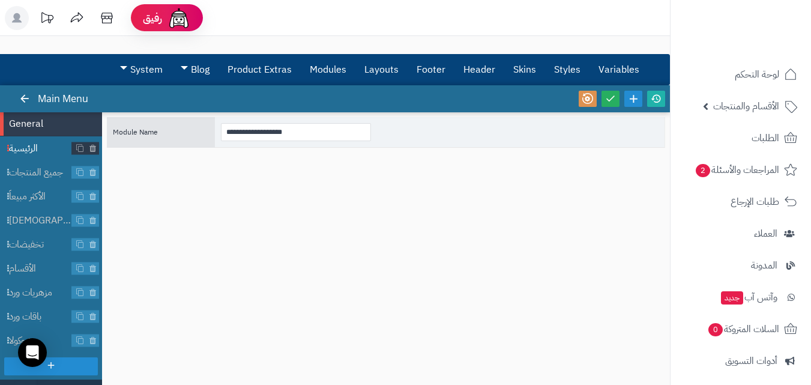
click at [36, 149] on span "الرئيسية" at bounding box center [40, 149] width 63 height 14
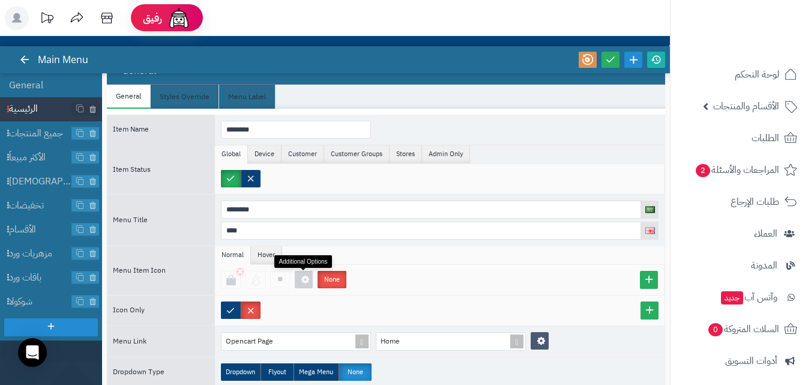
scroll to position [60, 0]
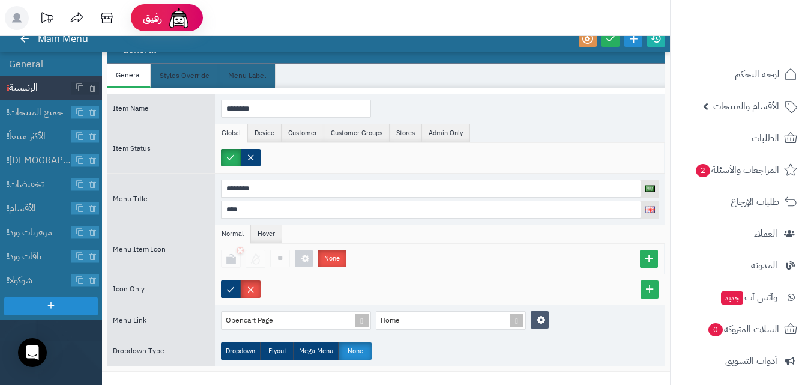
click at [277, 244] on div "** None" at bounding box center [440, 259] width 450 height 30
click at [277, 234] on li "Hover" at bounding box center [266, 234] width 31 height 18
click at [235, 232] on li "Normal" at bounding box center [233, 234] width 36 height 18
click at [234, 259] on icon at bounding box center [231, 259] width 12 height 12
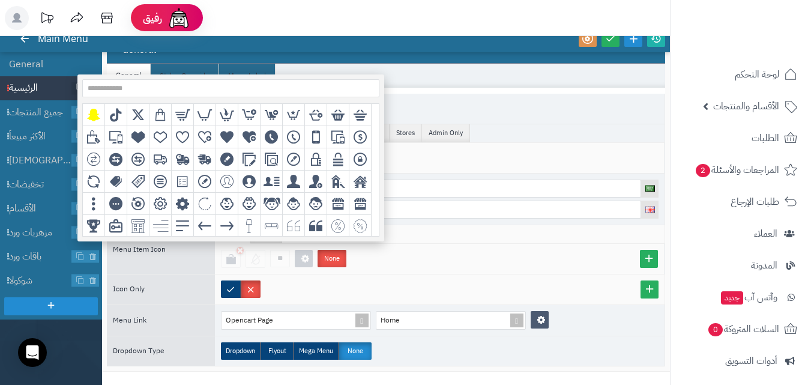
click at [415, 261] on div "** None" at bounding box center [442, 259] width 443 height 18
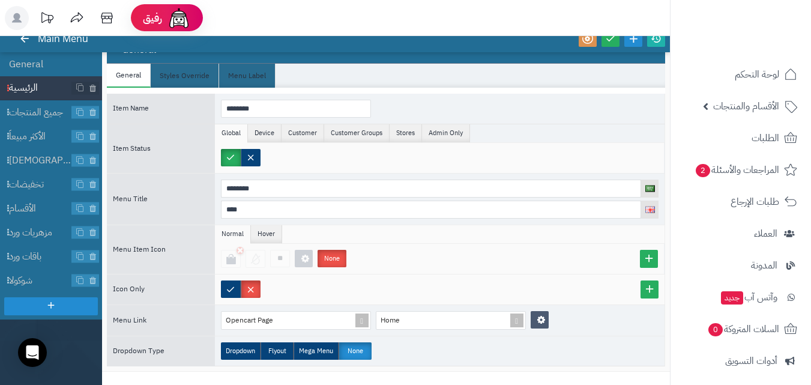
scroll to position [0, 0]
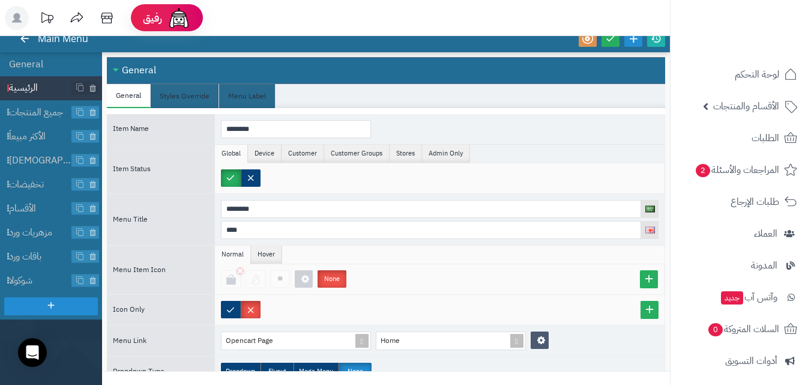
click at [277, 163] on div at bounding box center [440, 178] width 450 height 30
click at [272, 152] on li "Device" at bounding box center [265, 154] width 34 height 18
click at [238, 154] on li "Global" at bounding box center [231, 154] width 33 height 18
click at [237, 311] on label at bounding box center [231, 309] width 20 height 17
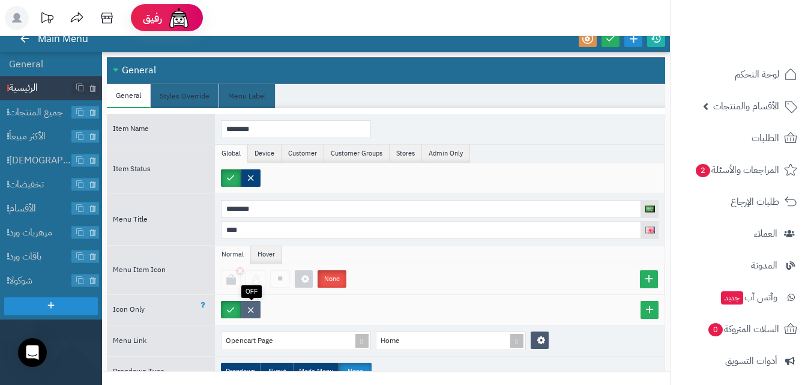
click at [255, 314] on label at bounding box center [251, 309] width 20 height 17
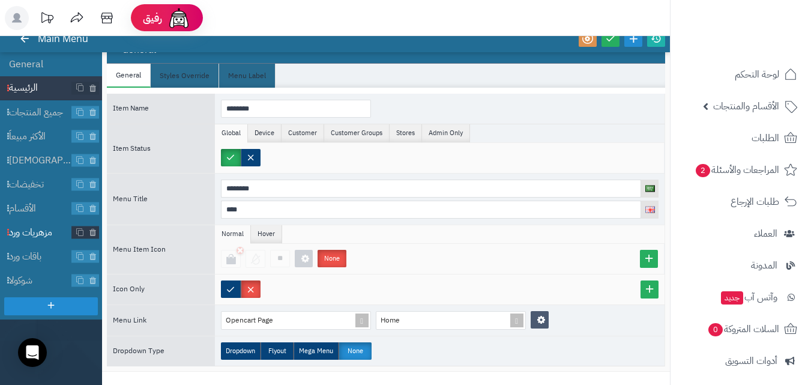
click at [65, 226] on span "مزهريات ورد" at bounding box center [40, 233] width 63 height 14
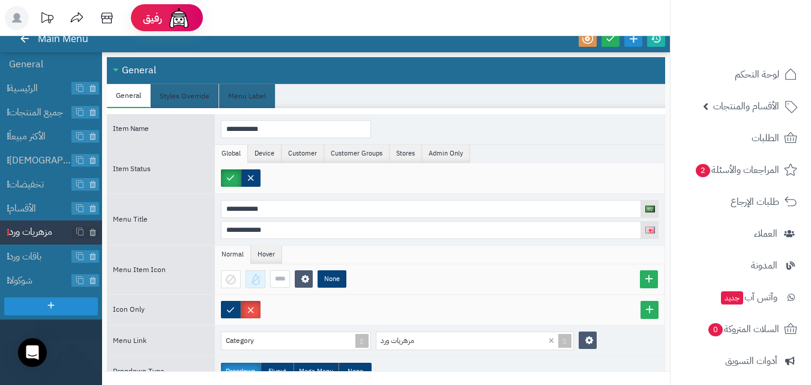
click at [253, 286] on div at bounding box center [256, 279] width 20 height 18
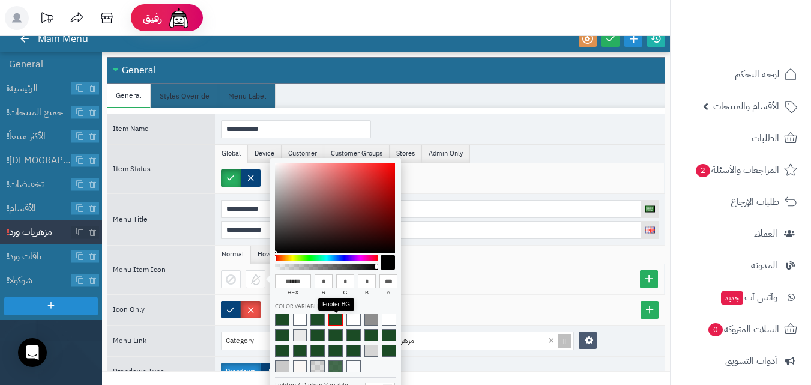
click at [331, 317] on span at bounding box center [336, 320] width 14 height 12
type input "******"
type input "**"
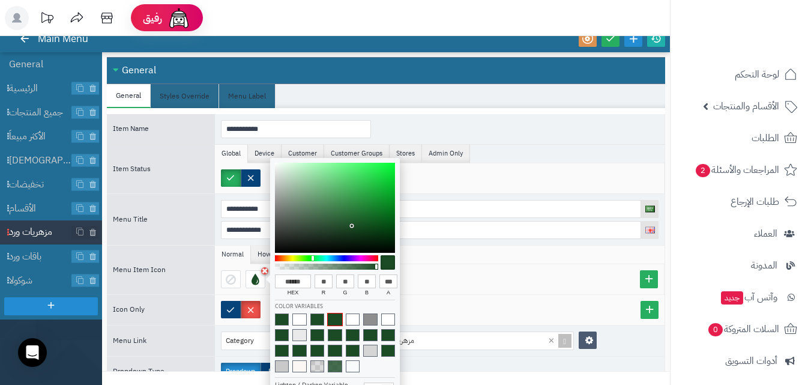
click at [444, 276] on div "None" at bounding box center [442, 279] width 443 height 18
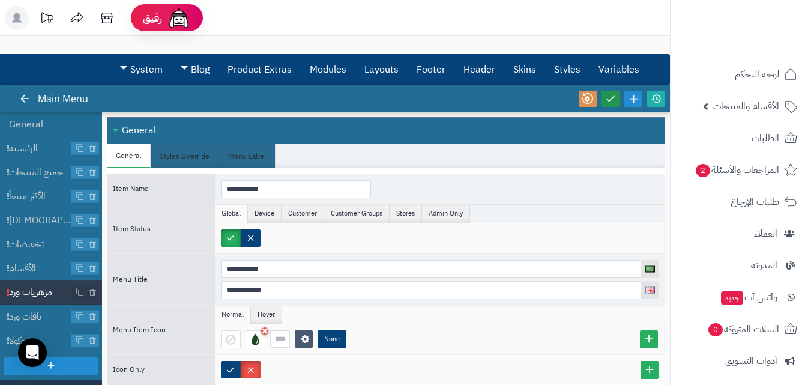
click at [611, 101] on icon at bounding box center [610, 98] width 11 height 11
click at [47, 315] on span "باقات ورد" at bounding box center [40, 317] width 63 height 14
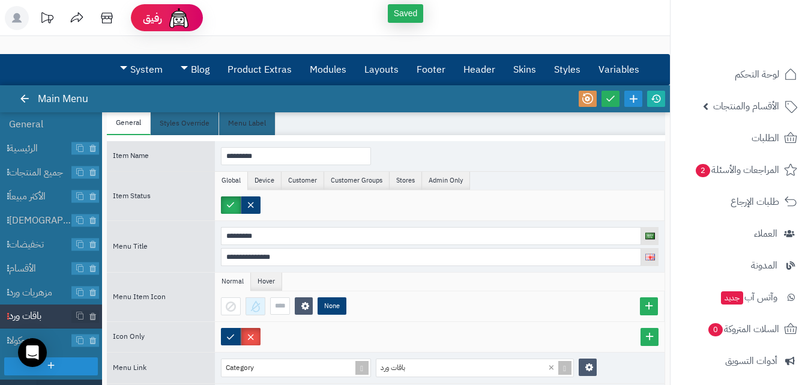
scroll to position [51, 0]
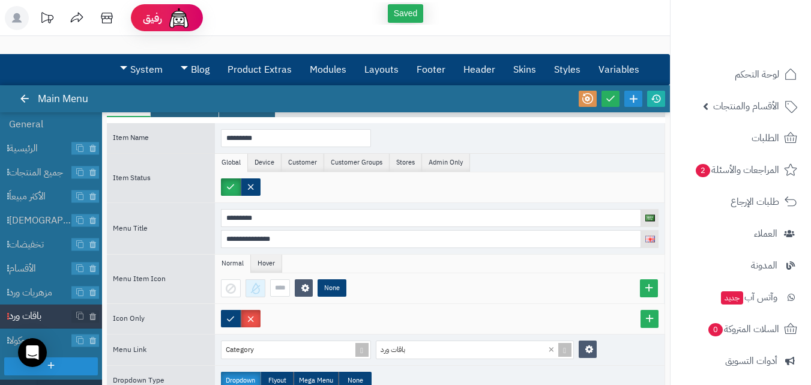
click at [251, 285] on div at bounding box center [256, 288] width 20 height 18
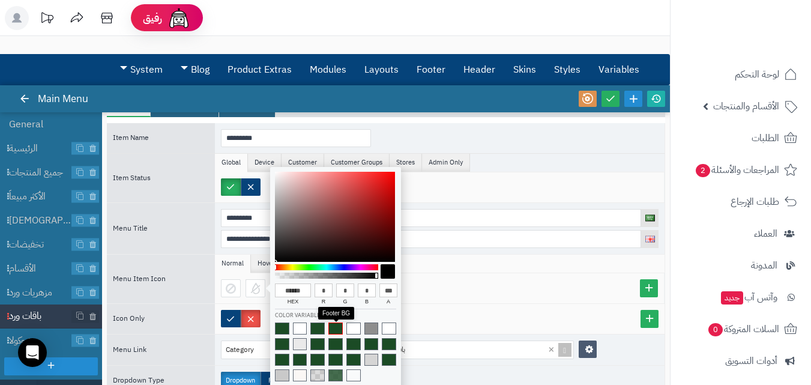
click at [336, 329] on span at bounding box center [336, 329] width 14 height 12
type input "******"
type input "**"
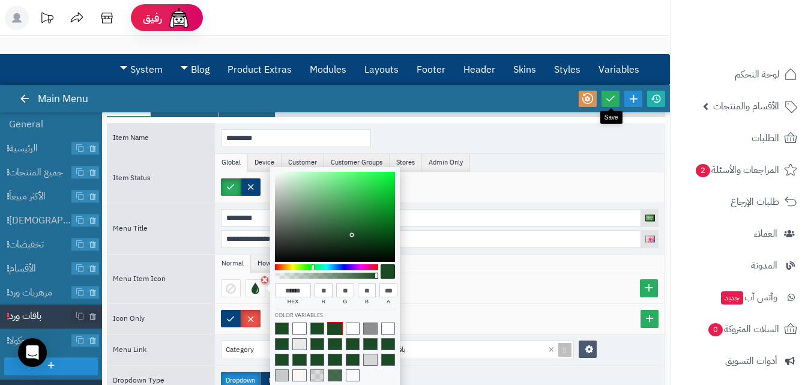
drag, startPoint x: 604, startPoint y: 97, endPoint x: 568, endPoint y: 127, distance: 47.3
click at [605, 97] on link at bounding box center [611, 99] width 18 height 16
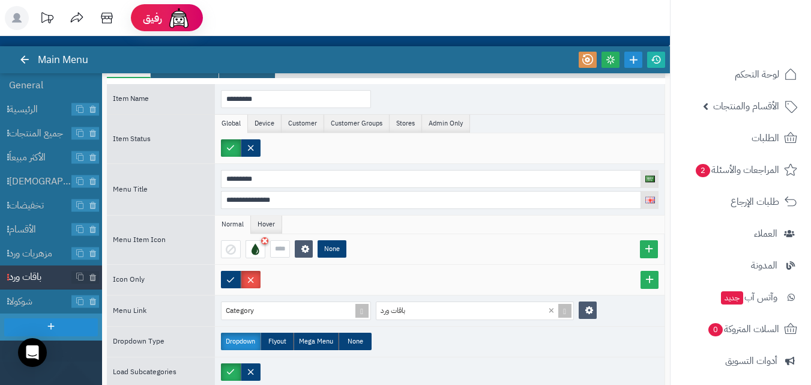
scroll to position [60, 0]
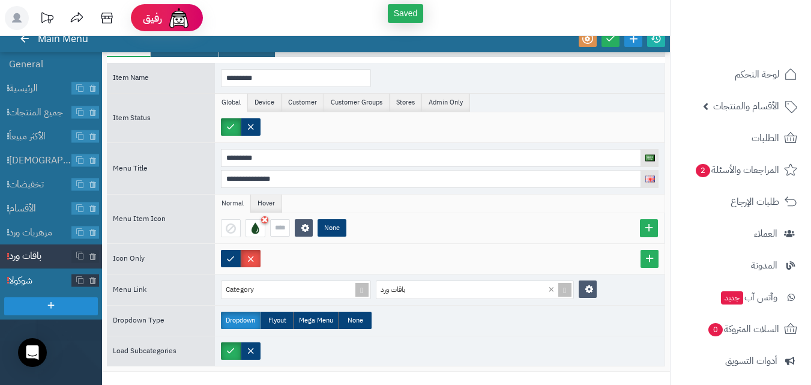
click at [49, 277] on span "شوكولا" at bounding box center [40, 281] width 63 height 14
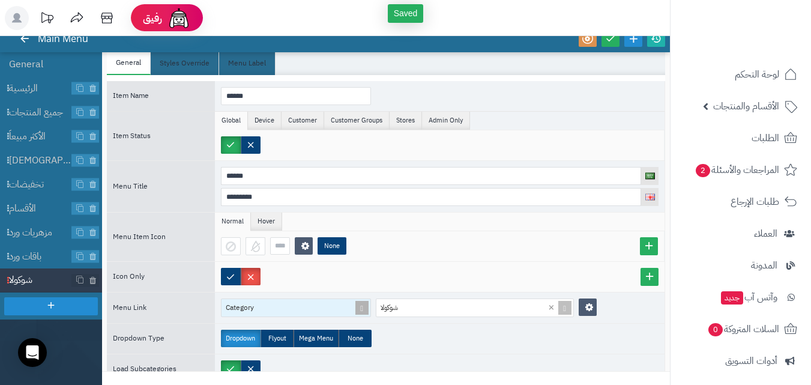
scroll to position [51, 0]
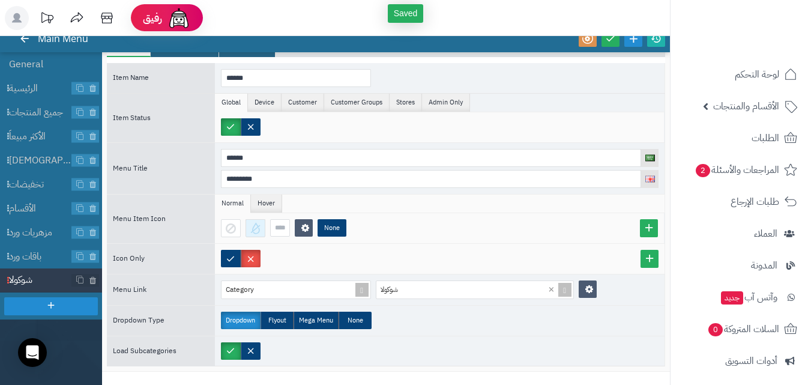
click at [253, 233] on div at bounding box center [256, 228] width 20 height 18
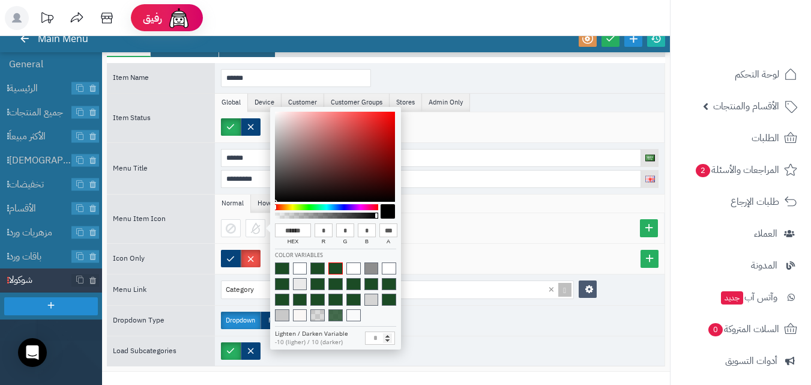
click at [333, 264] on span at bounding box center [336, 268] width 14 height 12
type input "******"
type input "**"
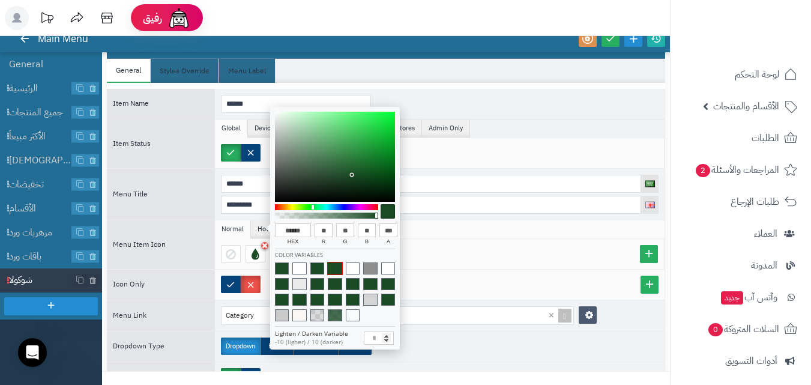
scroll to position [0, 0]
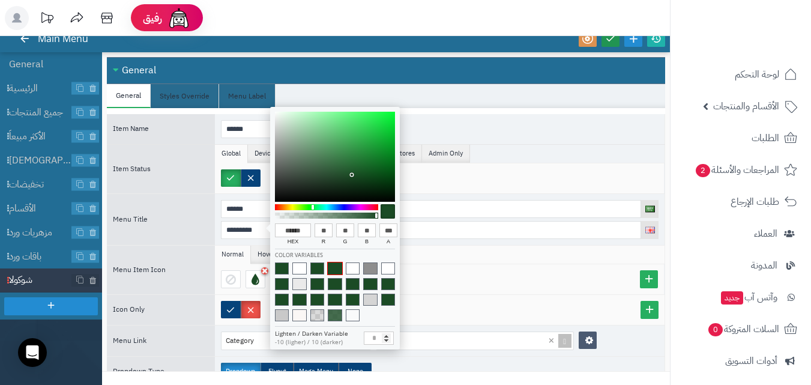
click at [607, 46] on link at bounding box center [611, 39] width 18 height 16
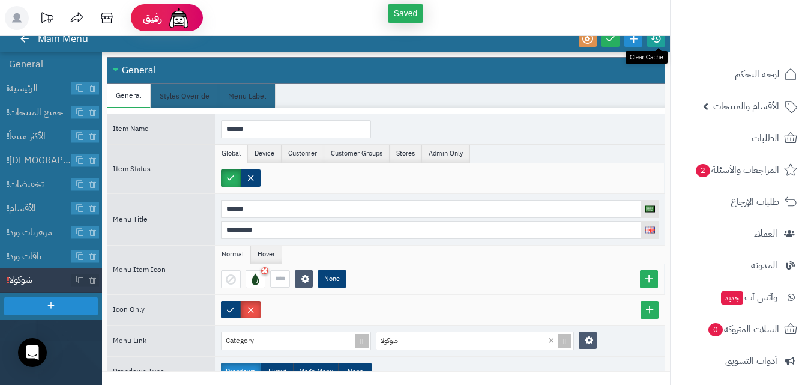
click at [656, 42] on icon at bounding box center [656, 38] width 11 height 11
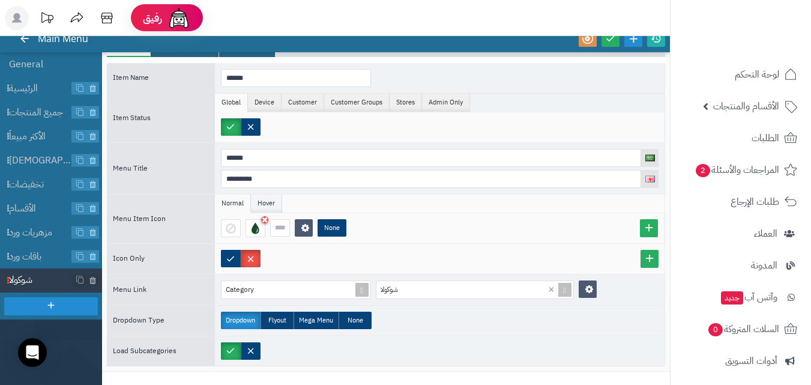
click at [265, 199] on li "Hover" at bounding box center [266, 204] width 31 height 18
click at [240, 205] on li "Normal" at bounding box center [233, 204] width 36 height 18
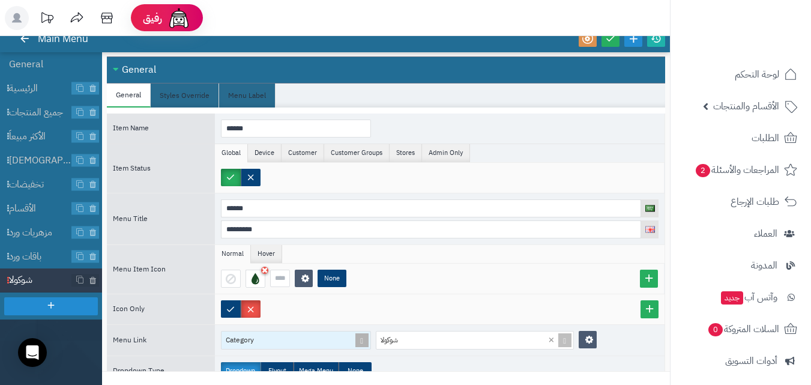
scroll to position [0, 0]
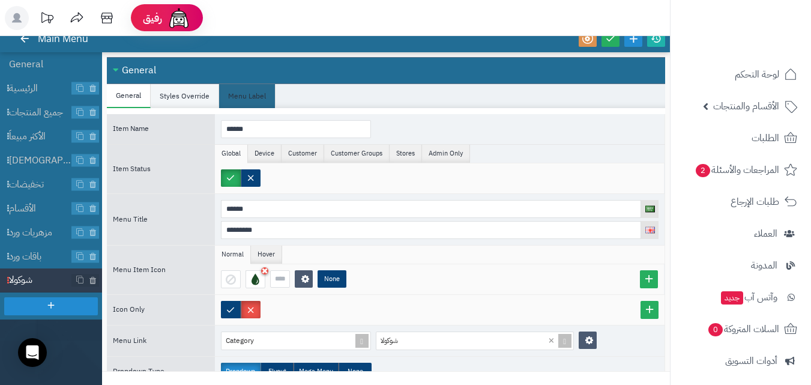
click at [179, 86] on li "Styles Override" at bounding box center [185, 96] width 68 height 24
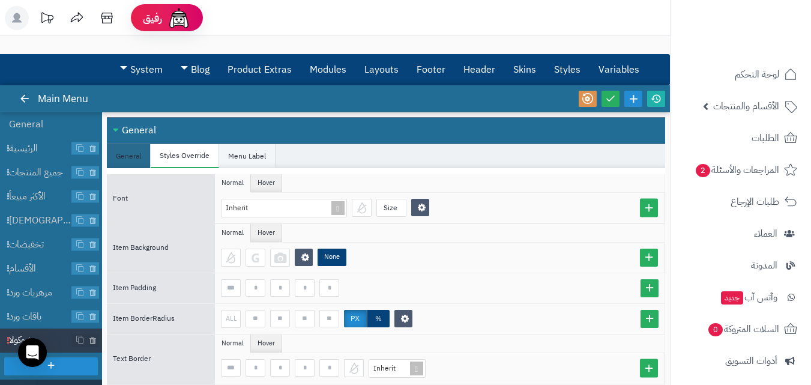
click at [254, 149] on li "Menu Label" at bounding box center [247, 156] width 56 height 24
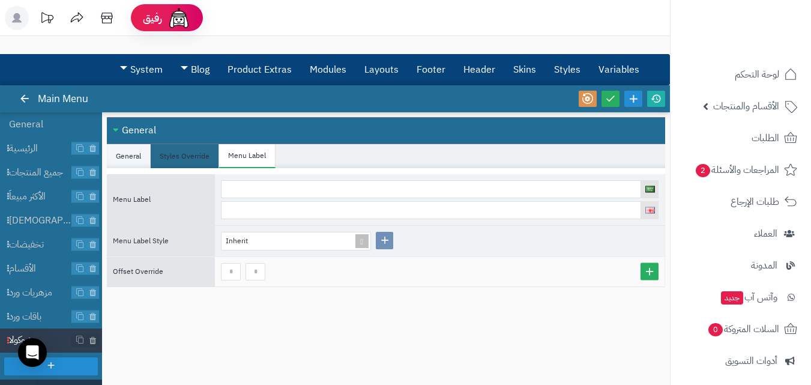
click at [136, 150] on li "General" at bounding box center [129, 156] width 44 height 24
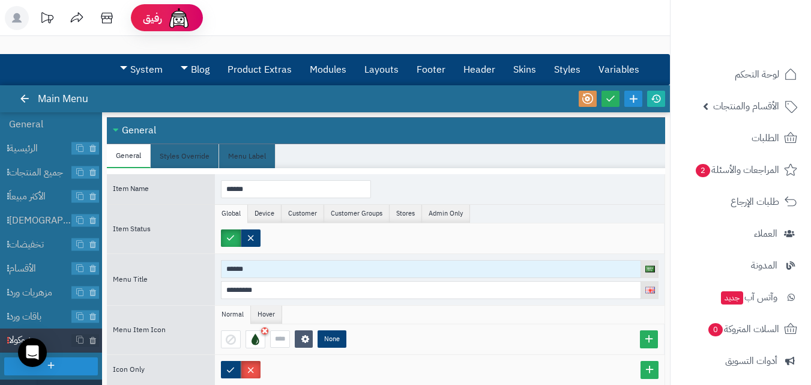
scroll to position [51, 0]
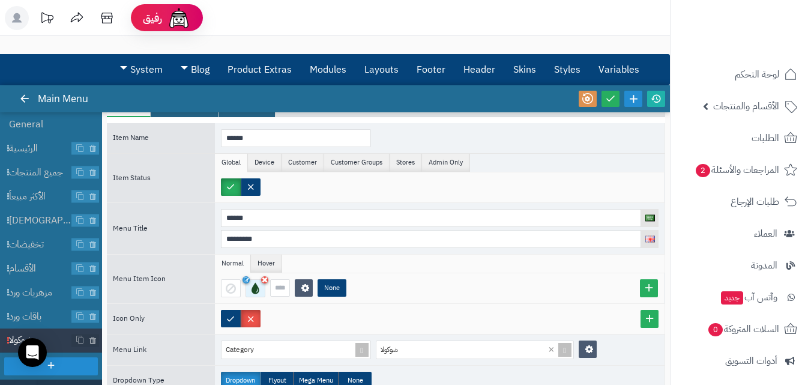
click at [259, 289] on div at bounding box center [256, 288] width 20 height 18
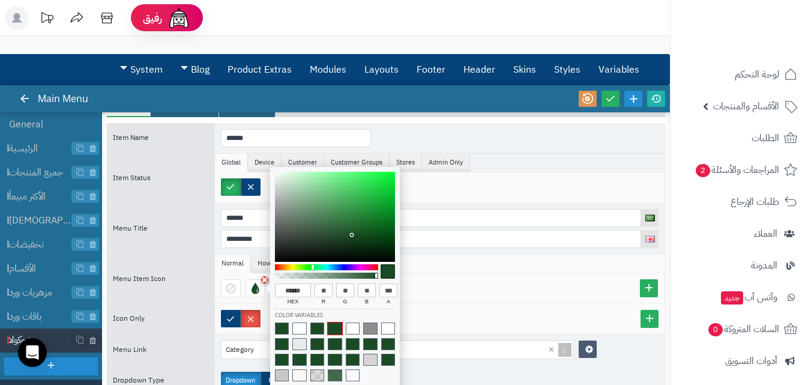
click at [509, 196] on div at bounding box center [440, 187] width 450 height 30
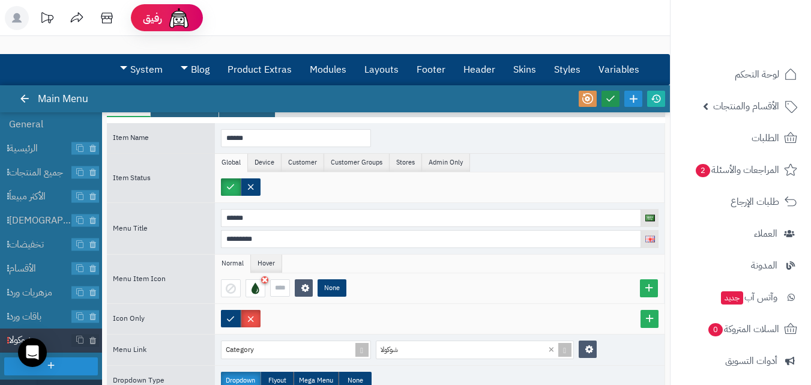
click at [608, 96] on icon at bounding box center [610, 98] width 11 height 11
click at [663, 103] on link at bounding box center [656, 99] width 18 height 16
click at [43, 312] on span "باقات ورد" at bounding box center [40, 317] width 63 height 14
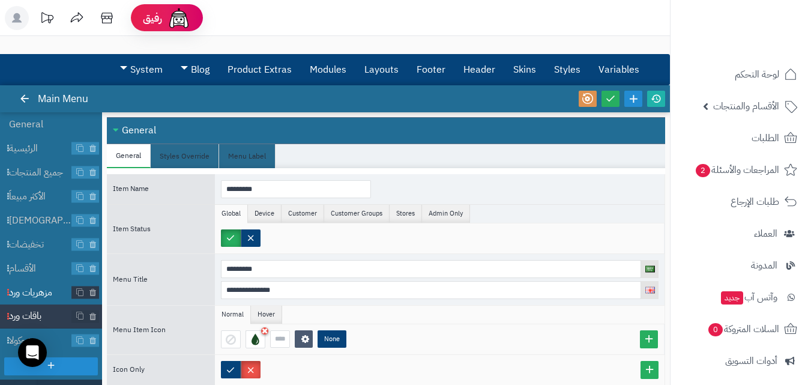
click at [44, 289] on span "مزهريات ورد" at bounding box center [40, 293] width 63 height 14
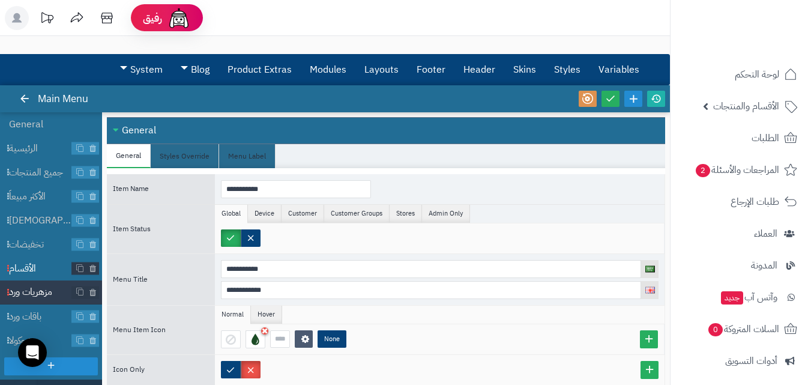
click at [38, 271] on span "الأقسام" at bounding box center [40, 269] width 63 height 14
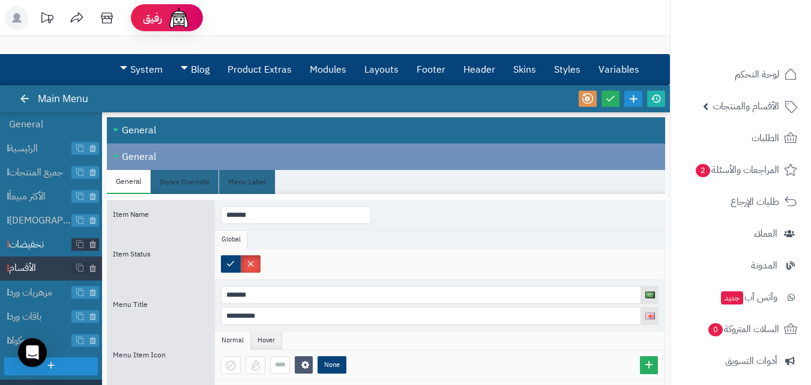
click at [42, 249] on span "تخفيضات" at bounding box center [40, 245] width 63 height 14
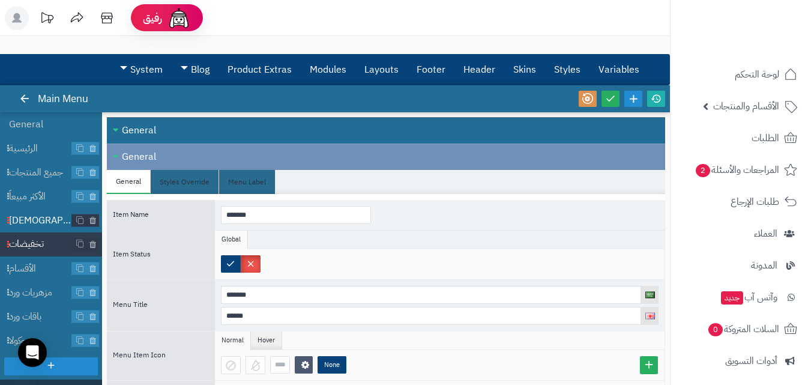
click at [40, 214] on span "ًوصل حديثا" at bounding box center [40, 221] width 63 height 14
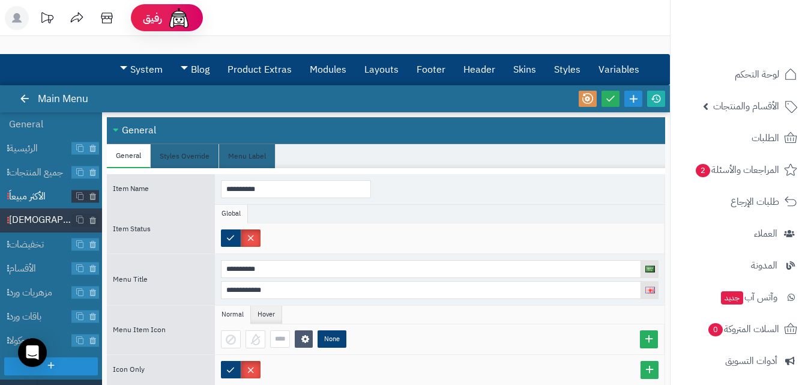
click at [41, 200] on span "الأكثر مبيعاً" at bounding box center [40, 197] width 63 height 14
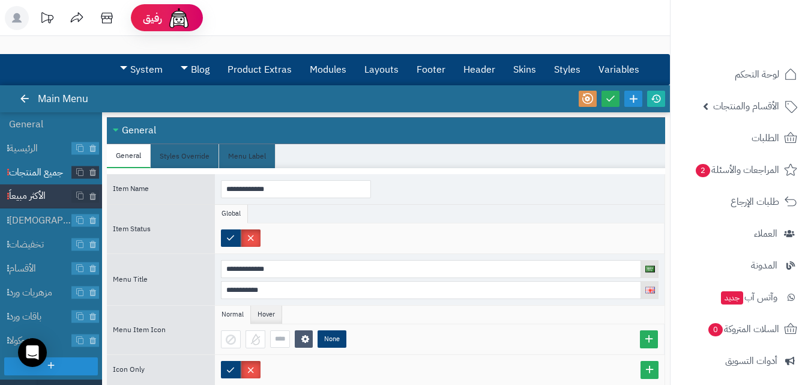
click at [45, 171] on span "جميع المنتجات" at bounding box center [40, 173] width 63 height 14
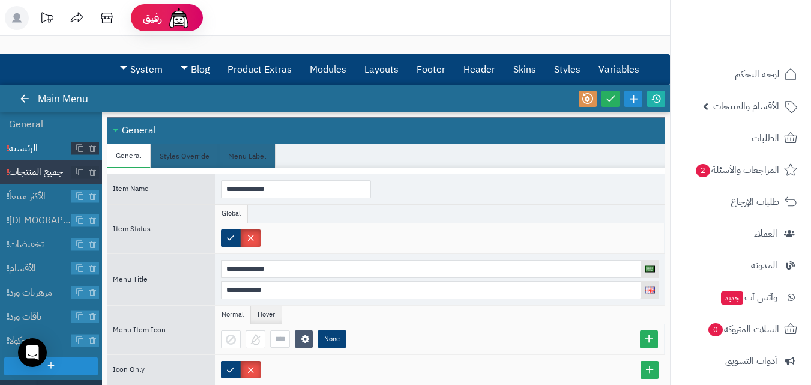
click at [47, 147] on span "الرئيسية" at bounding box center [40, 149] width 63 height 14
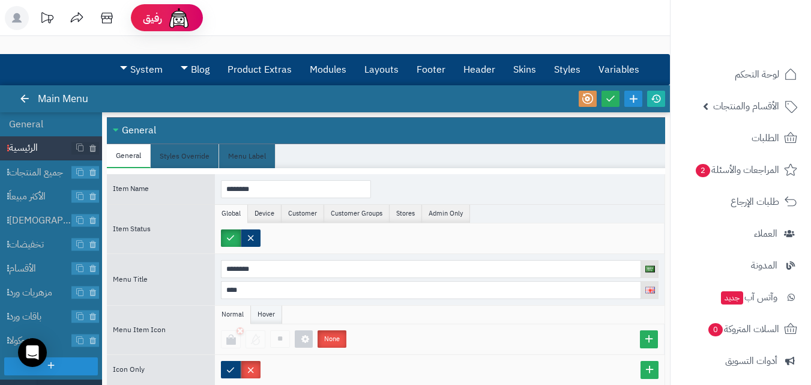
scroll to position [20, 0]
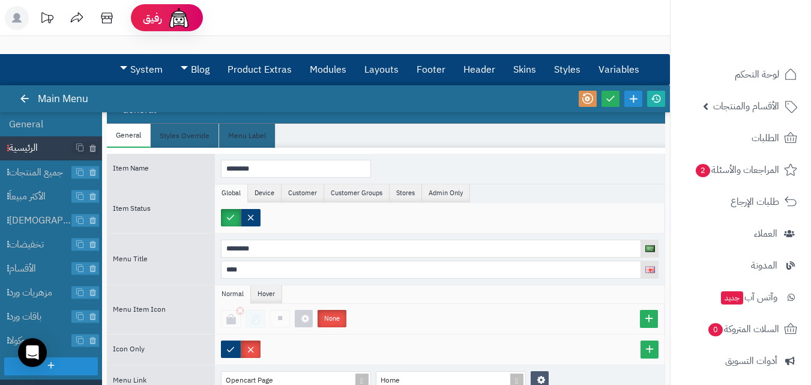
click at [250, 323] on div at bounding box center [256, 319] width 20 height 18
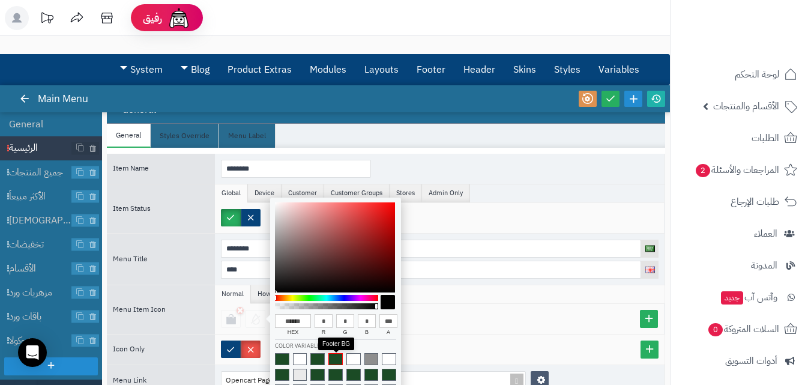
click at [336, 363] on span at bounding box center [336, 359] width 14 height 12
type input "******"
type input "**"
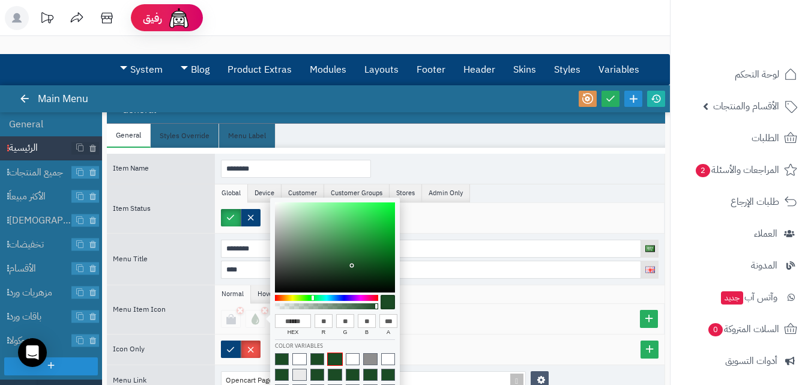
click at [339, 360] on span at bounding box center [335, 359] width 14 height 12
click at [437, 337] on div at bounding box center [440, 350] width 450 height 30
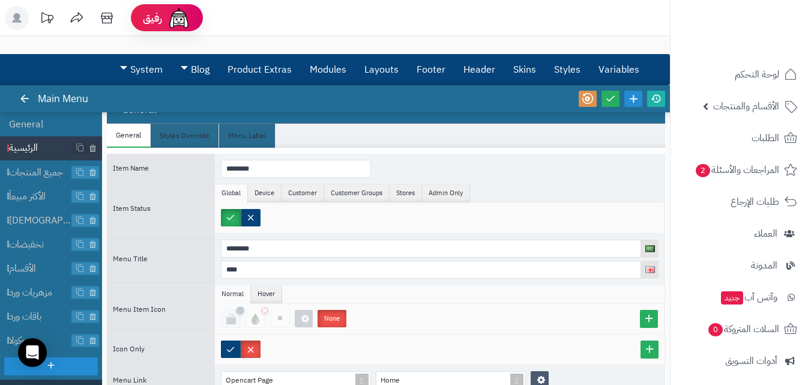
click at [241, 310] on icon at bounding box center [240, 310] width 7 height 9
click at [261, 310] on icon at bounding box center [264, 310] width 7 height 9
click at [260, 323] on div at bounding box center [256, 319] width 20 height 18
type input "******"
type input "*"
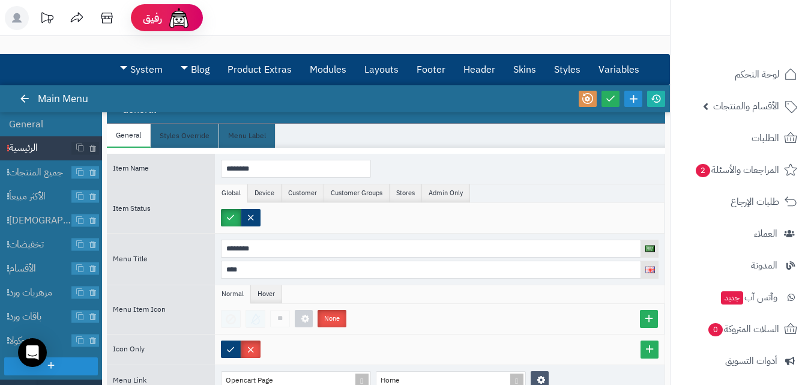
type input "*"
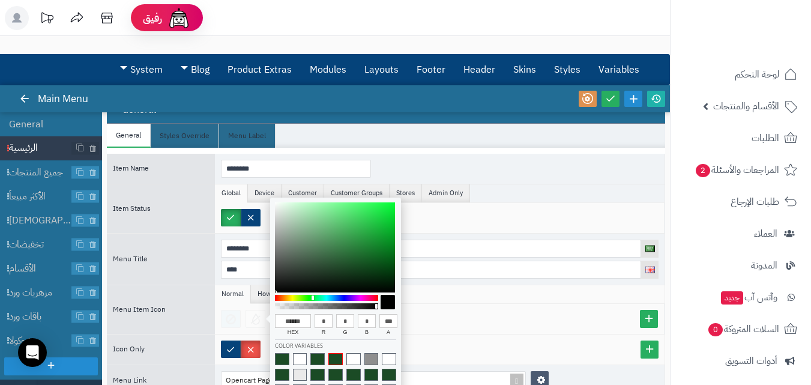
click at [336, 358] on span at bounding box center [336, 359] width 14 height 12
type input "******"
type input "**"
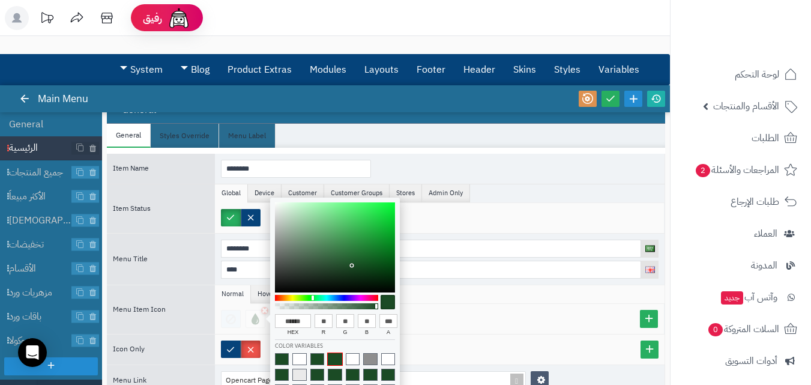
click at [458, 330] on div "** None" at bounding box center [440, 319] width 450 height 30
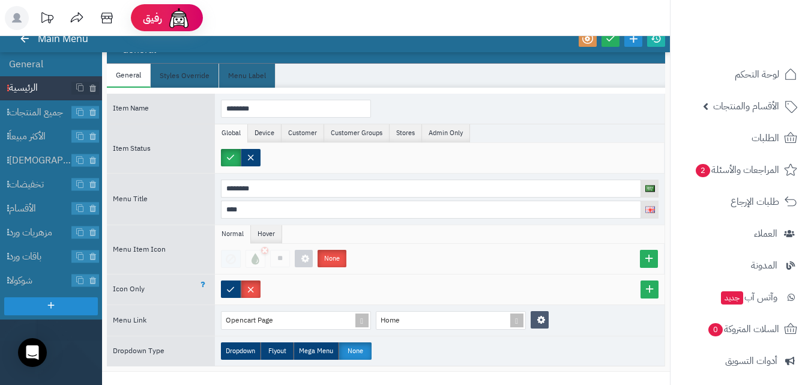
scroll to position [0, 0]
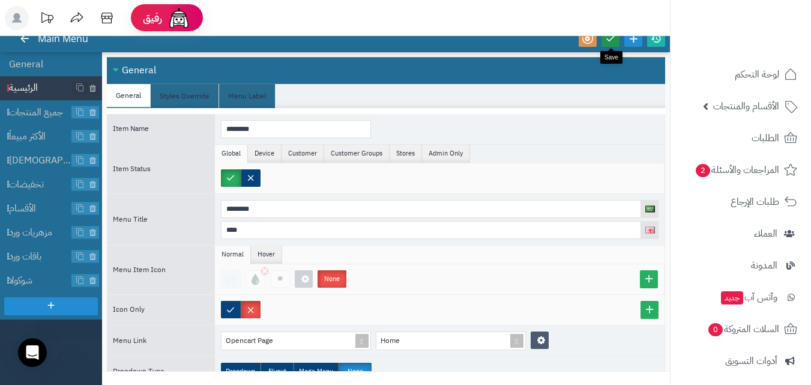
click at [616, 45] on link at bounding box center [611, 39] width 18 height 16
click at [654, 43] on icon at bounding box center [656, 38] width 11 height 11
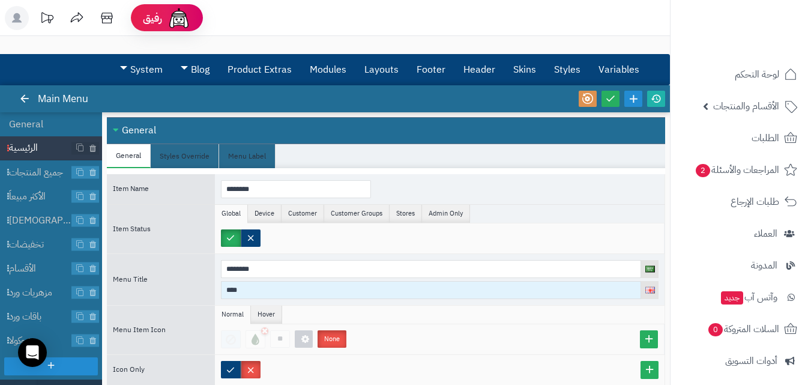
scroll to position [20, 0]
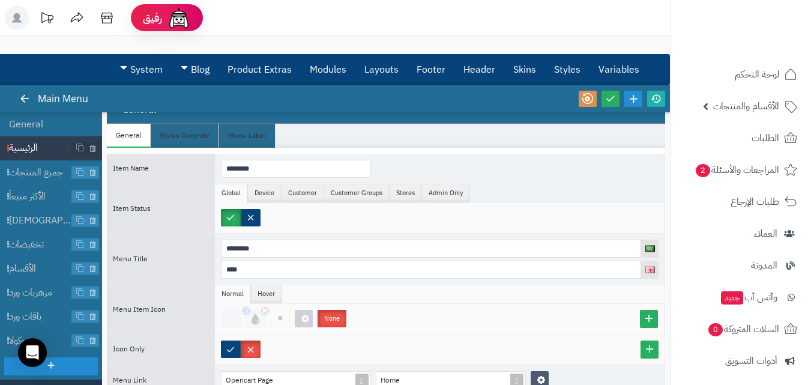
click at [258, 327] on div at bounding box center [256, 319] width 20 height 18
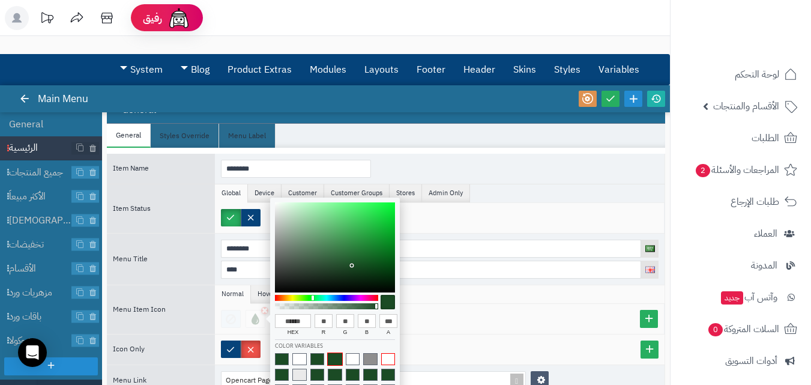
click at [390, 360] on span at bounding box center [388, 359] width 14 height 12
type input "******"
type input "***"
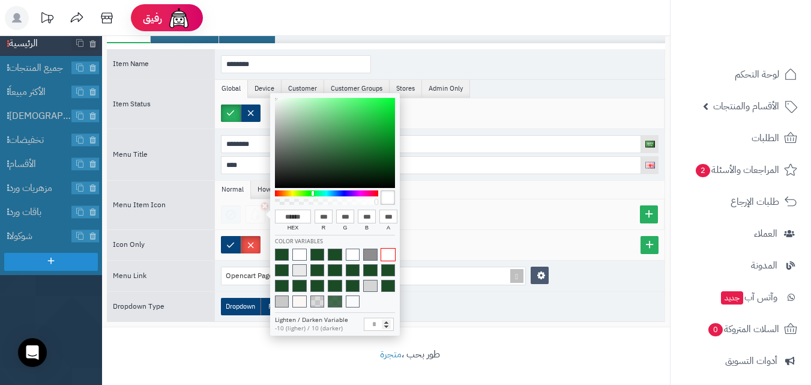
scroll to position [106, 0]
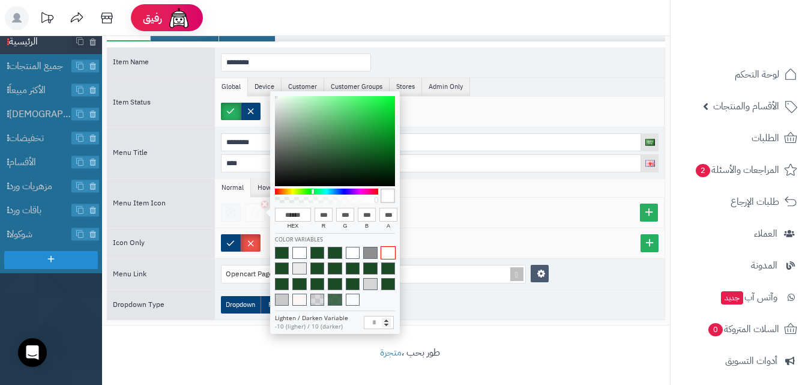
click at [424, 205] on div "** None" at bounding box center [442, 213] width 443 height 18
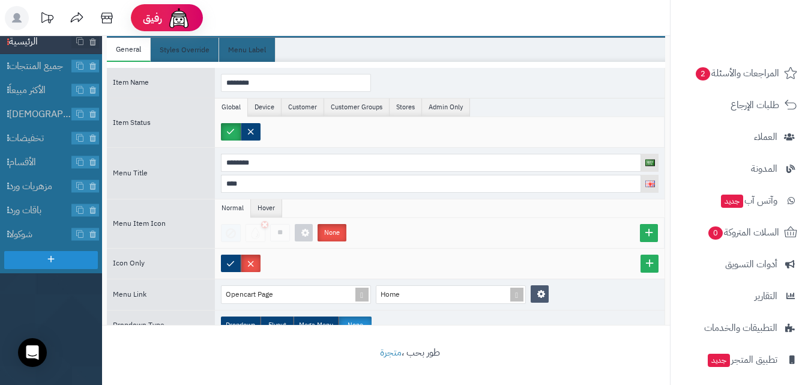
scroll to position [165, 0]
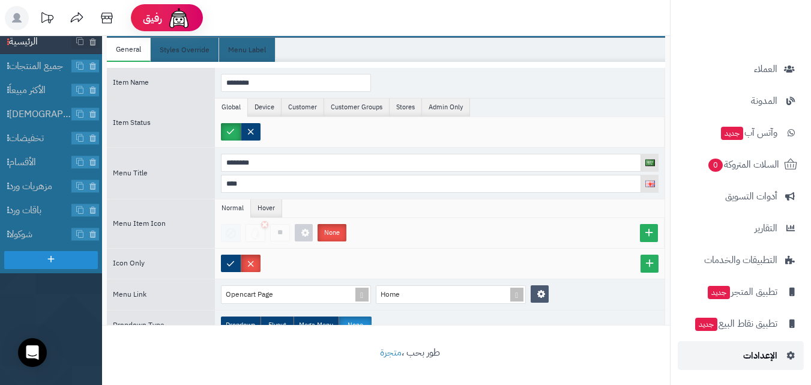
click at [774, 360] on span "الإعدادات" at bounding box center [761, 355] width 34 height 17
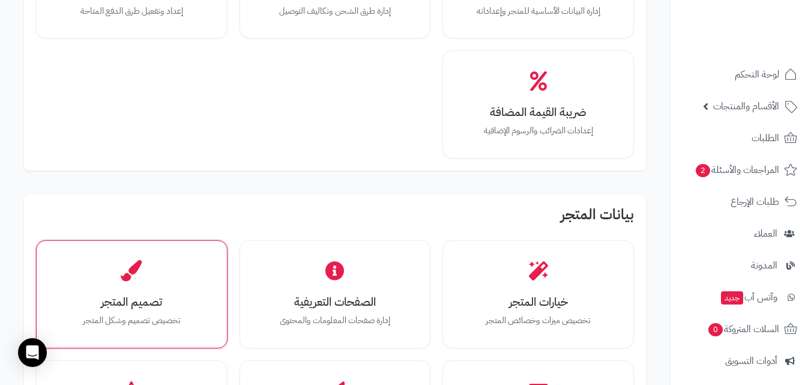
scroll to position [180, 0]
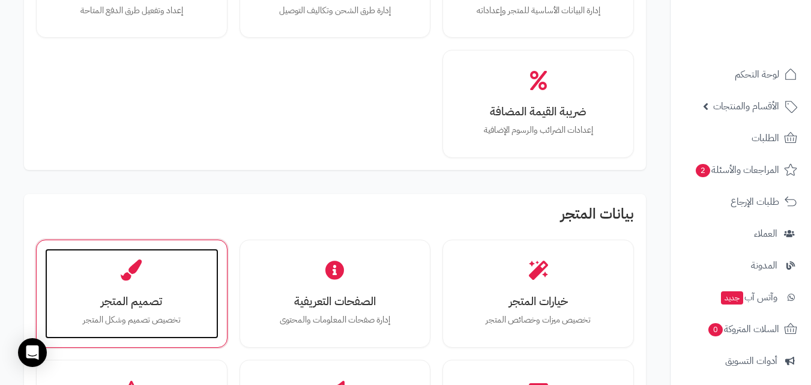
click at [176, 283] on div "تصميم المتجر تخصيص تصميم وشكل المتجر" at bounding box center [132, 294] width 174 height 90
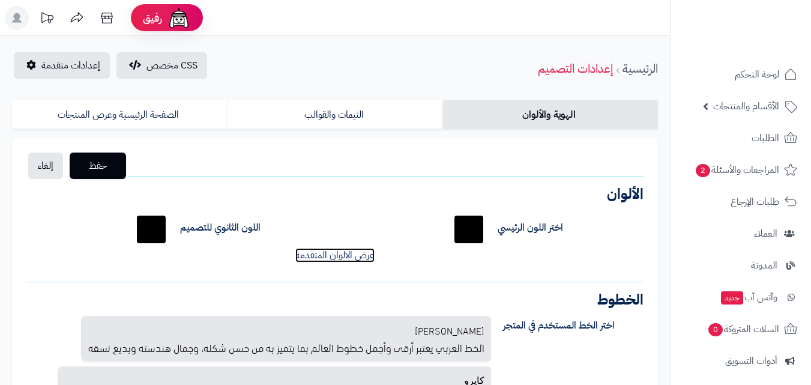
click at [367, 248] on link "عرض الالوان المتقدمة" at bounding box center [334, 255] width 79 height 14
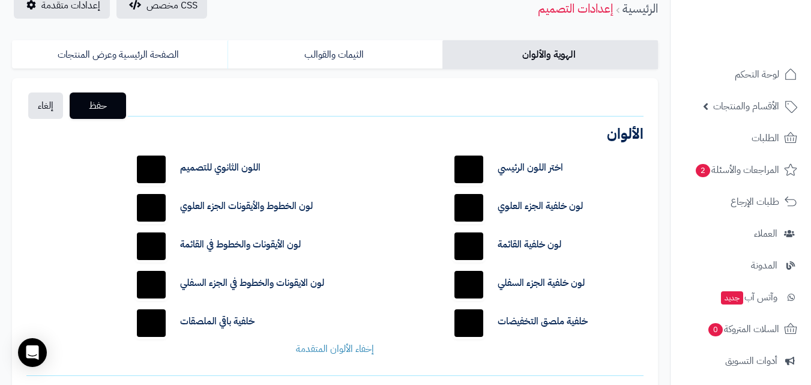
click at [488, 211] on input "*******" at bounding box center [469, 208] width 38 height 38
click at [477, 211] on input "*******" at bounding box center [469, 208] width 38 height 38
type input "*******"
click at [420, 231] on div "اختر اللون الرئيسي ******* اللون الثانوي للتصميم ******* لون خلفية الجزء العلوي…" at bounding box center [334, 253] width 635 height 224
click at [461, 237] on input "*******" at bounding box center [469, 246] width 38 height 38
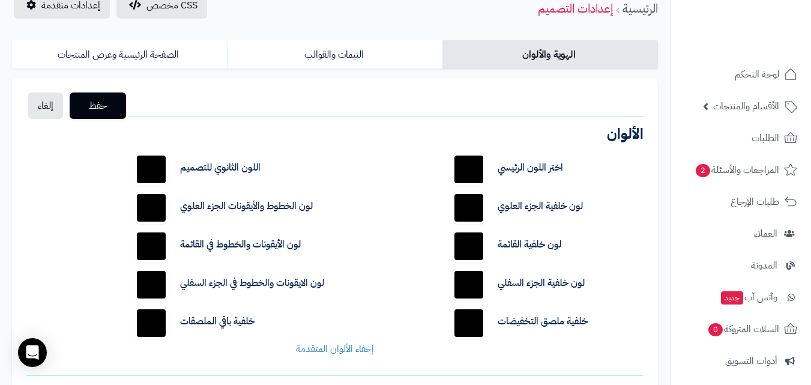
type input "*******"
click at [406, 251] on div "اختر اللون الرئيسي ******* اللون الثانوي للتصميم ******* لون خلفية الجزء العلوي…" at bounding box center [334, 253] width 635 height 224
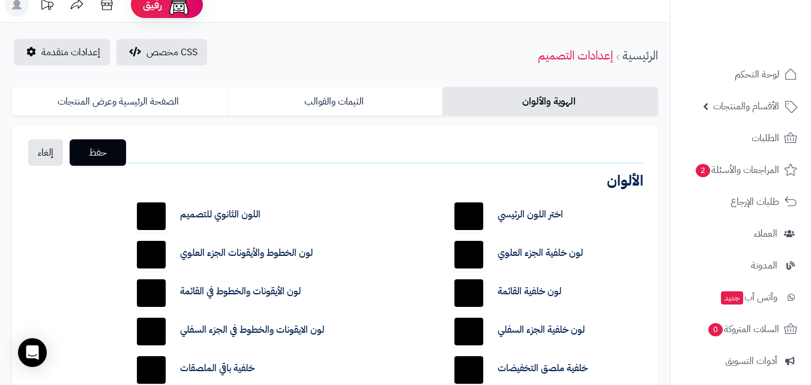
scroll to position [0, 0]
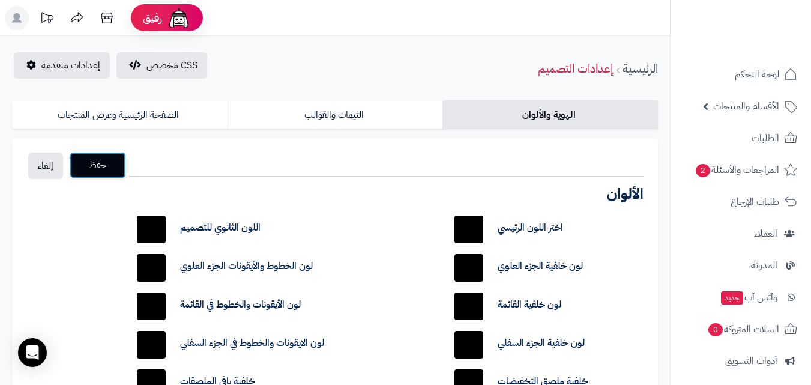
click at [105, 163] on span "حفظ" at bounding box center [97, 165] width 37 height 14
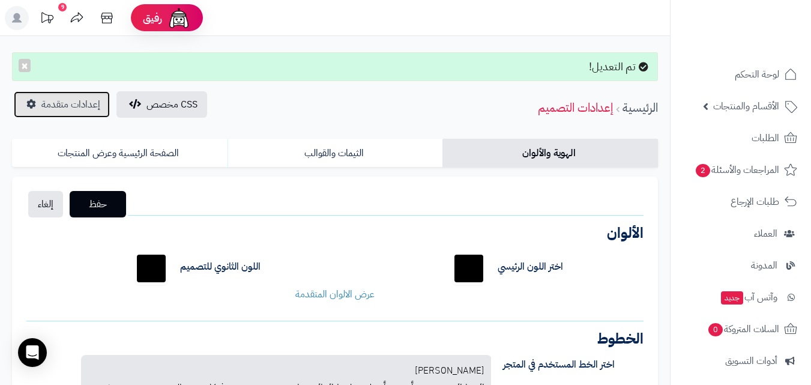
click at [78, 103] on span "إعدادات متقدمة" at bounding box center [70, 104] width 59 height 14
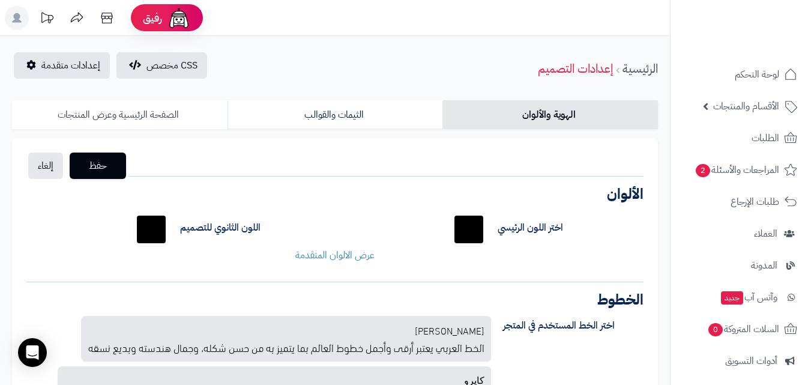
click at [111, 124] on link "الصفحة الرئيسية وعرض المنتجات" at bounding box center [120, 114] width 216 height 29
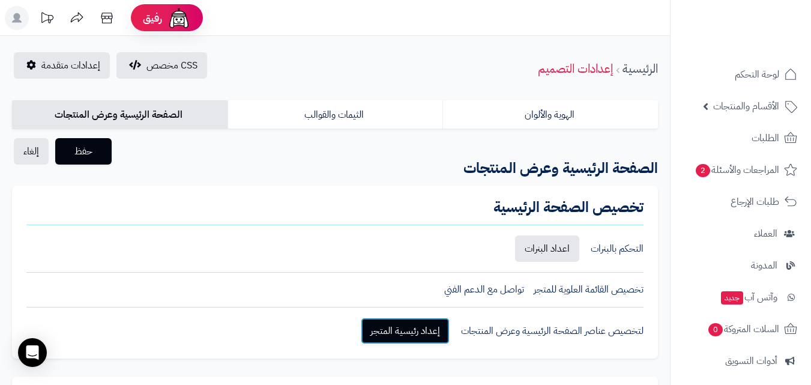
click at [396, 318] on link "إعداد رئيسية المتجر" at bounding box center [405, 331] width 89 height 26
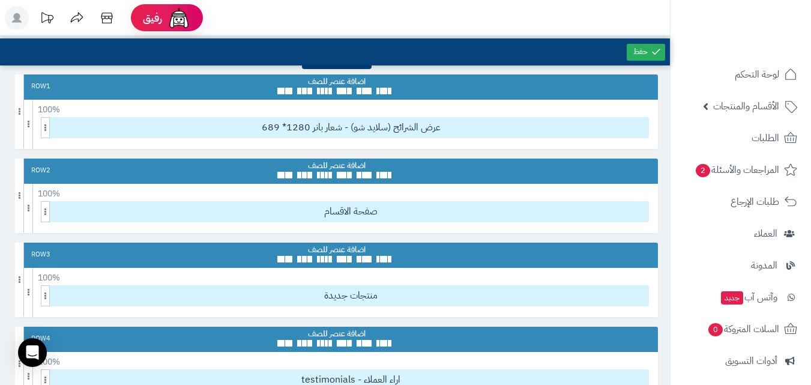
scroll to position [60, 0]
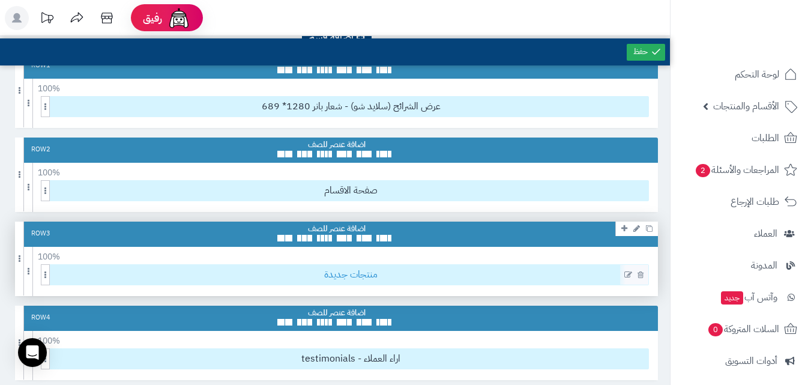
click at [366, 271] on span "منتجات جديدة" at bounding box center [350, 275] width 595 height 20
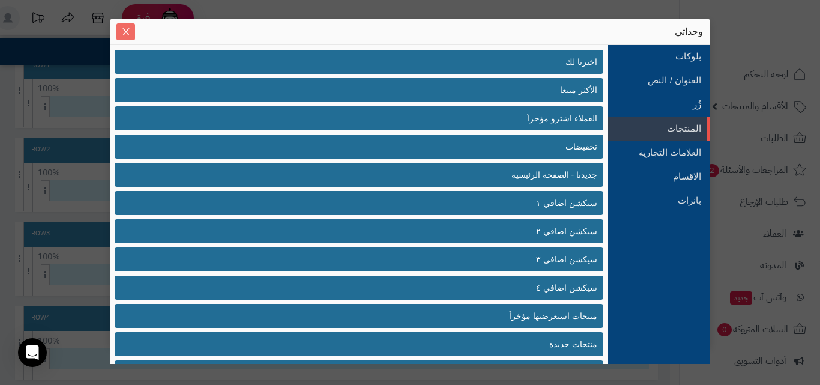
click at [131, 39] on button "Close" at bounding box center [126, 31] width 19 height 17
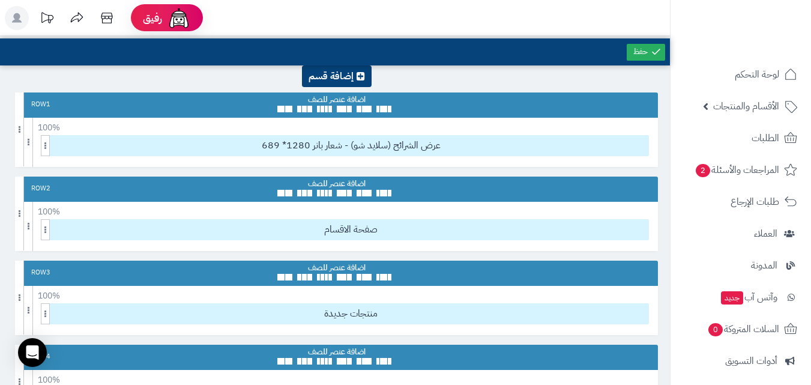
scroll to position [0, 0]
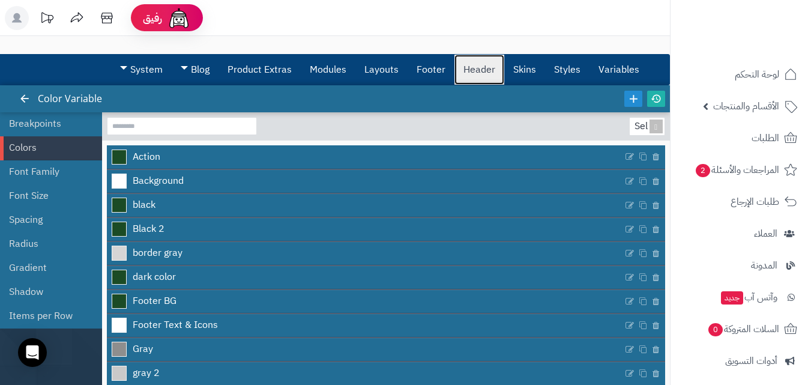
click at [463, 73] on link "Header" at bounding box center [480, 70] width 50 height 30
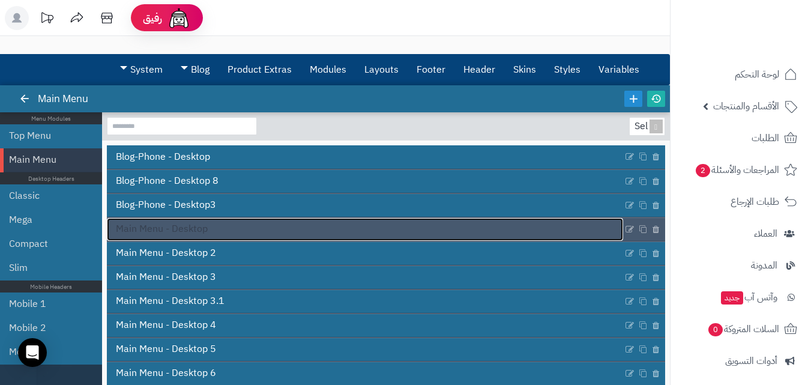
click at [312, 220] on link "Main Menu - Desktop" at bounding box center [365, 229] width 516 height 23
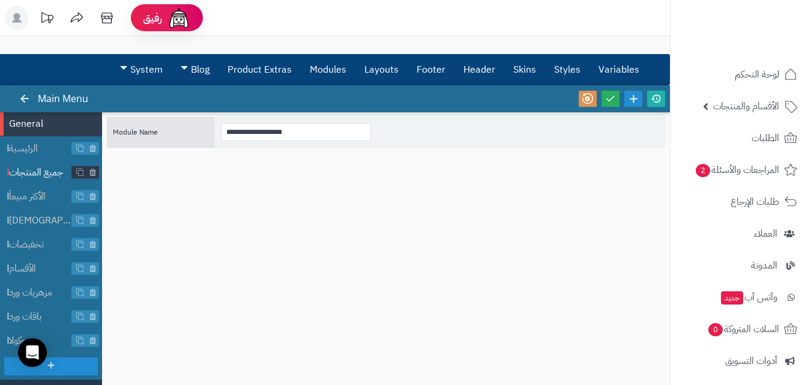
click at [57, 177] on span "جميع المنتجات" at bounding box center [40, 173] width 63 height 14
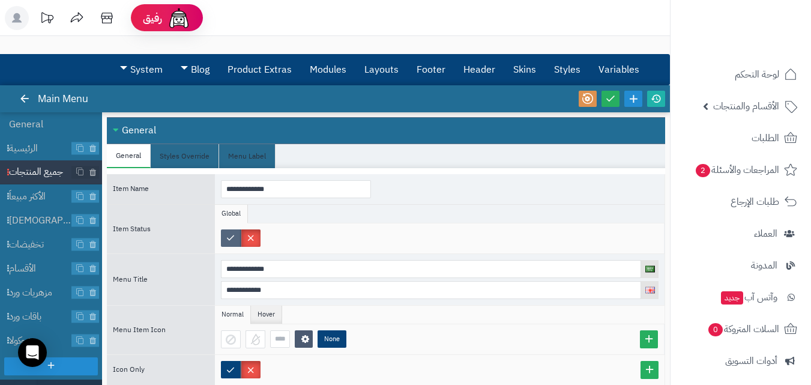
click at [231, 241] on label at bounding box center [231, 237] width 20 height 17
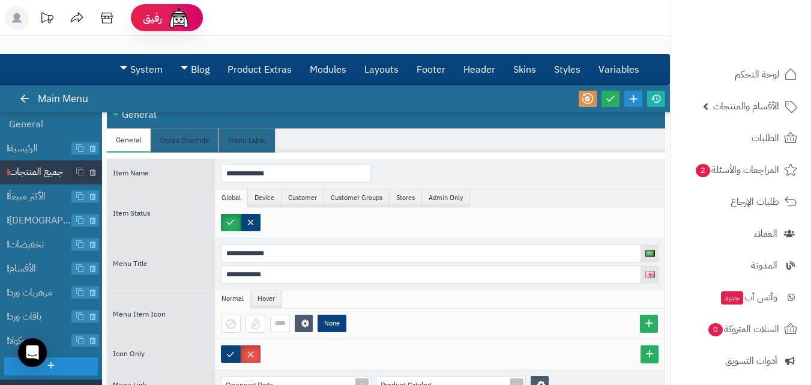
scroll to position [20, 0]
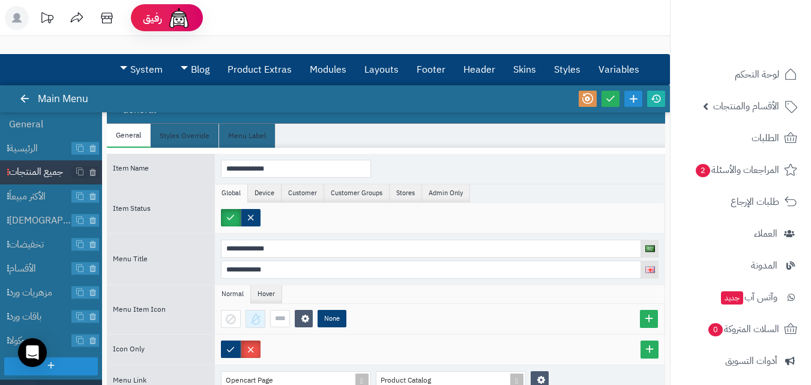
click at [261, 324] on div at bounding box center [256, 319] width 20 height 18
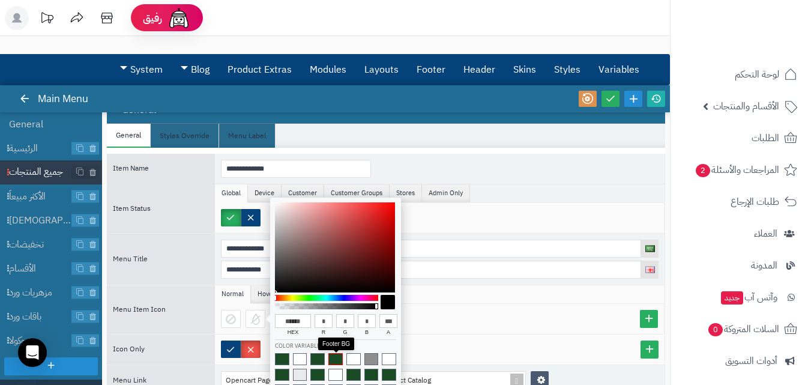
click at [335, 355] on span at bounding box center [336, 359] width 14 height 12
type input "******"
type input "**"
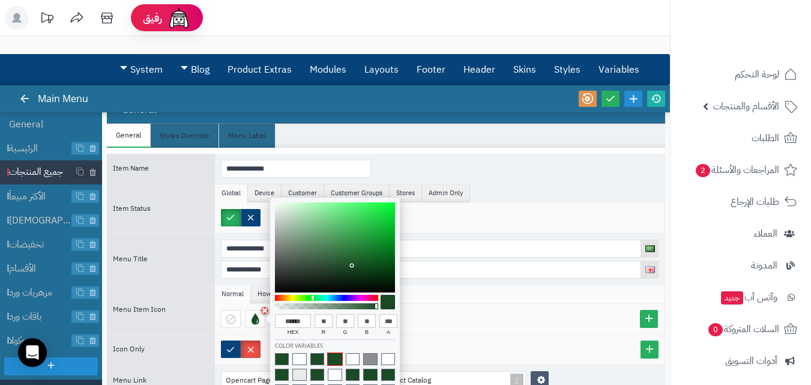
click at [461, 324] on div "None" at bounding box center [442, 319] width 443 height 18
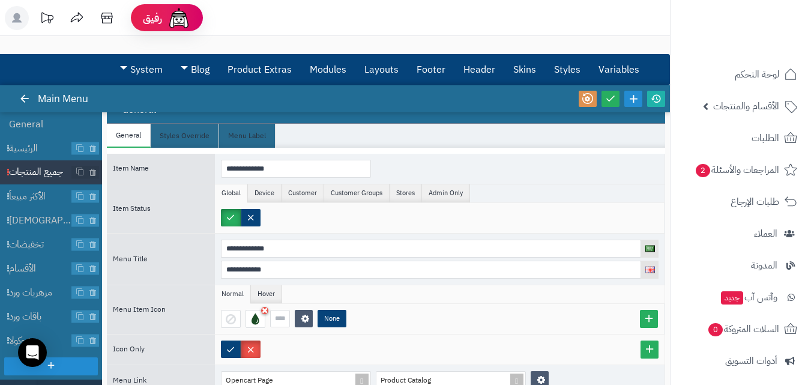
click at [599, 103] on div at bounding box center [622, 98] width 91 height 27
click at [604, 103] on link at bounding box center [611, 99] width 18 height 16
click at [658, 98] on icon at bounding box center [656, 98] width 11 height 11
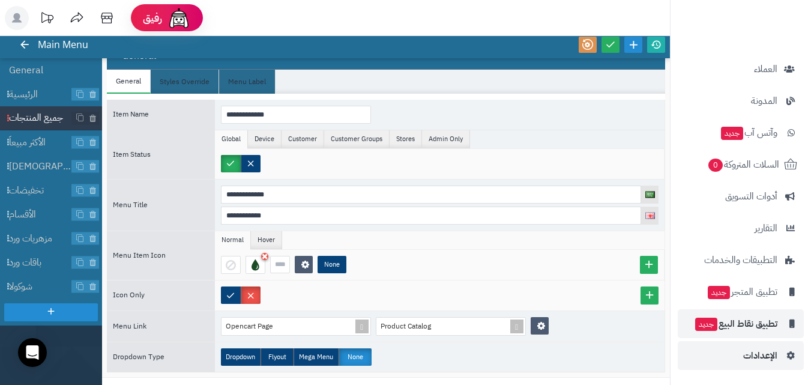
scroll to position [106, 0]
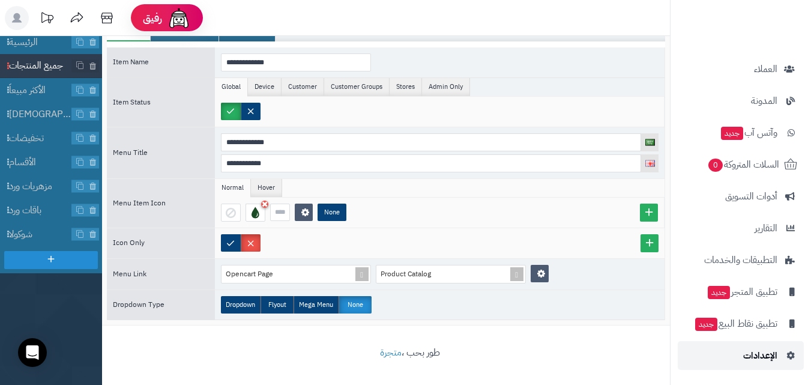
click at [727, 358] on link "الإعدادات" at bounding box center [741, 355] width 126 height 29
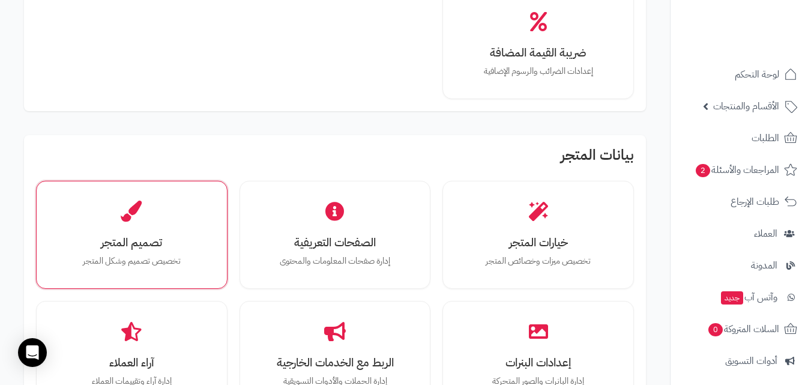
scroll to position [240, 0]
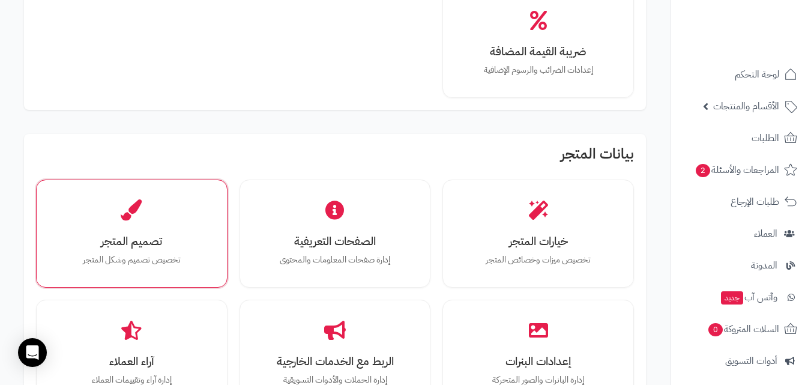
click at [175, 279] on div "تصميم المتجر تخصيص تصميم وشكل المتجر" at bounding box center [132, 234] width 192 height 108
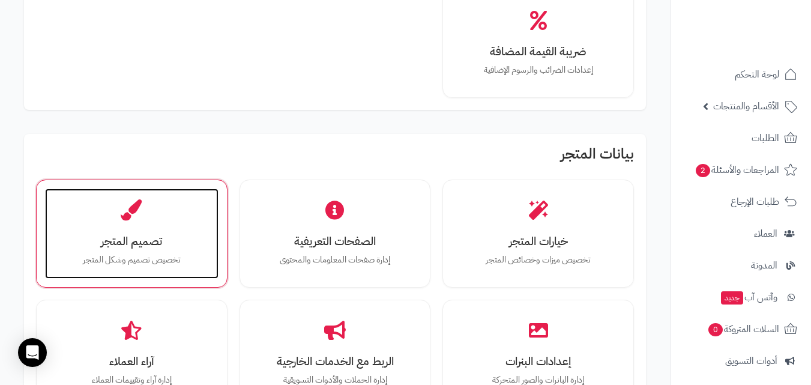
click at [184, 253] on p "تخصيص تصميم وشكل المتجر" at bounding box center [132, 259] width 150 height 13
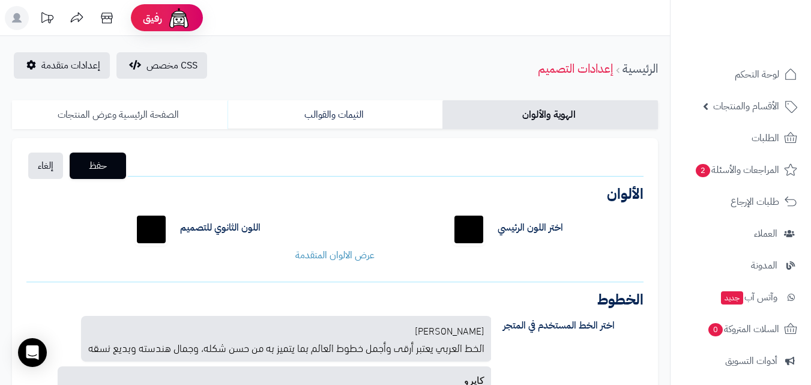
click at [121, 119] on link "الصفحة الرئيسية وعرض المنتجات" at bounding box center [120, 114] width 216 height 29
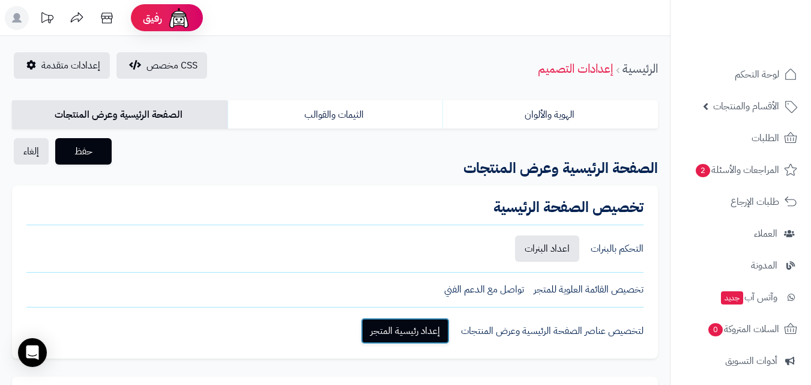
click at [434, 333] on link "إعداد رئيسية المتجر" at bounding box center [405, 331] width 89 height 26
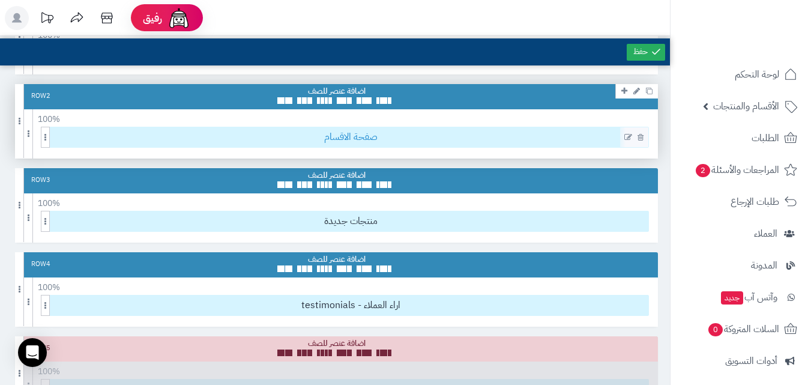
scroll to position [120, 0]
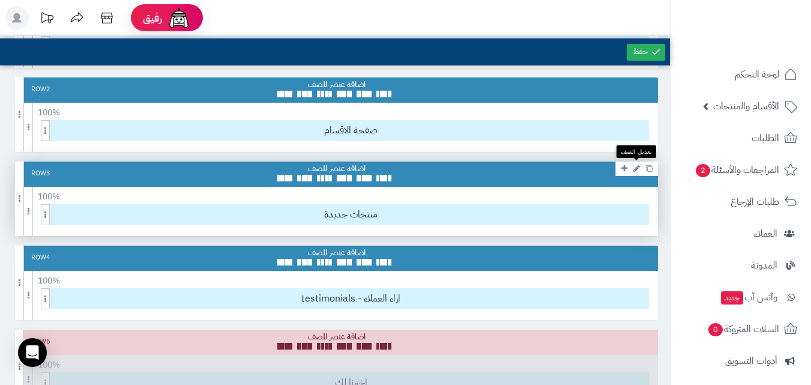
click at [635, 166] on icon at bounding box center [637, 169] width 7 height 8
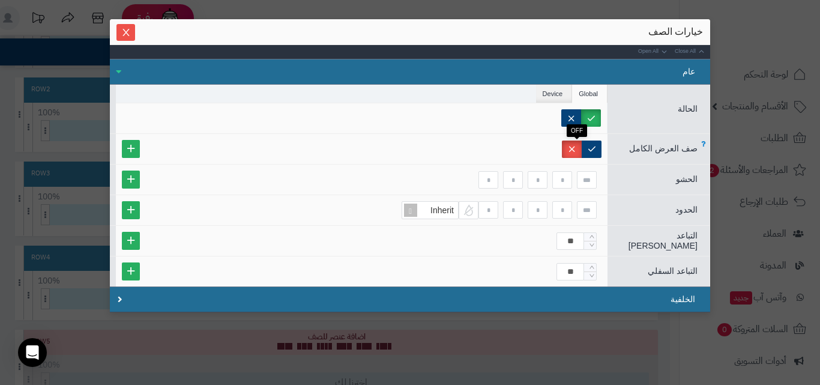
click at [582, 147] on label at bounding box center [572, 149] width 20 height 17
click at [581, 115] on label at bounding box center [572, 117] width 20 height 17
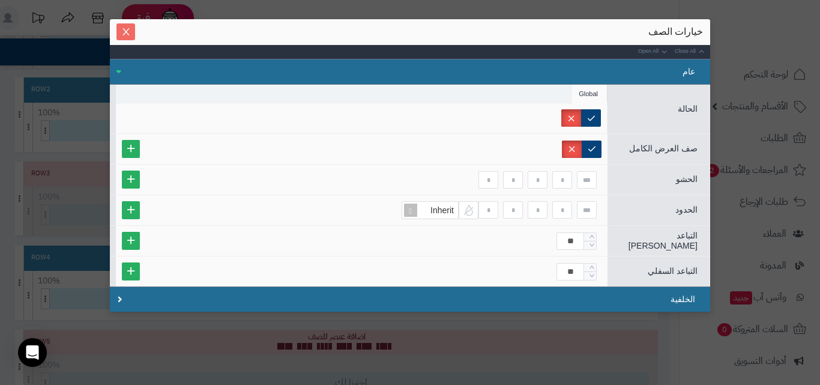
click at [129, 29] on icon "Close" at bounding box center [126, 31] width 7 height 7
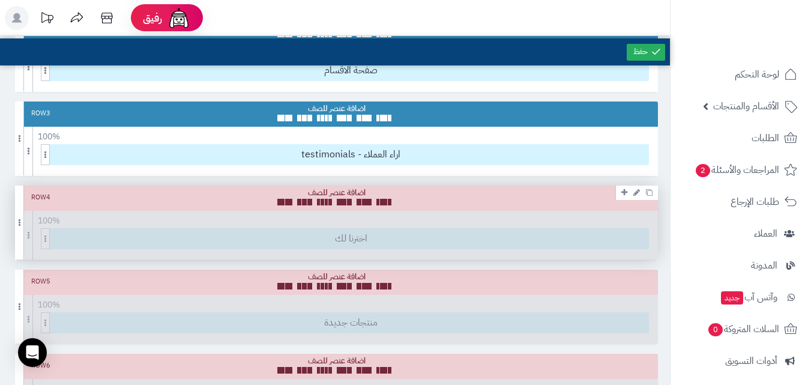
scroll to position [0, 0]
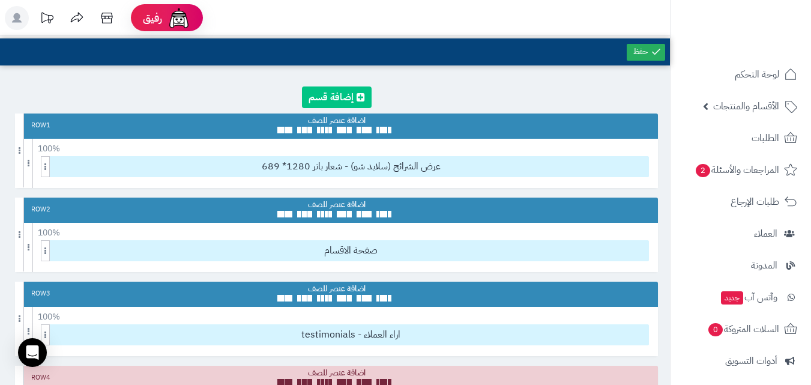
click at [356, 95] on link at bounding box center [337, 97] width 70 height 22
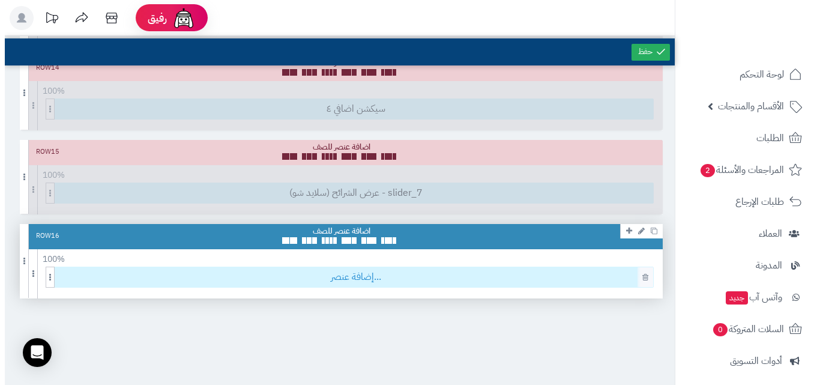
scroll to position [1252, 0]
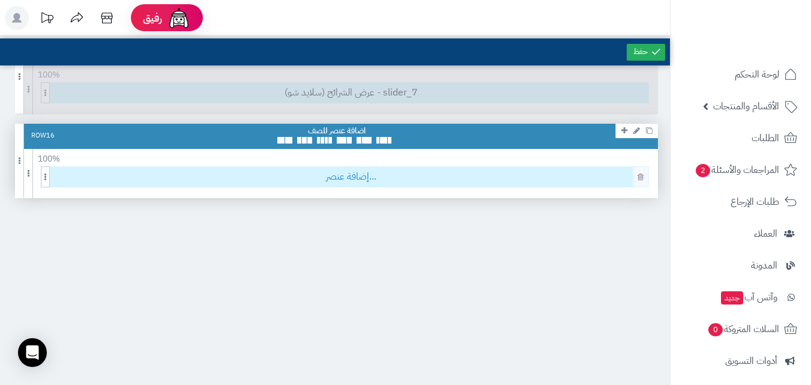
click at [371, 178] on span "إضافة عنصر..." at bounding box center [350, 177] width 595 height 20
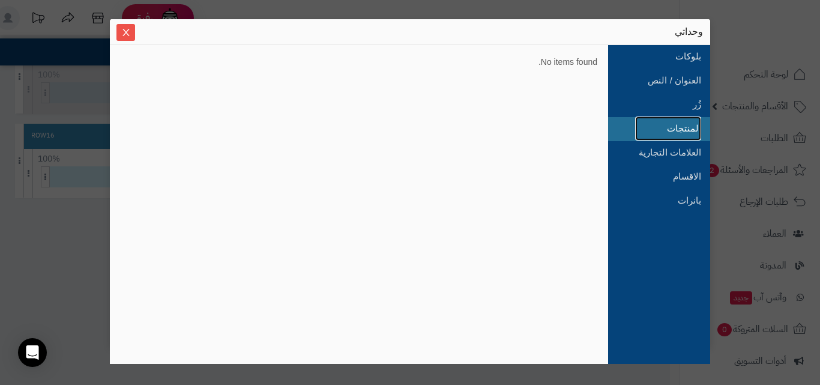
click at [677, 135] on link "المنتجات" at bounding box center [668, 129] width 66 height 24
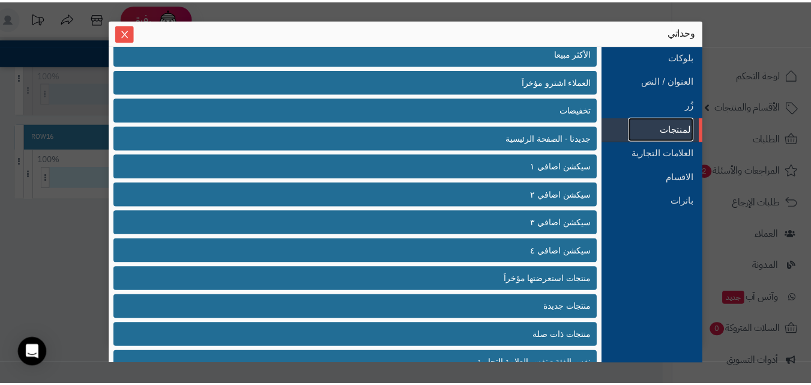
scroll to position [58, 0]
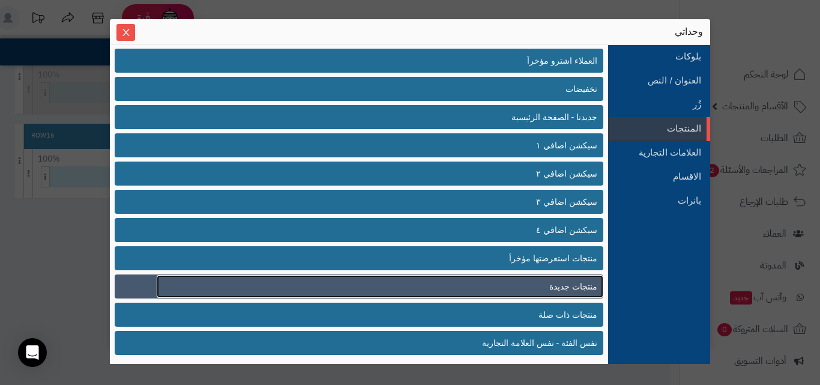
click at [583, 295] on link "منتجات جديدة" at bounding box center [380, 286] width 447 height 23
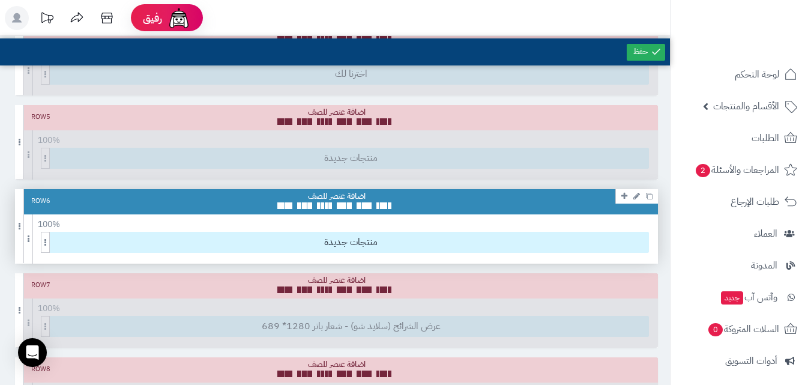
scroll to position [291, 0]
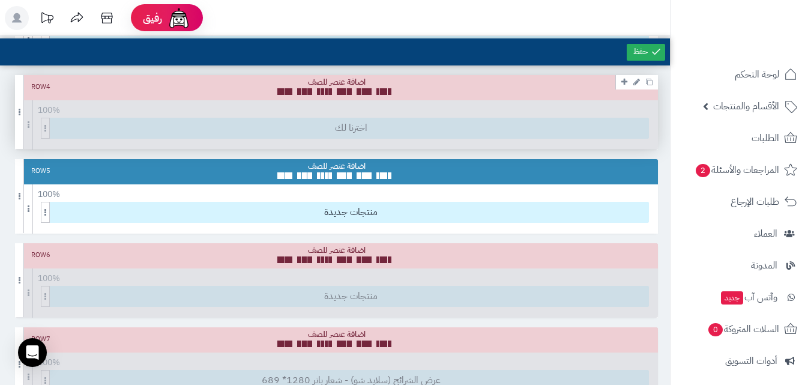
click at [70, 116] on div "Row 4 100 % 100 95 90 85 80 75 70 66 60 55 50 45 40 33 30 25 20 15 10 5 اخترنا …" at bounding box center [336, 112] width 643 height 74
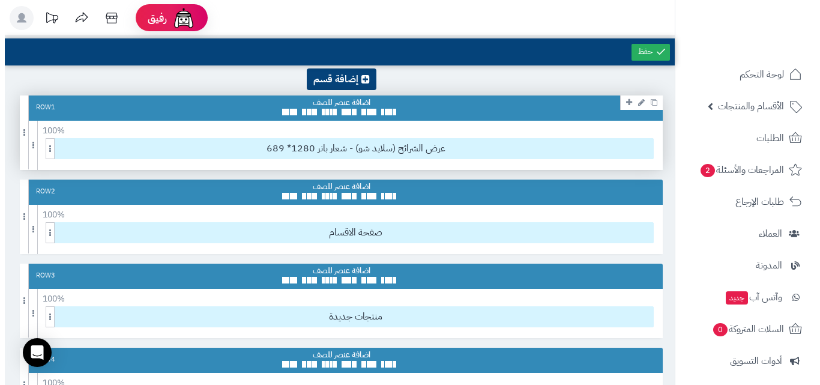
scroll to position [0, 0]
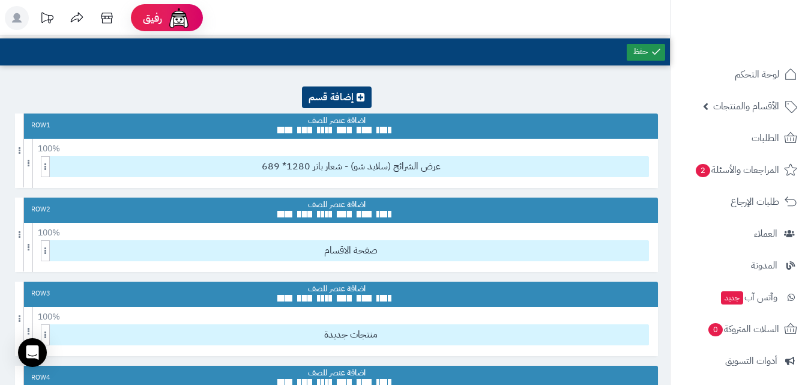
click at [661, 47] on icon at bounding box center [656, 51] width 11 height 11
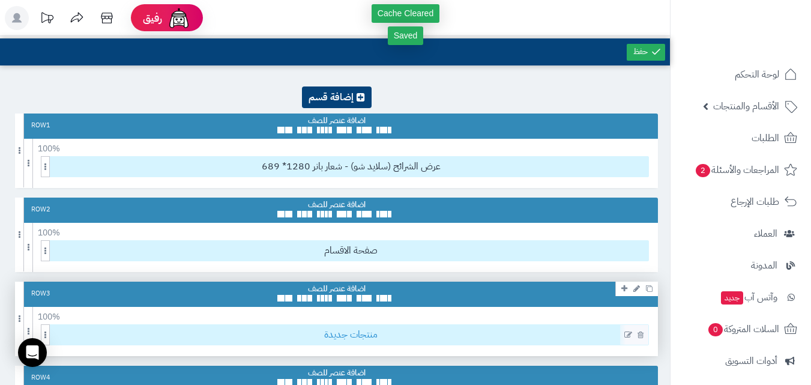
click at [498, 333] on span "منتجات جديدة" at bounding box center [350, 335] width 595 height 20
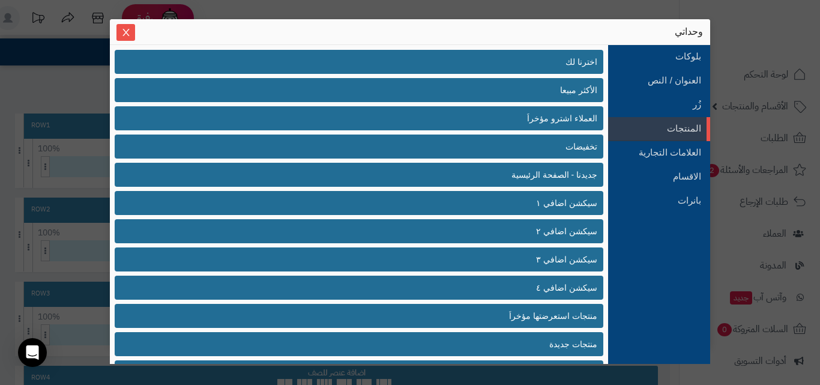
click at [136, 25] on div "وحداتي" at bounding box center [410, 31] width 586 height 13
click at [133, 29] on span "Close" at bounding box center [126, 32] width 19 height 10
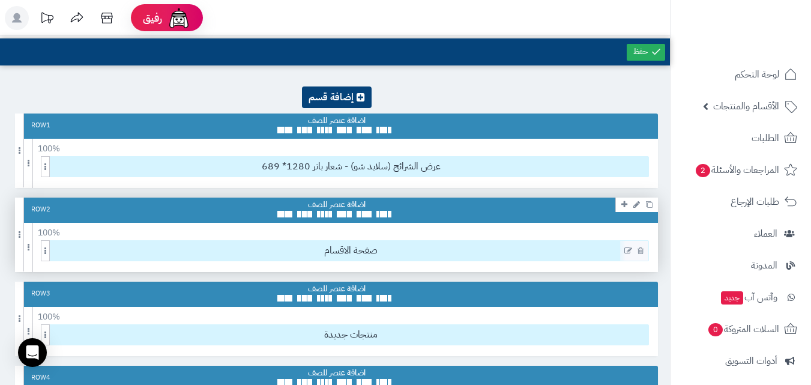
click at [626, 255] on icon at bounding box center [629, 251] width 8 height 8
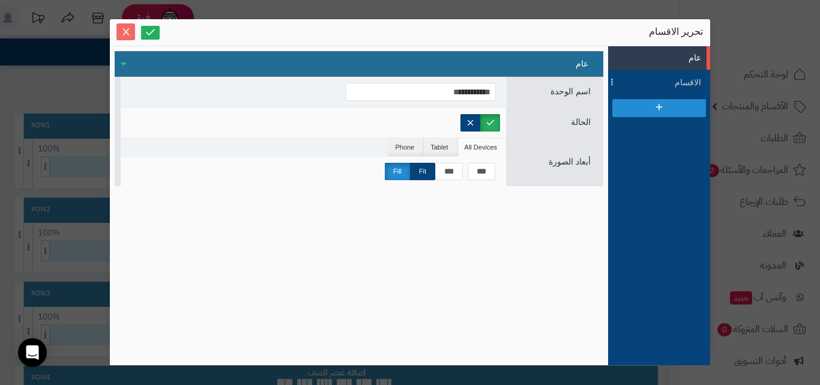
click at [127, 29] on icon "Close" at bounding box center [126, 32] width 10 height 10
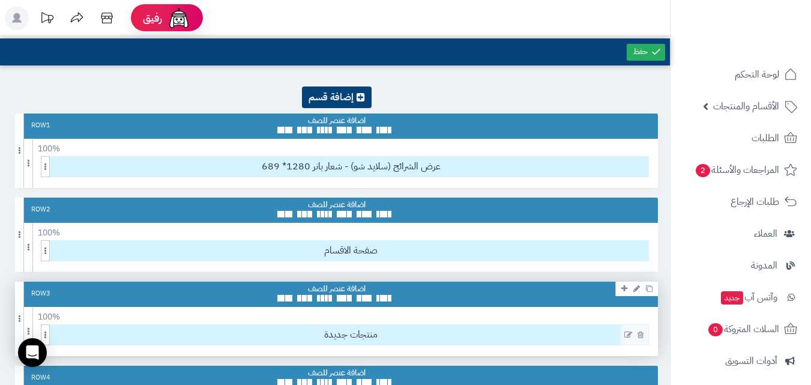
click at [626, 339] on div at bounding box center [634, 335] width 28 height 20
click at [629, 333] on icon at bounding box center [629, 335] width 8 height 8
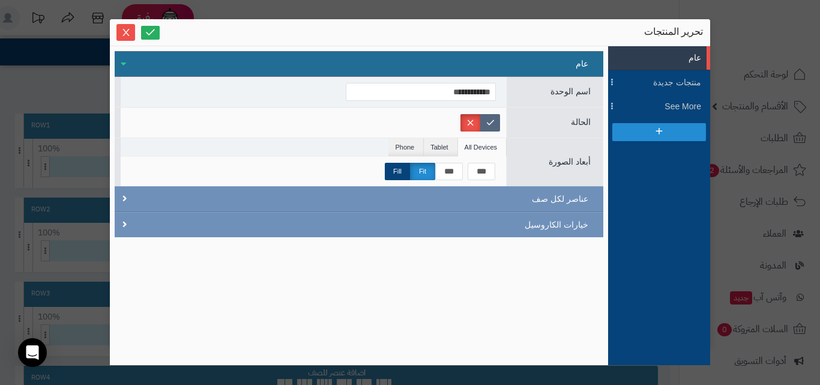
click at [491, 123] on label at bounding box center [490, 122] width 20 height 17
click at [688, 82] on span "منتجات جديدة" at bounding box center [674, 82] width 54 height 13
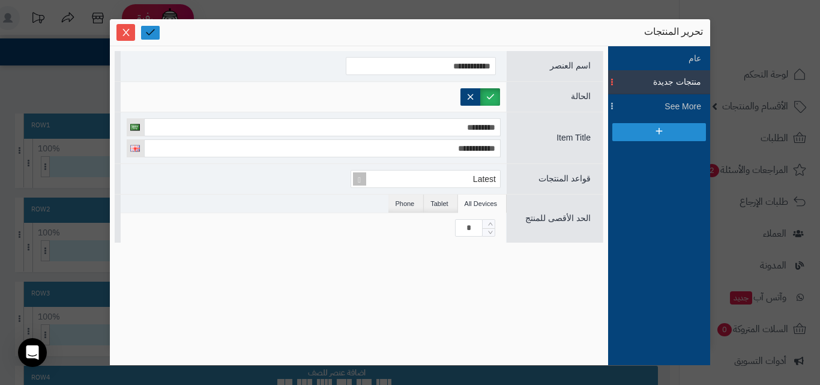
click at [151, 37] on icon at bounding box center [150, 31] width 11 height 11
click at [124, 36] on icon "Close" at bounding box center [126, 32] width 10 height 10
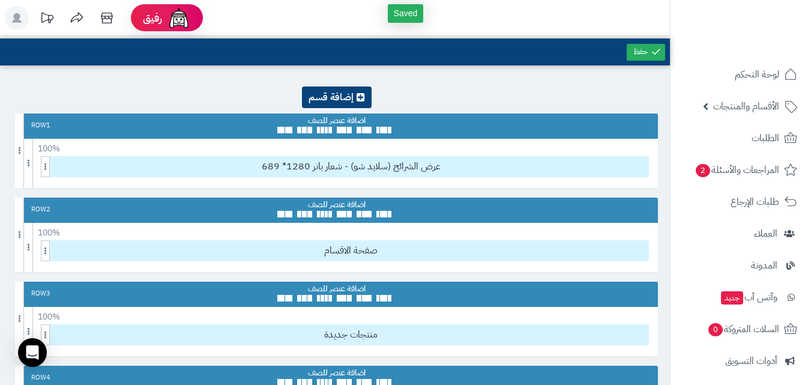
click at [635, 62] on div at bounding box center [646, 51] width 43 height 27
click at [635, 57] on link at bounding box center [646, 52] width 38 height 17
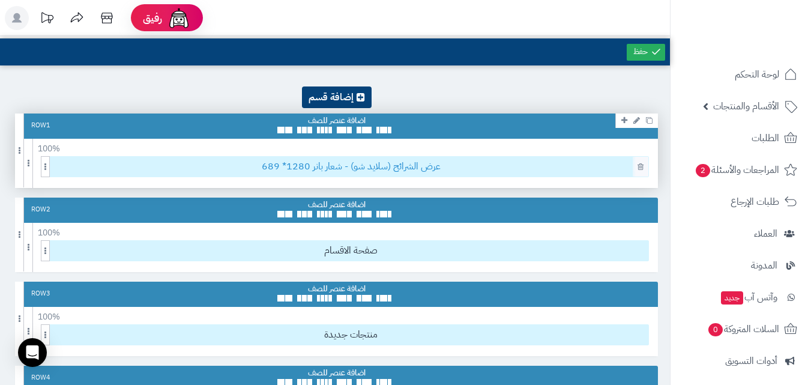
click at [566, 173] on span "عرض الشرائح (سلايد شو) - شعار بانر 1280* 689" at bounding box center [350, 167] width 595 height 20
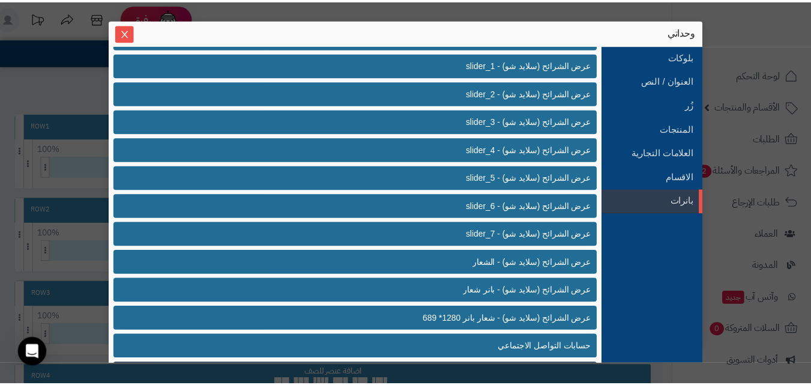
scroll to position [368, 0]
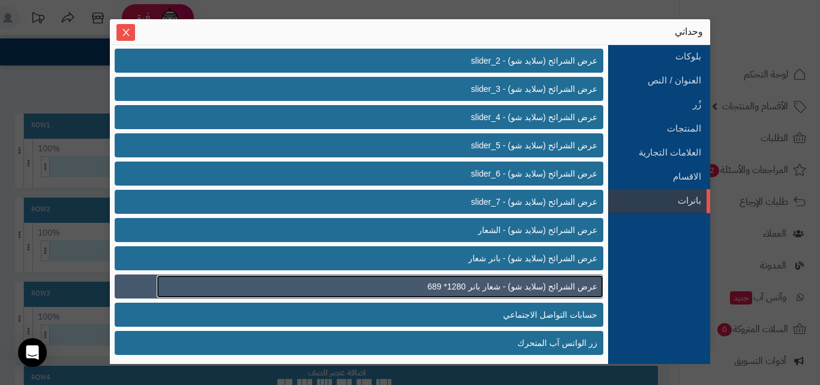
click at [571, 280] on span "عرض الشرائح (سلايد شو) - شعار بانر 1280* 689" at bounding box center [513, 286] width 170 height 13
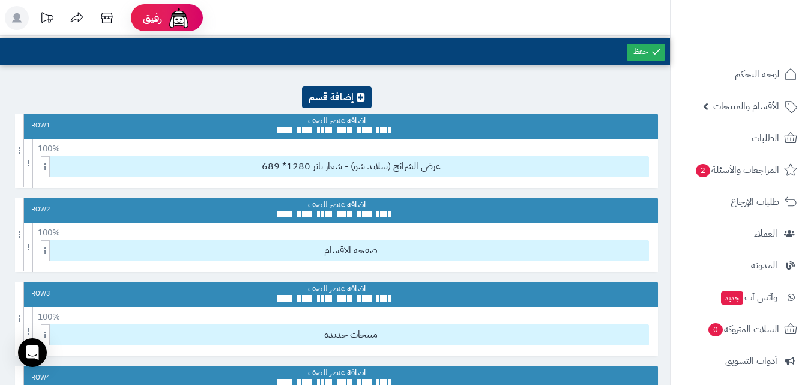
click at [644, 40] on div at bounding box center [646, 51] width 43 height 27
click at [652, 47] on icon at bounding box center [656, 51] width 11 height 11
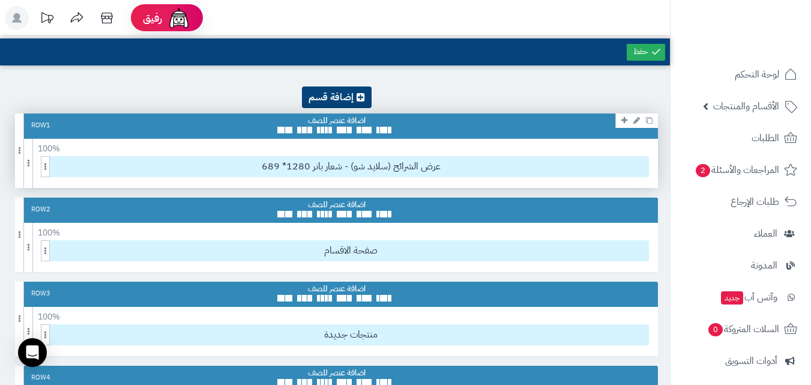
click at [635, 123] on icon at bounding box center [637, 121] width 7 height 8
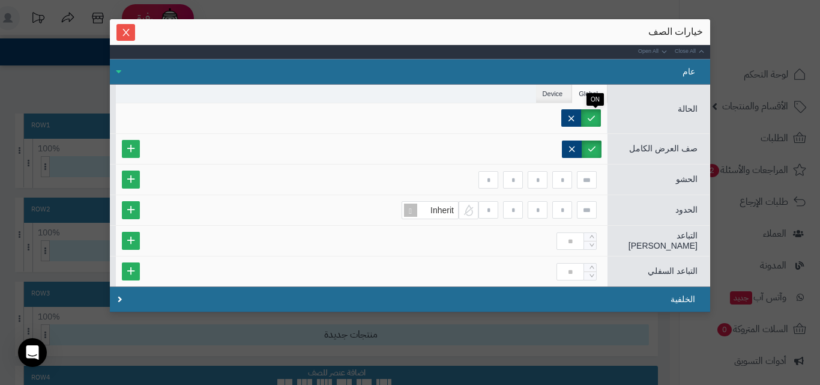
click at [587, 122] on label at bounding box center [591, 117] width 20 height 17
click at [581, 117] on label at bounding box center [572, 117] width 20 height 17
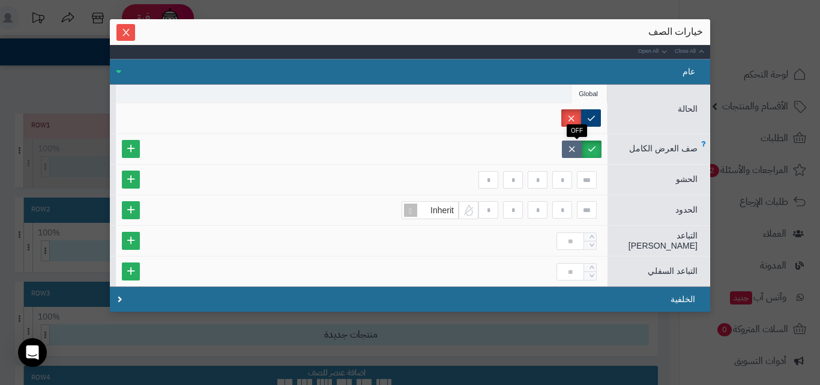
click at [577, 152] on label at bounding box center [572, 149] width 20 height 17
click at [131, 35] on icon "Close" at bounding box center [126, 32] width 10 height 10
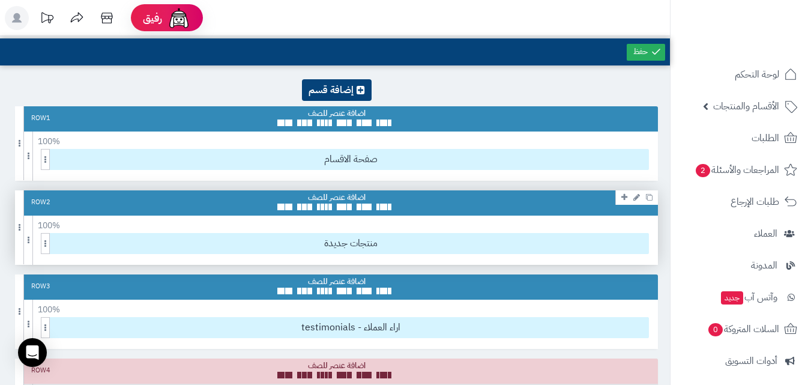
scroll to position [0, 0]
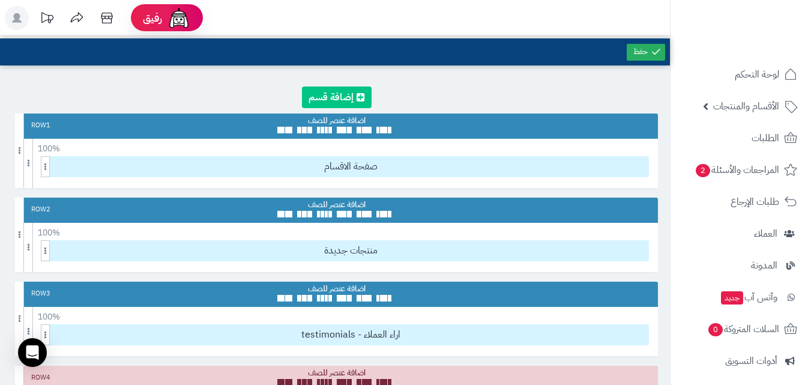
click at [357, 87] on link at bounding box center [337, 97] width 70 height 22
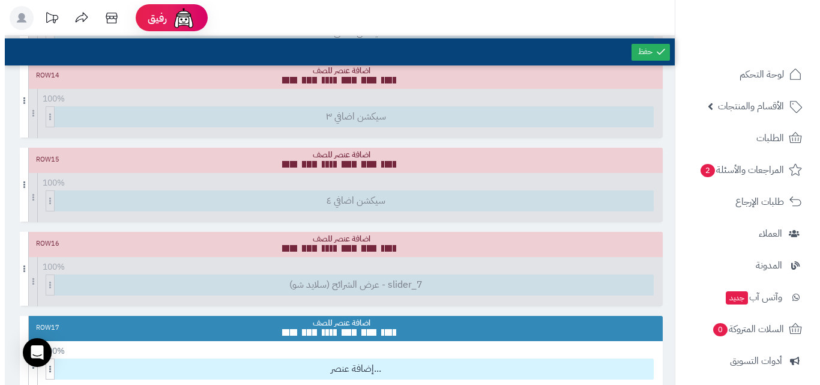
scroll to position [1336, 0]
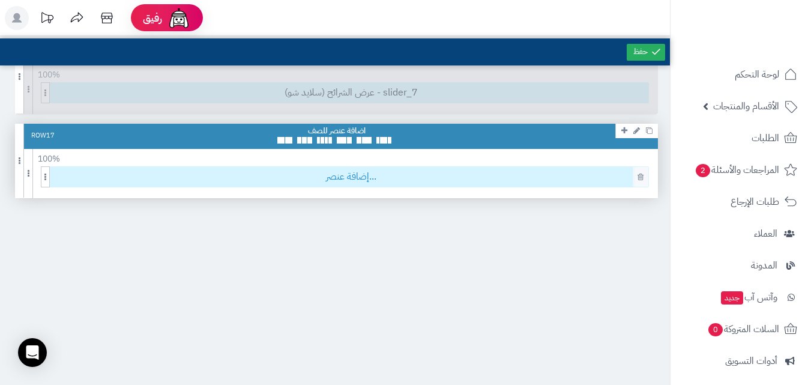
click at [483, 178] on span "إضافة عنصر..." at bounding box center [350, 177] width 595 height 20
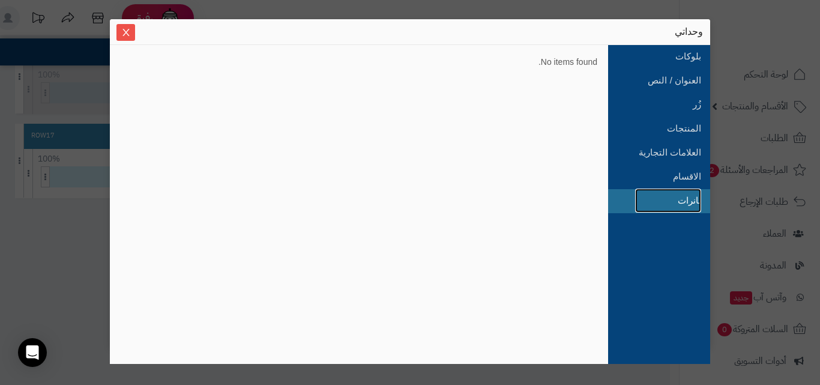
click at [673, 189] on link "بانرات" at bounding box center [668, 201] width 66 height 24
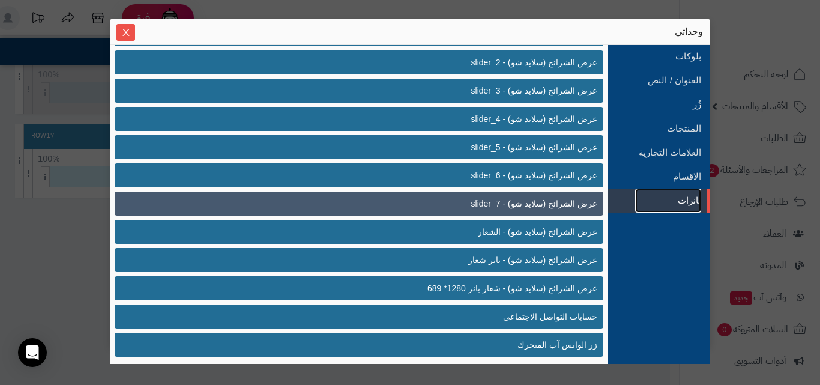
scroll to position [368, 0]
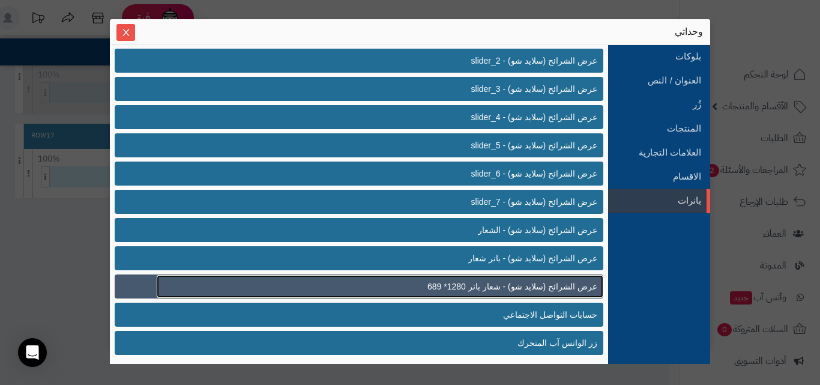
click at [521, 288] on span "عرض الشرائح (سلايد شو) - شعار بانر 1280* 689" at bounding box center [513, 286] width 170 height 13
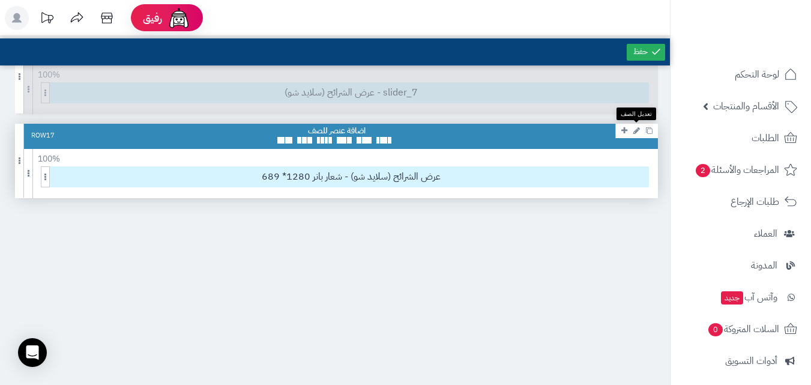
click at [634, 133] on icon at bounding box center [637, 131] width 7 height 8
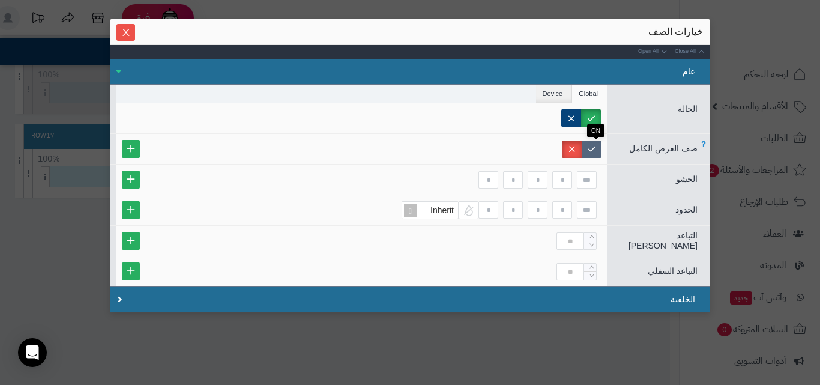
click at [591, 151] on label at bounding box center [592, 149] width 20 height 17
click at [568, 91] on li "Device" at bounding box center [554, 94] width 37 height 18
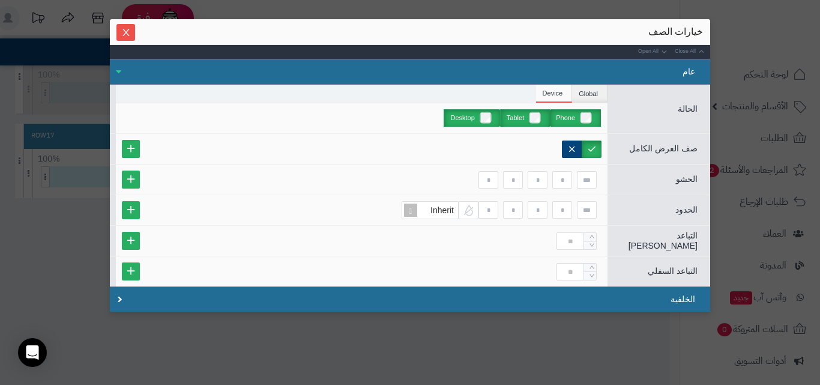
click at [599, 115] on label "Phone" at bounding box center [575, 117] width 51 height 17
click at [591, 118] on label "Phone" at bounding box center [575, 117] width 51 height 17
click at [529, 115] on label "Tablet" at bounding box center [525, 117] width 50 height 17
click at [480, 110] on label "Desktop" at bounding box center [472, 117] width 56 height 17
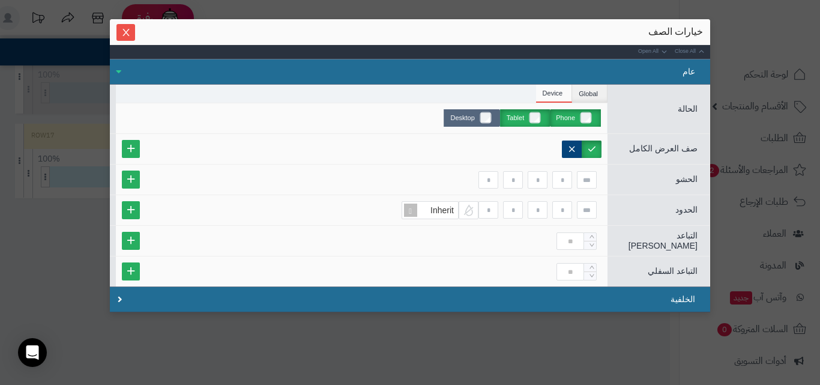
click at [480, 110] on label "Desktop" at bounding box center [472, 117] width 56 height 17
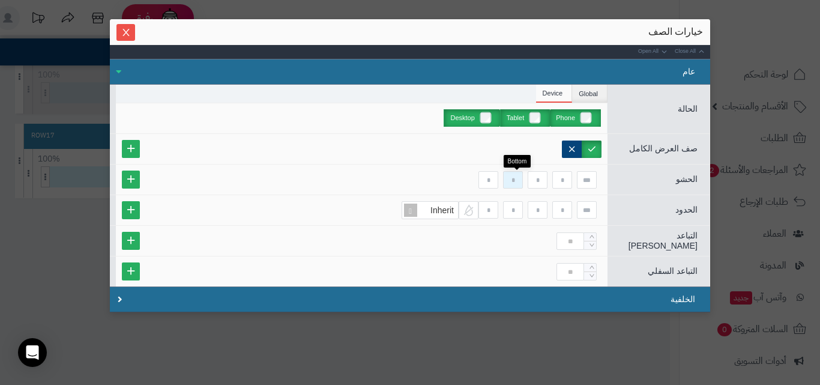
scroll to position [1, 0]
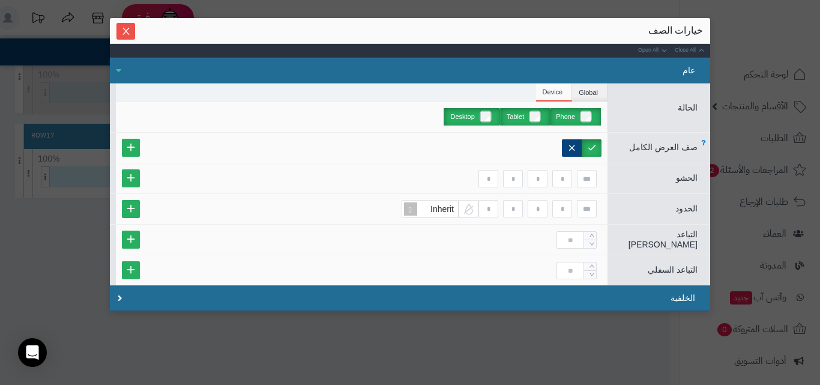
drag, startPoint x: 142, startPoint y: 153, endPoint x: 270, endPoint y: 144, distance: 128.8
click at [269, 144] on div at bounding box center [362, 147] width 480 height 17
click at [270, 144] on div at bounding box center [362, 147] width 480 height 17
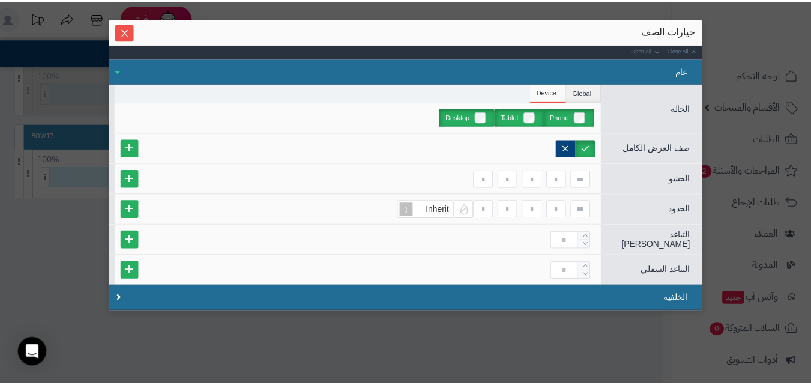
scroll to position [0, 0]
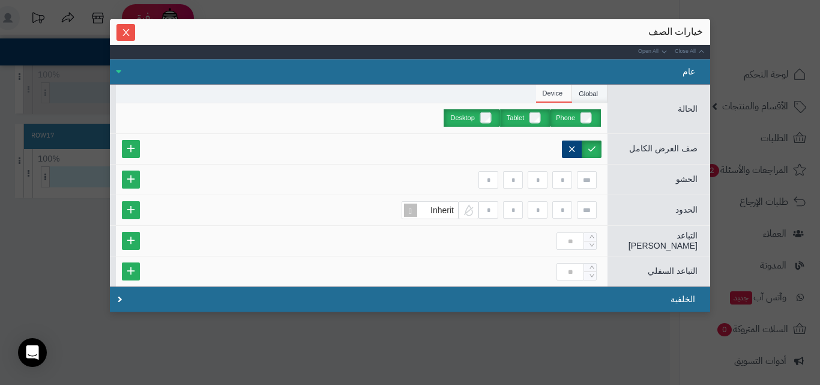
click at [604, 92] on li "Global" at bounding box center [589, 94] width 35 height 18
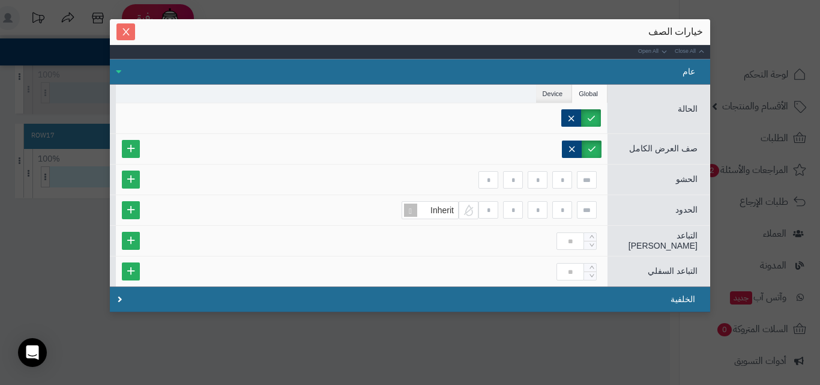
click at [129, 34] on icon "Close" at bounding box center [126, 31] width 7 height 7
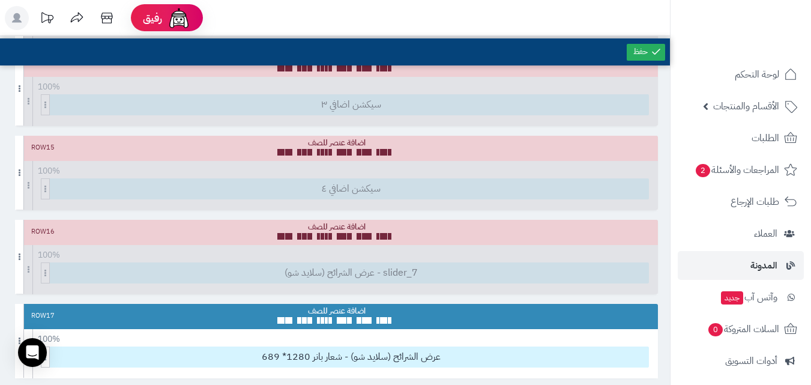
scroll to position [165, 0]
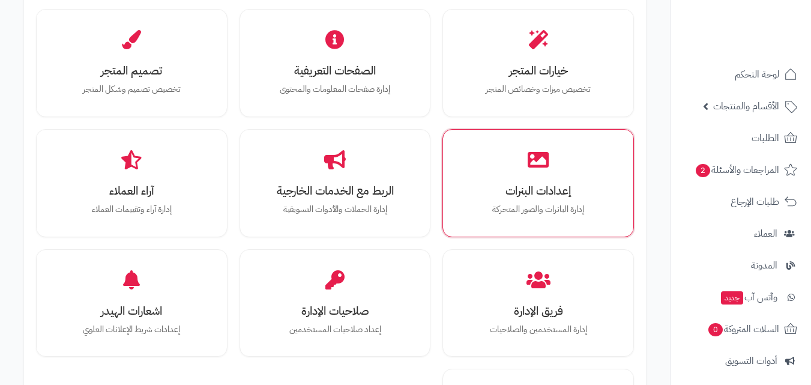
scroll to position [420, 0]
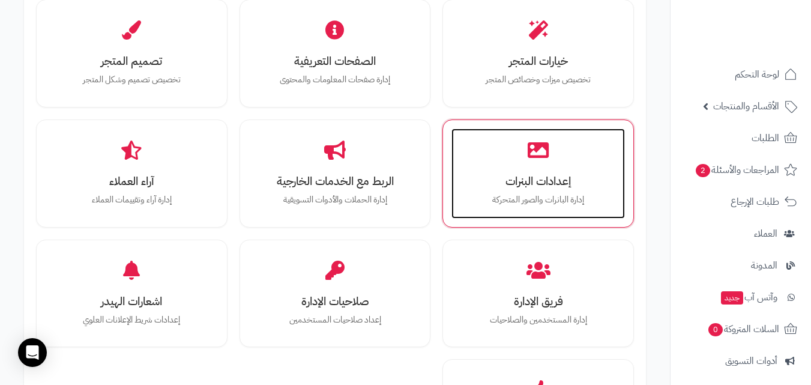
click at [531, 187] on h3 "إعدادات البنرات" at bounding box center [539, 181] width 150 height 13
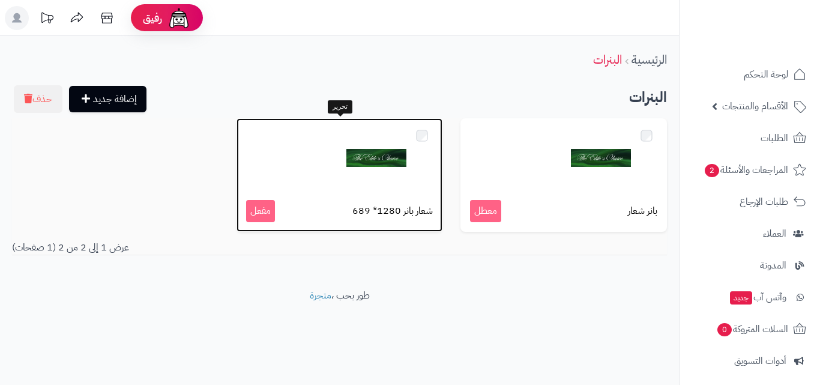
click at [396, 194] on div "شعار بانر 1280* 689 مفعل" at bounding box center [340, 175] width 207 height 114
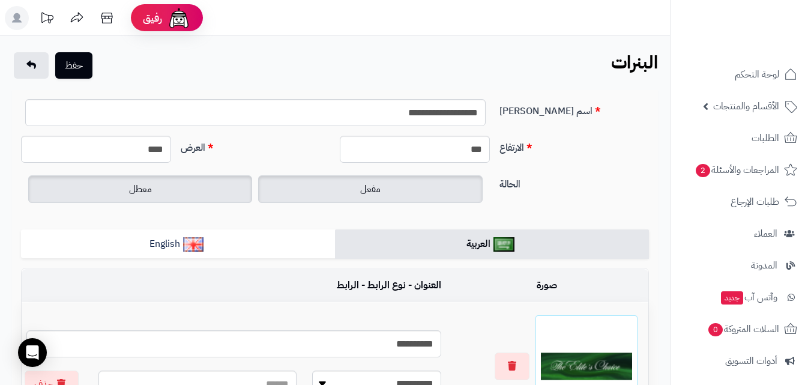
click at [211, 189] on label "معطل" at bounding box center [140, 189] width 224 height 28
click at [336, 197] on label "مفعل" at bounding box center [370, 189] width 224 height 28
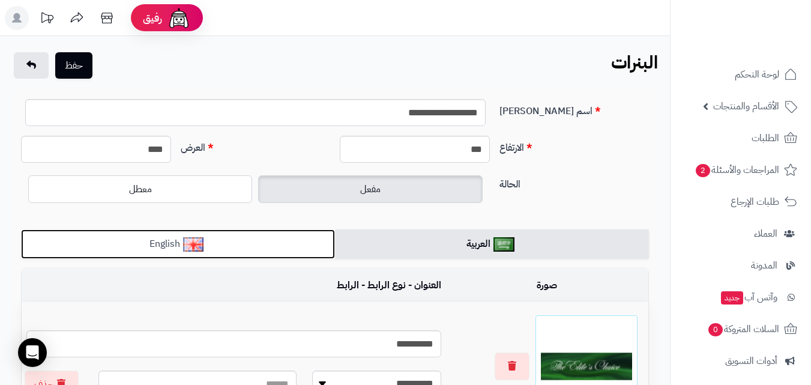
click at [304, 243] on link "English" at bounding box center [178, 243] width 314 height 29
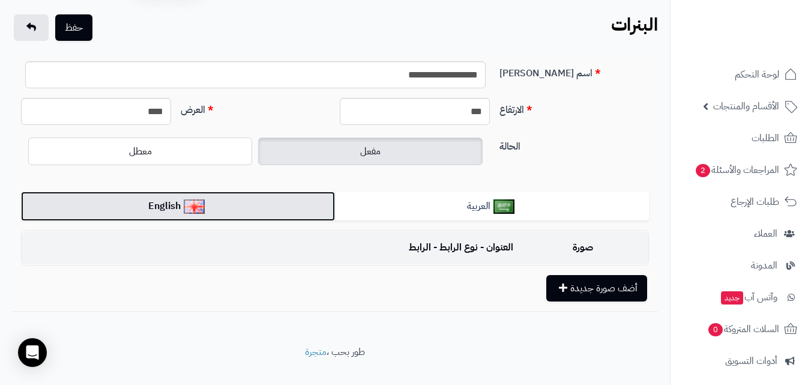
scroll to position [58, 0]
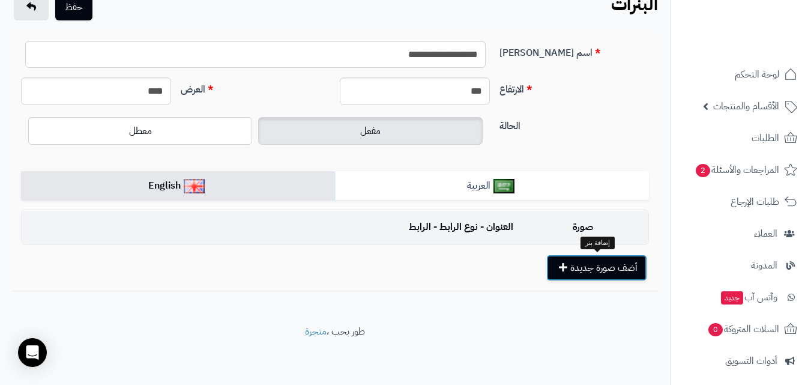
click at [583, 264] on button "أضف صورة جديدة" at bounding box center [597, 268] width 101 height 26
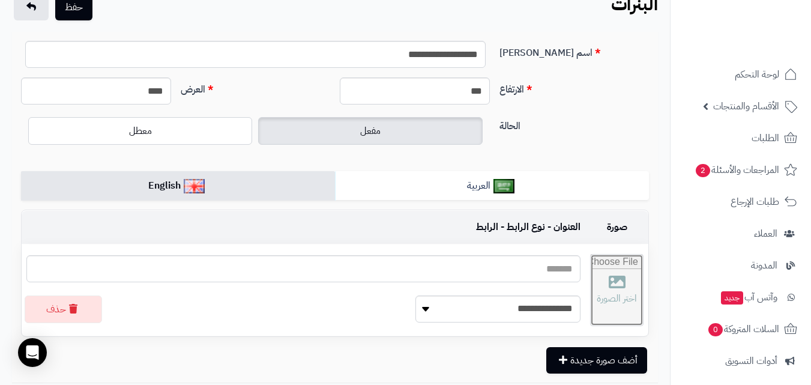
click at [591, 295] on input "file" at bounding box center [617, 290] width 52 height 71
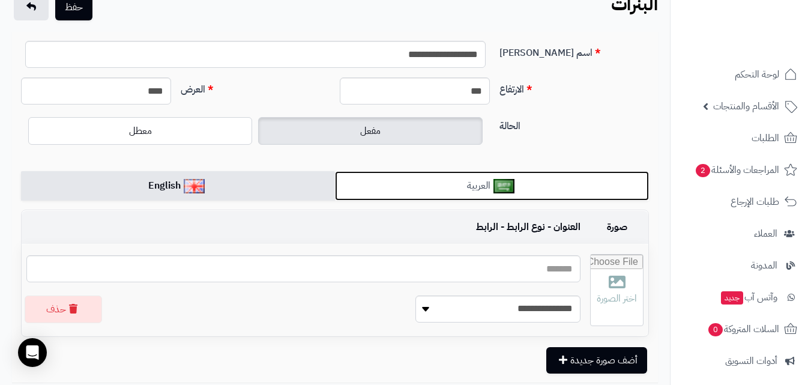
click at [561, 191] on link "العربية" at bounding box center [492, 185] width 314 height 29
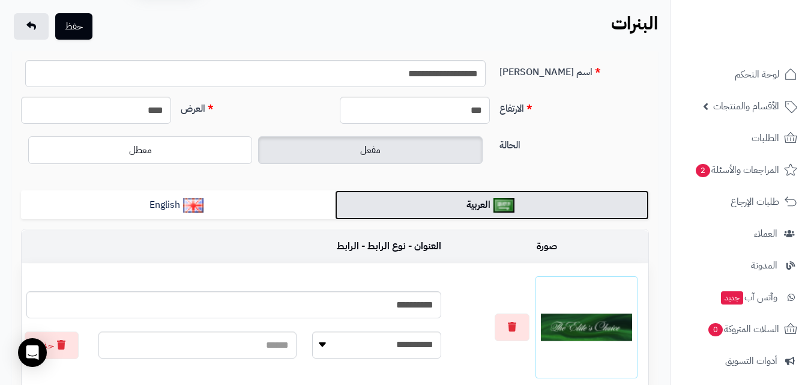
scroll to position [60, 0]
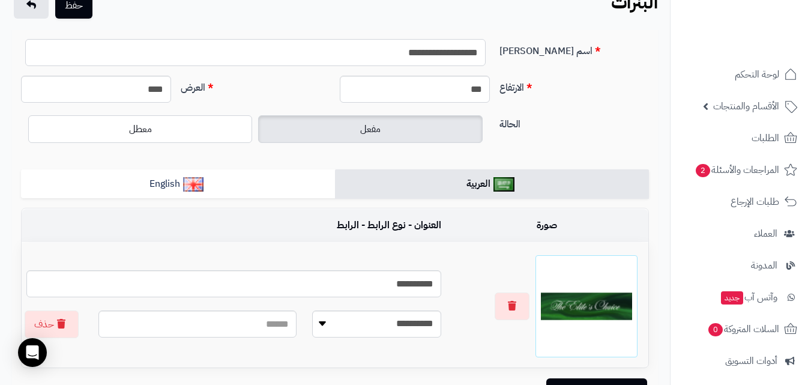
click at [456, 52] on input "**********" at bounding box center [255, 52] width 461 height 27
click at [527, 302] on button "button" at bounding box center [512, 306] width 35 height 28
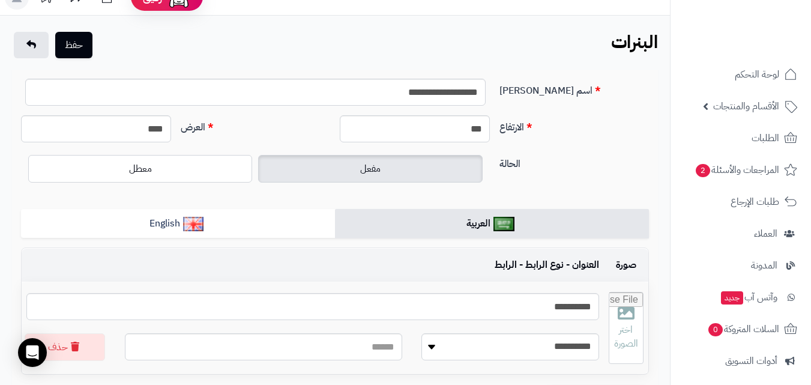
scroll to position [0, 0]
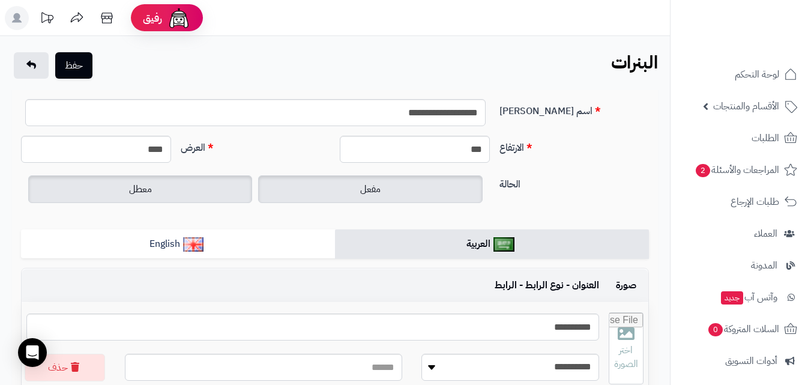
click at [162, 191] on label "معطل" at bounding box center [140, 189] width 224 height 28
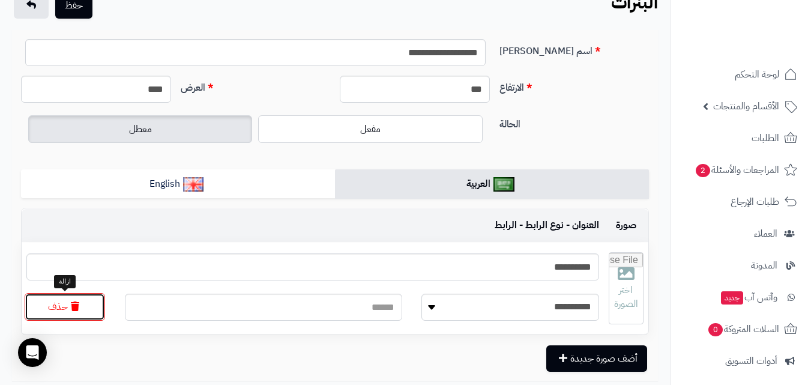
click at [74, 312] on button "حذف" at bounding box center [65, 307] width 80 height 28
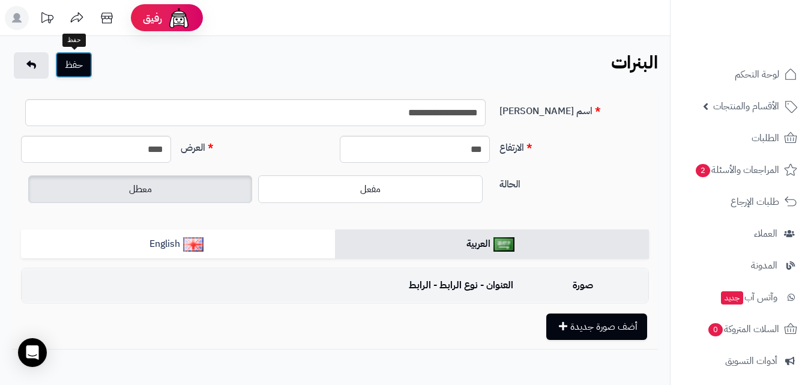
click at [80, 62] on button "حفظ" at bounding box center [73, 65] width 37 height 26
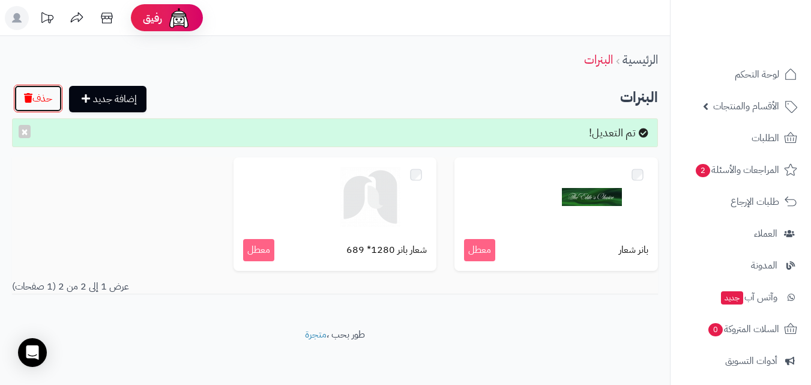
click at [51, 97] on button "حذف" at bounding box center [38, 99] width 49 height 28
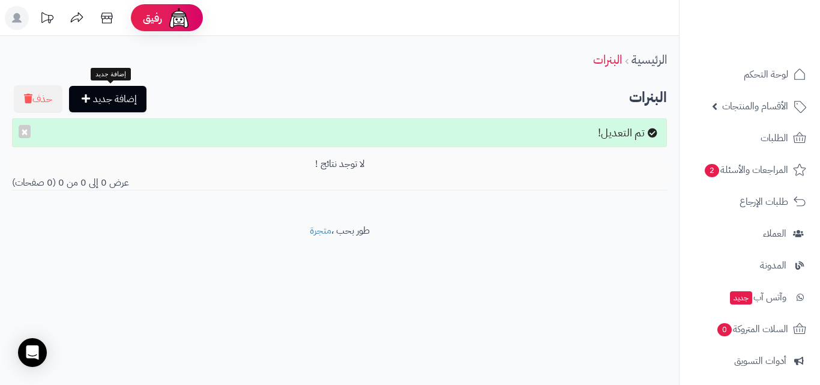
click at [118, 104] on link "إضافة جديد" at bounding box center [107, 99] width 77 height 26
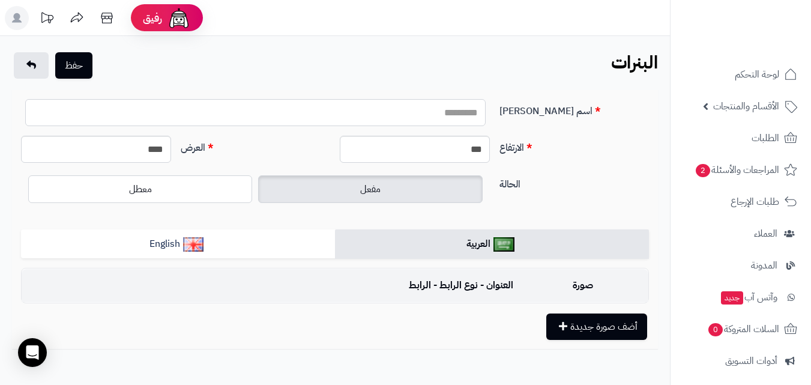
click at [457, 119] on input "اسم [PERSON_NAME]" at bounding box center [255, 112] width 461 height 27
paste input "**********"
type input "**********"
drag, startPoint x: 460, startPoint y: 153, endPoint x: 493, endPoint y: 154, distance: 33.1
click at [493, 154] on div "***" at bounding box center [415, 149] width 160 height 27
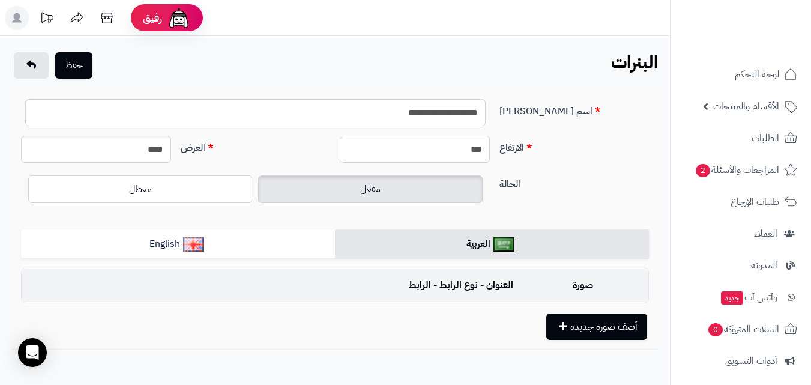
type input "***"
click at [154, 148] on input "****" at bounding box center [96, 149] width 150 height 27
type input "****"
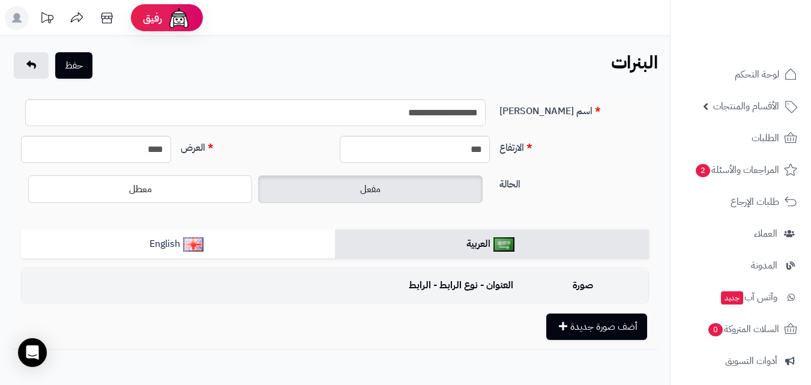
click at [350, 198] on label "مفعل" at bounding box center [370, 189] width 224 height 28
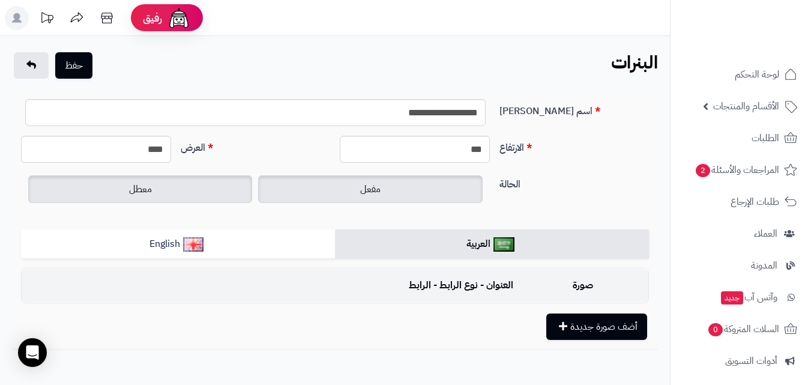
click at [101, 199] on label "معطل" at bounding box center [140, 189] width 224 height 28
click at [425, 198] on label "مفعل" at bounding box center [370, 189] width 224 height 28
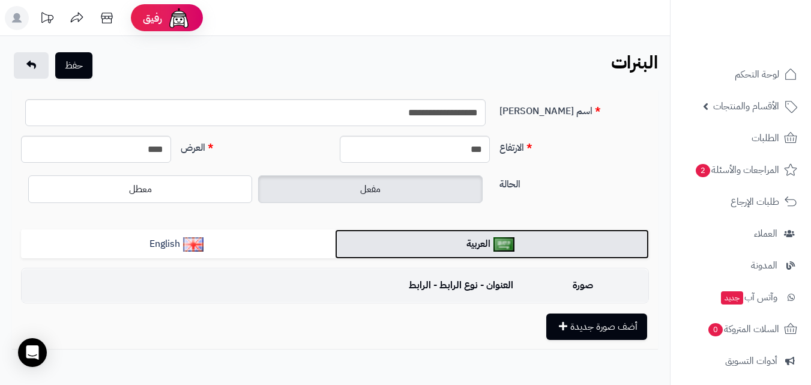
click at [434, 237] on link "العربية" at bounding box center [492, 243] width 314 height 29
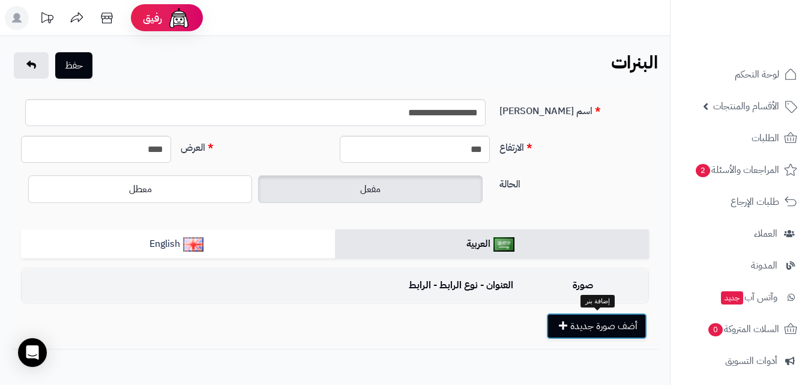
click at [572, 321] on button "أضف صورة جديدة" at bounding box center [597, 326] width 101 height 26
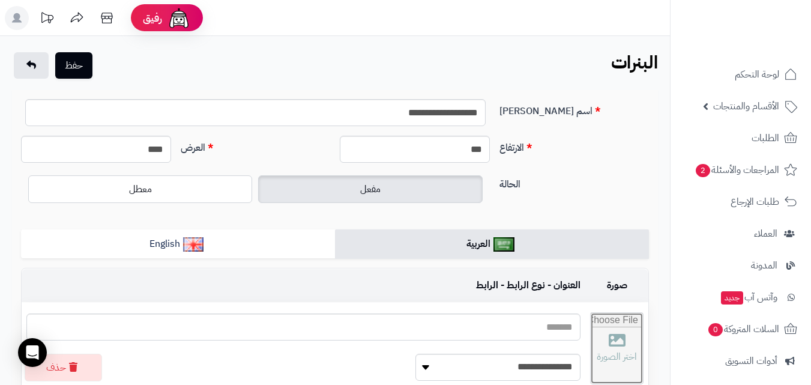
click at [591, 334] on input "file" at bounding box center [617, 348] width 52 height 71
type input "**********"
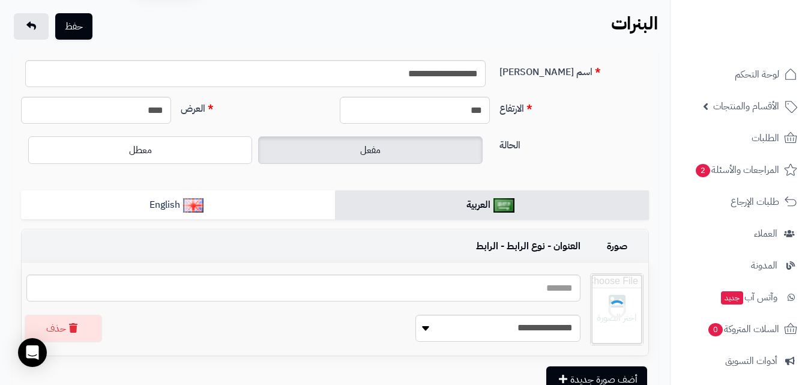
scroll to position [60, 0]
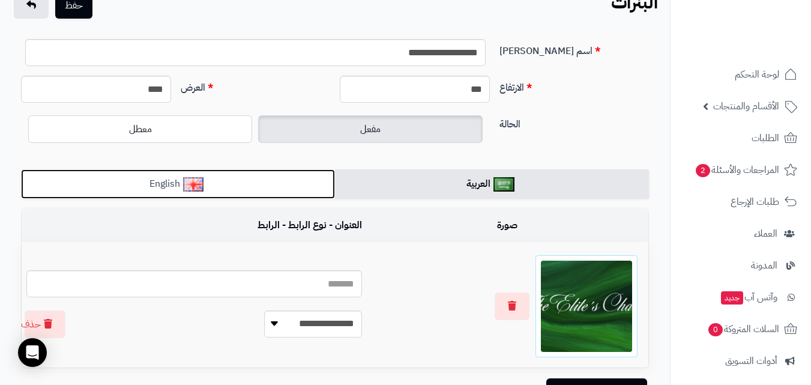
click at [259, 178] on link "English" at bounding box center [178, 183] width 314 height 29
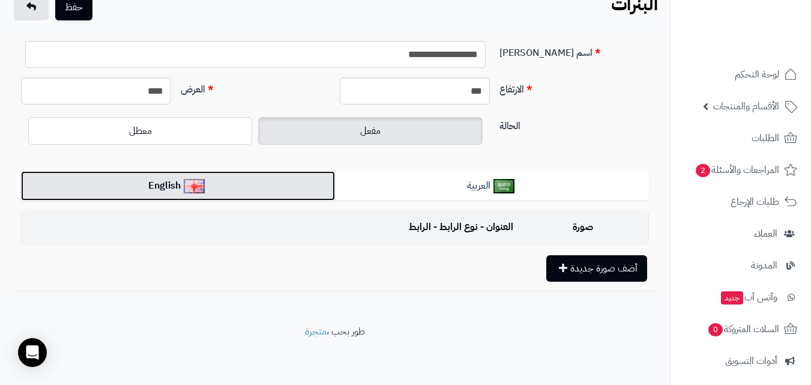
scroll to position [58, 0]
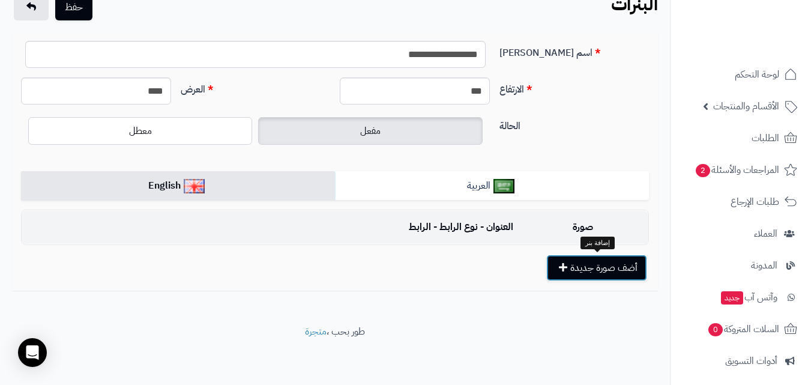
click at [607, 261] on button "أضف صورة جديدة" at bounding box center [597, 268] width 101 height 26
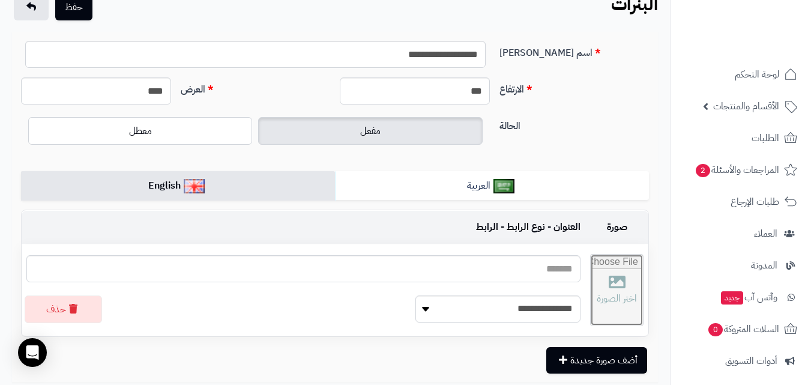
click at [595, 290] on input "file" at bounding box center [617, 290] width 52 height 71
type input "**********"
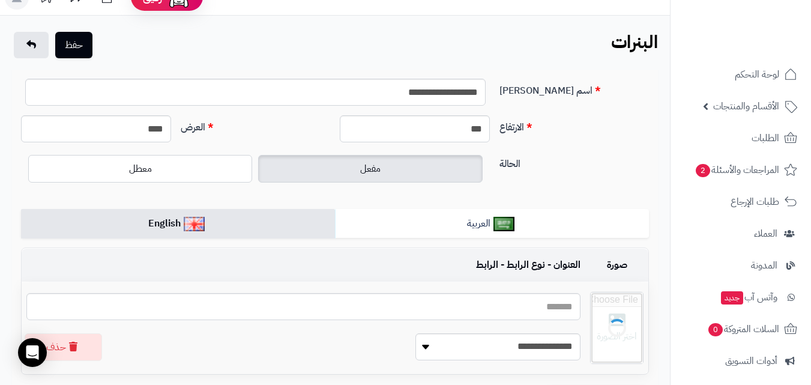
scroll to position [0, 0]
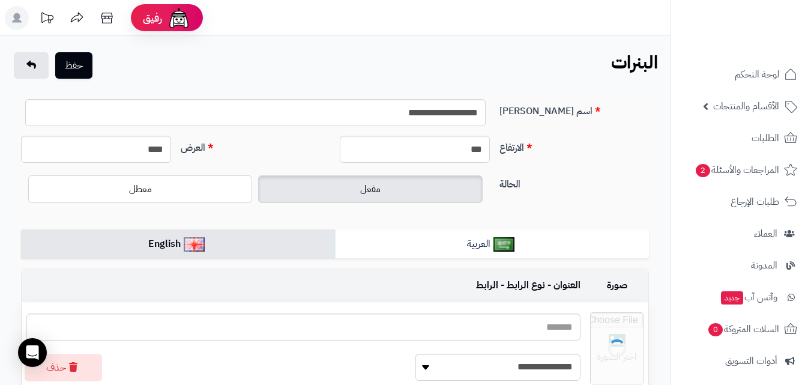
click at [591, 333] on div at bounding box center [617, 348] width 52 height 71
click at [517, 265] on form "**********" at bounding box center [335, 265] width 628 height 333
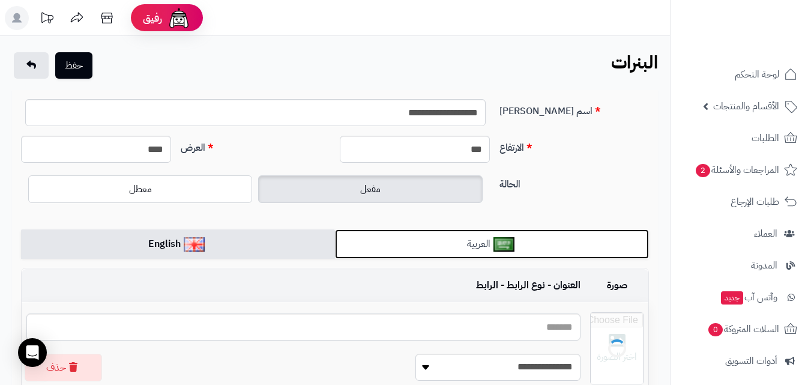
click at [516, 257] on link "العربية" at bounding box center [492, 243] width 314 height 29
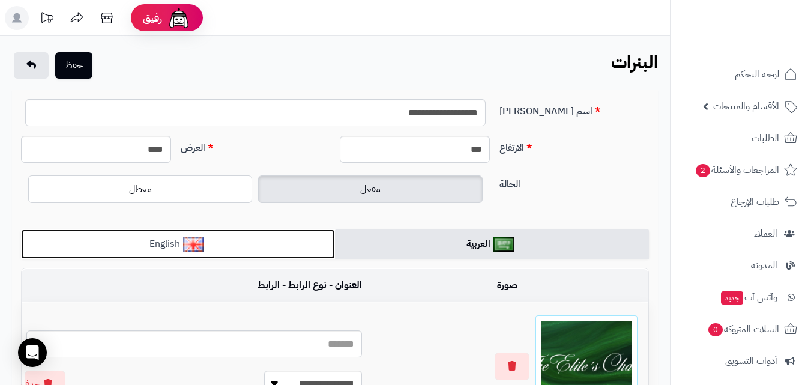
click at [294, 240] on link "English" at bounding box center [178, 243] width 314 height 29
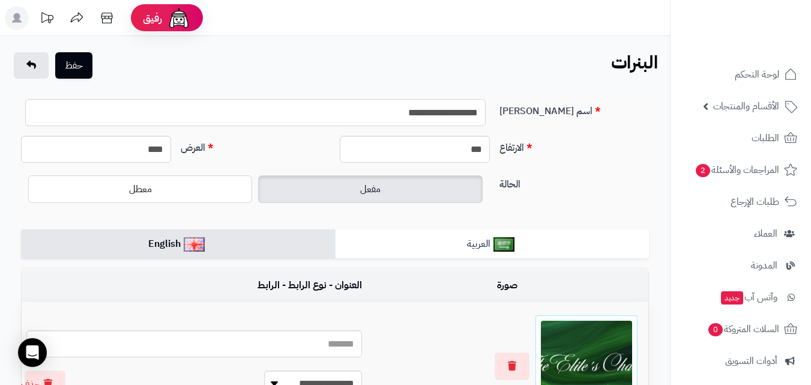
click at [449, 123] on input "**********" at bounding box center [255, 112] width 461 height 27
click at [335, 346] on input "text" at bounding box center [194, 343] width 336 height 27
paste input "**********"
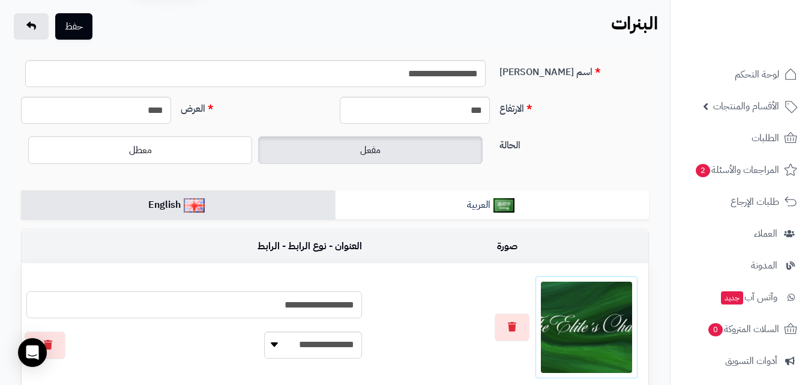
scroll to position [60, 0]
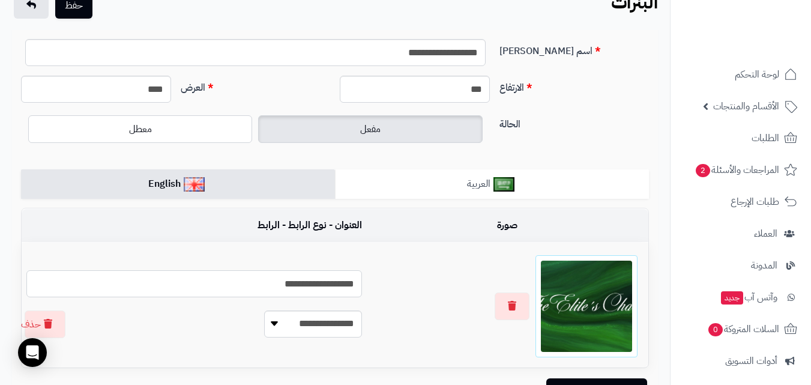
type input "**********"
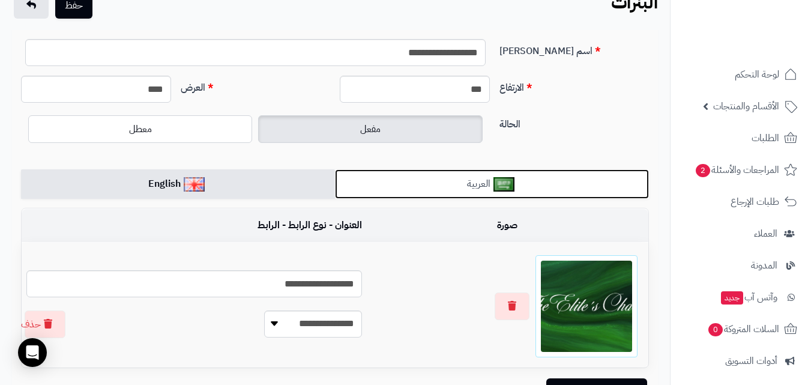
click at [438, 182] on link "العربية" at bounding box center [492, 183] width 314 height 29
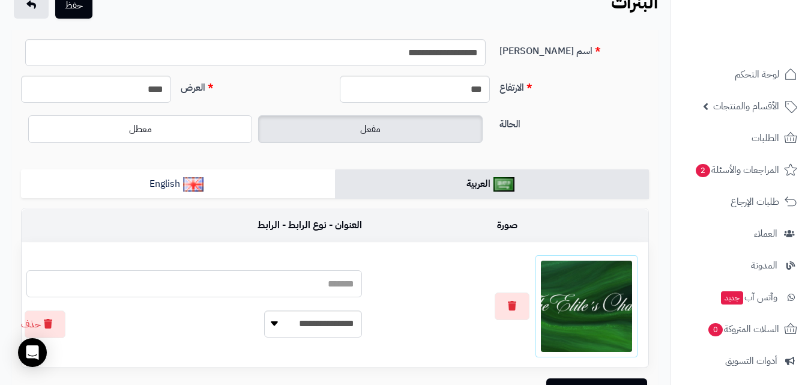
click at [346, 274] on input "text" at bounding box center [194, 283] width 336 height 27
paste input "**********"
type input "**********"
click at [420, 315] on div at bounding box center [508, 306] width 272 height 102
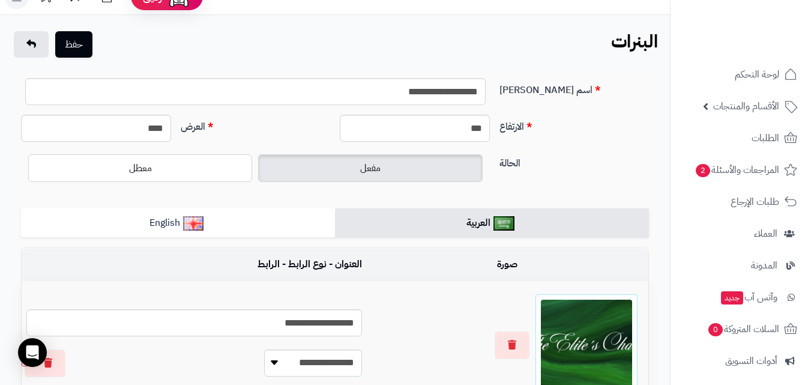
scroll to position [0, 0]
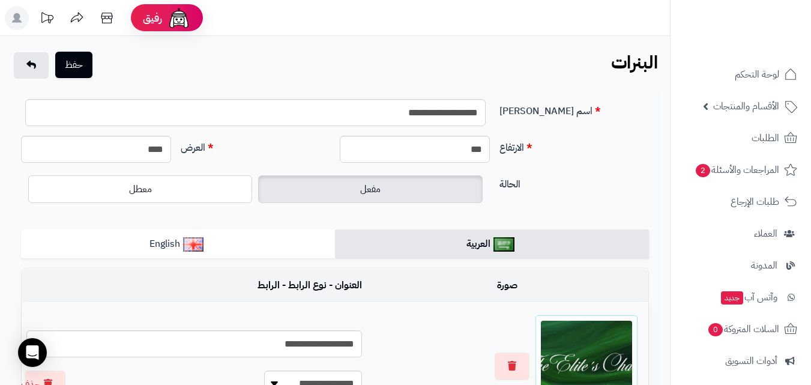
click at [85, 79] on div "حفظ البنرات الرئيسية البنرات" at bounding box center [335, 66] width 670 height 29
click at [85, 68] on button "حفظ" at bounding box center [73, 65] width 37 height 26
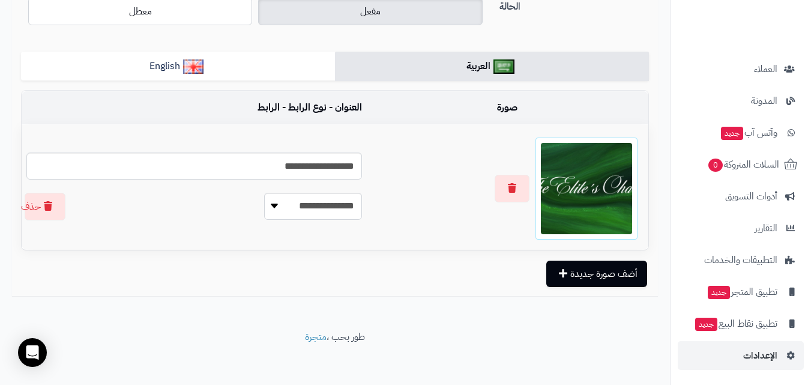
scroll to position [180, 0]
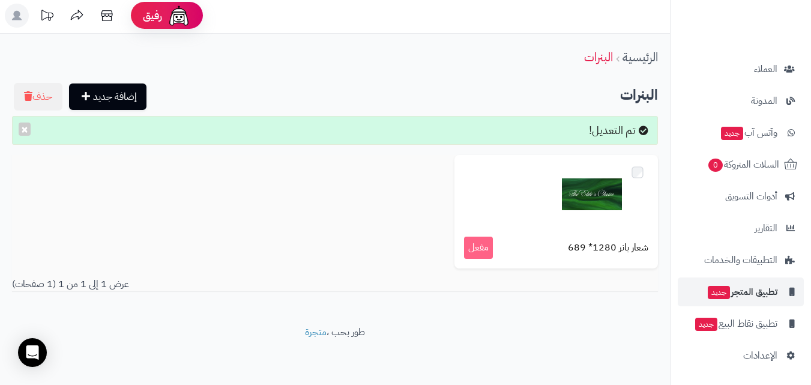
scroll to position [3, 0]
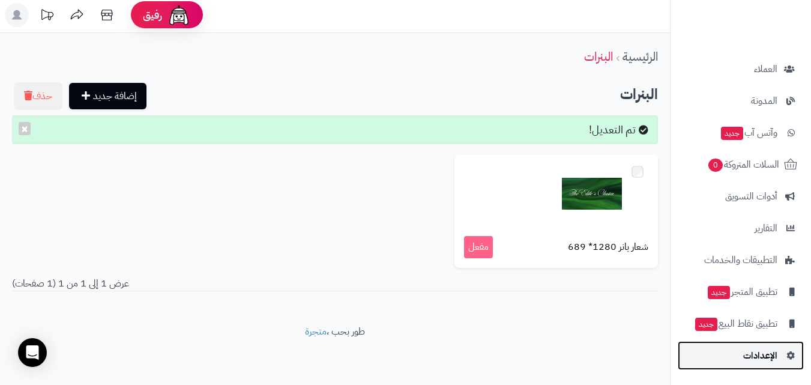
click at [769, 351] on span "الإعدادات" at bounding box center [761, 355] width 34 height 17
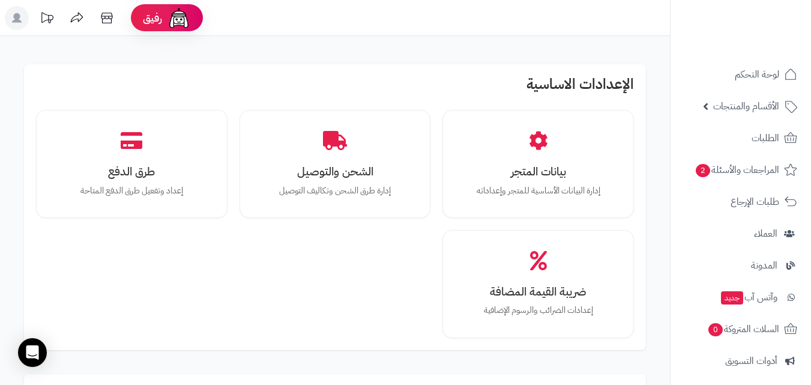
scroll to position [120, 0]
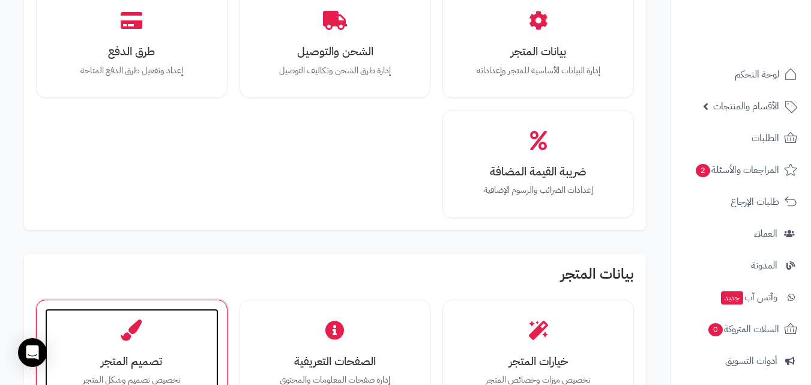
click at [168, 331] on div "تصميم المتجر تخصيص تصميم وشكل المتجر" at bounding box center [132, 354] width 174 height 90
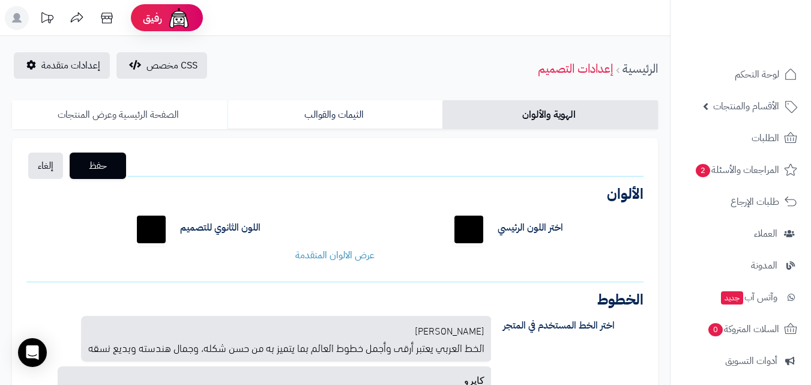
click at [178, 117] on link "الصفحة الرئيسية وعرض المنتجات" at bounding box center [120, 114] width 216 height 29
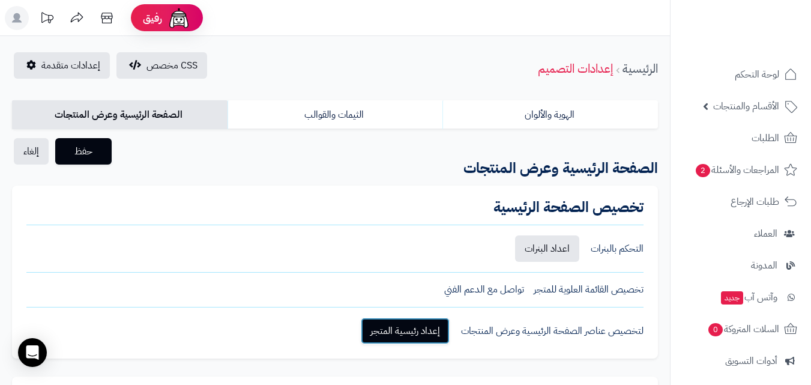
click at [414, 340] on link "إعداد رئيسية المتجر" at bounding box center [405, 331] width 89 height 26
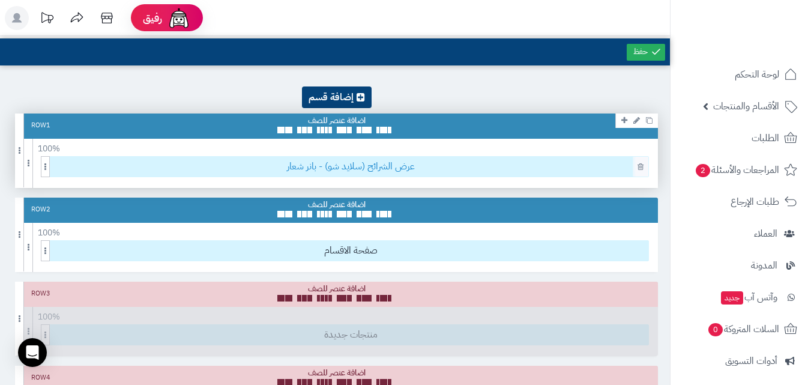
click at [453, 171] on span "عرض الشرائح (سلايد شو) - بانر شعار" at bounding box center [350, 167] width 595 height 20
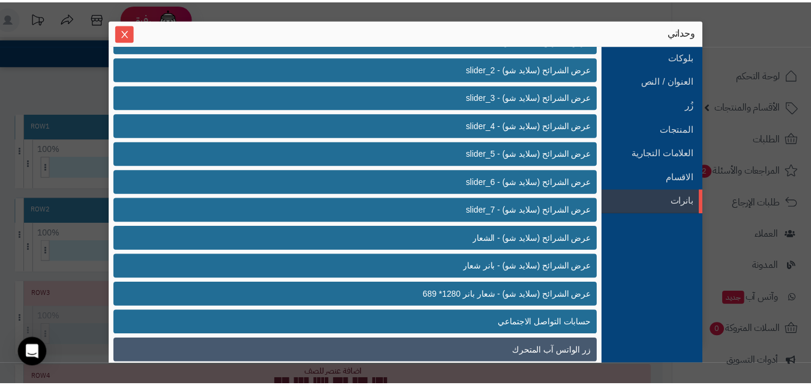
scroll to position [368, 0]
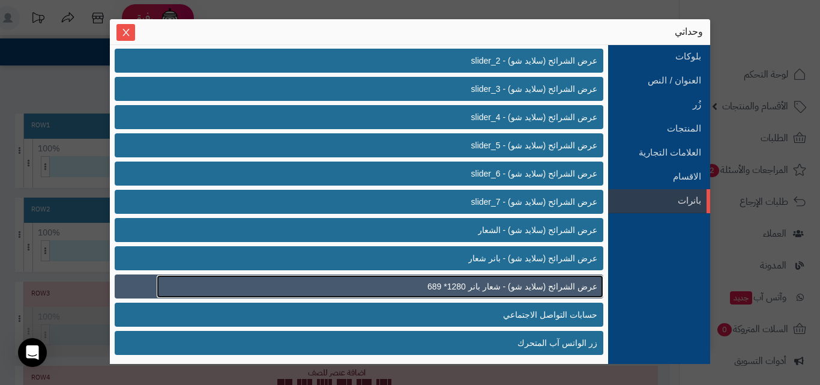
click at [565, 286] on span "عرض الشرائح (سلايد شو) - شعار بانر 1280* 689" at bounding box center [513, 286] width 170 height 13
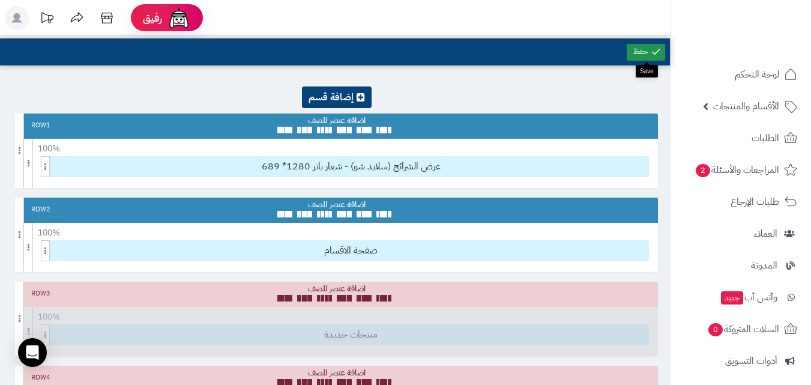
click at [640, 49] on link at bounding box center [646, 52] width 38 height 17
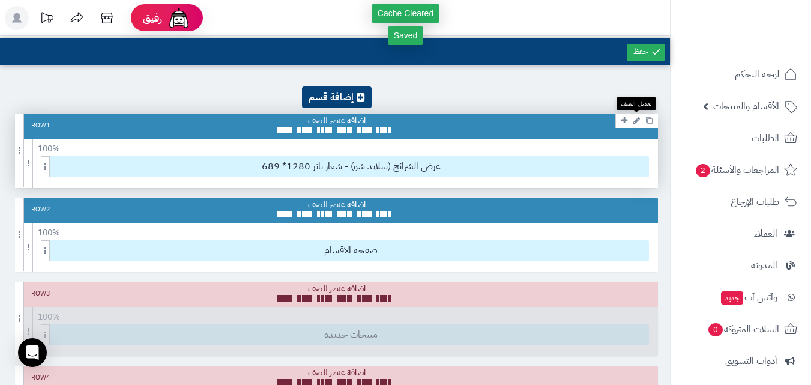
click at [632, 124] on link at bounding box center [637, 120] width 13 height 14
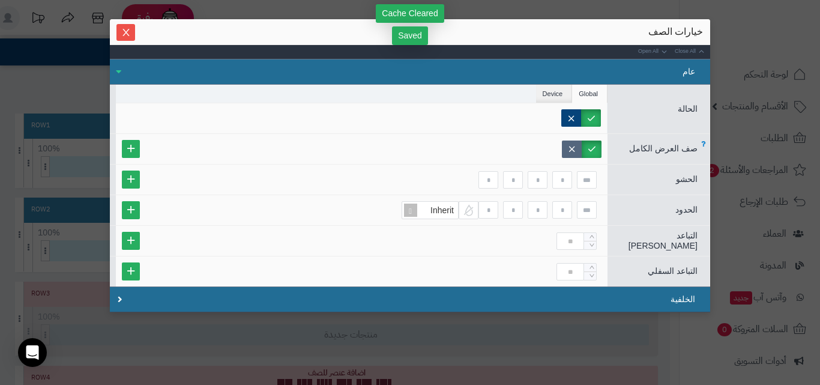
click at [580, 147] on label at bounding box center [572, 149] width 20 height 17
click at [593, 147] on label at bounding box center [592, 149] width 20 height 17
click at [131, 41] on div "خيارات الصف Close All Open All عام الحالة Global Device Customer Customer Group…" at bounding box center [410, 165] width 601 height 293
click at [135, 37] on button "Close" at bounding box center [126, 31] width 19 height 17
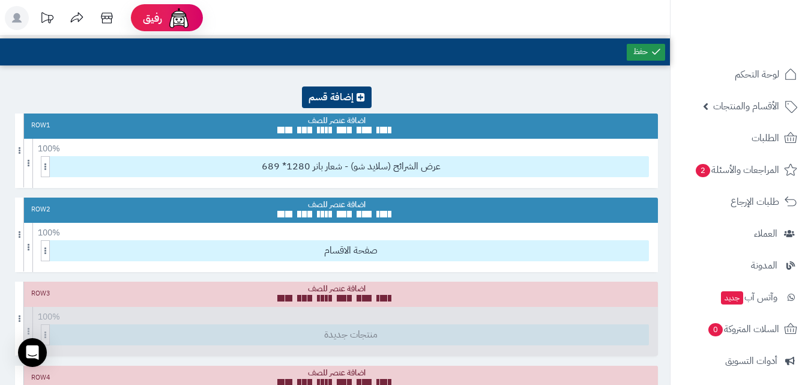
click at [647, 49] on link at bounding box center [646, 52] width 38 height 17
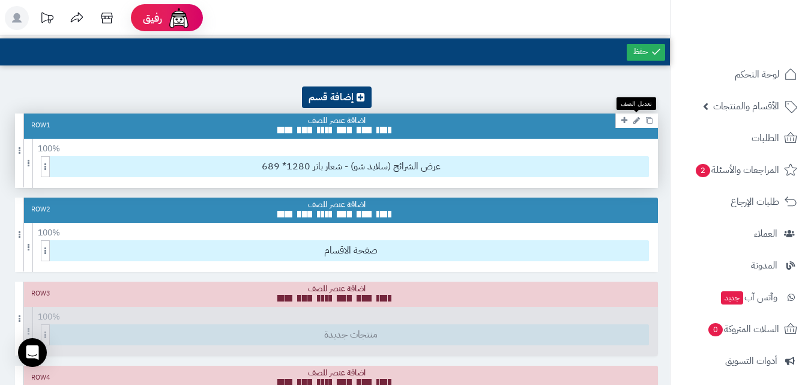
click at [636, 123] on icon at bounding box center [637, 121] width 7 height 8
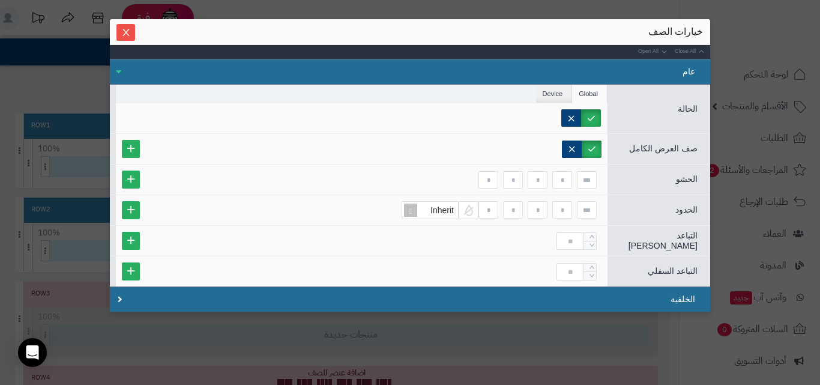
click at [563, 120] on div at bounding box center [361, 117] width 479 height 17
click at [575, 122] on label at bounding box center [572, 117] width 20 height 17
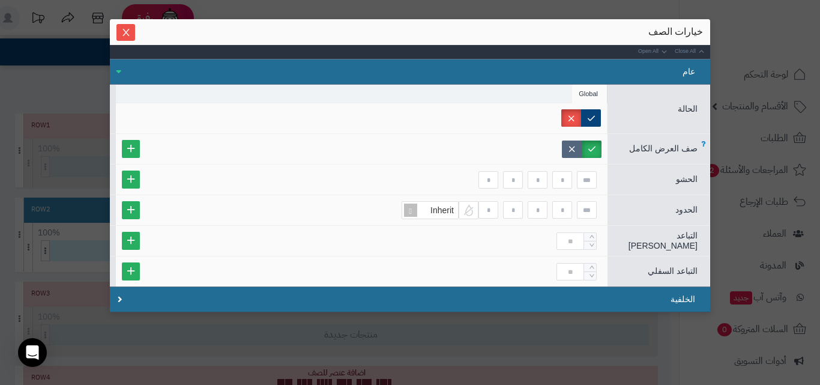
click at [579, 148] on label at bounding box center [572, 149] width 20 height 17
click at [135, 22] on div "خيارات الصف" at bounding box center [410, 32] width 601 height 26
click at [131, 34] on icon "Close" at bounding box center [126, 32] width 10 height 10
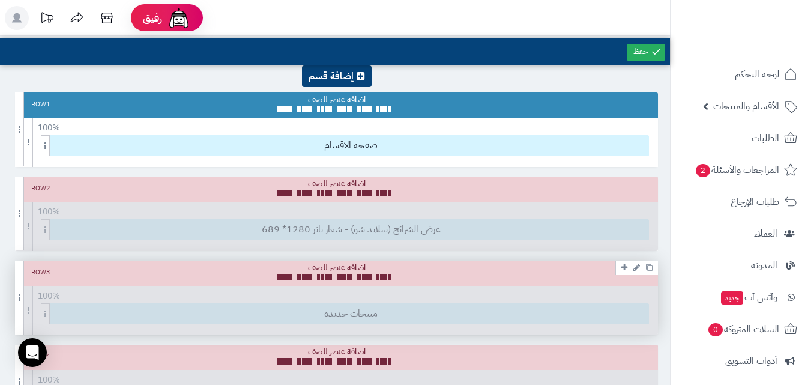
scroll to position [0, 0]
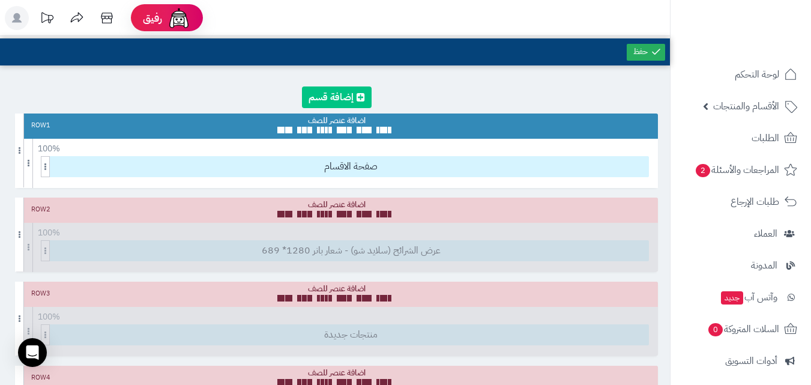
click at [362, 95] on icon at bounding box center [361, 97] width 8 height 10
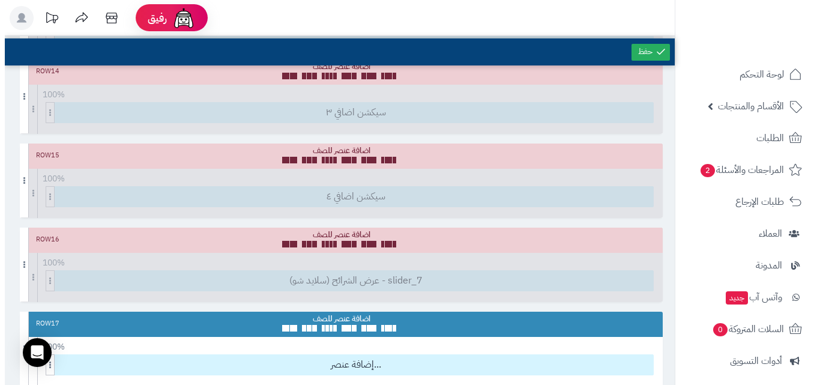
scroll to position [1336, 0]
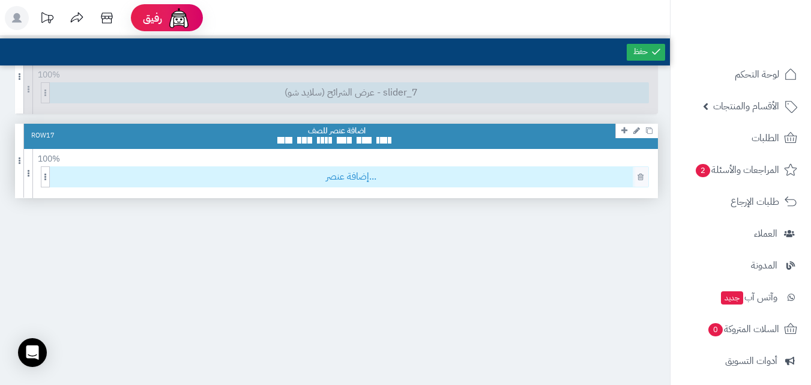
click at [390, 181] on span "إضافة عنصر..." at bounding box center [350, 177] width 595 height 20
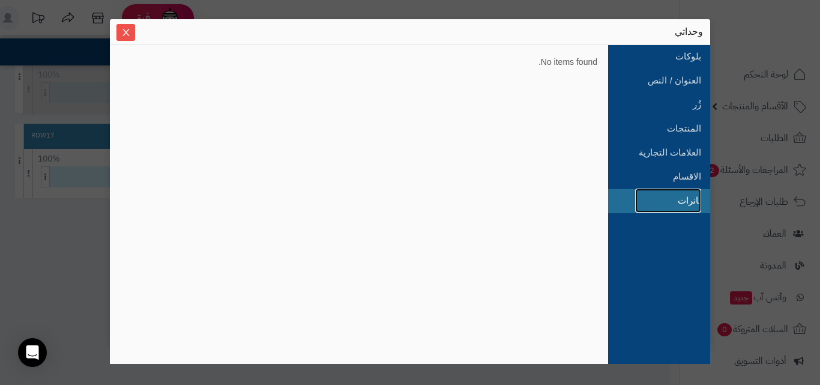
click at [648, 201] on link "بانرات" at bounding box center [668, 201] width 66 height 24
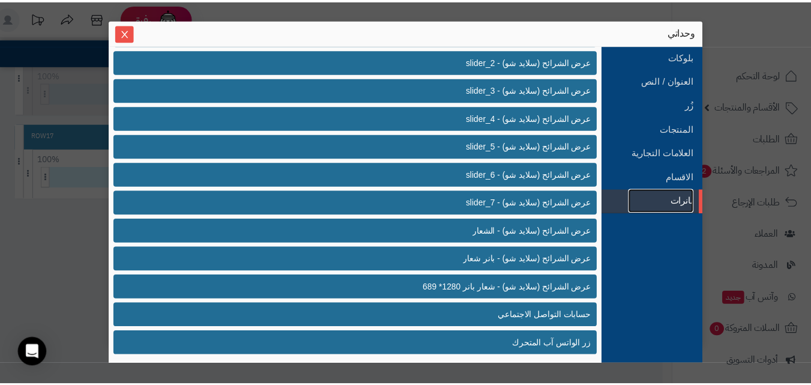
scroll to position [368, 0]
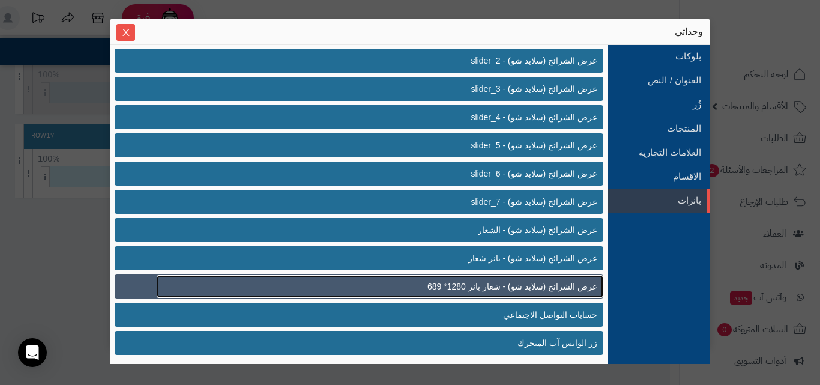
click at [538, 289] on span "عرض الشرائح (سلايد شو) - شعار بانر 1280* 689" at bounding box center [513, 286] width 170 height 13
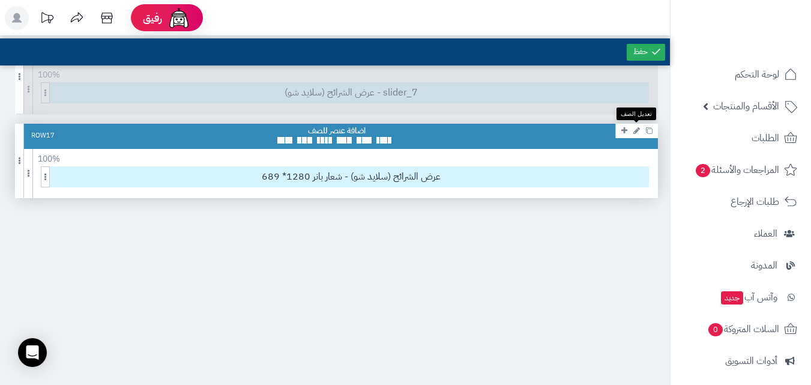
click at [637, 129] on icon at bounding box center [637, 131] width 7 height 8
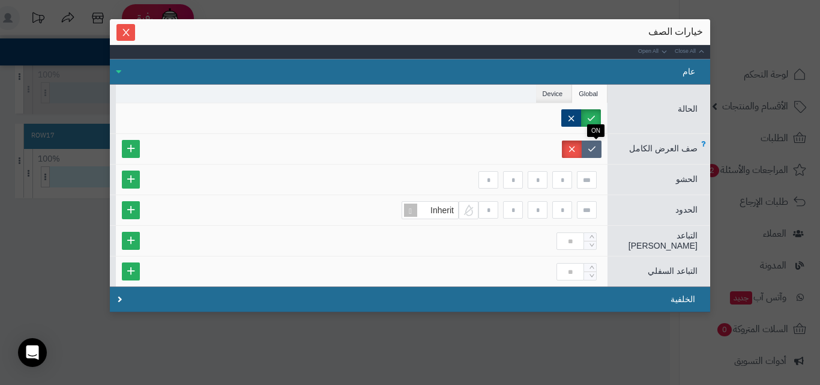
click at [590, 155] on label at bounding box center [592, 149] width 20 height 17
click at [125, 65] on div "عام" at bounding box center [410, 72] width 601 height 26
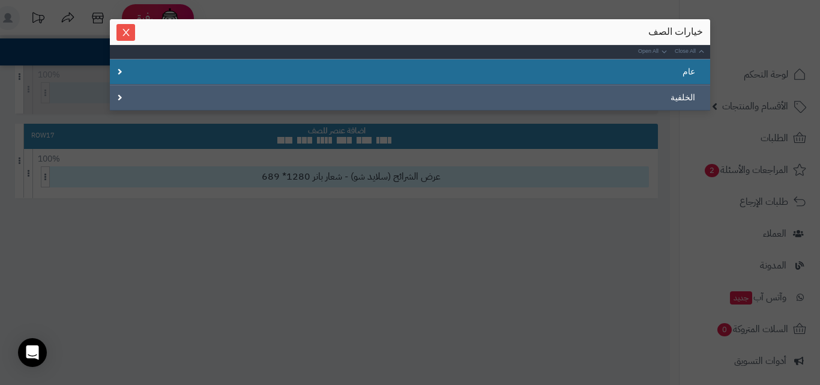
click at [159, 94] on div "الخلفية" at bounding box center [410, 98] width 601 height 26
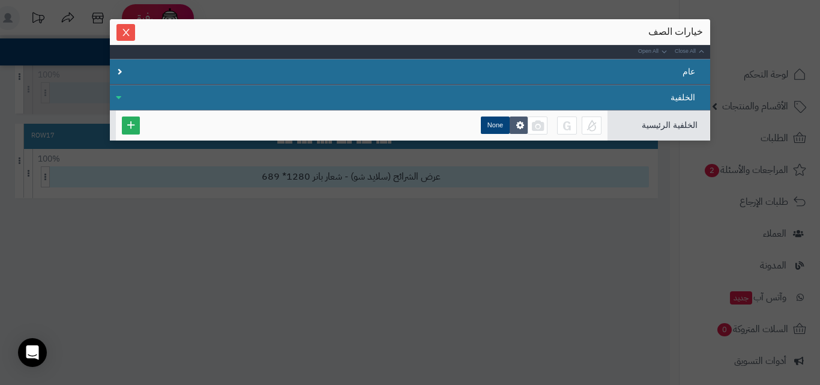
click at [159, 94] on div "الخلفية" at bounding box center [410, 98] width 601 height 26
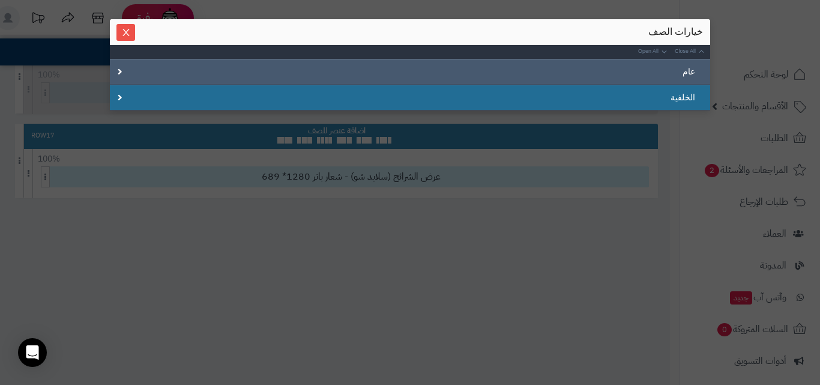
click at [132, 67] on div "عام" at bounding box center [410, 72] width 601 height 26
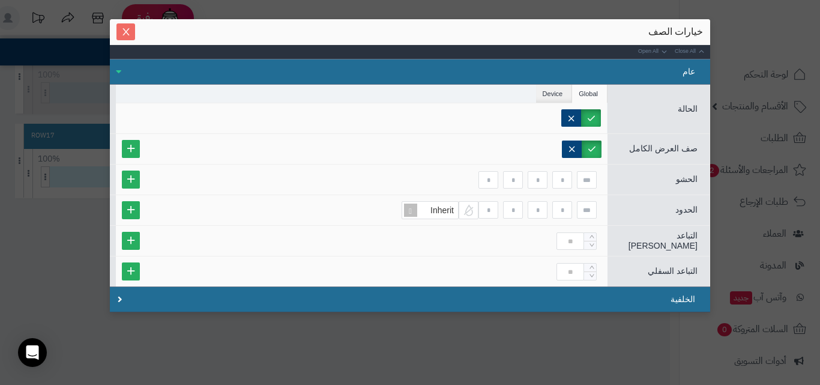
click at [121, 31] on span "Close" at bounding box center [126, 32] width 19 height 10
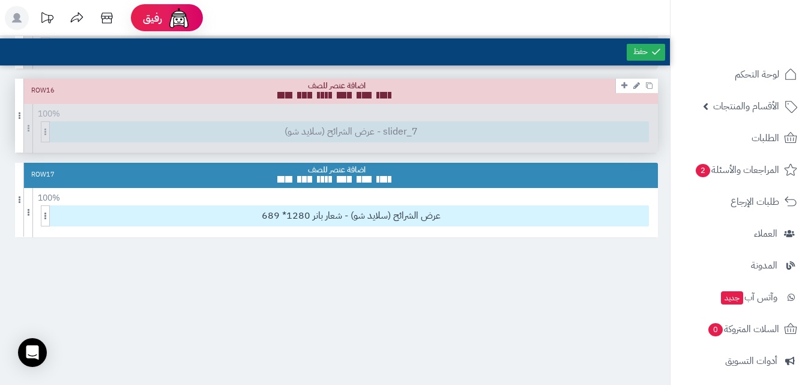
scroll to position [1276, 0]
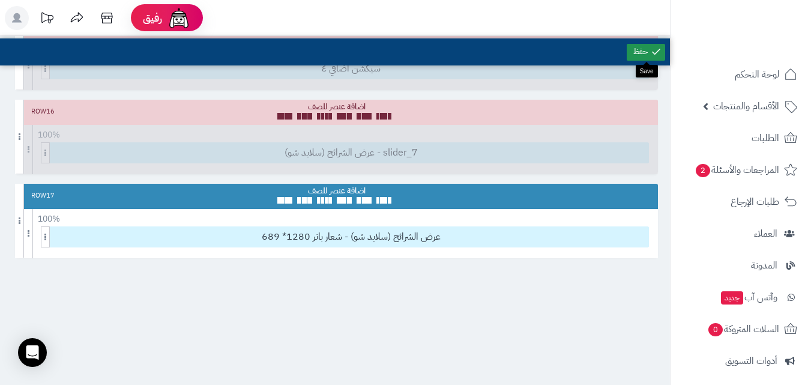
click at [644, 49] on link at bounding box center [646, 52] width 38 height 17
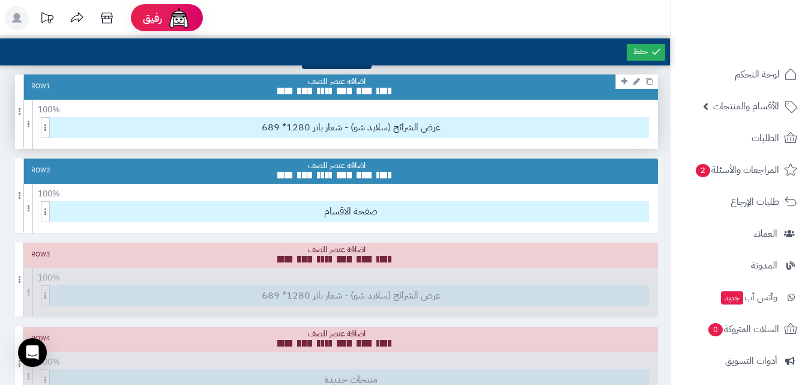
scroll to position [0, 0]
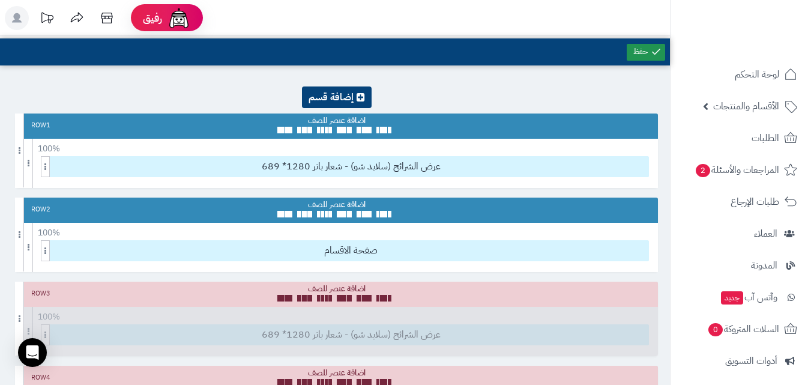
click at [628, 56] on link at bounding box center [646, 52] width 38 height 17
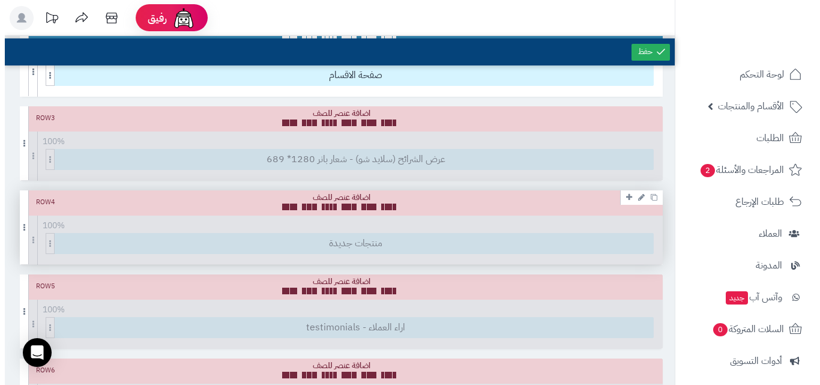
scroll to position [180, 0]
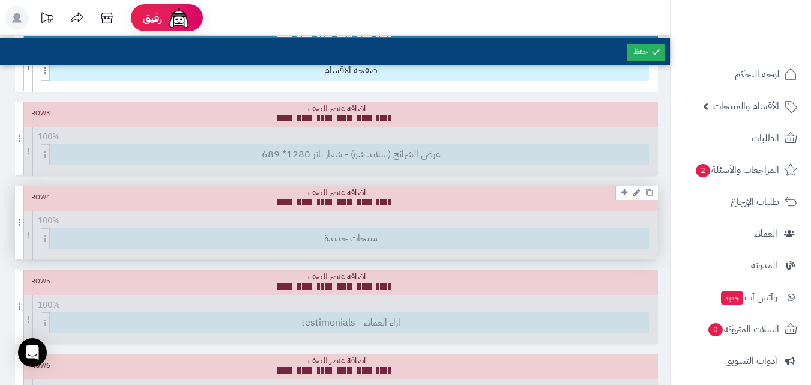
click at [638, 201] on div "Row 4" at bounding box center [336, 198] width 643 height 25
click at [638, 193] on icon at bounding box center [637, 193] width 7 height 8
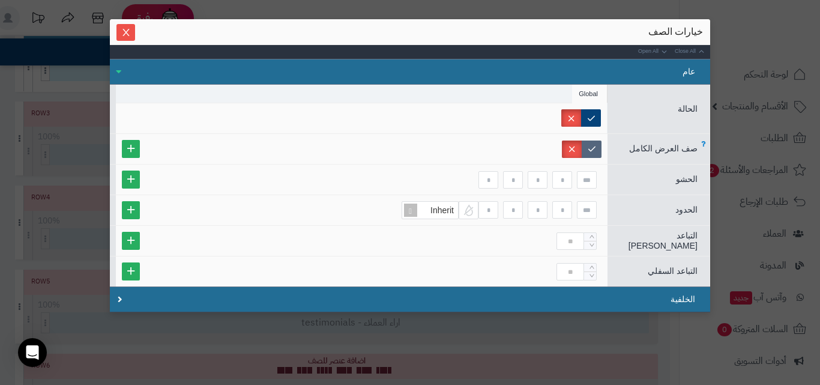
click at [596, 156] on label at bounding box center [592, 149] width 20 height 17
click at [596, 132] on div at bounding box center [362, 118] width 492 height 30
click at [598, 120] on label at bounding box center [591, 117] width 20 height 17
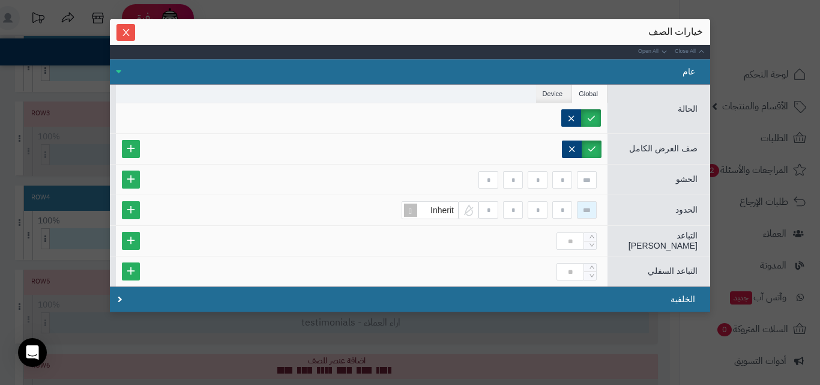
scroll to position [1, 0]
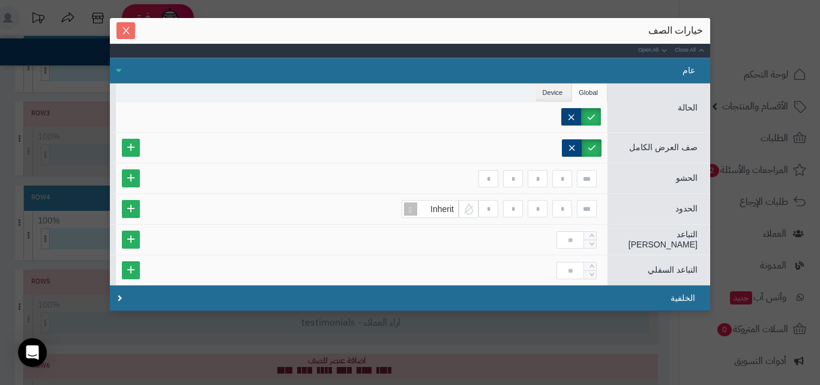
click at [130, 37] on button "Close" at bounding box center [126, 30] width 19 height 17
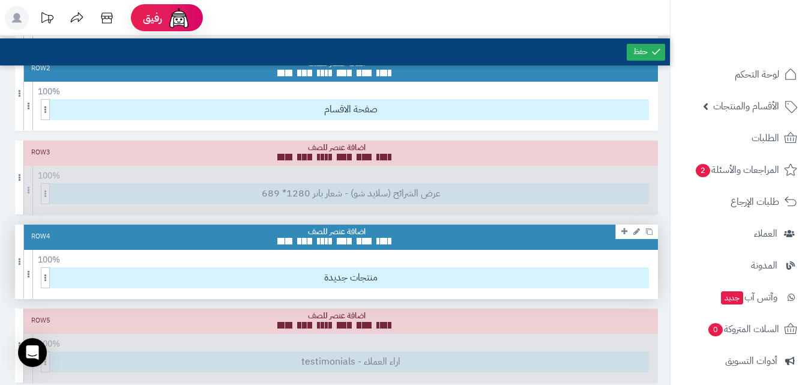
scroll to position [120, 0]
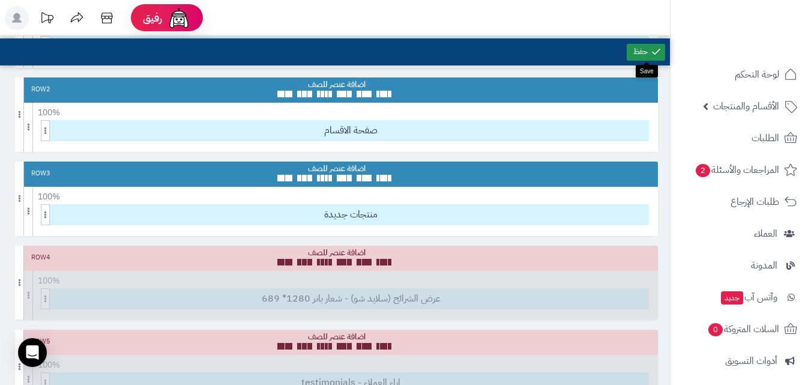
click at [638, 59] on link at bounding box center [646, 52] width 38 height 17
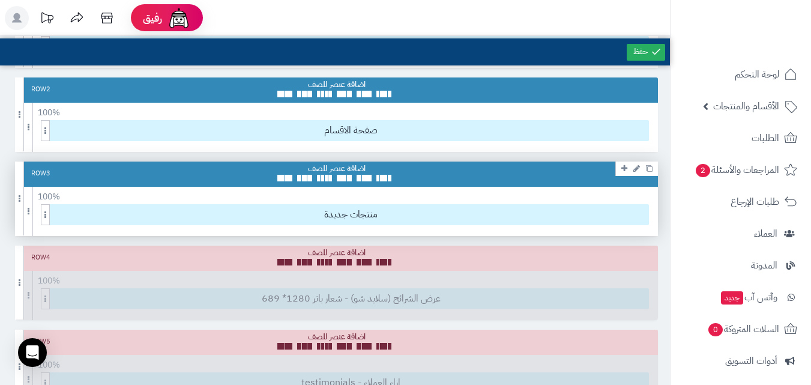
click at [634, 171] on icon at bounding box center [637, 169] width 7 height 8
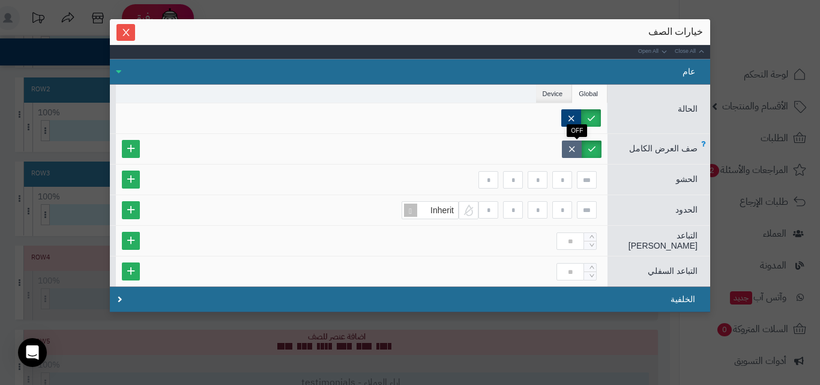
click at [579, 152] on label at bounding box center [572, 149] width 20 height 17
click at [121, 37] on span "Close" at bounding box center [126, 32] width 19 height 10
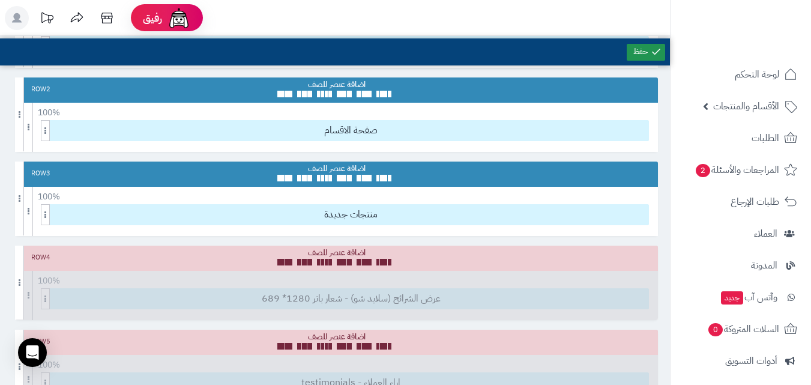
click at [644, 56] on link at bounding box center [646, 52] width 38 height 17
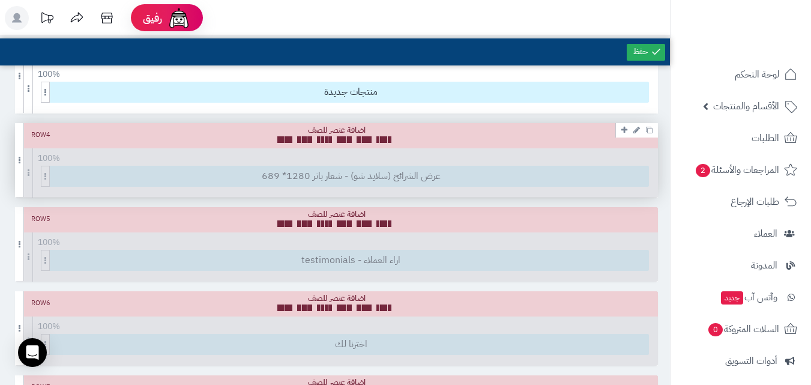
scroll to position [300, 0]
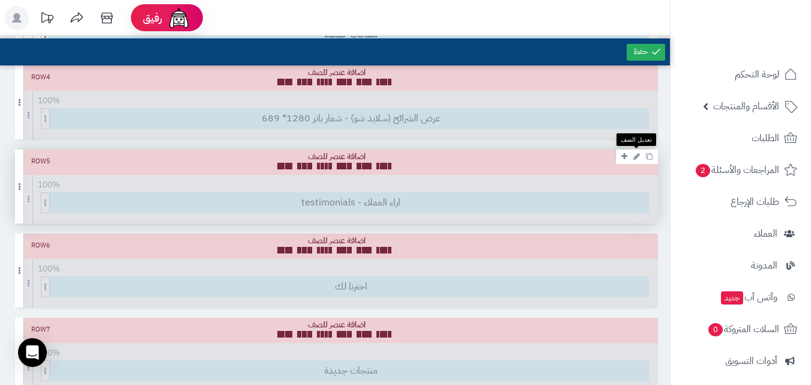
click at [634, 157] on icon at bounding box center [637, 157] width 7 height 8
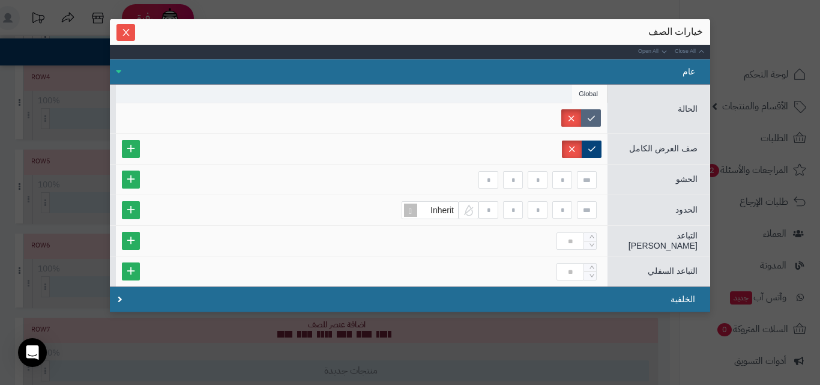
click at [595, 116] on label at bounding box center [591, 117] width 20 height 17
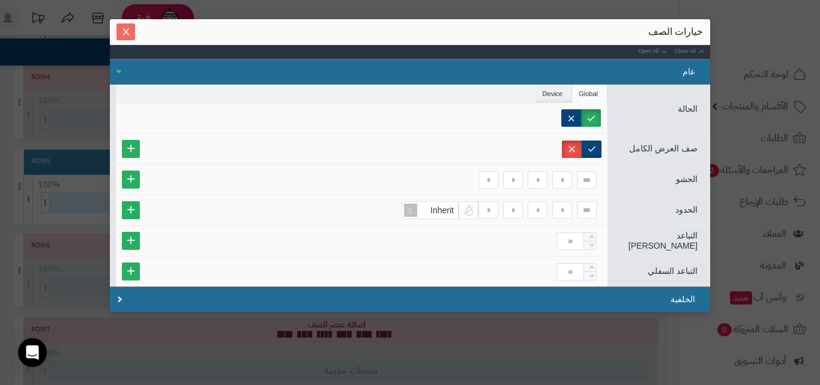
click at [131, 34] on icon "Close" at bounding box center [126, 32] width 10 height 10
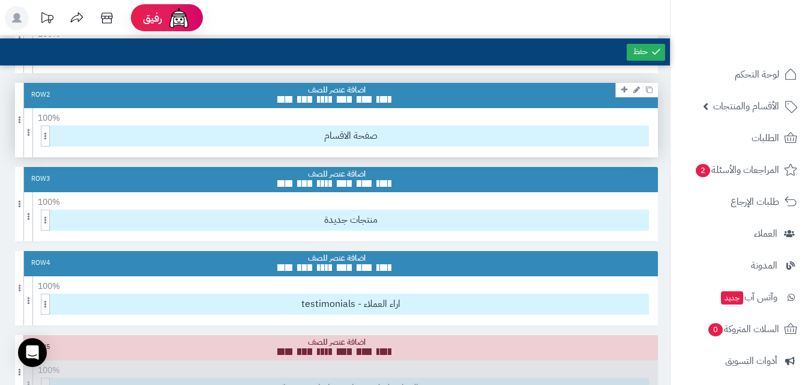
scroll to position [120, 0]
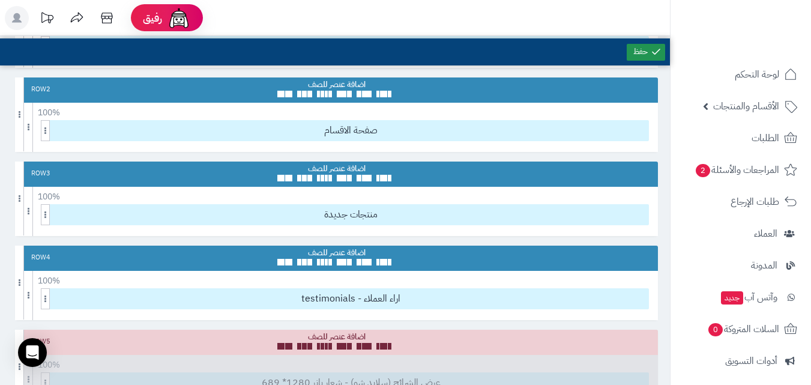
click at [637, 55] on link at bounding box center [646, 52] width 38 height 17
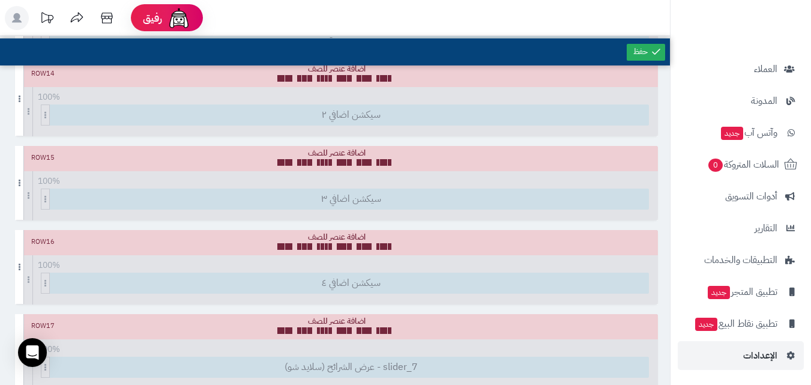
scroll to position [1166, 0]
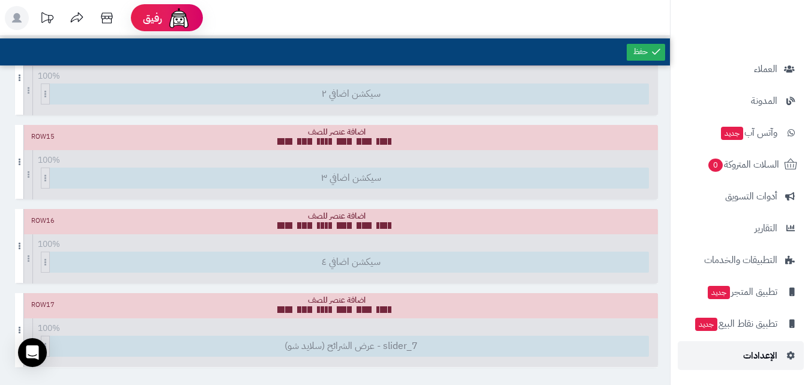
click at [748, 357] on span "الإعدادات" at bounding box center [761, 355] width 34 height 17
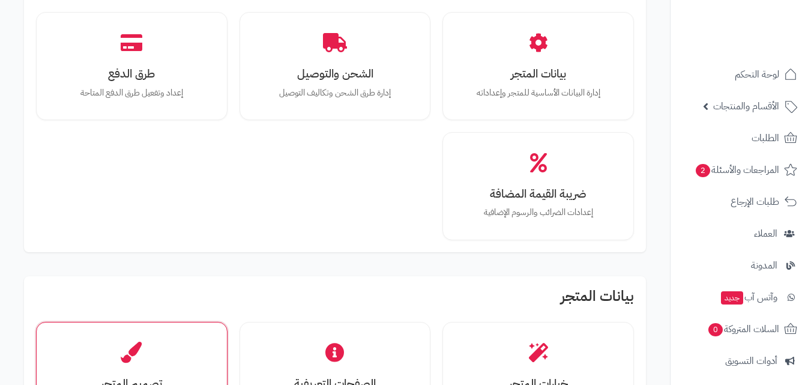
scroll to position [180, 0]
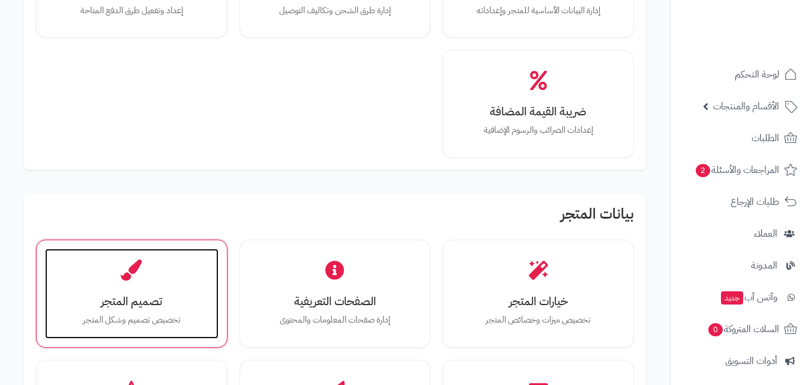
click at [165, 309] on div "تصميم المتجر تخصيص تصميم وشكل المتجر" at bounding box center [132, 294] width 174 height 90
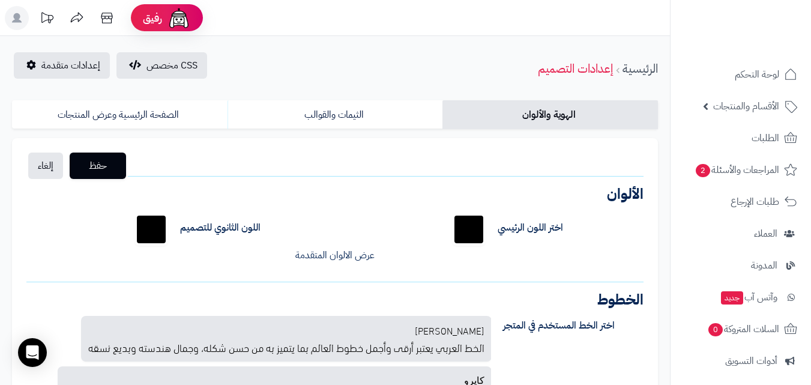
drag, startPoint x: 342, startPoint y: 241, endPoint x: 347, endPoint y: 253, distance: 12.4
click at [342, 242] on div "اختر اللون الرئيسي ******* اللون الثانوي للتصميم ******* لون خلفية الجزء [PERSO…" at bounding box center [334, 236] width 635 height 70
click at [350, 258] on link "عرض الالوان المتقدمة" at bounding box center [334, 255] width 79 height 14
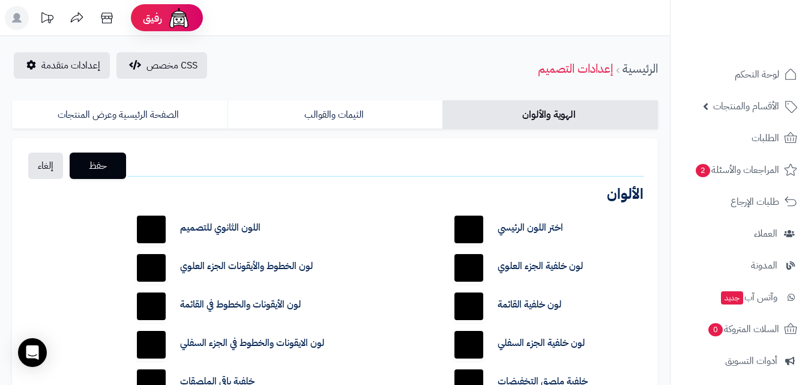
click at [401, 259] on div "اختر اللون الرئيسي ******* اللون الثانوي للتصميم ******* لون خلفية الجزء العلوي…" at bounding box center [334, 313] width 635 height 224
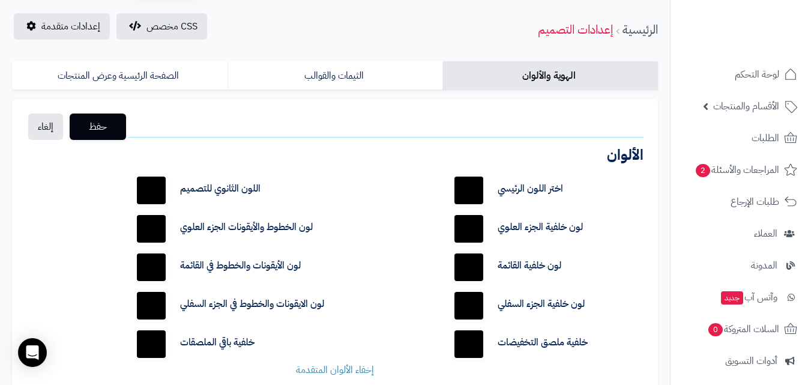
scroll to position [60, 0]
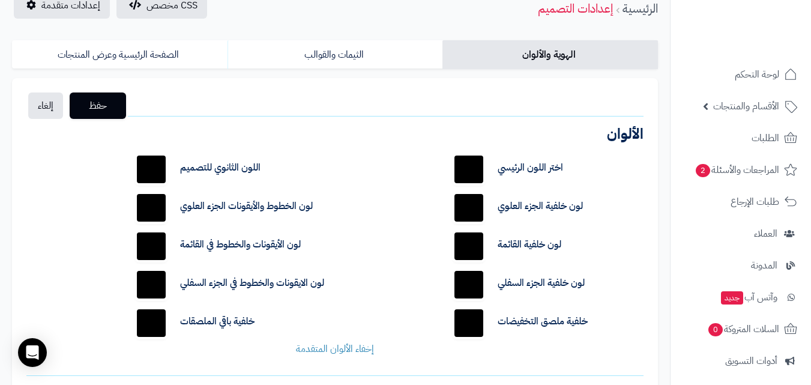
click at [161, 284] on input "*******" at bounding box center [151, 284] width 38 height 38
type input "*******"
click at [98, 280] on div "اختر اللون الرئيسي ******* اللون الثانوي للتصميم ******* لون خلفية الجزء العلوي…" at bounding box center [334, 253] width 635 height 224
click at [476, 288] on input "*******" at bounding box center [469, 284] width 38 height 38
type input "*******"
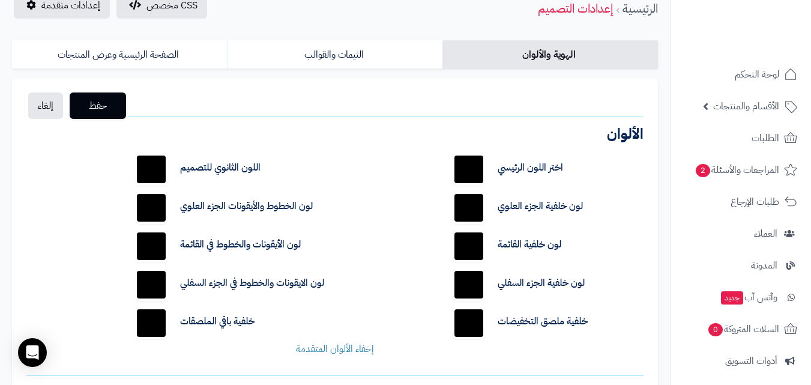
click at [408, 250] on div "اختر اللون الرئيسي ******* اللون الثانوي للتصميم ******* لون خلفية الجزء العلوي…" at bounding box center [334, 253] width 635 height 224
click at [103, 108] on span "حفظ" at bounding box center [97, 105] width 37 height 14
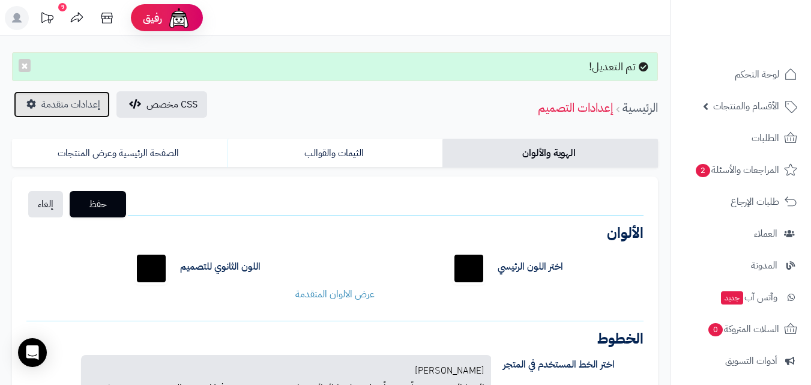
click at [100, 101] on link "إعدادات متقدمة" at bounding box center [62, 104] width 96 height 26
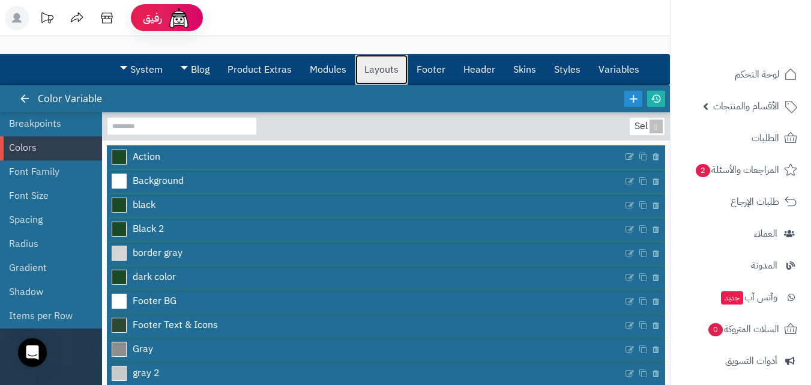
click at [389, 72] on link "Layouts" at bounding box center [382, 70] width 52 height 30
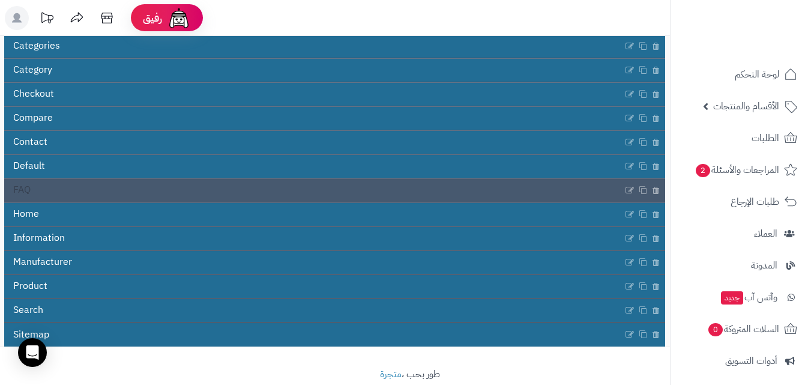
scroll to position [180, 0]
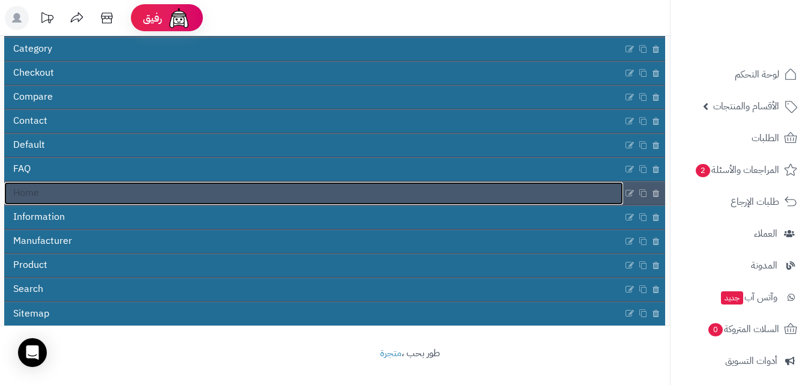
click at [142, 198] on link "Home" at bounding box center [313, 193] width 619 height 23
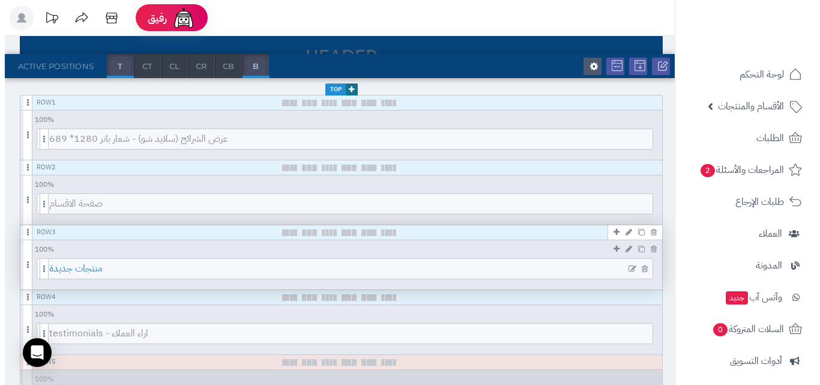
scroll to position [180, 0]
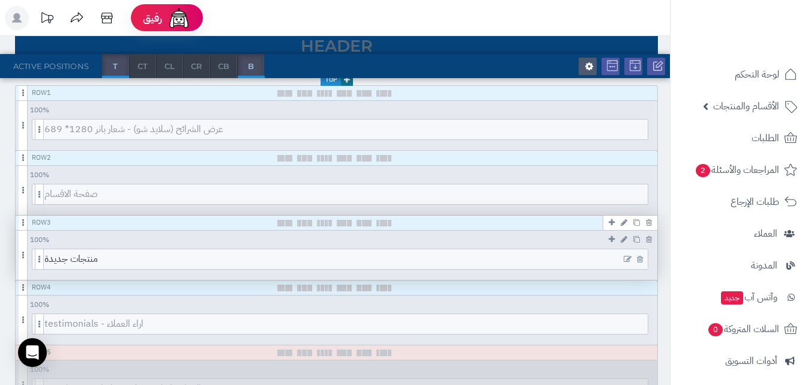
click at [629, 261] on icon at bounding box center [628, 259] width 8 height 8
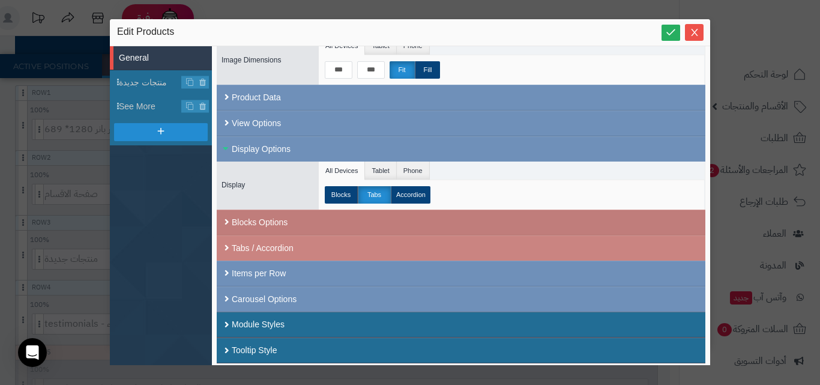
scroll to position [156, 0]
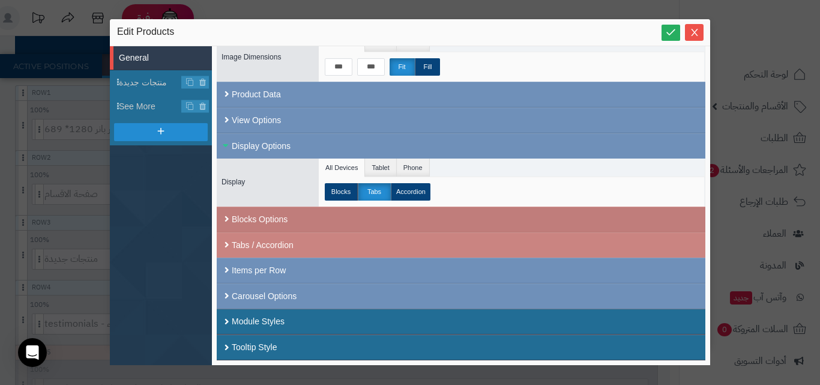
click at [297, 220] on div "Blocks Options" at bounding box center [461, 220] width 489 height 26
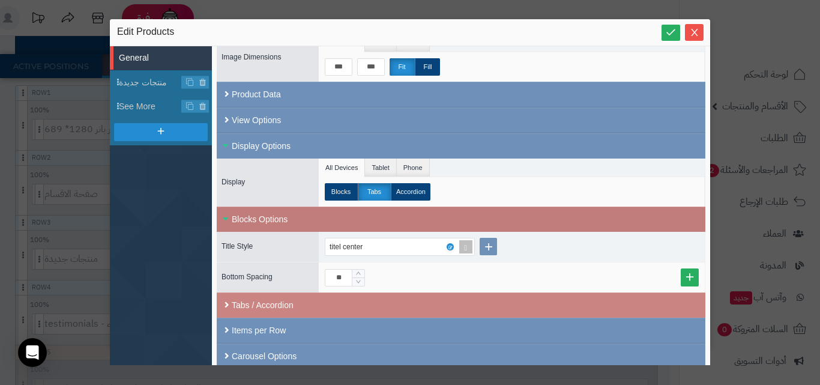
click at [297, 220] on div "Blocks Options" at bounding box center [461, 219] width 489 height 25
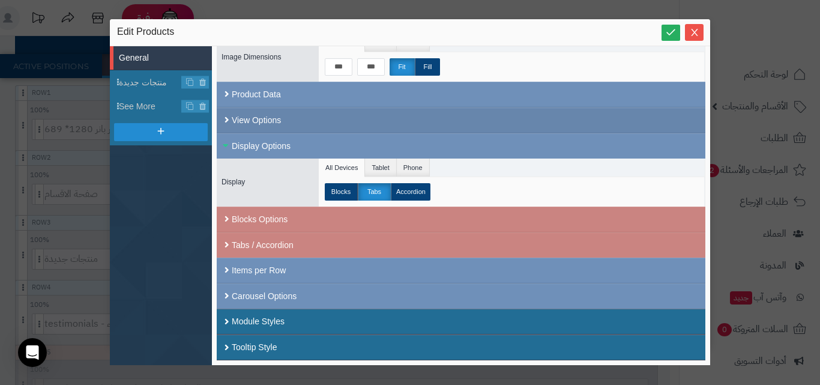
click at [311, 120] on div "View Options" at bounding box center [461, 121] width 489 height 26
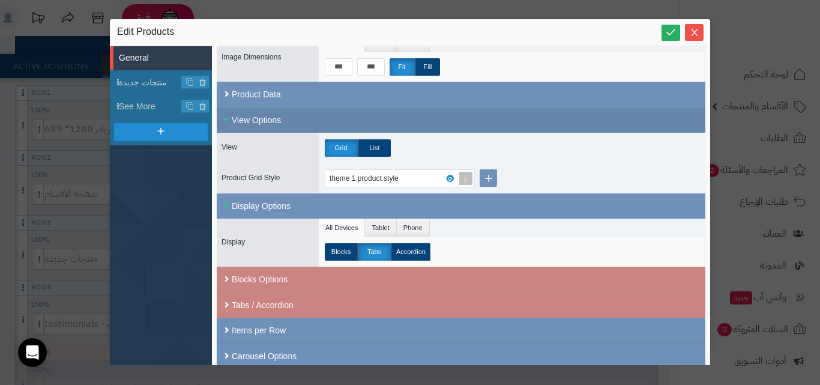
click at [311, 120] on div "View Options" at bounding box center [461, 120] width 489 height 25
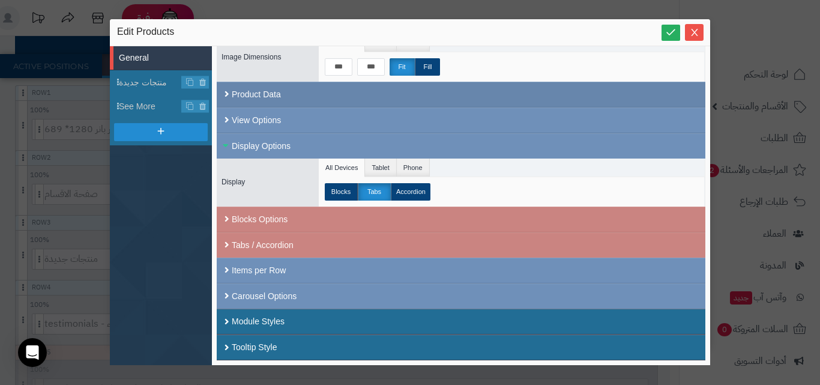
click at [306, 90] on div "Product Data" at bounding box center [461, 95] width 489 height 26
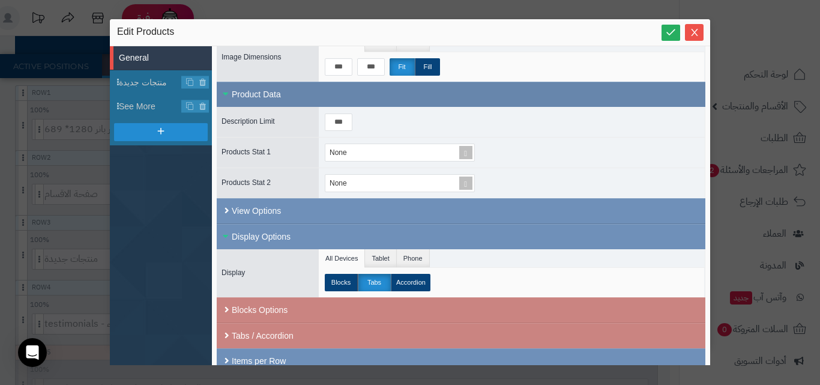
click at [306, 90] on div "Product Data" at bounding box center [461, 94] width 489 height 25
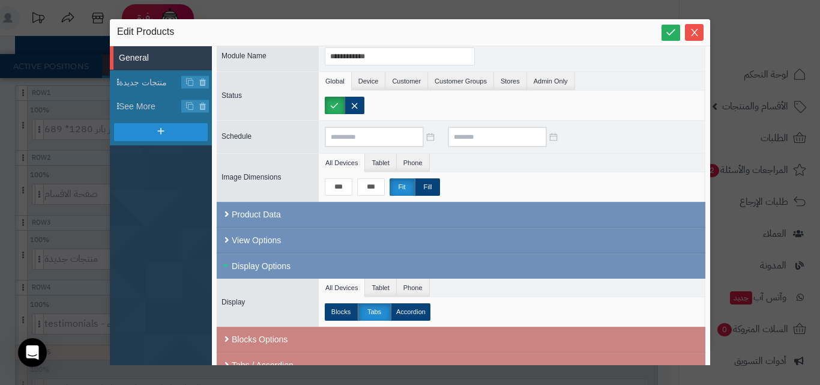
scroll to position [0, 0]
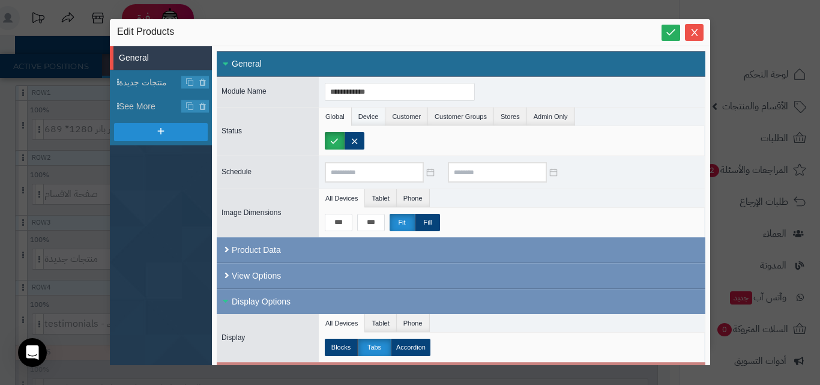
click at [375, 115] on li "Device" at bounding box center [369, 117] width 34 height 18
click at [332, 114] on li "Global" at bounding box center [335, 117] width 33 height 18
click at [146, 85] on span "منتجات جديدة" at bounding box center [150, 82] width 63 height 13
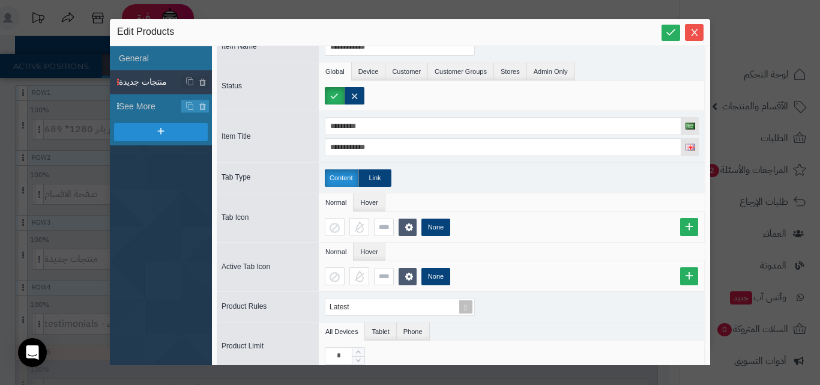
scroll to position [29, 0]
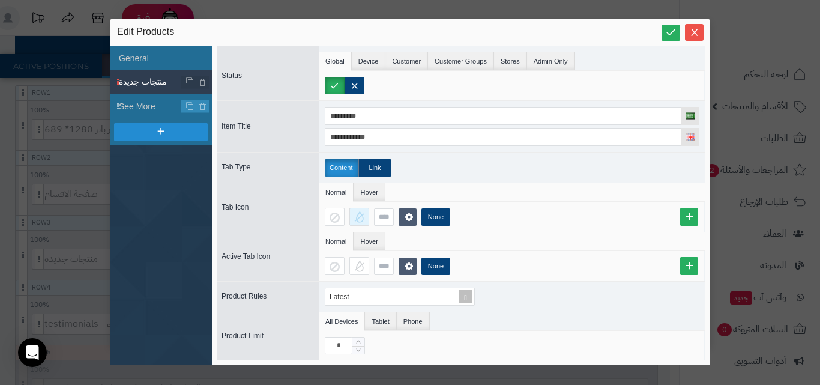
click at [362, 222] on div at bounding box center [360, 217] width 20 height 18
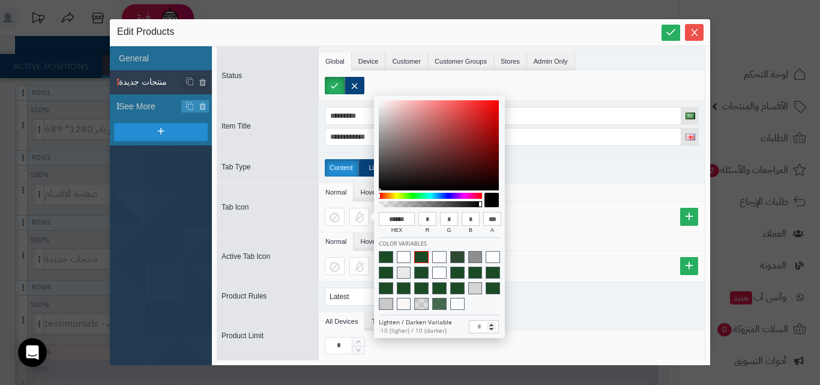
click at [425, 262] on span at bounding box center [421, 257] width 14 height 12
type input "******"
type input "**"
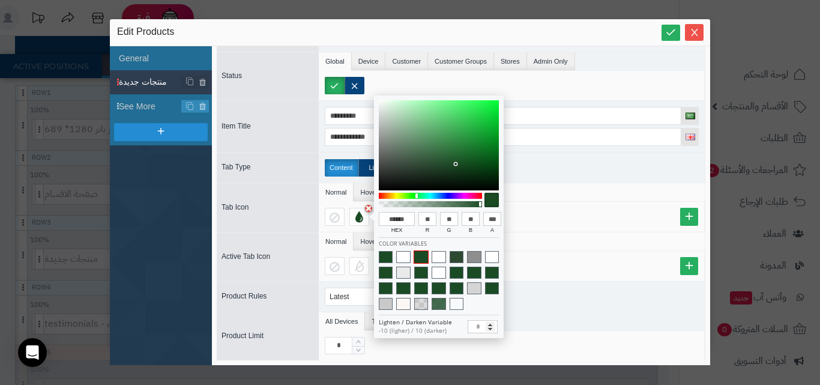
click at [597, 196] on ul "Normal Hover" at bounding box center [512, 192] width 386 height 19
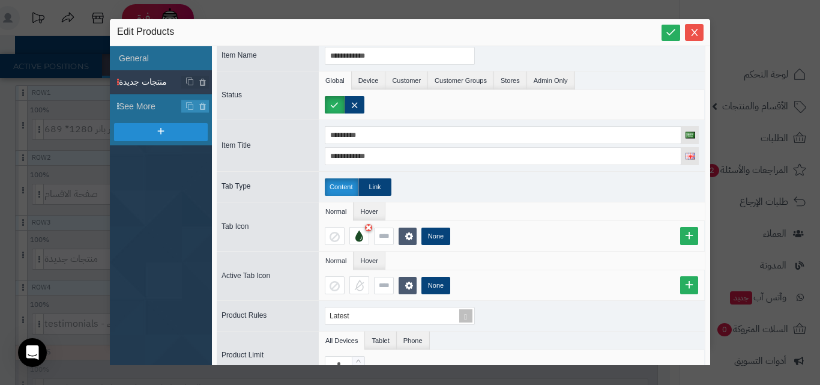
scroll to position [0, 0]
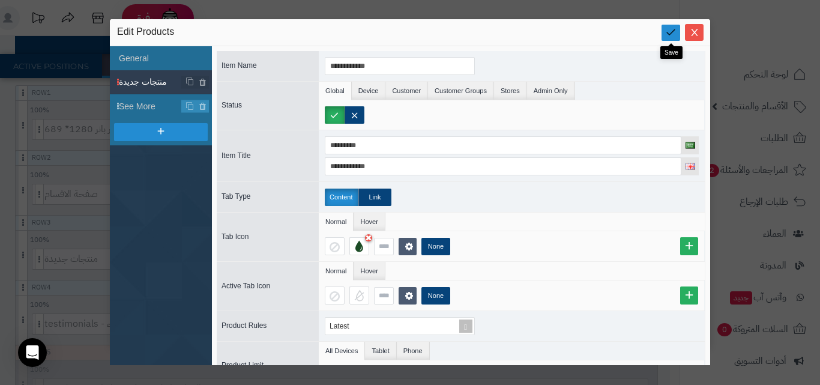
click at [667, 37] on icon at bounding box center [670, 31] width 11 height 11
click at [365, 248] on div at bounding box center [360, 246] width 20 height 18
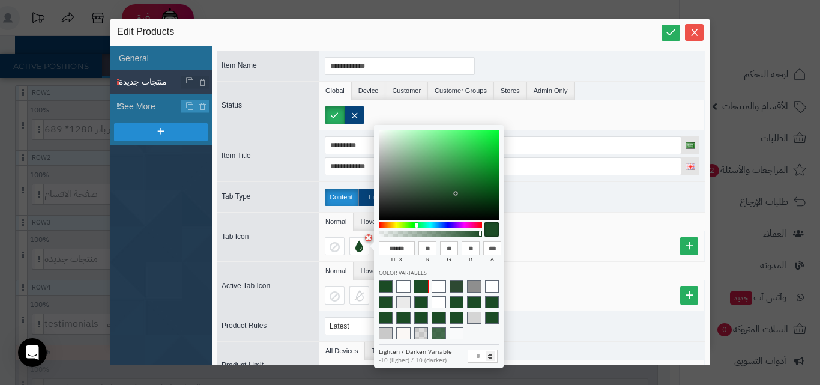
type input "******"
type input "**"
type input "******"
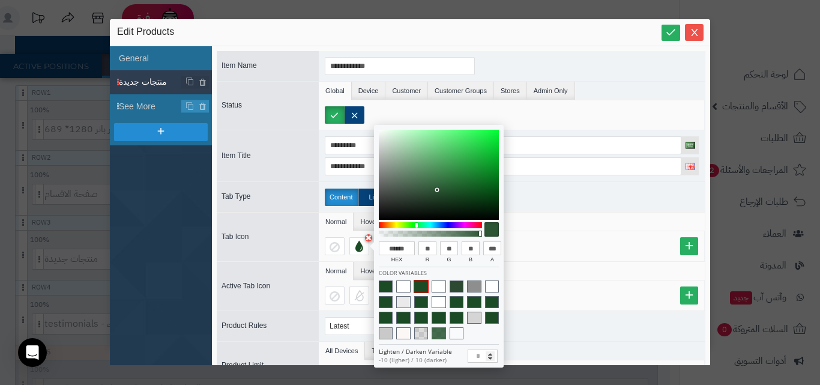
type input "***"
type input "******"
type input "***"
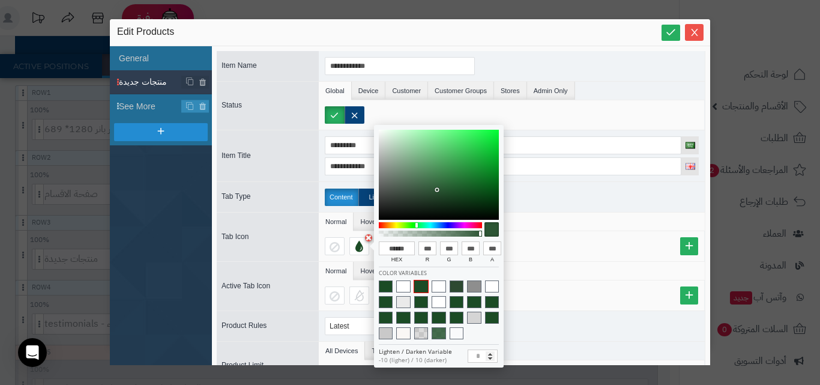
type input "***"
type input "******"
type input "***"
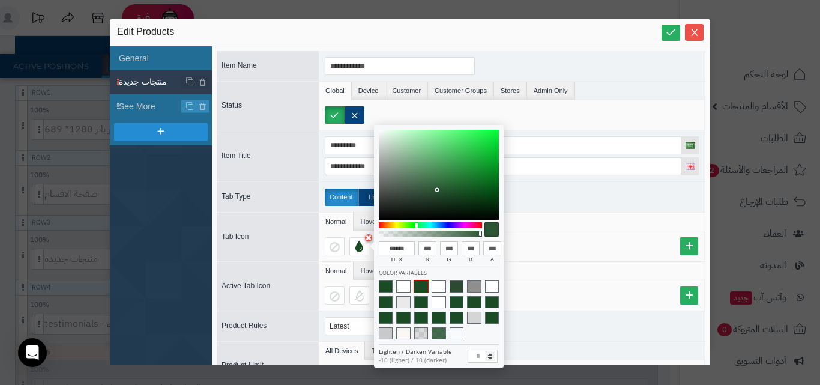
type input "***"
type input "******"
type input "***"
type input "******"
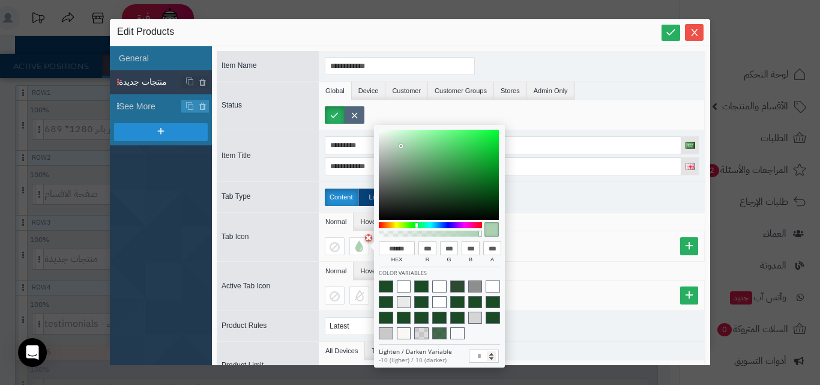
type input "***"
type input "******"
type input "***"
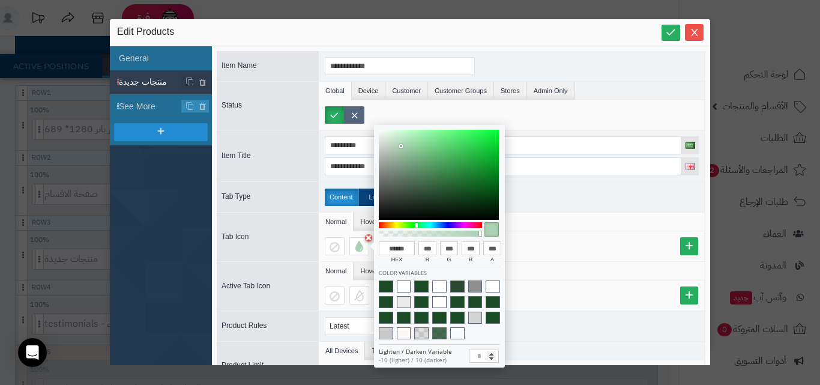
type input "***"
type input "******"
type input "***"
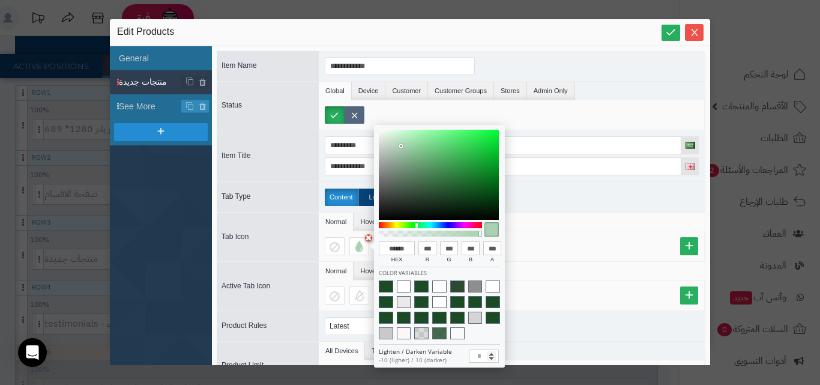
type input "***"
type input "******"
type input "***"
drag, startPoint x: 437, startPoint y: 190, endPoint x: 356, endPoint y: 122, distance: 105.7
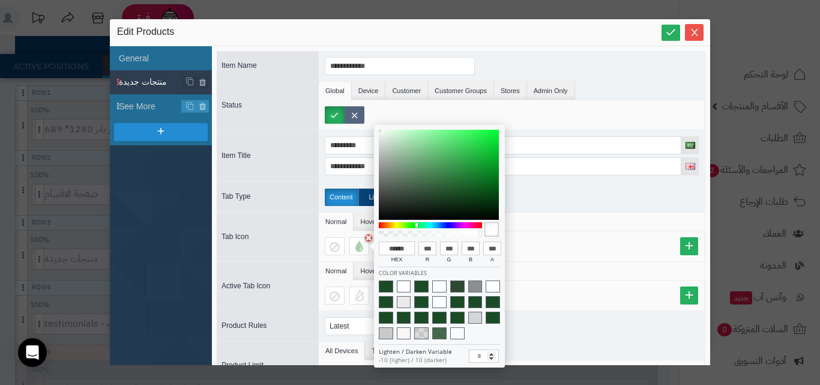
click at [356, 122] on body "رفيق ! الطلبات معالجة مكتمل إرجاع المنتجات العملاء المتواجدون الان 0 عملاء منتظ…" at bounding box center [410, 12] width 820 height 385
click at [679, 36] on link at bounding box center [671, 33] width 19 height 16
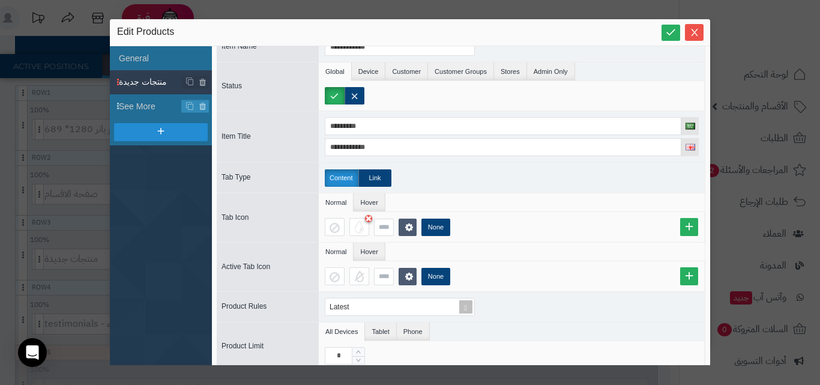
scroll to position [29, 0]
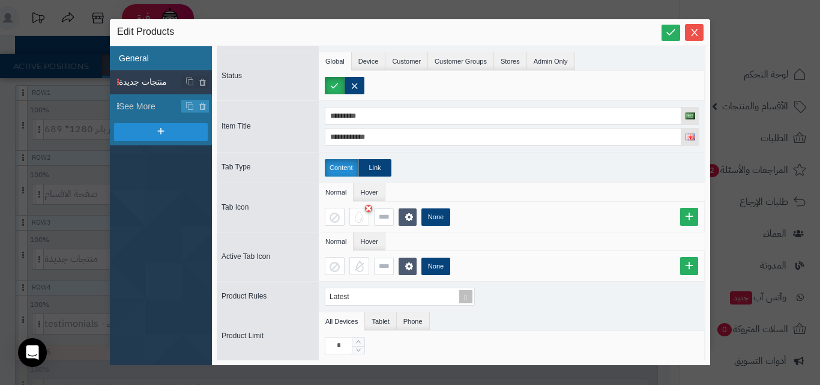
click at [168, 61] on li "General" at bounding box center [161, 58] width 102 height 24
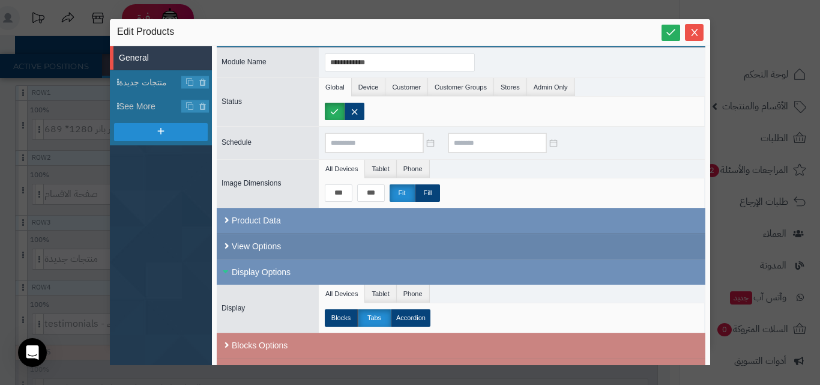
click at [310, 243] on div "View Options" at bounding box center [461, 247] width 489 height 26
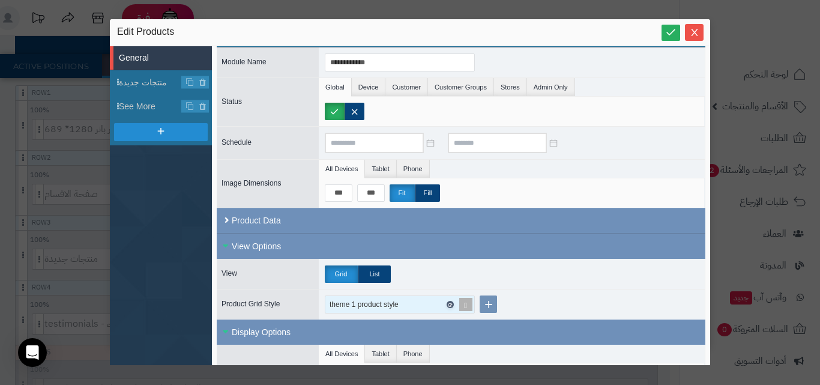
click at [451, 302] on icon at bounding box center [450, 304] width 4 height 5
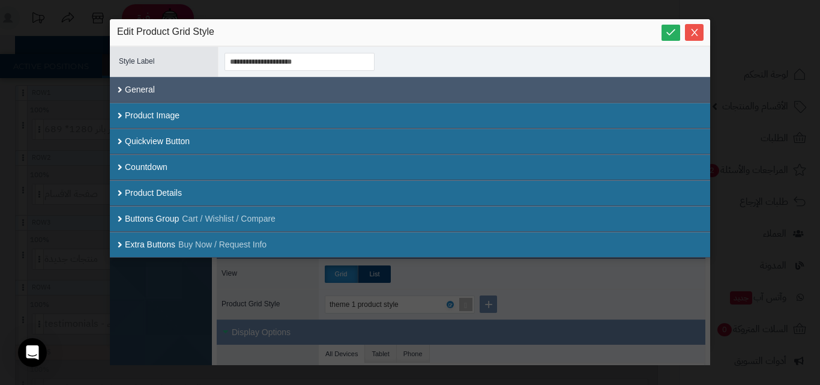
click at [257, 86] on div "General" at bounding box center [410, 90] width 601 height 26
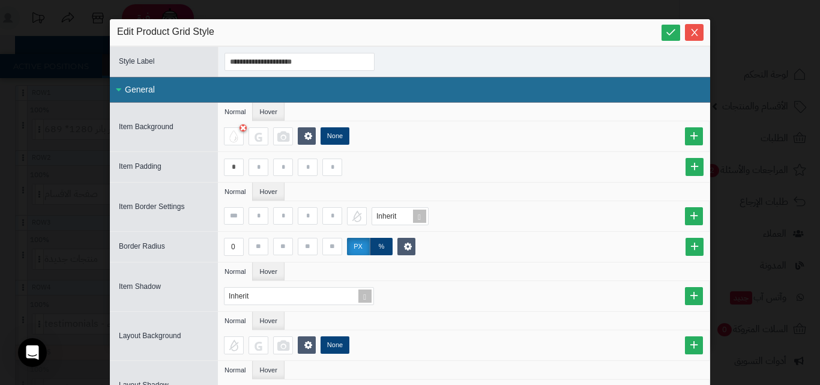
click at [257, 86] on div "General" at bounding box center [410, 90] width 601 height 26
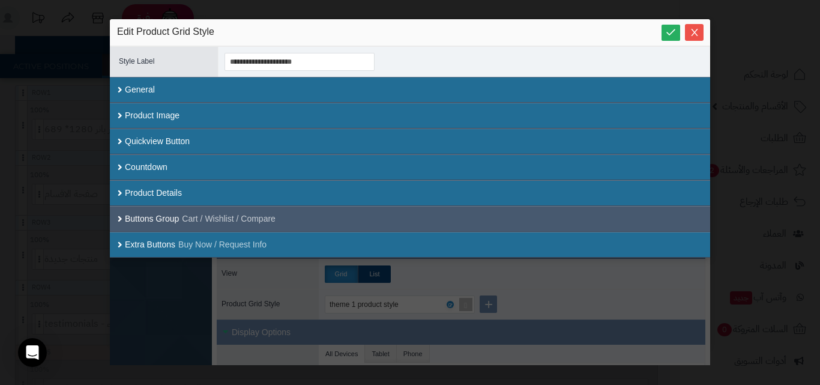
click at [262, 220] on small "Cart / Wishlist / Compare" at bounding box center [229, 219] width 94 height 13
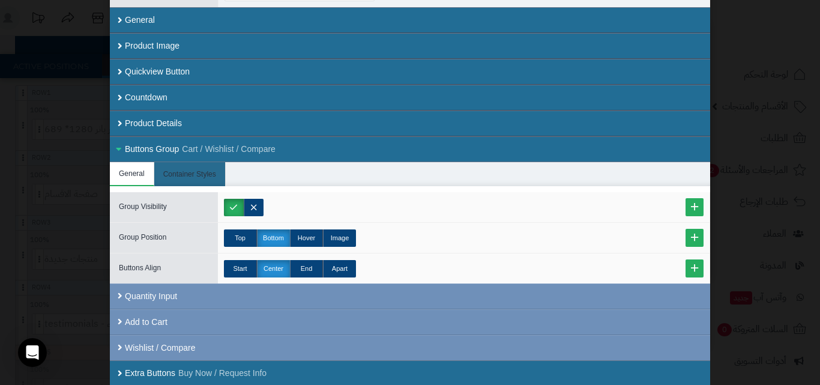
scroll to position [71, 0]
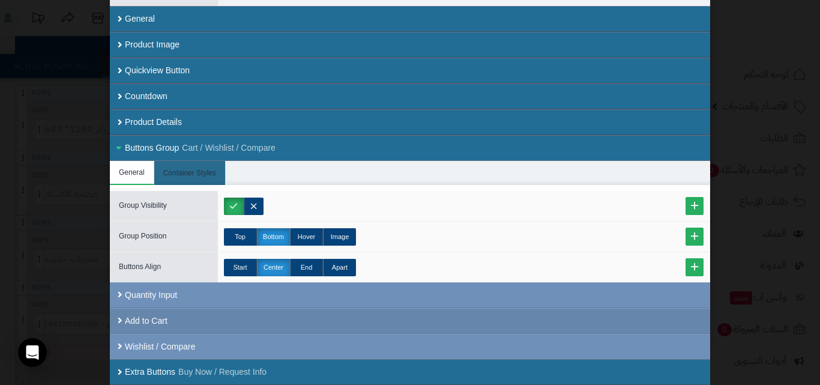
click at [269, 309] on div "Add to Cart" at bounding box center [410, 321] width 601 height 26
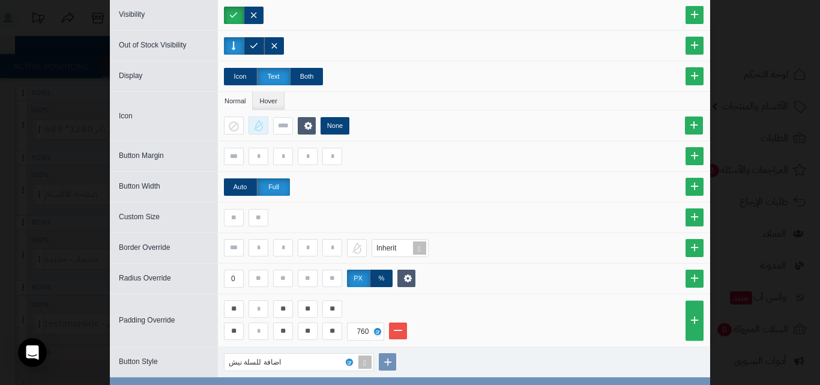
scroll to position [477, 0]
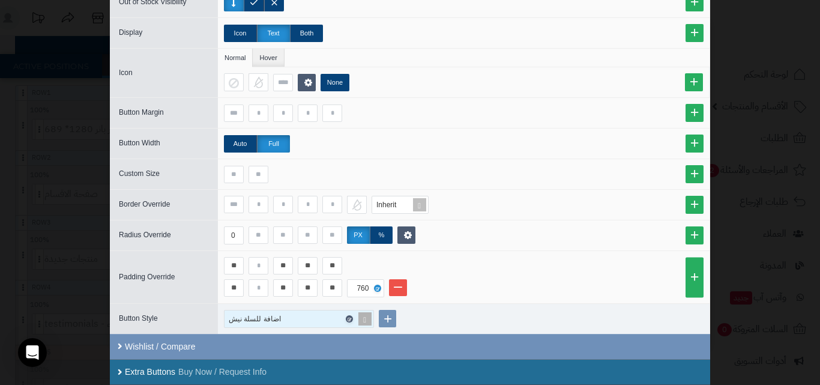
click at [351, 321] on icon at bounding box center [349, 319] width 4 height 5
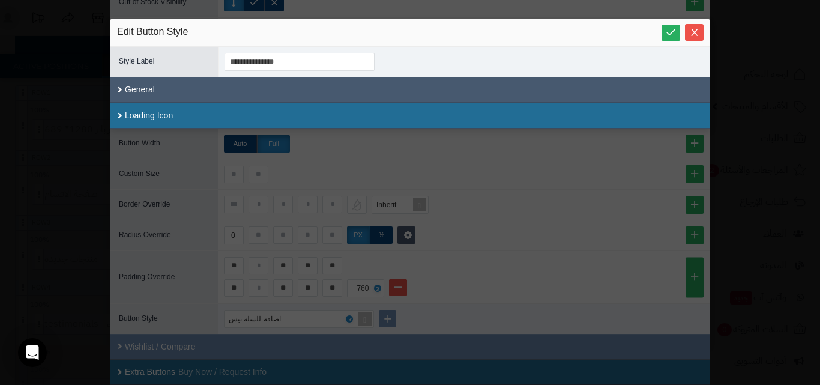
click at [332, 98] on div "General" at bounding box center [410, 90] width 601 height 26
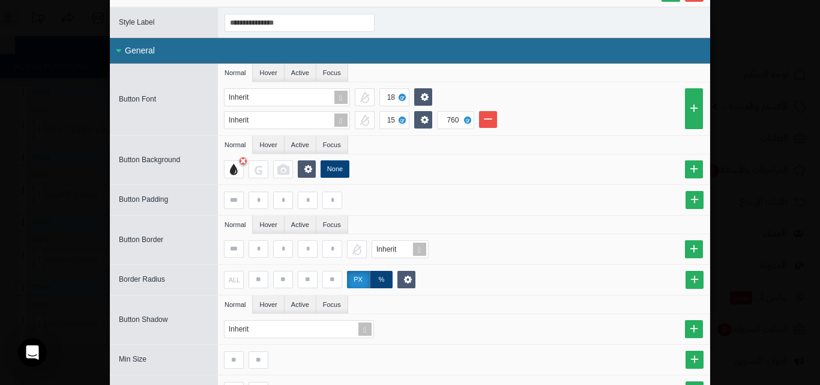
scroll to position [60, 0]
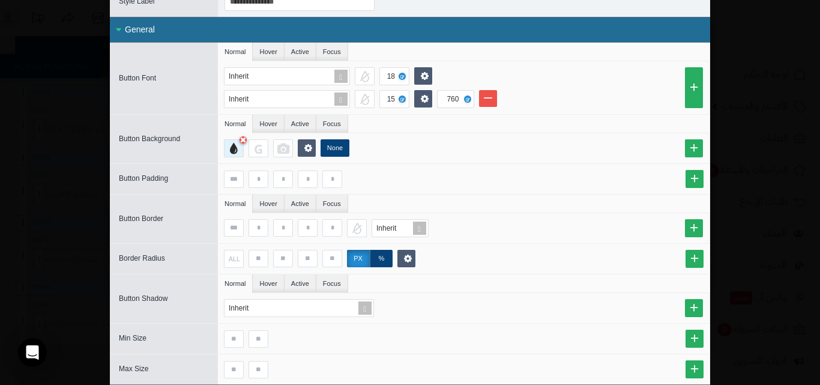
click at [235, 153] on div at bounding box center [234, 148] width 20 height 18
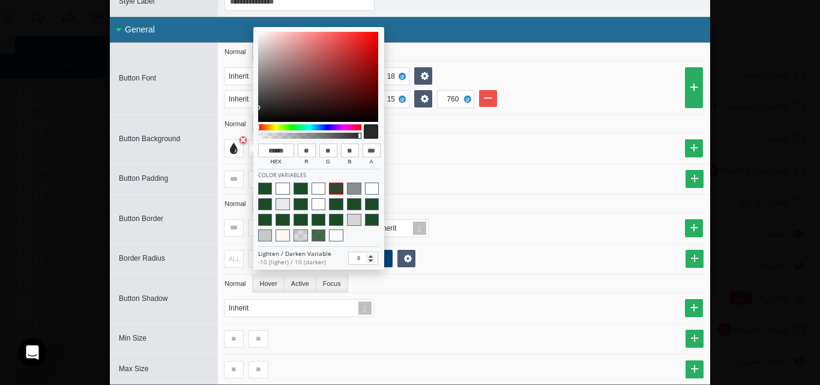
click at [335, 185] on span at bounding box center [336, 189] width 14 height 12
type input "******"
type input "**"
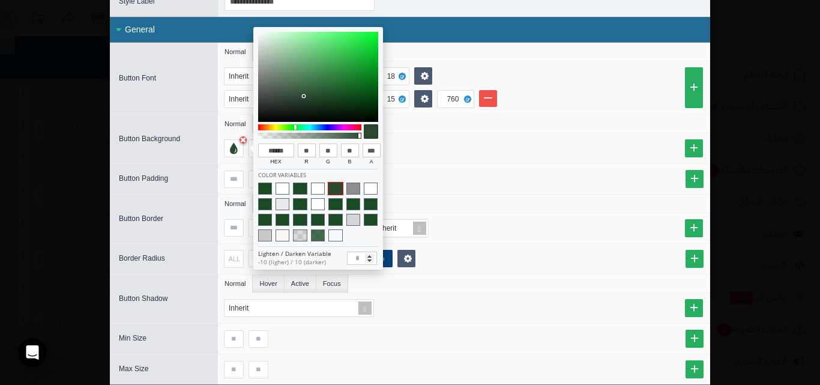
click at [426, 149] on div "None" at bounding box center [466, 148] width 485 height 18
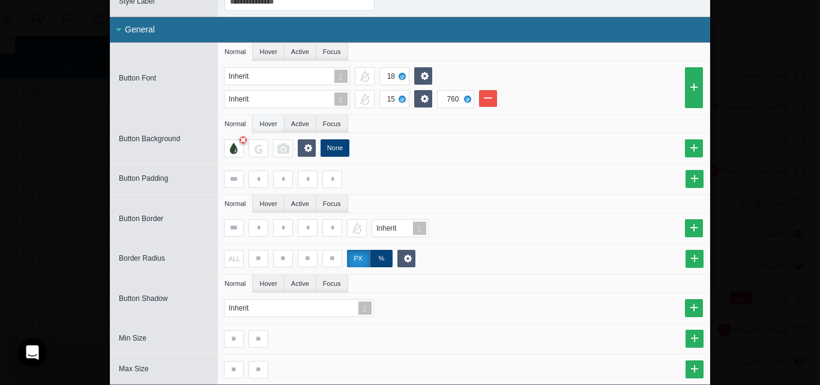
click at [276, 126] on li "Hover" at bounding box center [268, 124] width 31 height 18
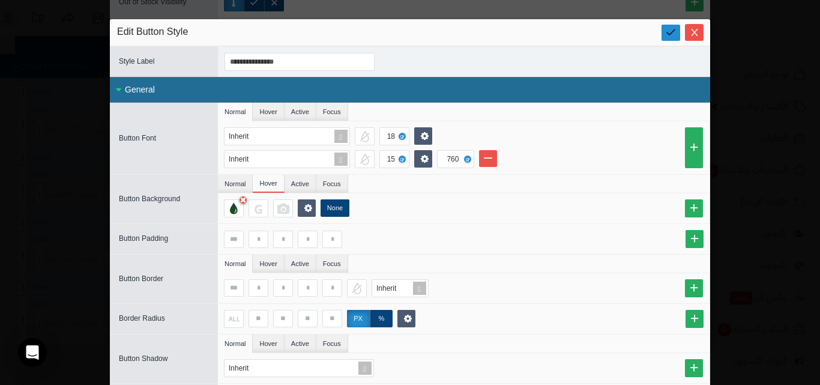
click at [674, 38] on icon at bounding box center [670, 31] width 11 height 11
click at [680, 32] on link at bounding box center [671, 33] width 19 height 16
click at [700, 35] on icon "Close" at bounding box center [695, 32] width 10 height 10
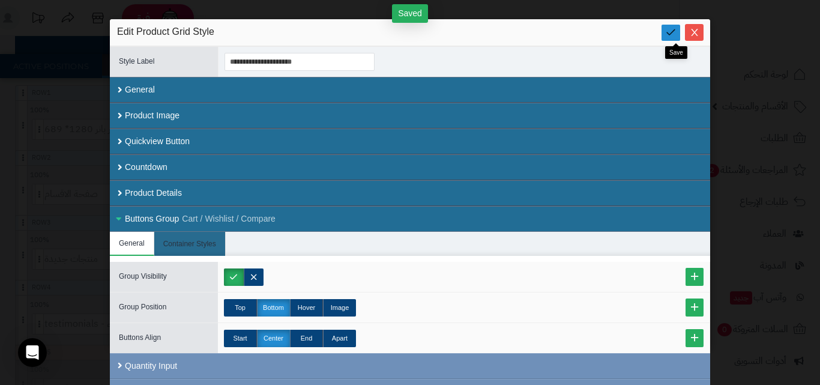
click at [680, 32] on link at bounding box center [671, 33] width 19 height 16
click at [700, 35] on icon "Close" at bounding box center [695, 32] width 10 height 10
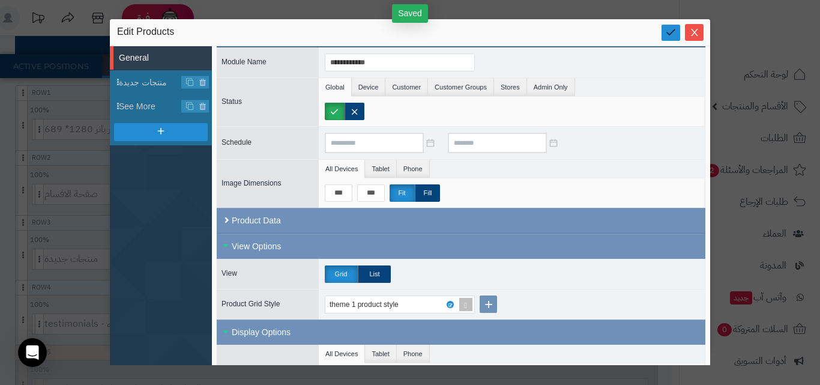
click at [669, 38] on icon at bounding box center [670, 31] width 11 height 11
click at [694, 32] on icon "Close" at bounding box center [695, 32] width 10 height 10
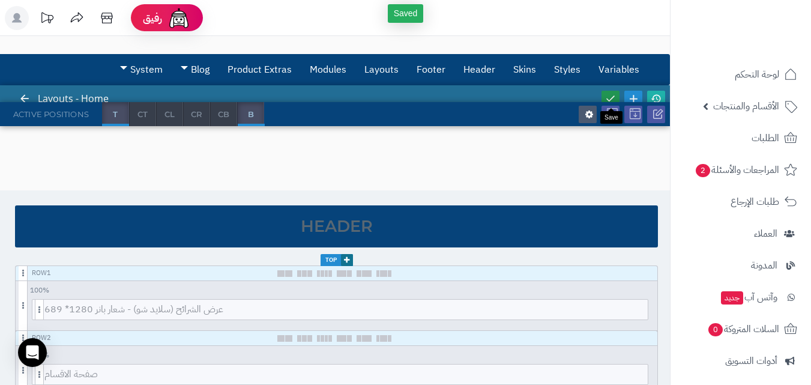
click at [614, 97] on icon at bounding box center [610, 98] width 11 height 11
click at [661, 96] on icon at bounding box center [656, 98] width 11 height 11
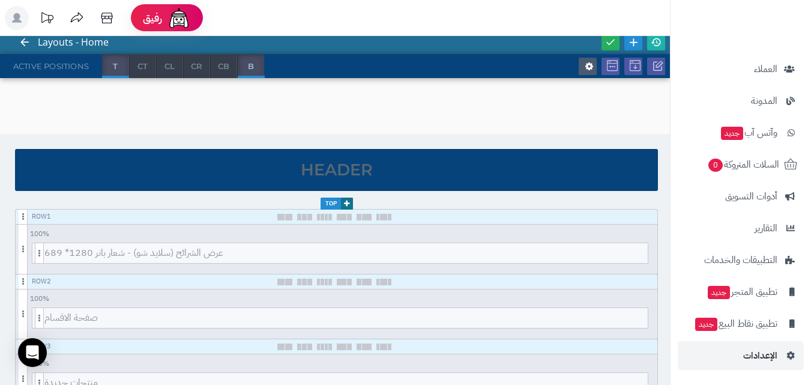
scroll to position [120, 0]
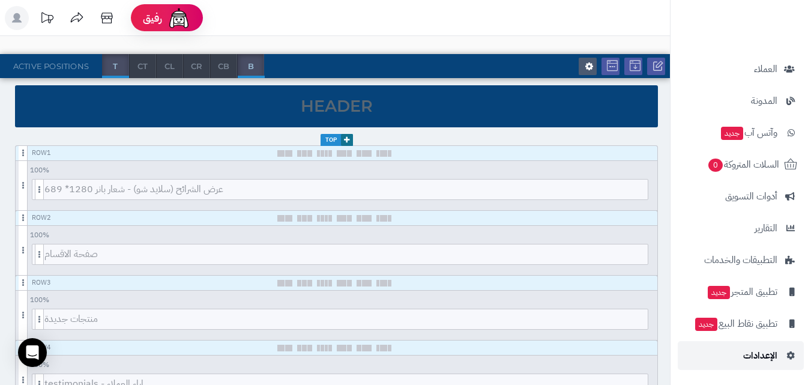
click at [765, 364] on link "الإعدادات" at bounding box center [741, 355] width 126 height 29
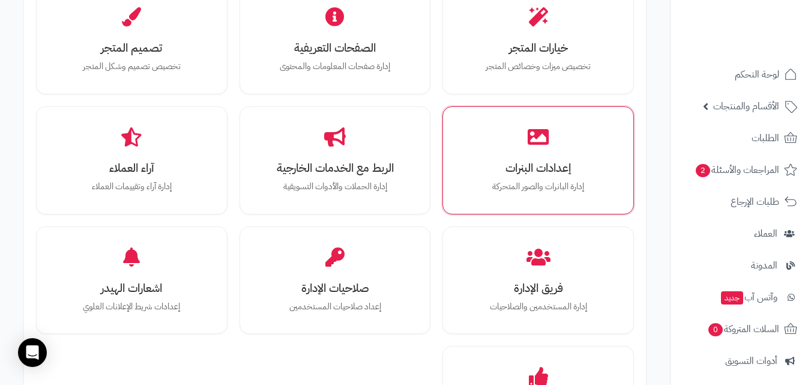
scroll to position [420, 0]
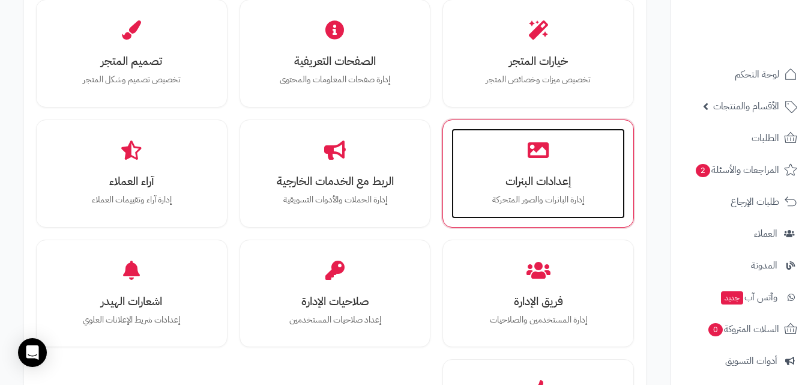
click at [535, 175] on h3 "إعدادات البنرات" at bounding box center [539, 181] width 150 height 13
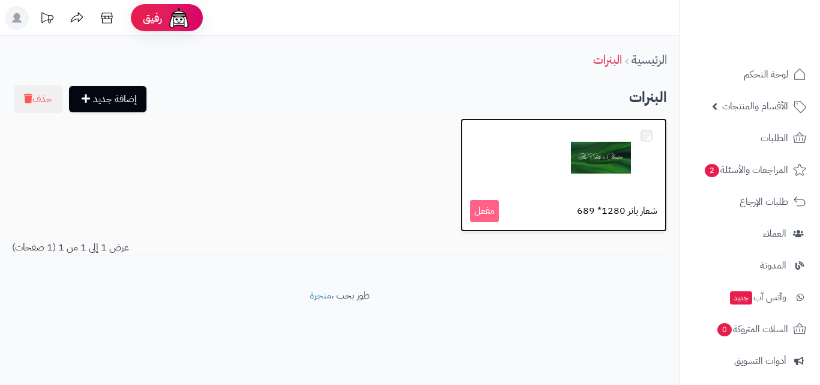
click at [588, 173] on img at bounding box center [601, 158] width 60 height 60
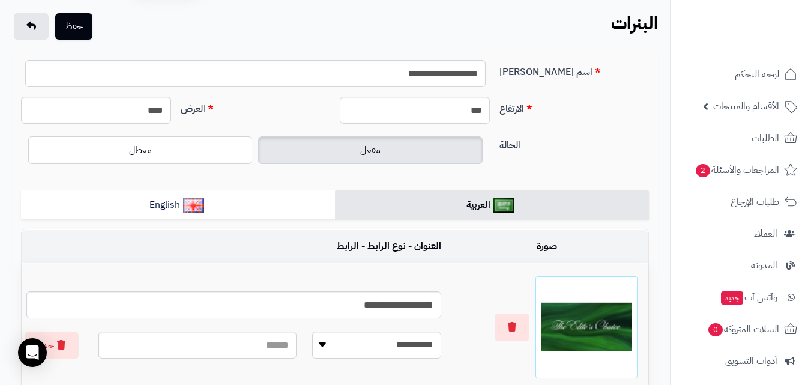
scroll to position [60, 0]
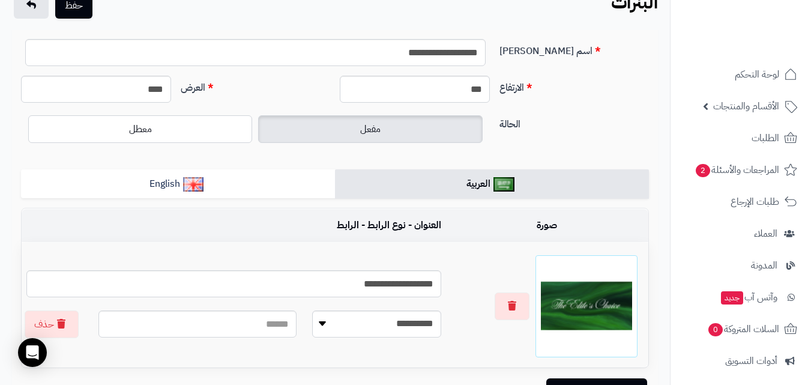
click at [284, 202] on form "**********" at bounding box center [335, 222] width 628 height 366
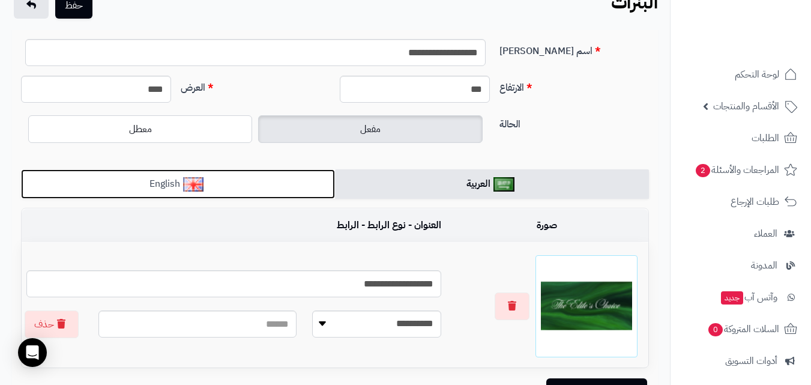
click at [289, 195] on link "English" at bounding box center [178, 183] width 314 height 29
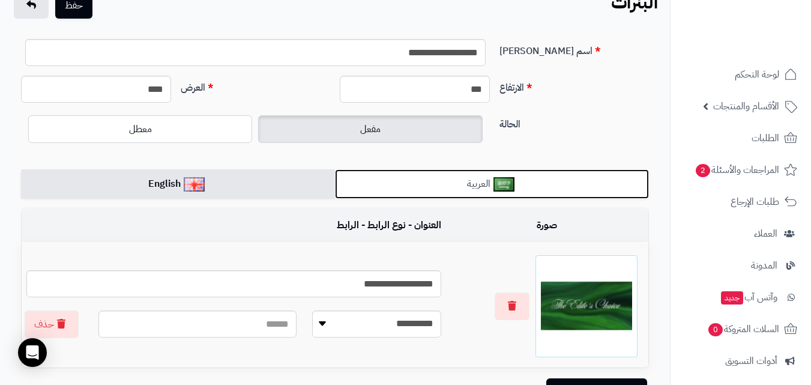
click at [422, 189] on link "العربية" at bounding box center [492, 183] width 314 height 29
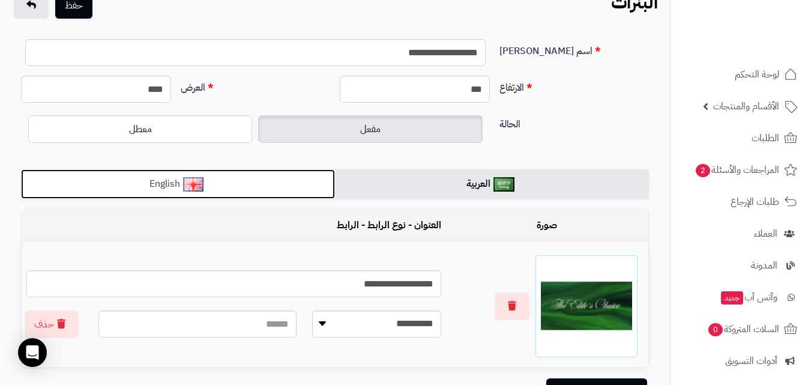
click at [294, 191] on link "English" at bounding box center [178, 183] width 314 height 29
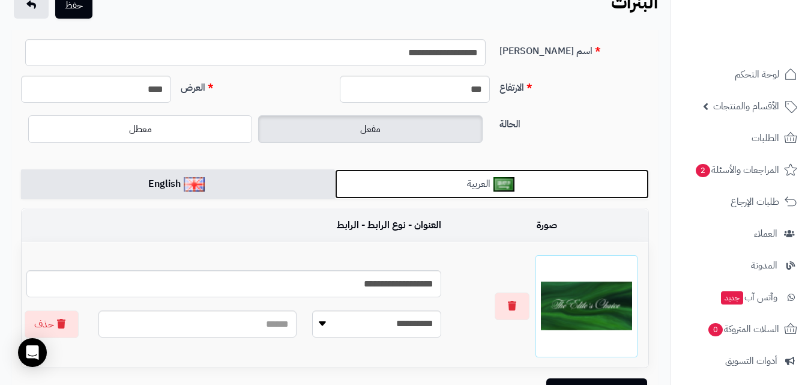
click at [393, 189] on link "العربية" at bounding box center [492, 183] width 314 height 29
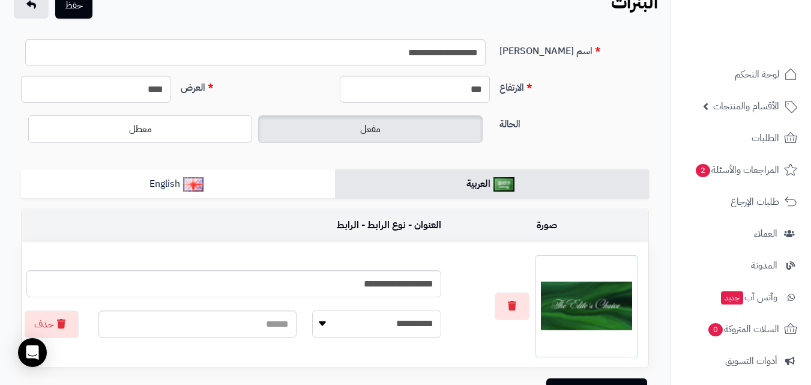
click at [414, 318] on select "**********" at bounding box center [376, 323] width 129 height 27
select select
click at [312, 310] on select "**********" at bounding box center [376, 323] width 129 height 27
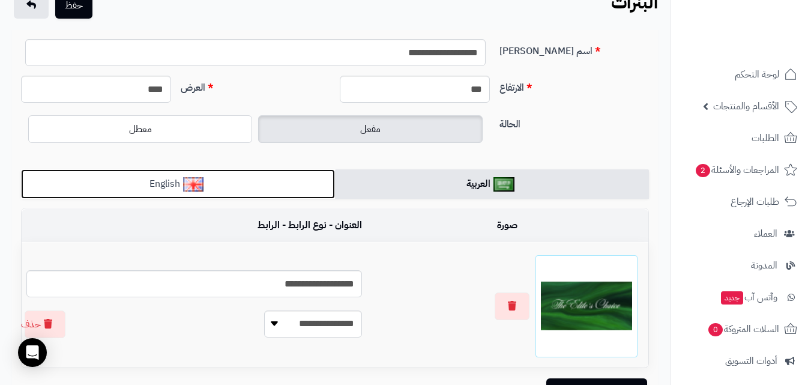
click at [245, 174] on link "English" at bounding box center [178, 183] width 314 height 29
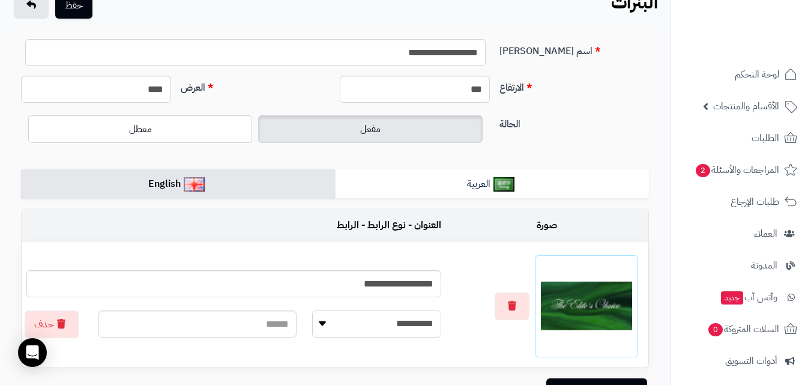
click at [377, 317] on select "**********" at bounding box center [376, 323] width 129 height 27
select select
click at [312, 310] on select "**********" at bounding box center [376, 323] width 129 height 27
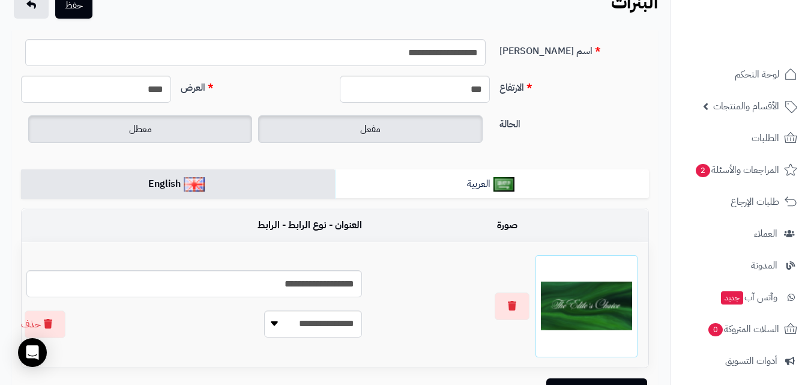
click at [211, 129] on label "معطل" at bounding box center [140, 129] width 224 height 28
click at [393, 139] on label "مفعل" at bounding box center [370, 129] width 224 height 28
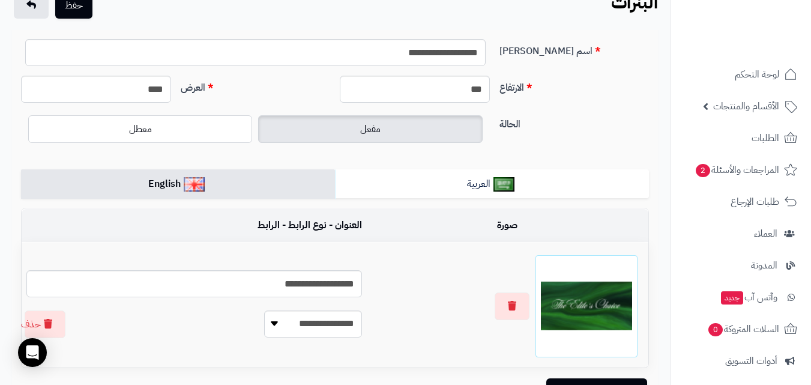
click at [371, 199] on form "**********" at bounding box center [335, 222] width 628 height 366
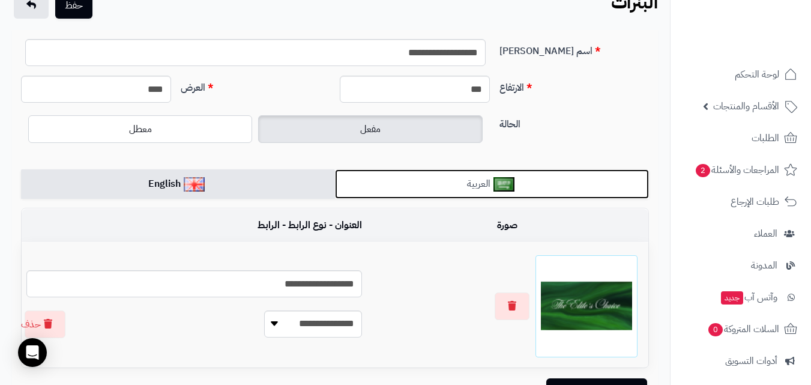
click at [371, 186] on link "العربية" at bounding box center [492, 183] width 314 height 29
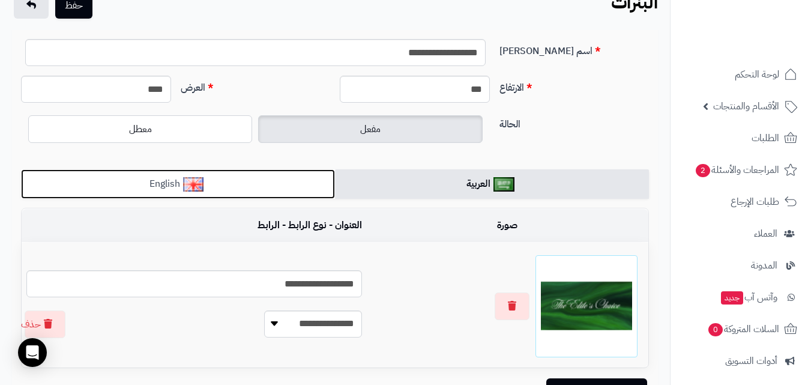
click at [304, 177] on link "English" at bounding box center [178, 183] width 314 height 29
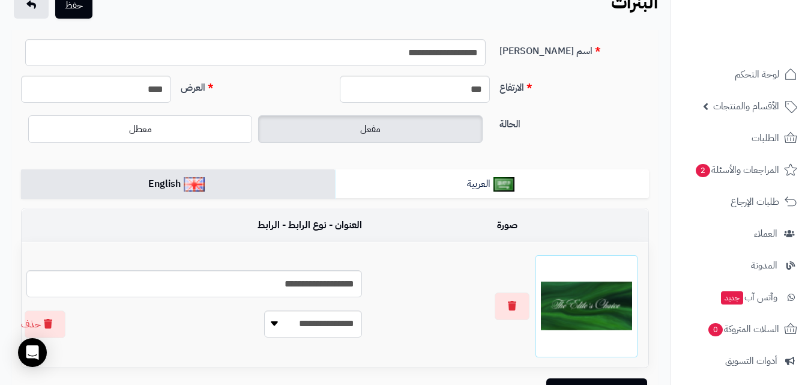
click at [335, 130] on label "مفعل" at bounding box center [370, 129] width 224 height 28
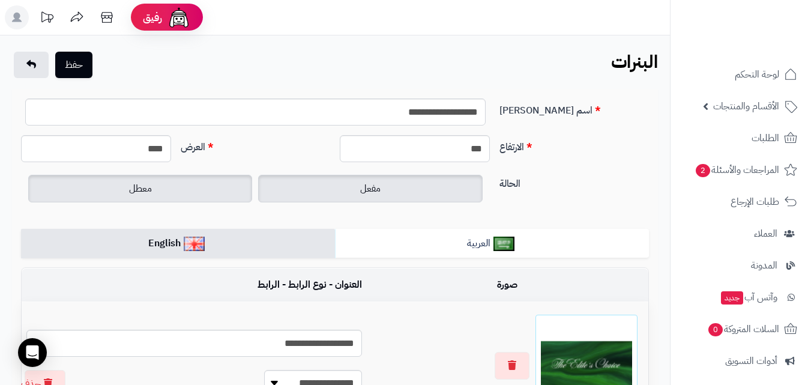
scroll to position [0, 0]
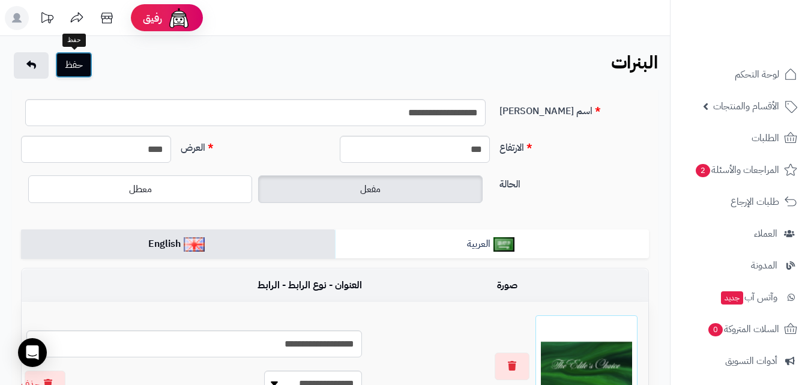
click at [83, 70] on button "حفظ" at bounding box center [73, 65] width 37 height 26
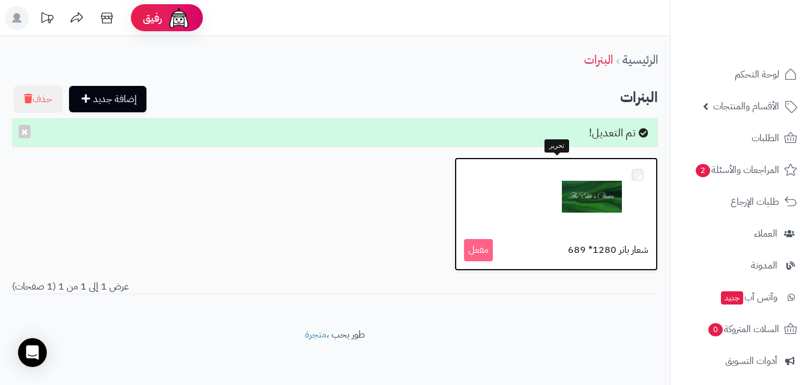
click at [565, 216] on img at bounding box center [592, 197] width 60 height 60
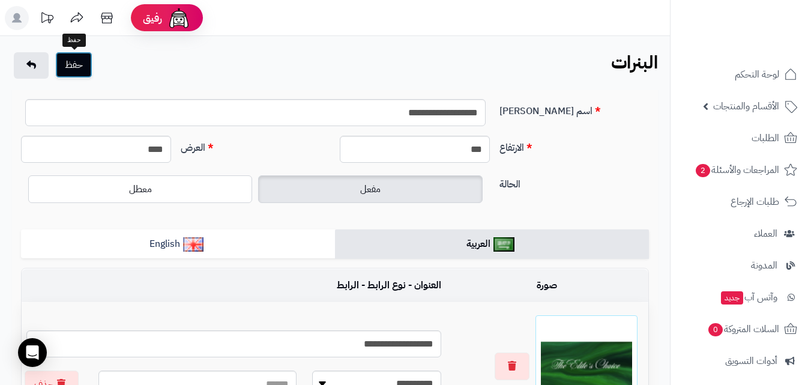
click at [89, 71] on button "حفظ" at bounding box center [73, 65] width 37 height 26
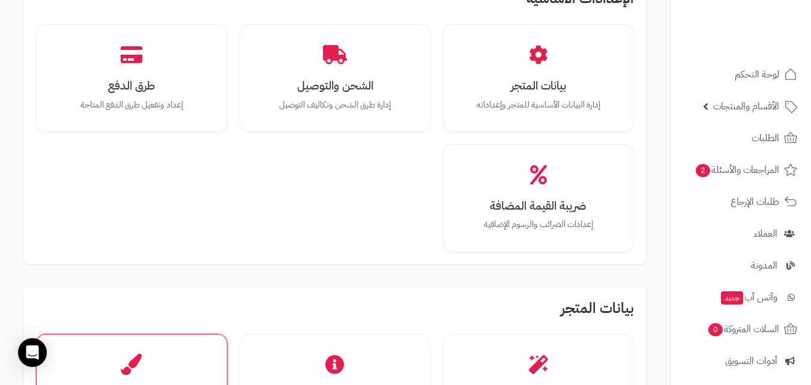
scroll to position [180, 0]
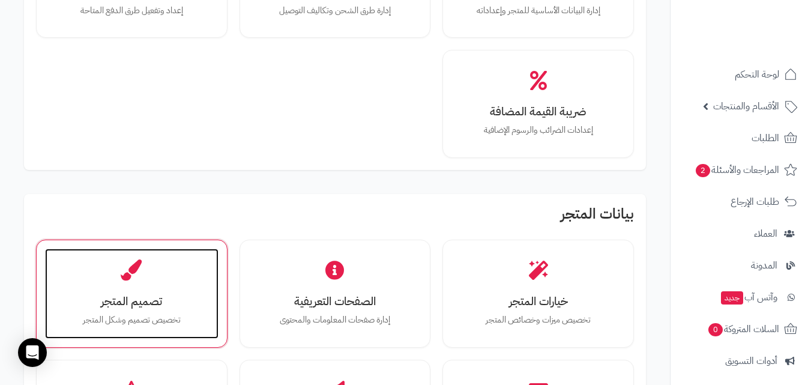
click at [129, 297] on h3 "تصميم المتجر" at bounding box center [132, 301] width 150 height 13
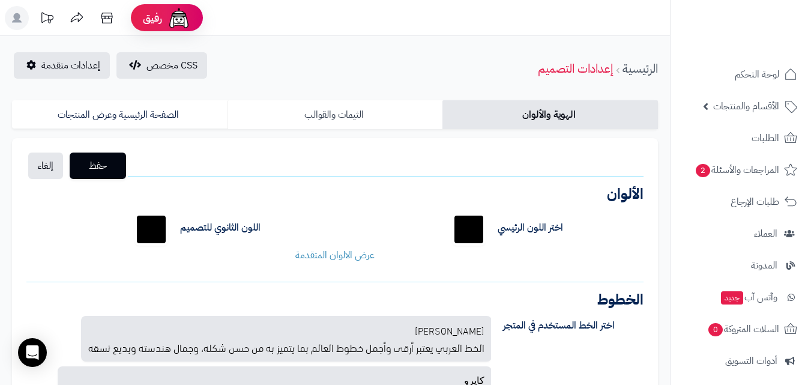
click at [327, 109] on link "الثيمات والقوالب" at bounding box center [336, 114] width 216 height 29
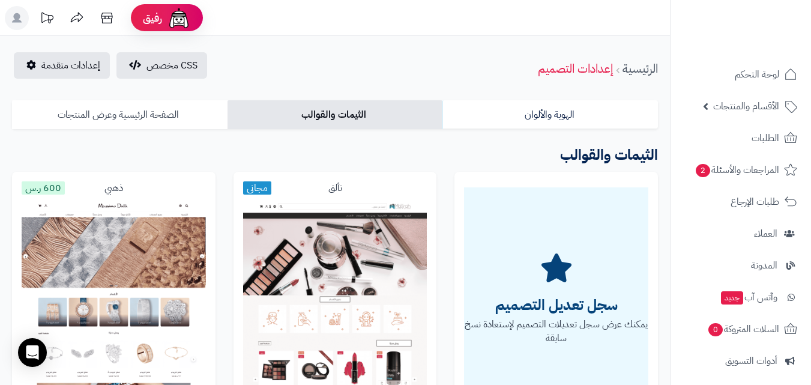
click at [192, 104] on link "الصفحة الرئيسية وعرض المنتجات" at bounding box center [120, 114] width 216 height 29
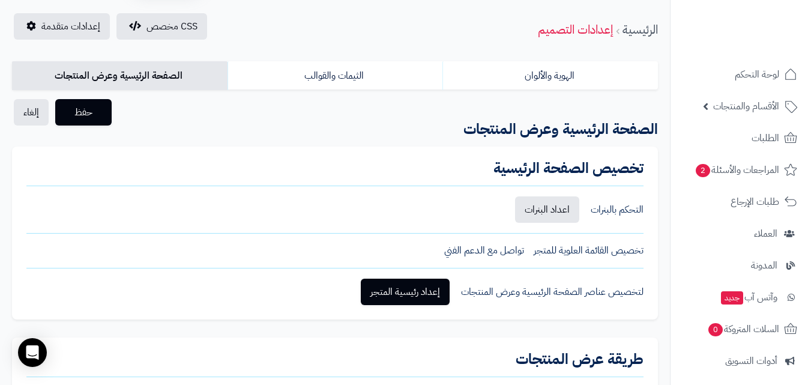
scroll to position [60, 0]
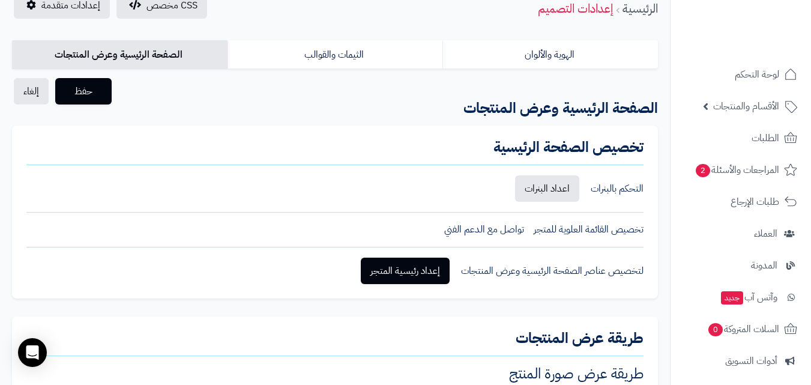
click at [435, 270] on link "إعداد رئيسية المتجر" at bounding box center [405, 271] width 89 height 26
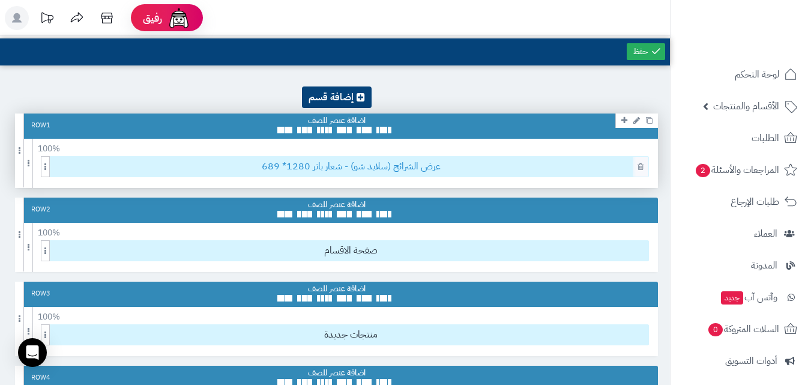
click at [445, 175] on span "عرض الشرائح (سلايد شو) - شعار بانر 1280* 689" at bounding box center [350, 167] width 595 height 20
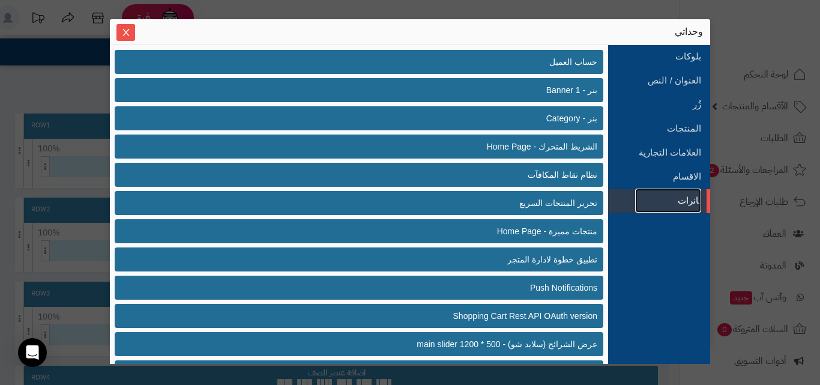
click at [641, 207] on link "بانرات" at bounding box center [668, 201] width 66 height 24
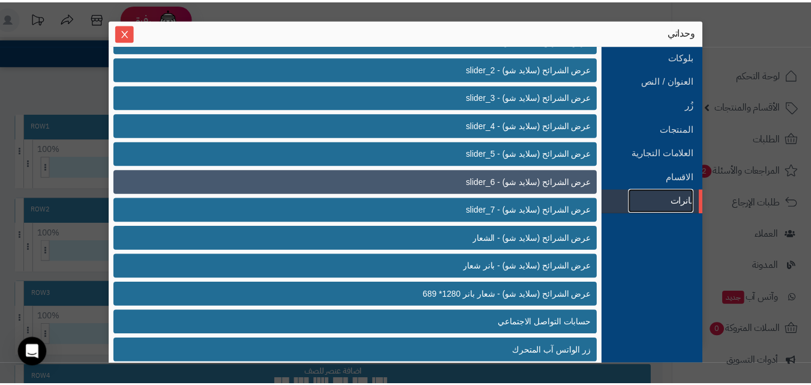
scroll to position [368, 0]
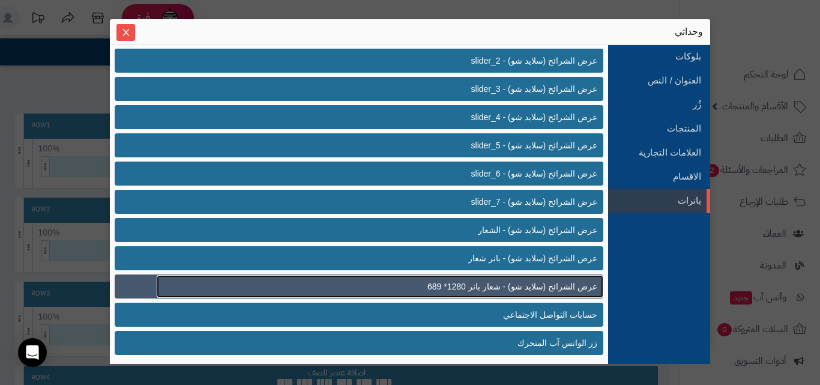
click at [556, 291] on span "عرض الشرائح (سلايد شو) - شعار بانر 1280* 689" at bounding box center [513, 286] width 170 height 13
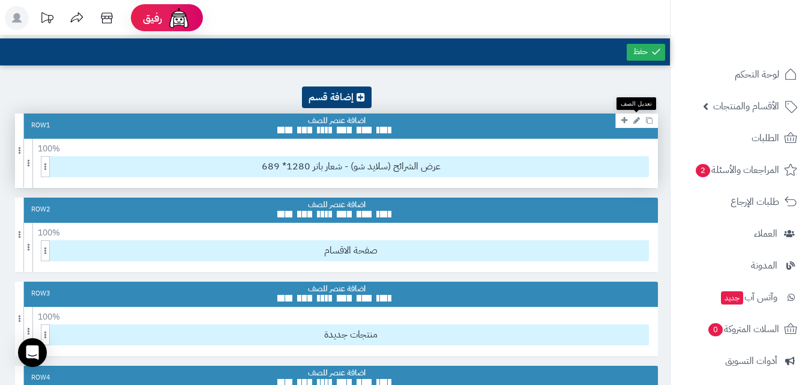
click at [637, 121] on icon at bounding box center [637, 121] width 7 height 8
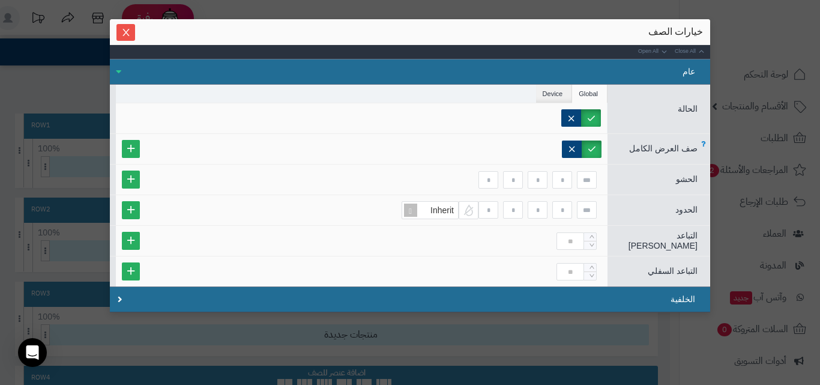
click at [602, 146] on label at bounding box center [592, 149] width 20 height 17
click at [601, 112] on label at bounding box center [591, 117] width 20 height 17
click at [581, 115] on label at bounding box center [572, 117] width 20 height 17
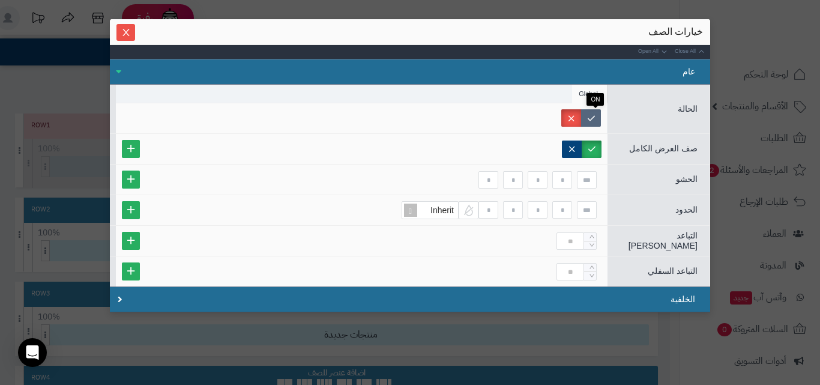
click at [592, 116] on label at bounding box center [591, 117] width 20 height 17
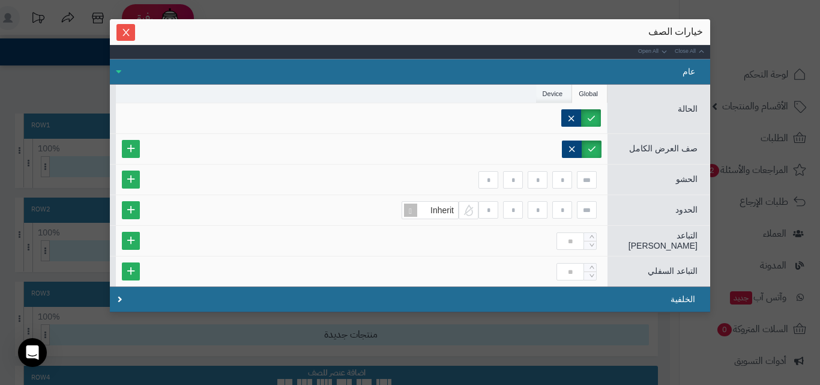
click at [566, 93] on li "Device" at bounding box center [554, 94] width 37 height 18
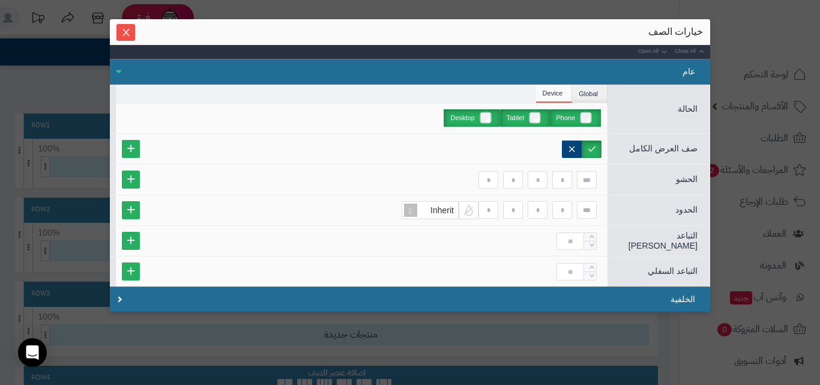
click at [577, 113] on label "Phone" at bounding box center [575, 117] width 51 height 17
click at [518, 118] on label "Tablet" at bounding box center [525, 117] width 50 height 17
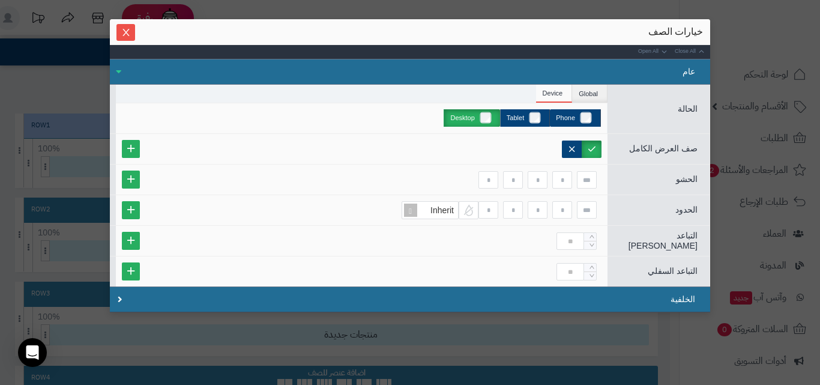
click at [476, 120] on label "Desktop" at bounding box center [472, 117] width 56 height 17
click at [521, 120] on label "Tablet" at bounding box center [525, 117] width 50 height 17
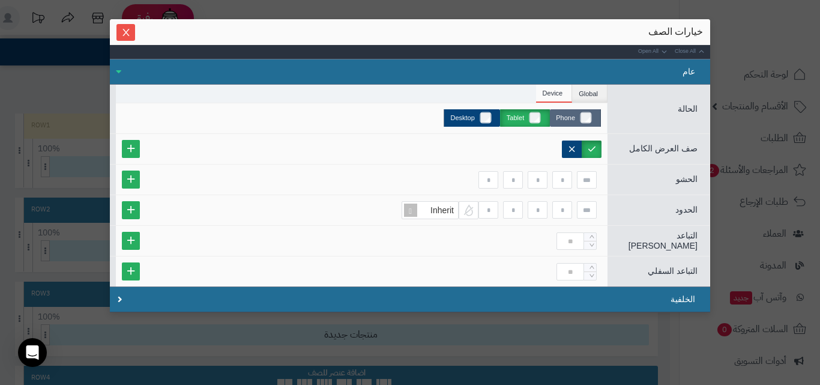
click at [580, 121] on label "Phone" at bounding box center [575, 117] width 51 height 17
click at [478, 117] on label "Desktop" at bounding box center [472, 117] width 56 height 17
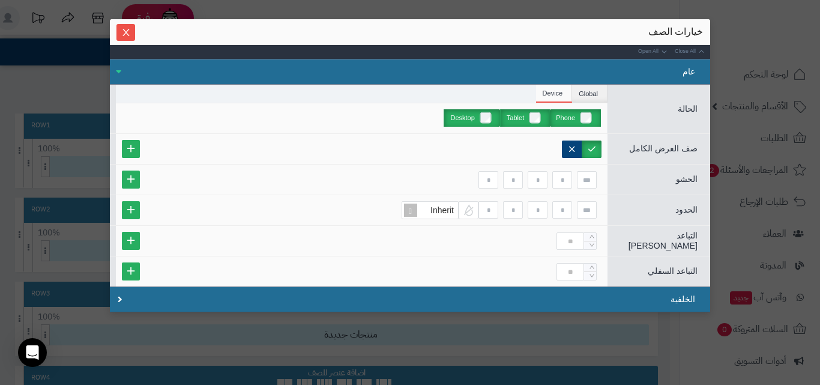
click at [515, 117] on label "Tablet" at bounding box center [525, 117] width 50 height 17
click at [471, 120] on label "Desktop" at bounding box center [472, 117] width 56 height 17
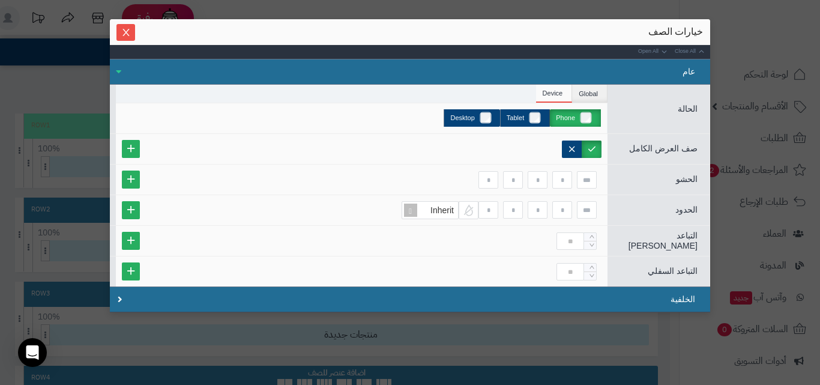
click at [576, 121] on label "Phone" at bounding box center [575, 117] width 51 height 17
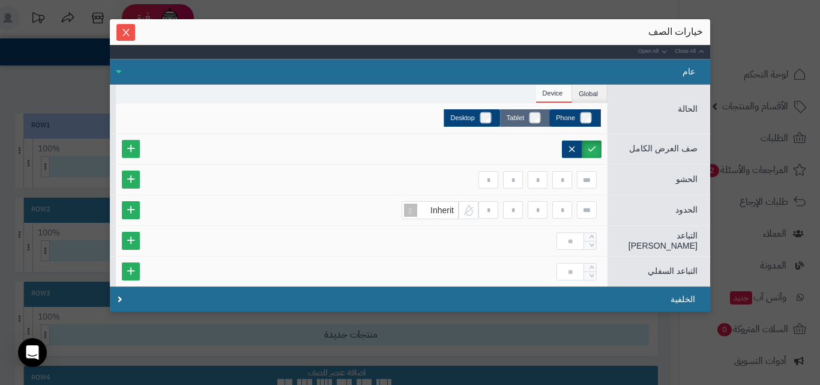
click at [521, 126] on label "Tablet" at bounding box center [525, 117] width 50 height 17
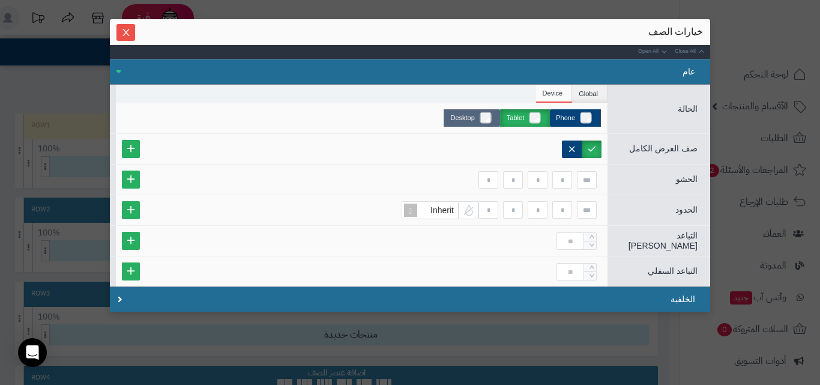
click at [476, 119] on label "Desktop" at bounding box center [472, 117] width 56 height 17
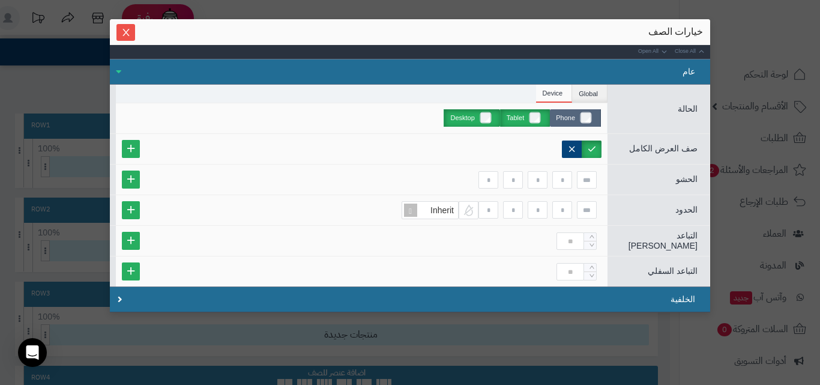
click at [568, 118] on label "Phone" at bounding box center [575, 117] width 51 height 17
click at [596, 89] on li "Global" at bounding box center [589, 94] width 35 height 18
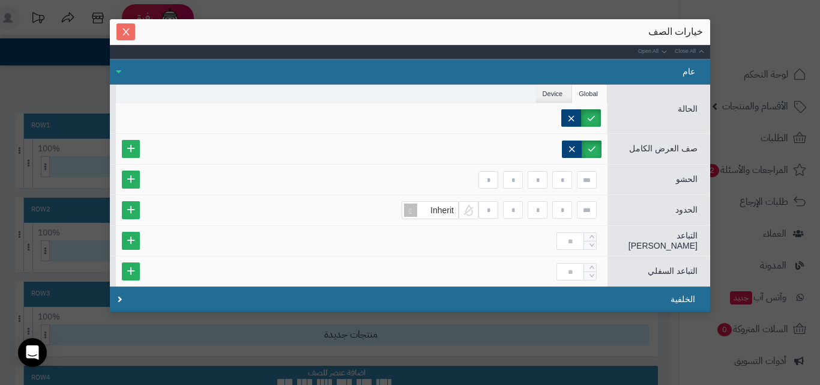
click at [129, 27] on icon "Close" at bounding box center [126, 32] width 10 height 10
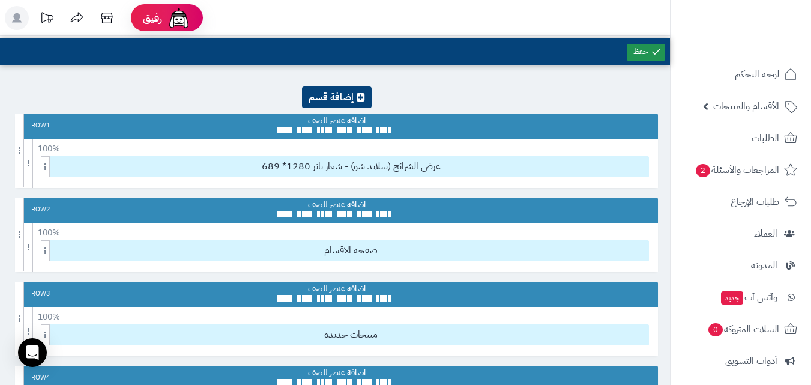
click at [654, 49] on icon at bounding box center [656, 51] width 11 height 11
click at [19, 18] on icon at bounding box center [17, 18] width 10 height 10
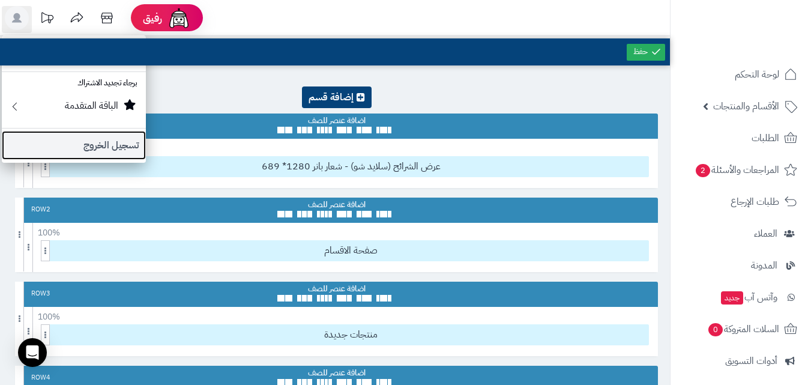
click at [112, 158] on link "تسجيل الخروج" at bounding box center [74, 145] width 144 height 29
